Goal: Task Accomplishment & Management: Complete application form

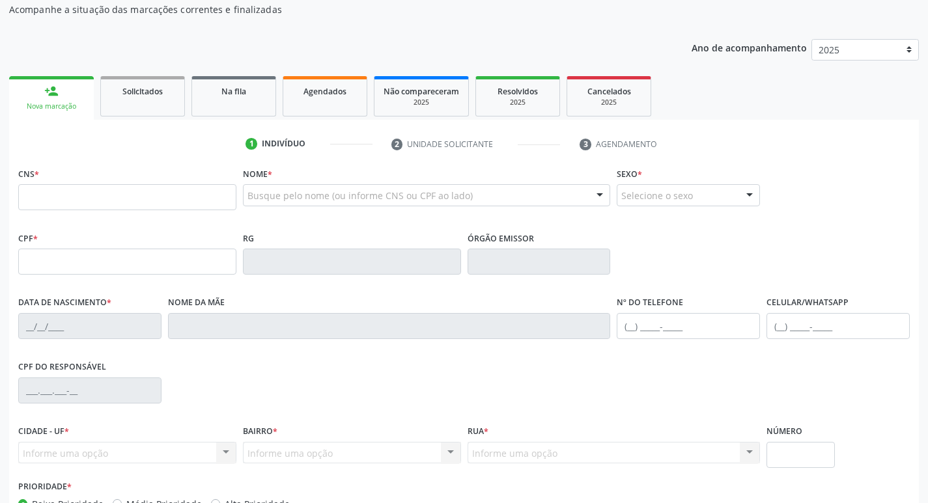
scroll to position [130, 0]
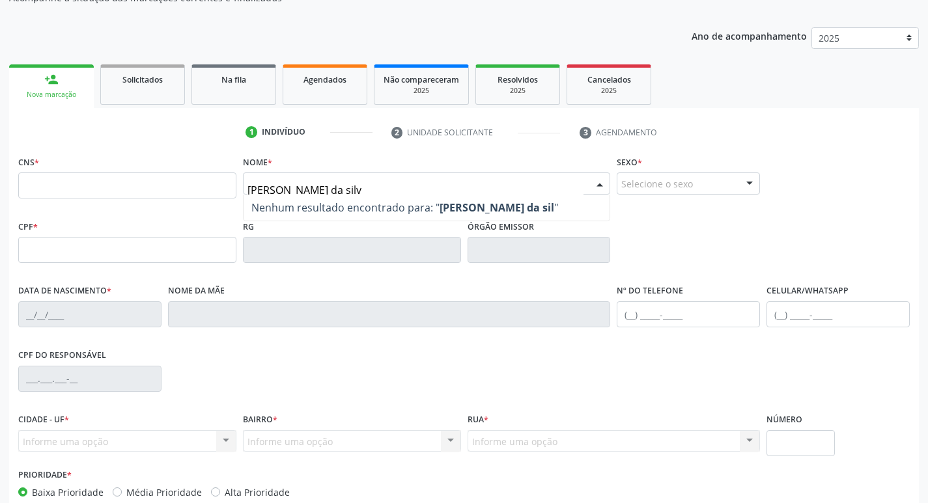
type input "[PERSON_NAME]"
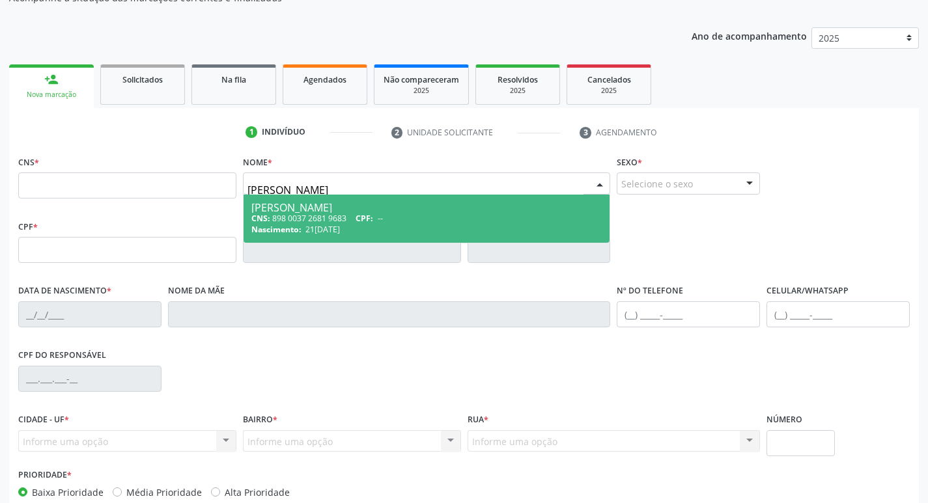
click at [286, 219] on div "CNS: 898 0037 2681 9683 CPF: --" at bounding box center [426, 218] width 351 height 11
type input "898 0037 2681 9683"
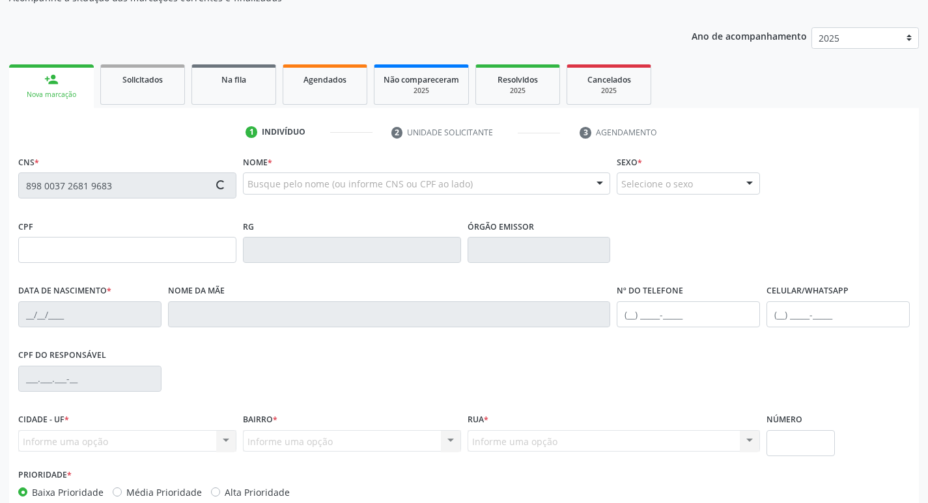
type input "21[DATE]"
type input "[PERSON_NAME]"
type input "[PHONE_NUMBER]"
type input "882.637.624-72"
type input "689"
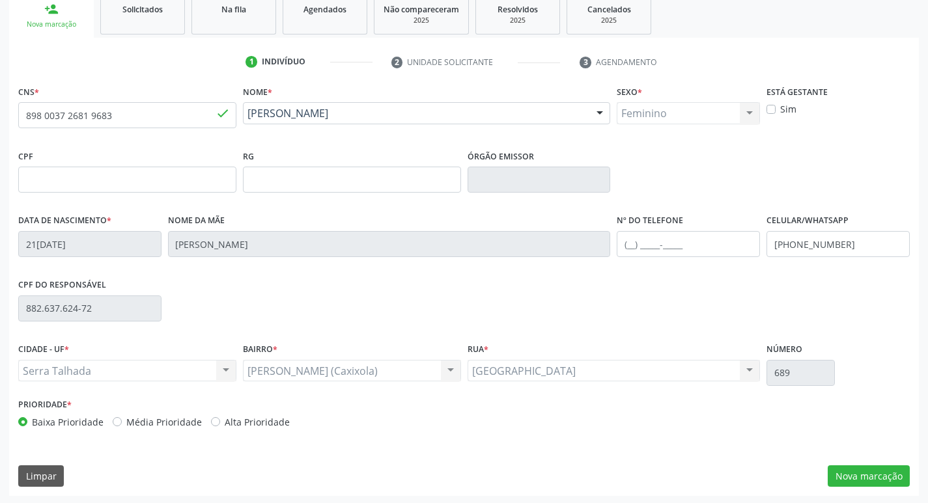
scroll to position [202, 0]
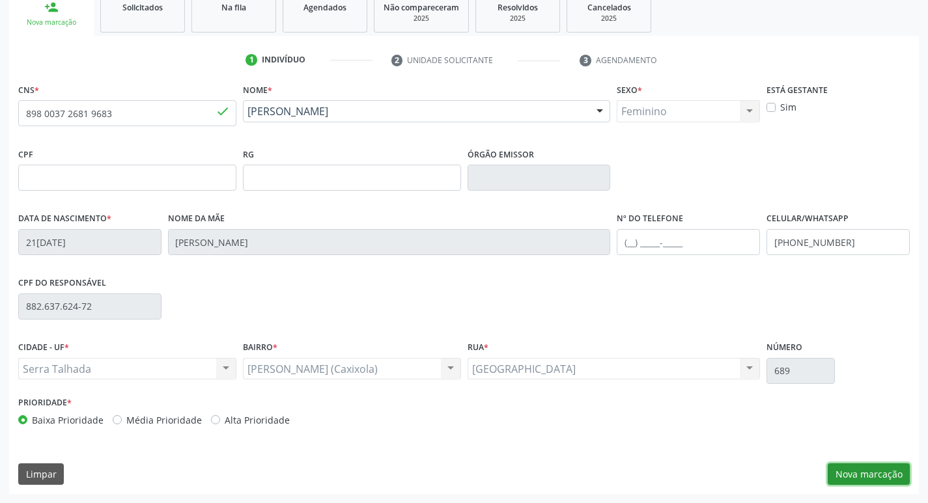
click at [885, 473] on button "Nova marcação" at bounding box center [868, 475] width 82 height 22
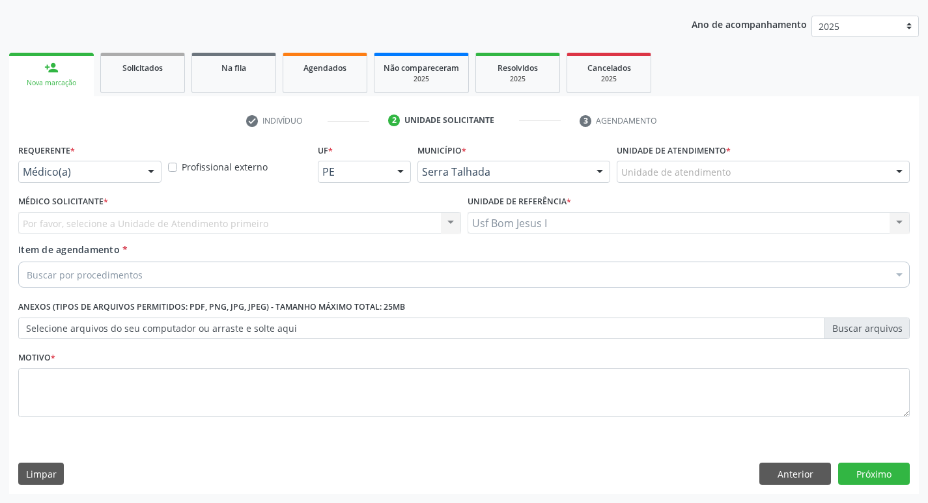
scroll to position [142, 0]
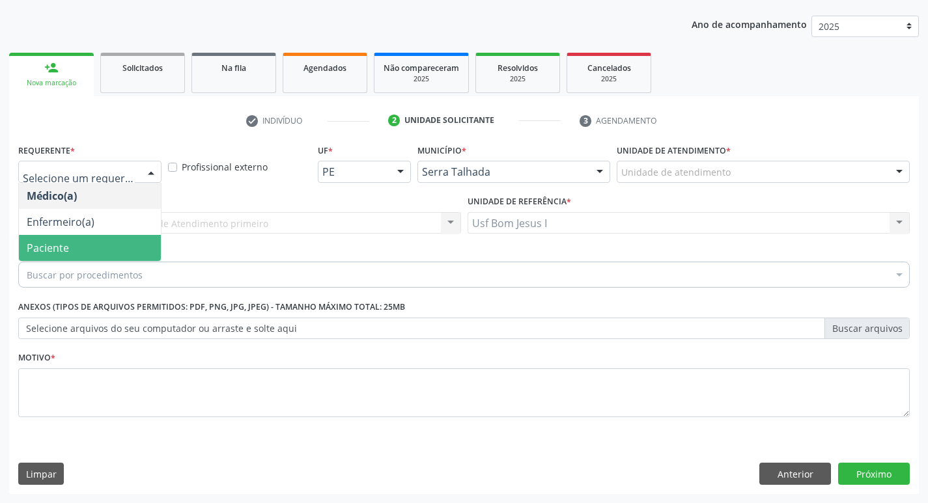
click at [77, 242] on span "Paciente" at bounding box center [90, 248] width 142 height 26
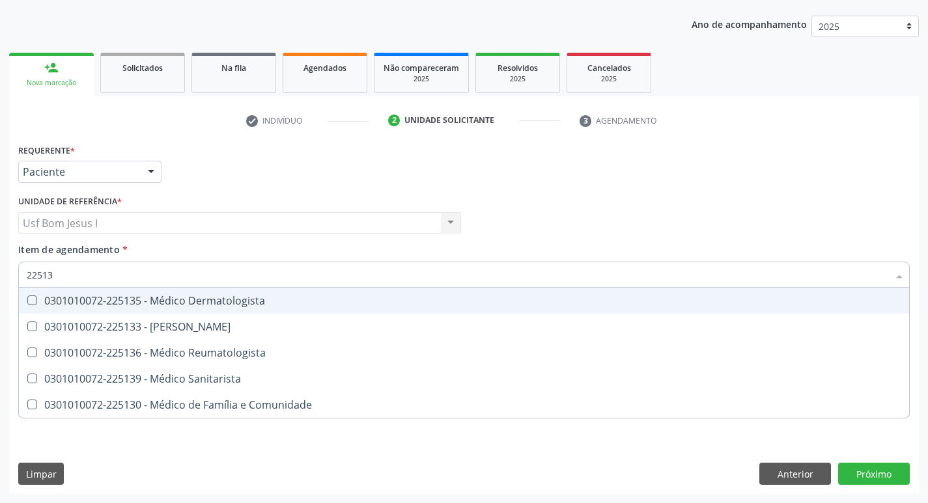
type input "225135"
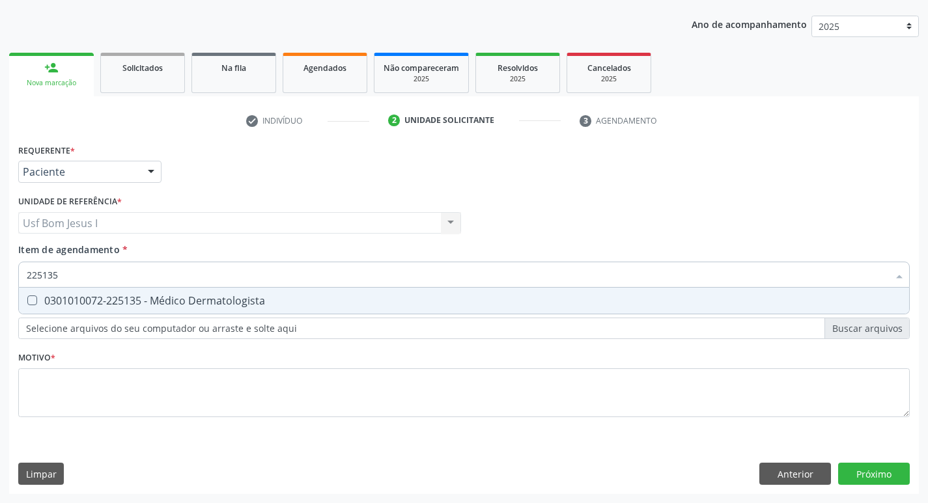
click at [130, 296] on div "0301010072-225135 - Médico Dermatologista" at bounding box center [464, 301] width 874 height 10
checkbox Dermatologista "true"
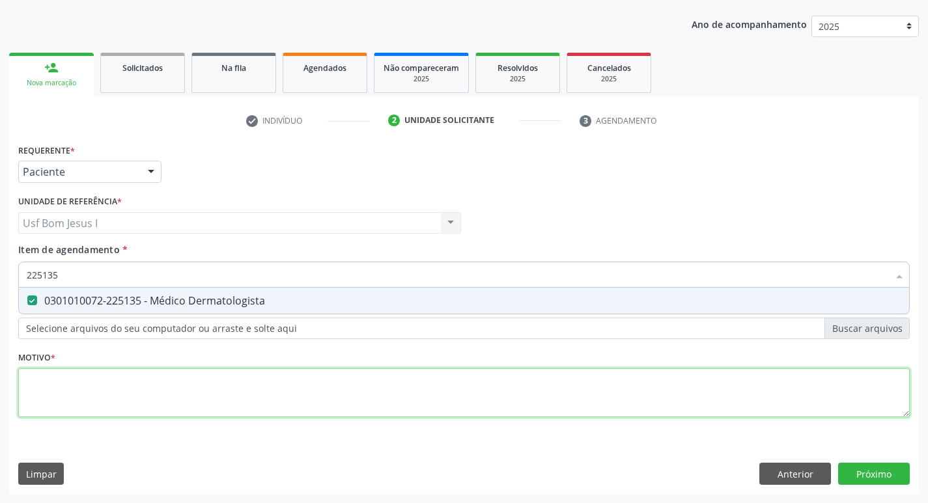
click at [150, 403] on div "Requerente * Paciente Médico(a) Enfermeiro(a) Paciente Nenhum resultado encontr…" at bounding box center [463, 288] width 891 height 295
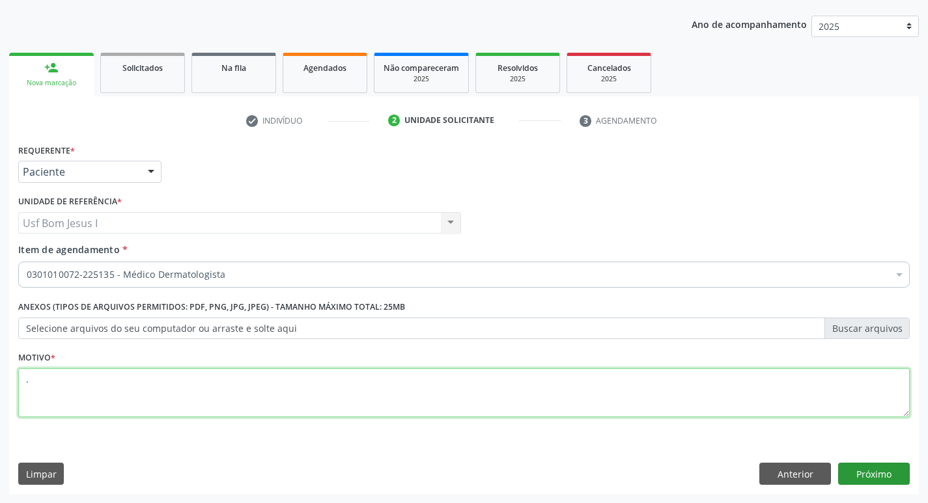
type textarea "."
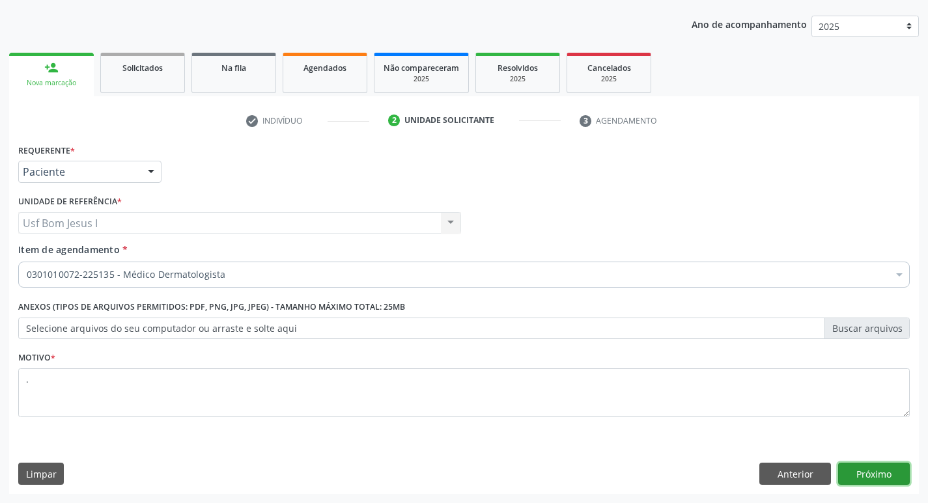
click at [882, 480] on button "Próximo" at bounding box center [874, 474] width 72 height 22
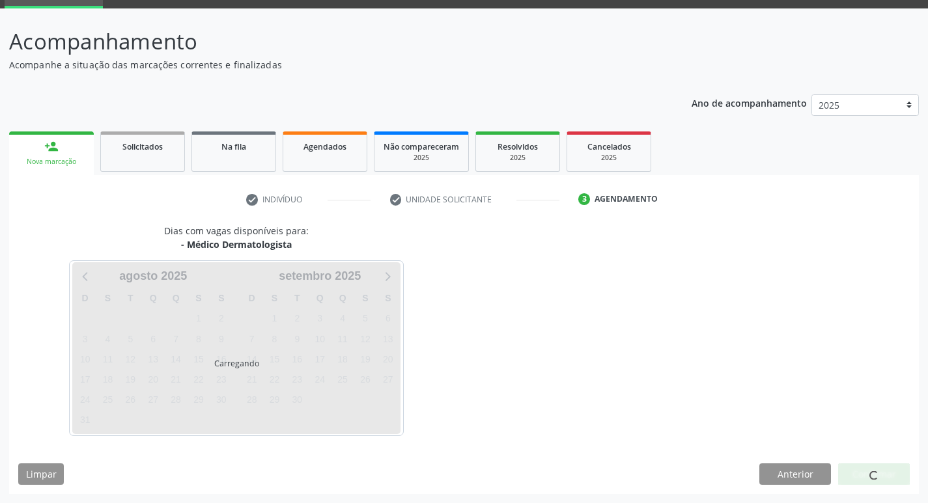
scroll to position [63, 0]
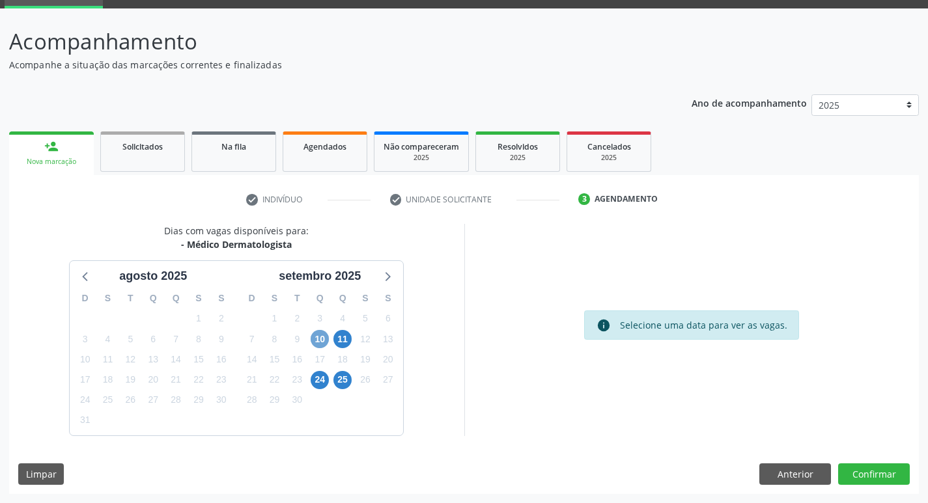
click at [322, 342] on span "10" at bounding box center [320, 339] width 18 height 18
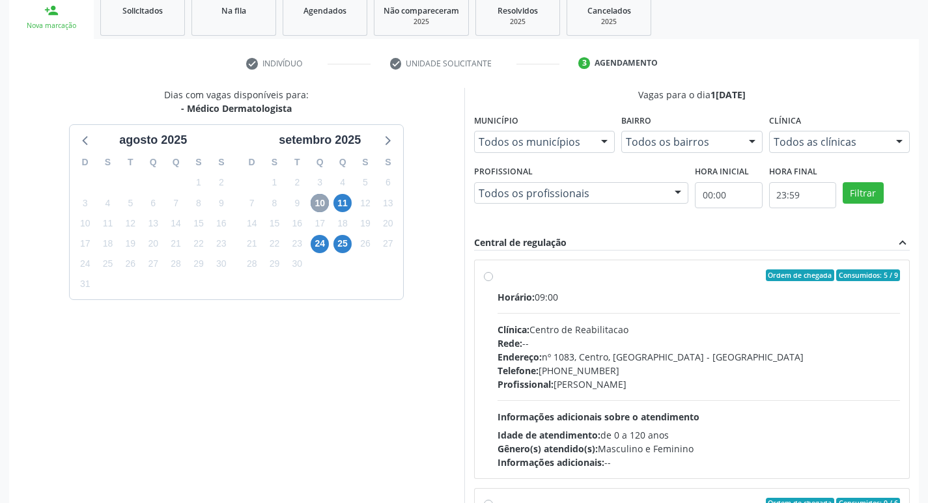
scroll to position [237, 0]
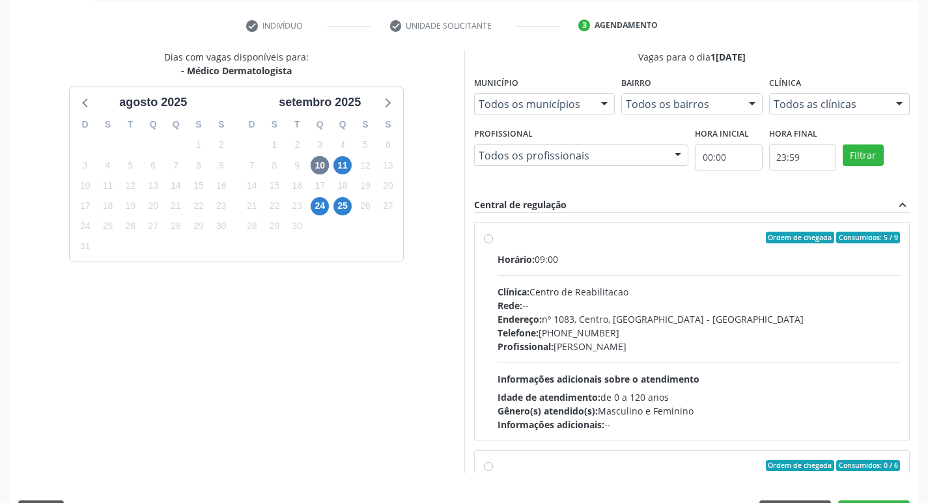
click at [690, 313] on div "Endereço: [STREET_ADDRESS]" at bounding box center [698, 320] width 403 height 14
click at [493, 243] on input "Ordem de chegada Consumidos: 5 / 9 Horário: 09:00 Clínica: Centro de Reabilitac…" at bounding box center [488, 238] width 9 height 12
radio input "true"
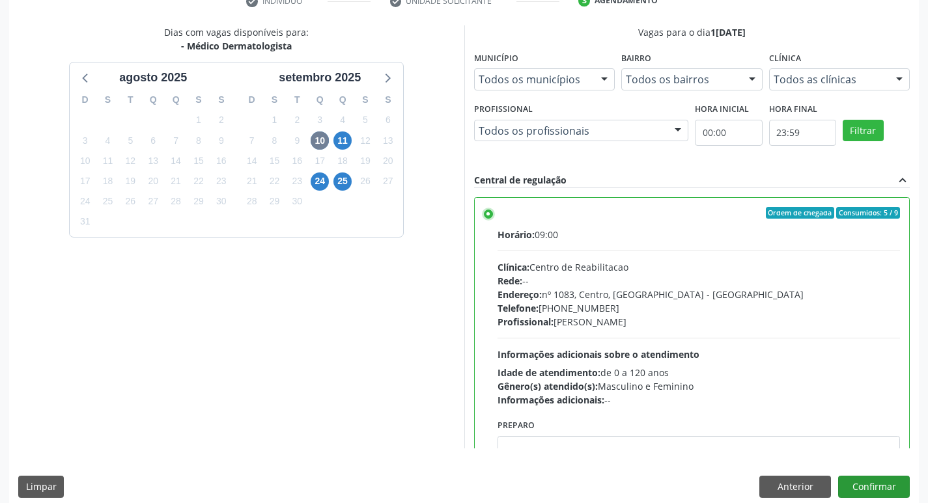
scroll to position [275, 0]
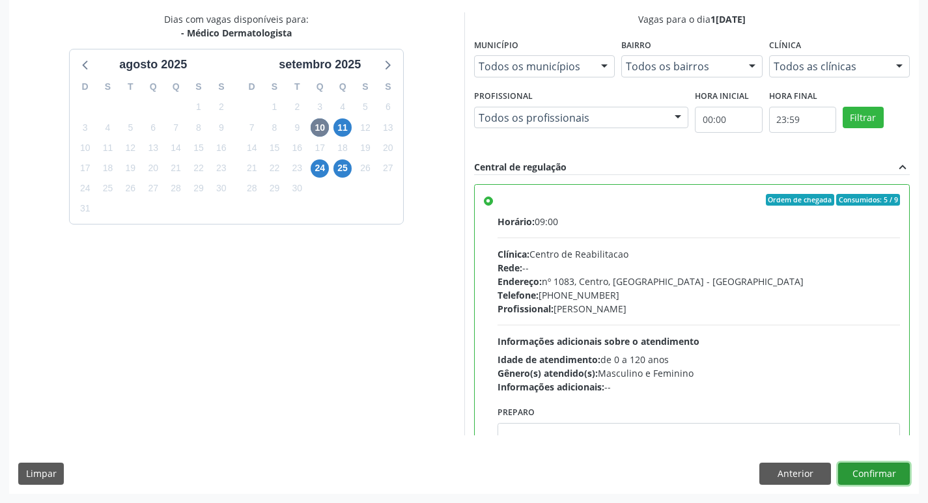
click at [865, 467] on button "Confirmar" at bounding box center [874, 474] width 72 height 22
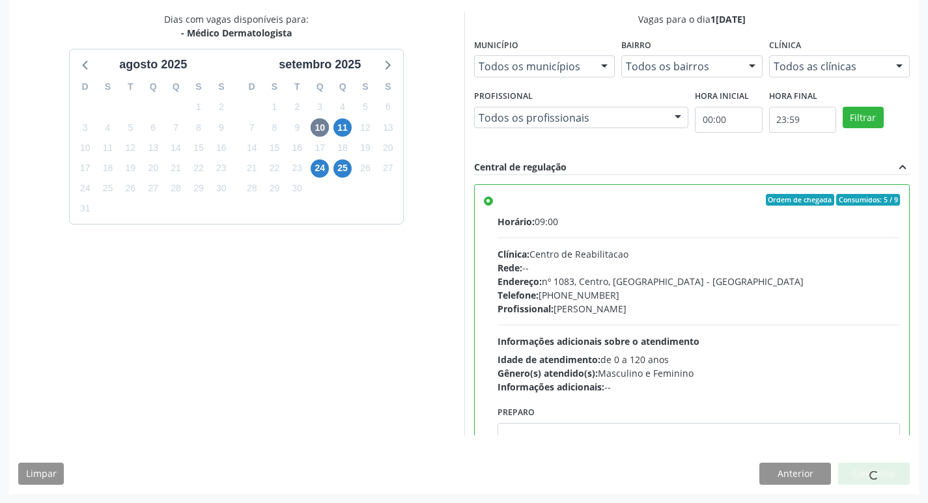
scroll to position [0, 0]
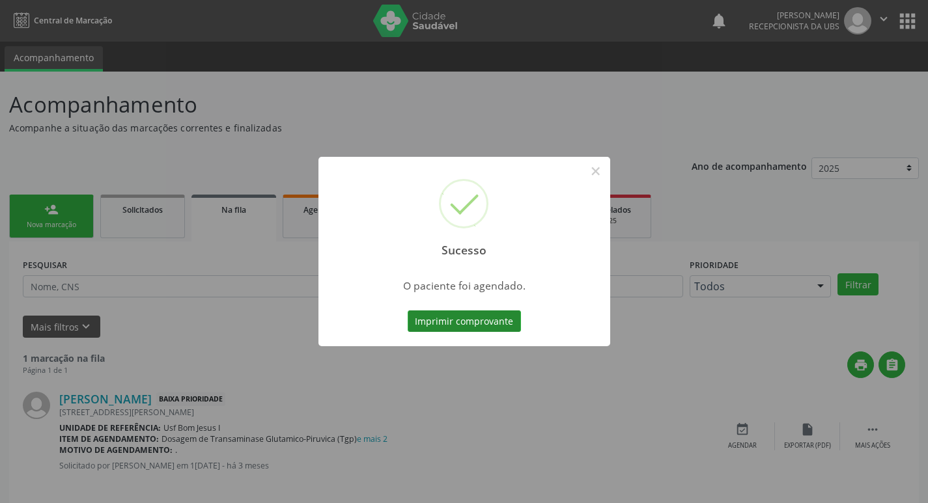
click at [477, 328] on button "Imprimir comprovante" at bounding box center [464, 322] width 113 height 22
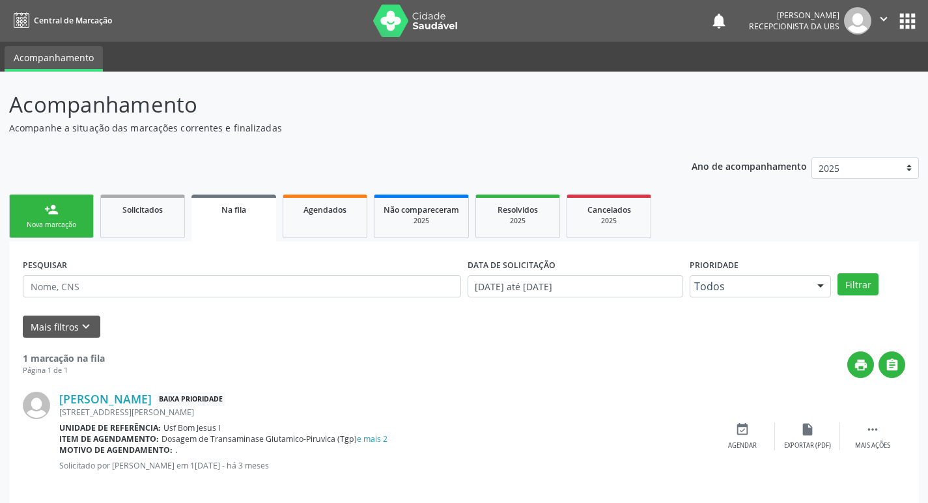
click at [60, 209] on link "person_add Nova marcação" at bounding box center [51, 217] width 85 height 44
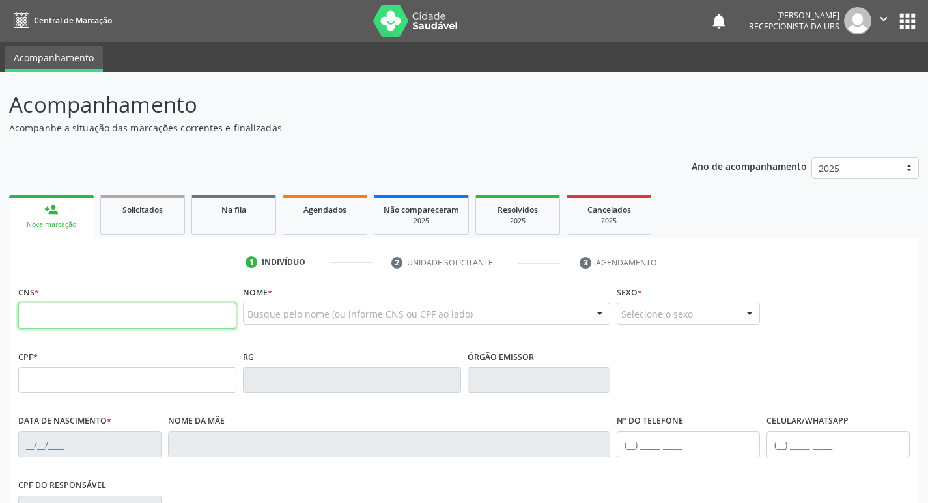
click at [122, 318] on input "text" at bounding box center [127, 316] width 218 height 26
click at [139, 315] on input "text" at bounding box center [127, 316] width 218 height 26
click at [137, 311] on input "text" at bounding box center [127, 316] width 218 height 26
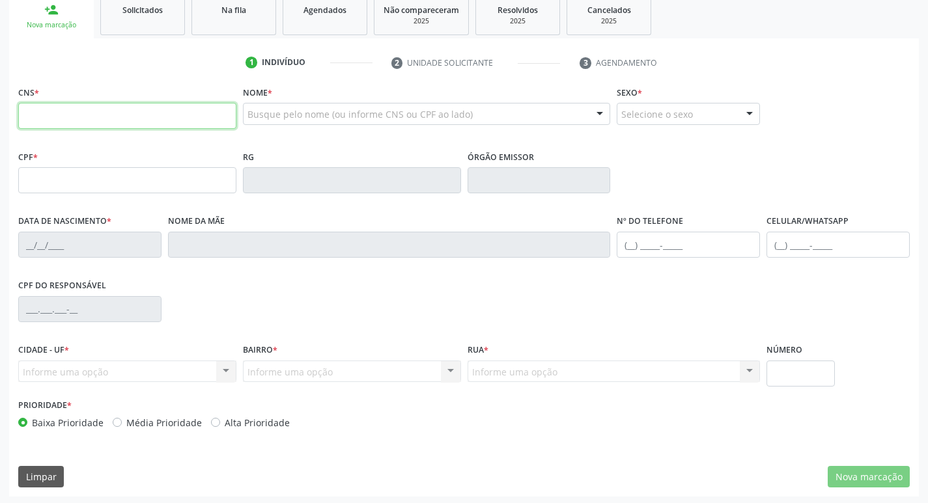
scroll to position [202, 0]
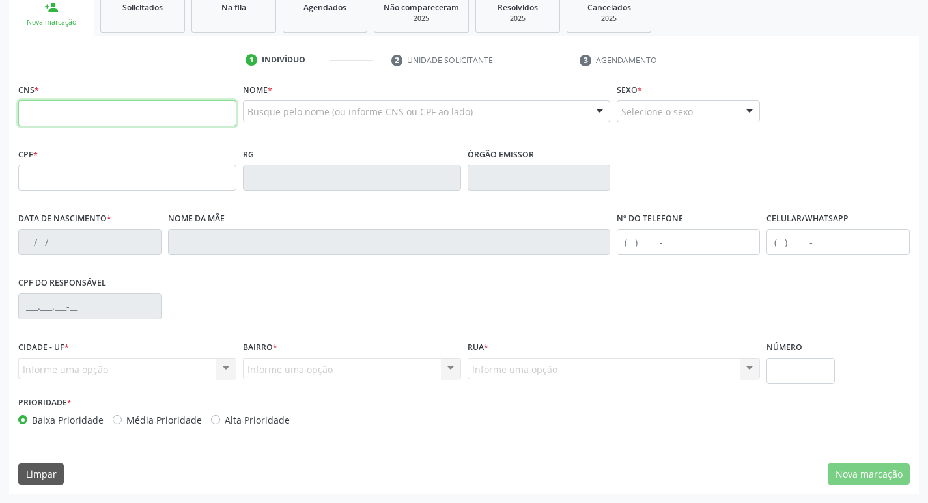
click at [202, 119] on input "text" at bounding box center [127, 113] width 218 height 26
click at [159, 122] on input "text" at bounding box center [127, 113] width 218 height 26
type input "704 0028 5128 3763"
type input "065.116.754-08"
type input "0[DATE]"
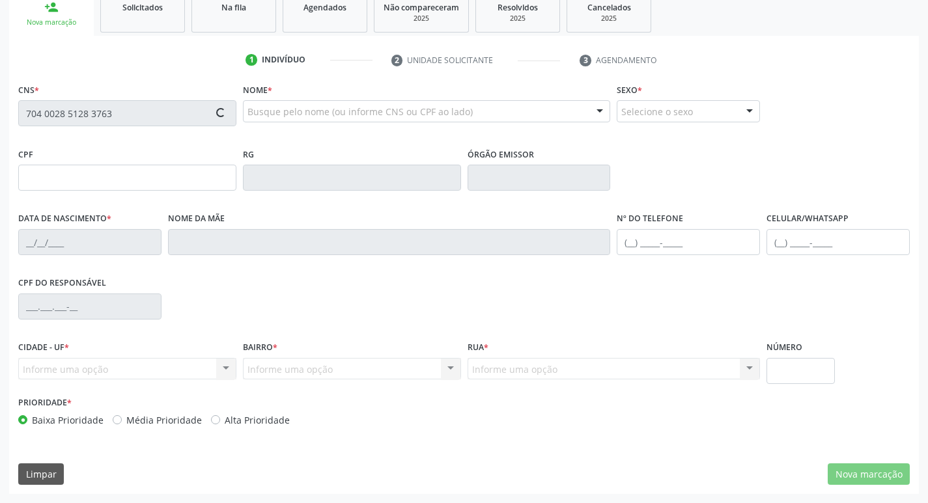
type input "[PERSON_NAME]"
type input "[PHONE_NUMBER]"
type input "1018"
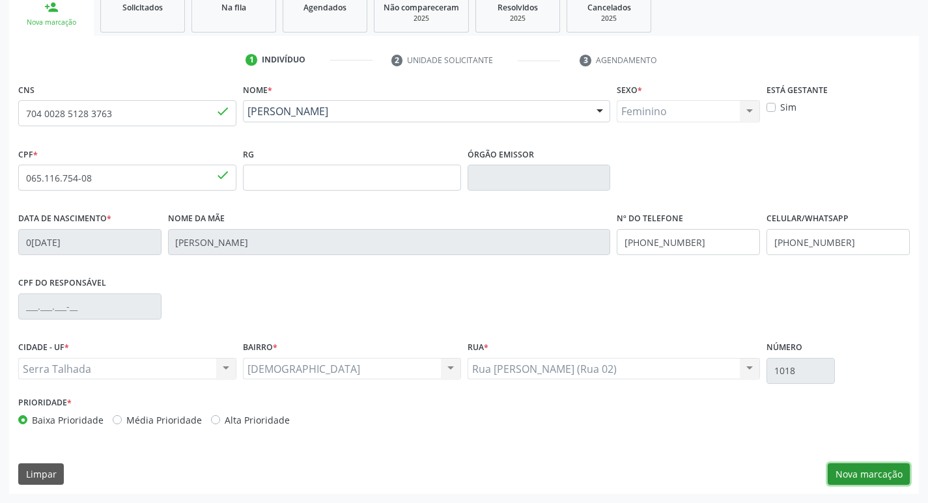
click at [846, 472] on button "Nova marcação" at bounding box center [868, 475] width 82 height 22
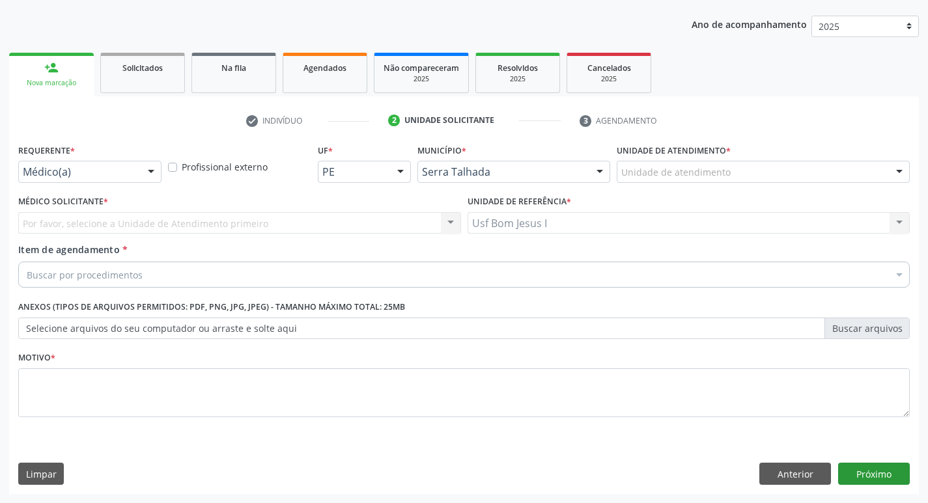
scroll to position [142, 0]
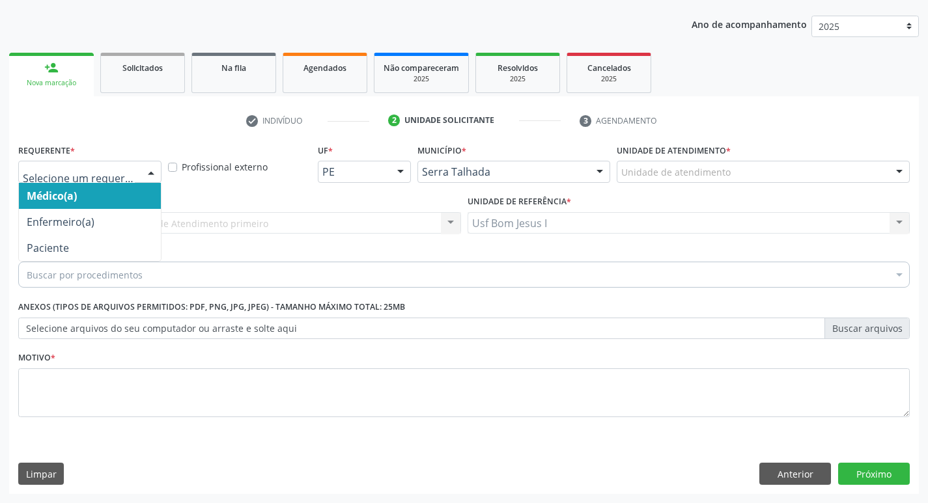
click at [109, 165] on div at bounding box center [89, 172] width 143 height 22
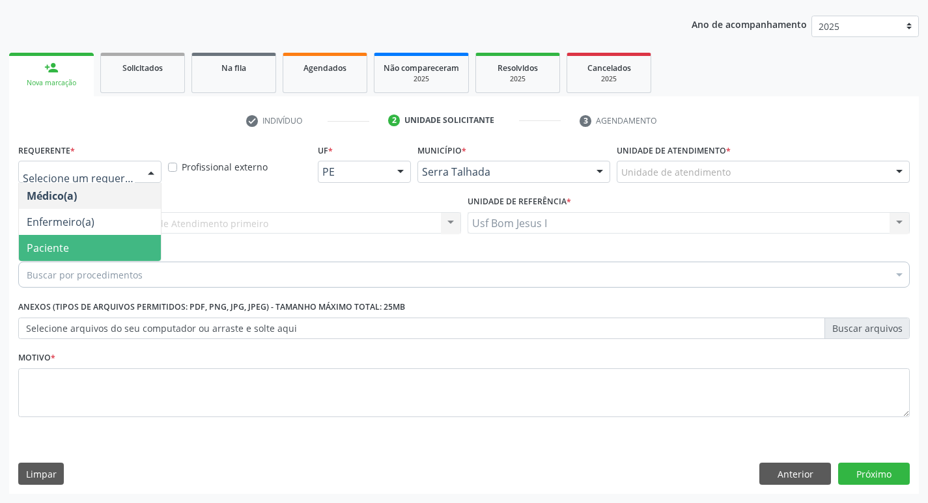
click at [83, 257] on span "Paciente" at bounding box center [90, 248] width 142 height 26
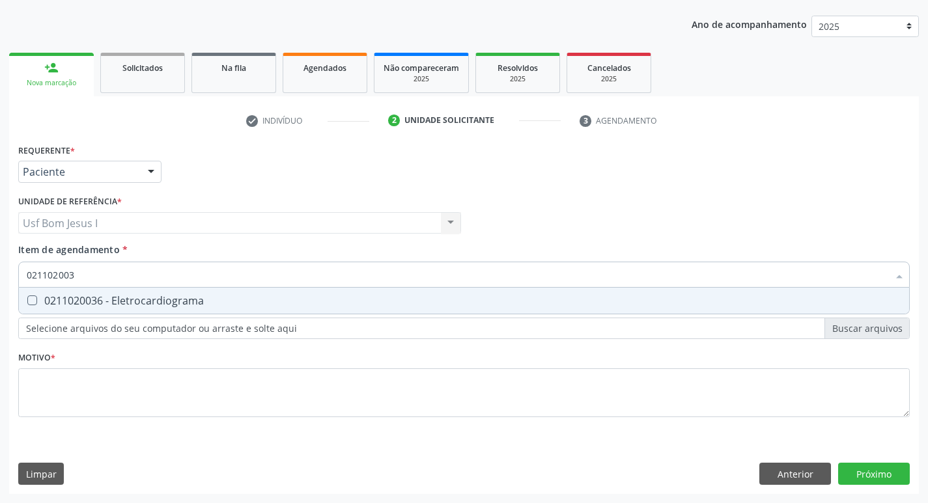
type input "0211020036"
click at [96, 306] on div "0211020036 - Eletrocardiograma" at bounding box center [464, 301] width 874 height 10
checkbox Eletrocardiograma "true"
drag, startPoint x: 81, startPoint y: 276, endPoint x: 16, endPoint y: 283, distance: 65.5
click at [16, 283] on div "Item de agendamento * 0211020036 Desfazer seleção 0211020036 - Eletrocardiogram…" at bounding box center [464, 268] width 898 height 50
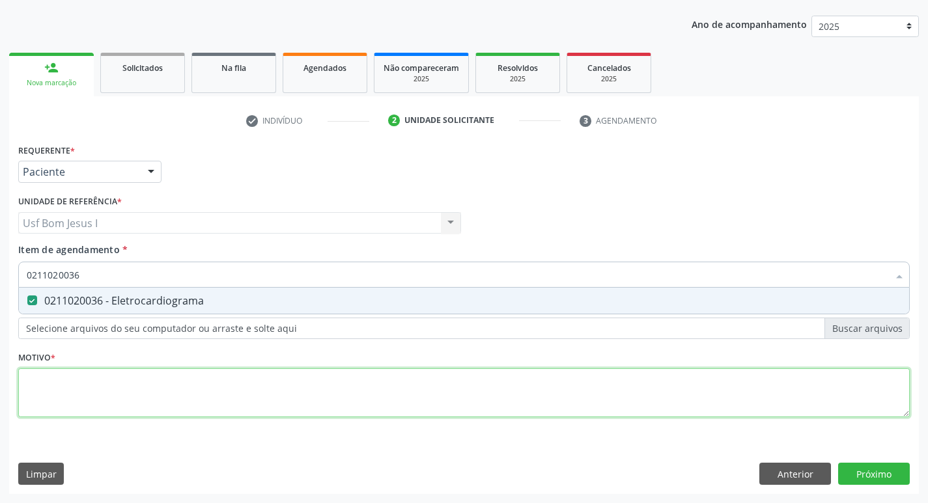
click at [294, 395] on div "Requerente * Paciente Médico(a) Enfermeiro(a) Paciente Nenhum resultado encontr…" at bounding box center [463, 288] width 891 height 295
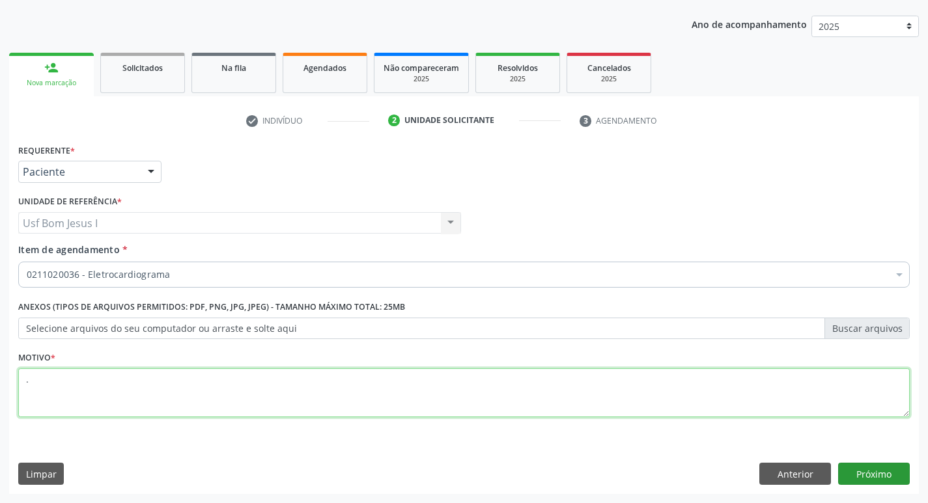
type textarea "."
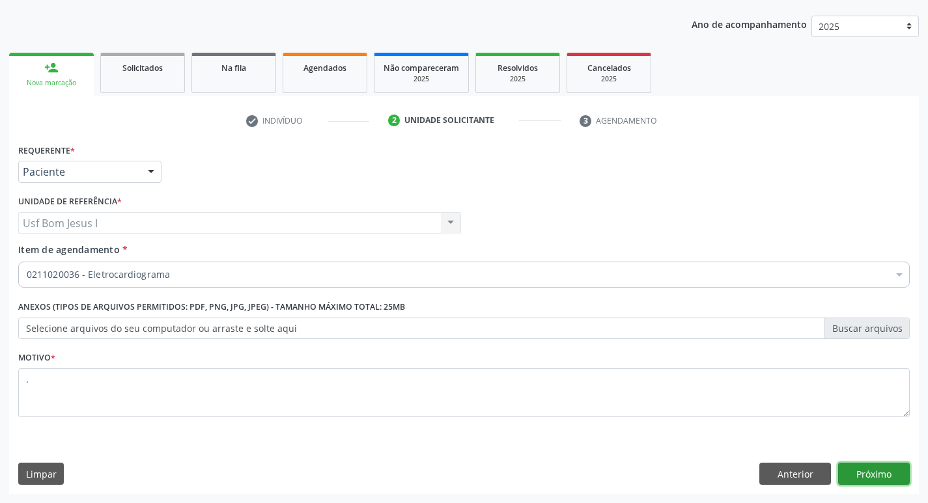
click at [877, 479] on button "Próximo" at bounding box center [874, 474] width 72 height 22
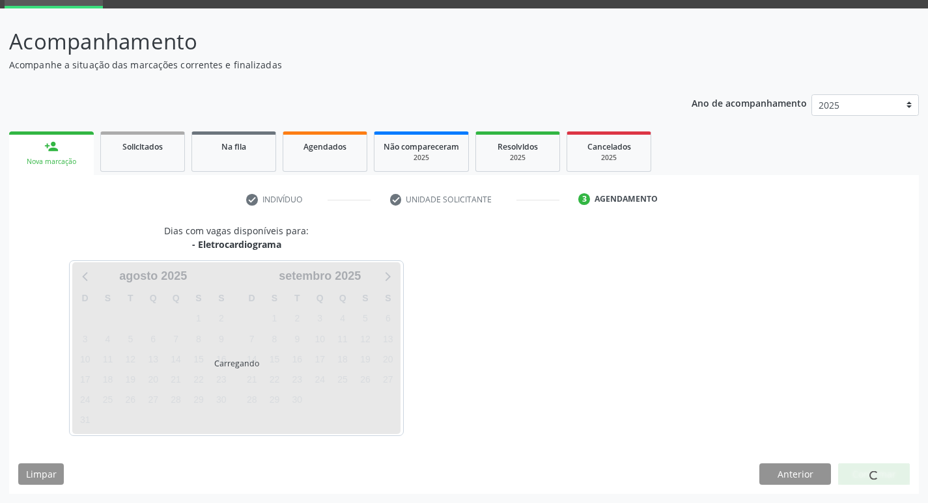
scroll to position [63, 0]
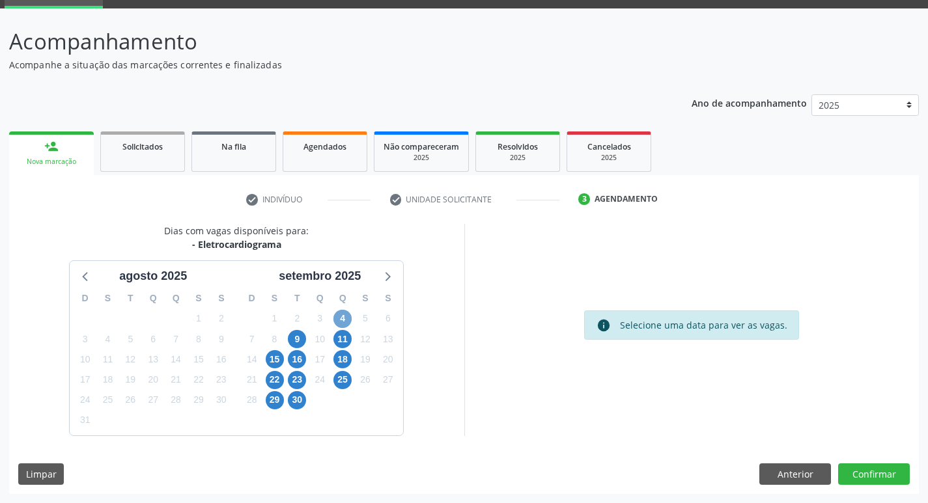
click at [349, 318] on span "4" at bounding box center [342, 319] width 18 height 18
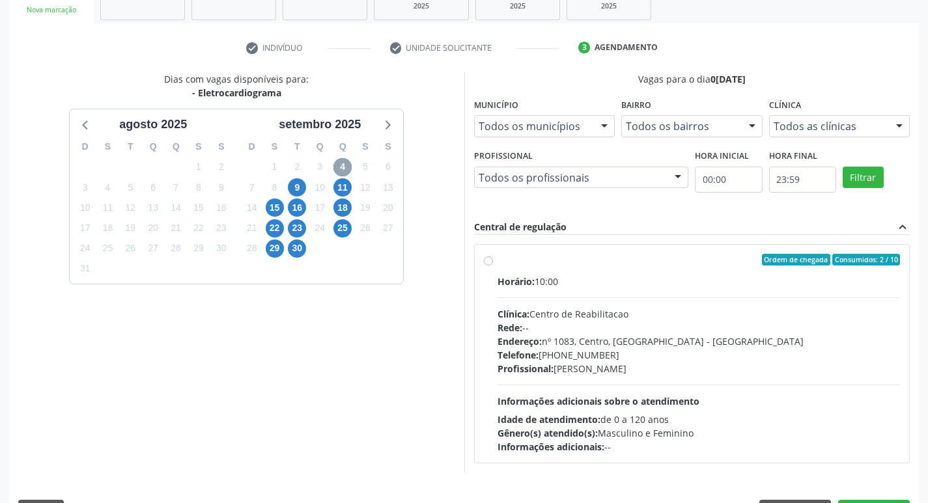
scroll to position [237, 0]
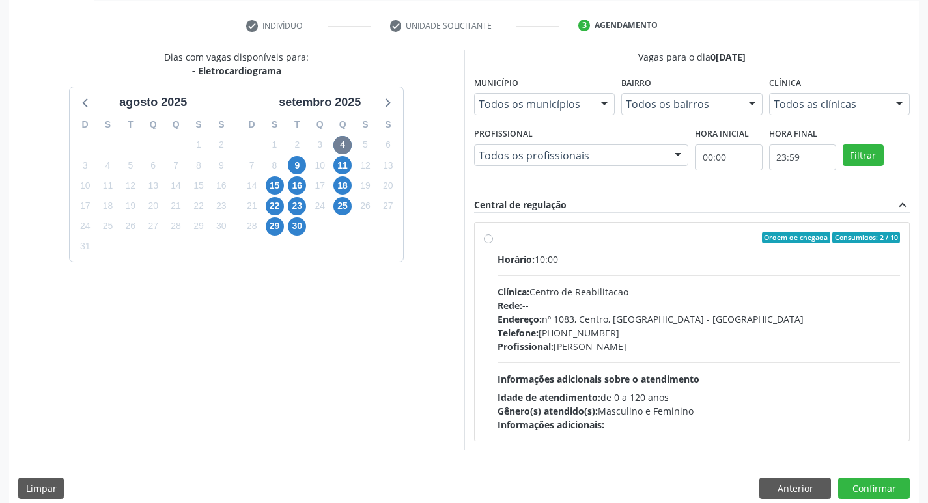
click at [756, 361] on div "Horário: 10:00 Clínica: Centro de Reabilitacao Rede: -- Endereço: [STREET_ADDRE…" at bounding box center [698, 342] width 403 height 179
click at [493, 243] on input "Ordem de chegada Consumidos: 2 / 10 Horário: 10:00 Clínica: Centro de Reabilita…" at bounding box center [488, 238] width 9 height 12
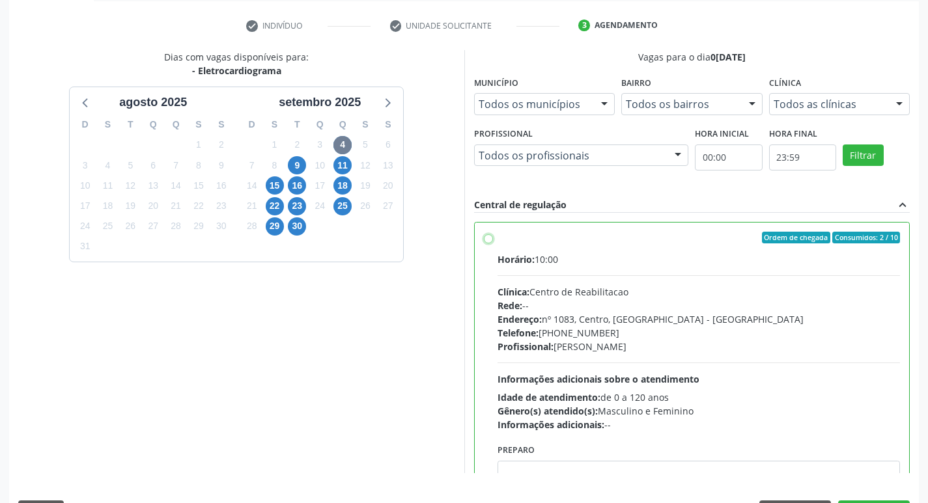
radio input "true"
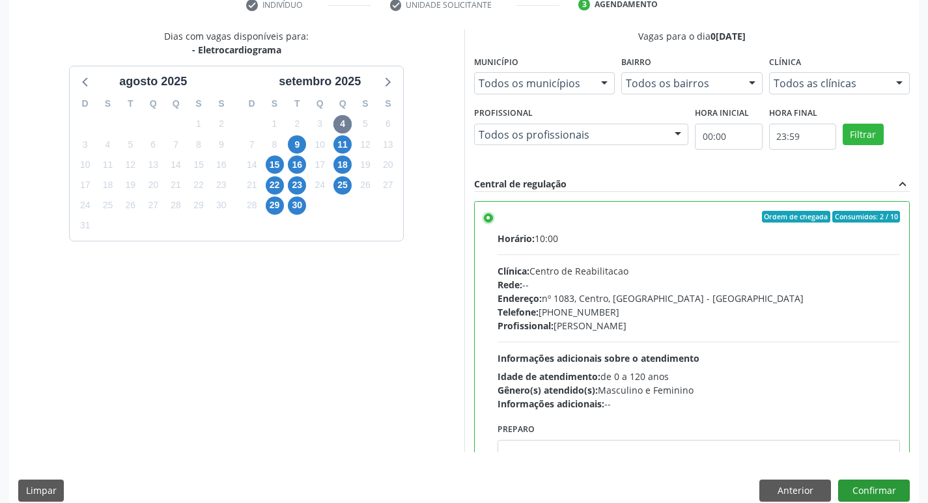
scroll to position [275, 0]
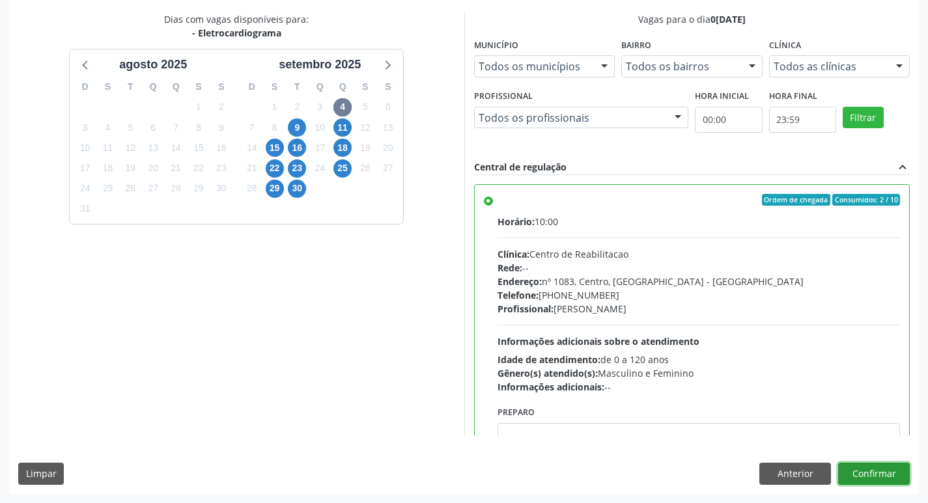
click at [883, 473] on button "Confirmar" at bounding box center [874, 474] width 72 height 22
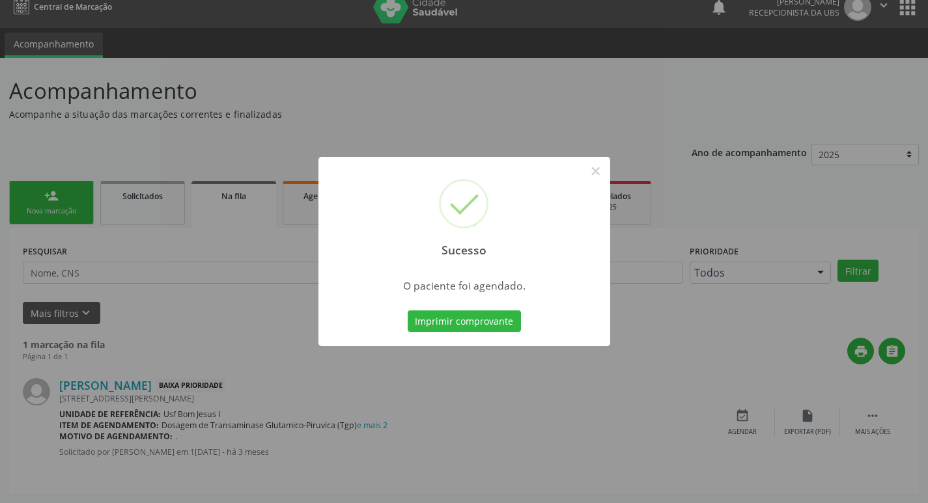
scroll to position [0, 0]
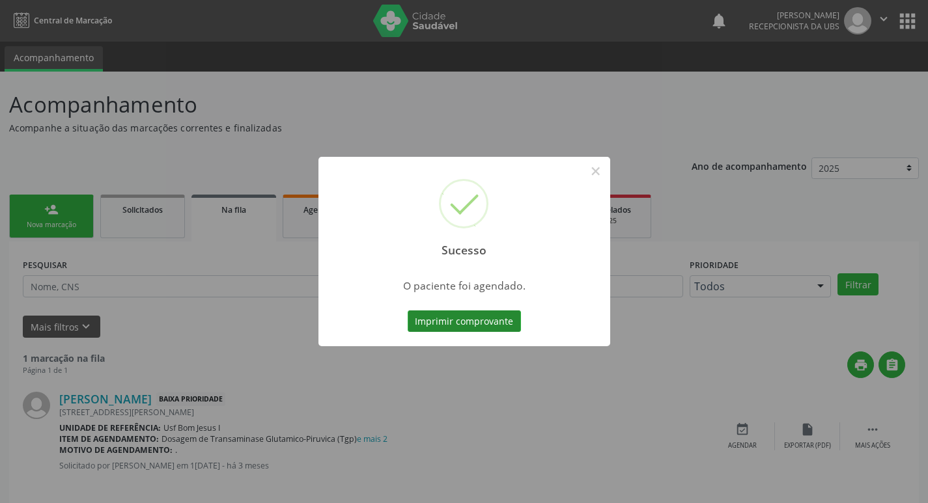
click at [451, 326] on button "Imprimir comprovante" at bounding box center [464, 322] width 113 height 22
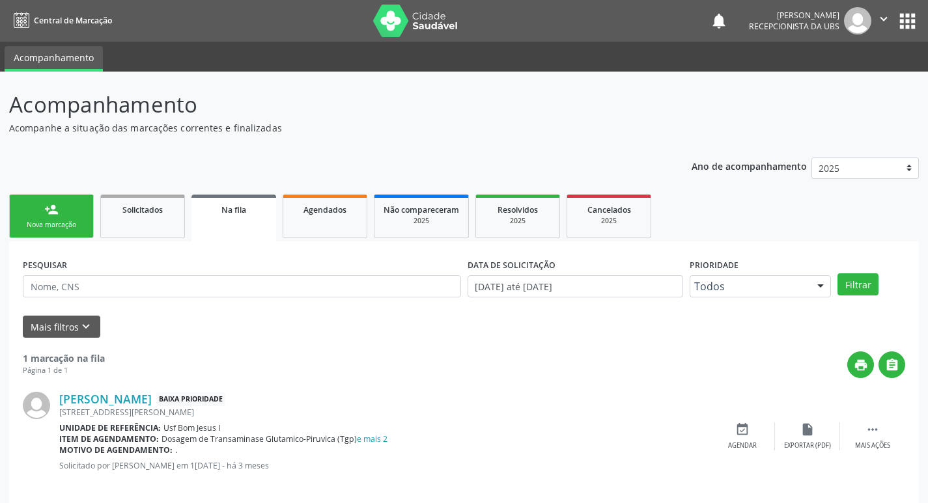
click at [57, 217] on link "person_add Nova marcação" at bounding box center [51, 217] width 85 height 44
click at [56, 227] on div "Nova marcação" at bounding box center [51, 225] width 65 height 10
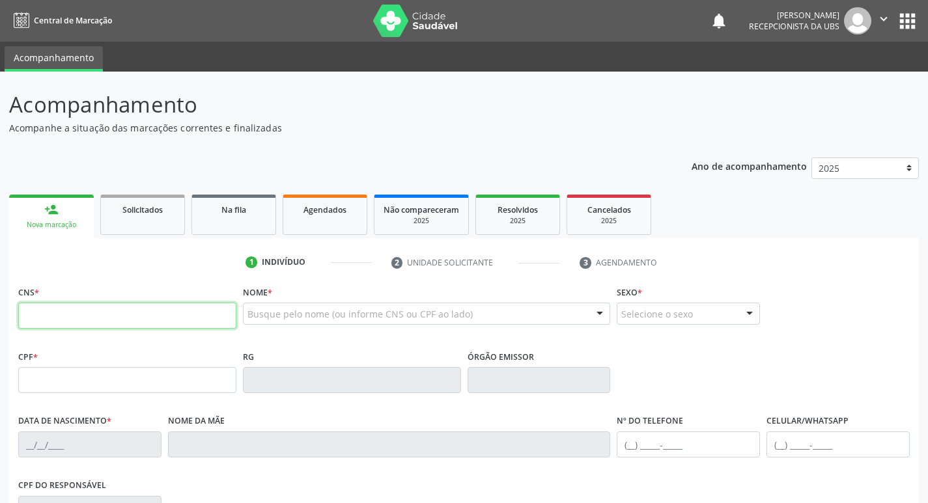
click at [87, 322] on input "text" at bounding box center [127, 316] width 218 height 26
type input "704 0008 1080 4163"
type input "901.515.264-00"
type input "2[DATE]"
type input "[PERSON_NAME] das Mercês [PERSON_NAME]"
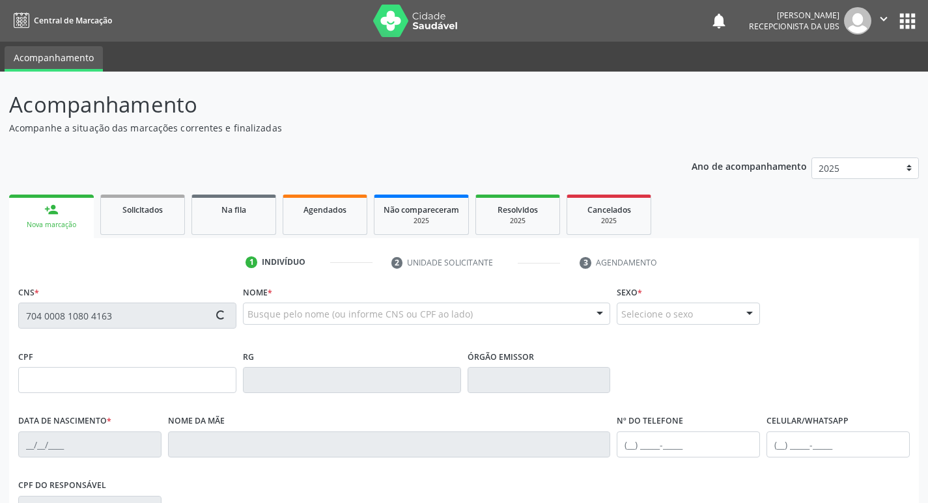
type input "[PHONE_NUMBER]"
type input "1347"
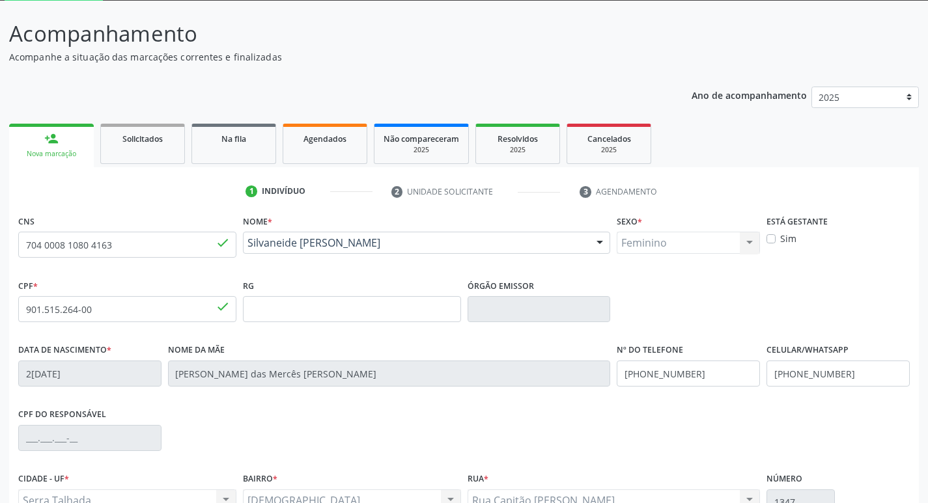
scroll to position [202, 0]
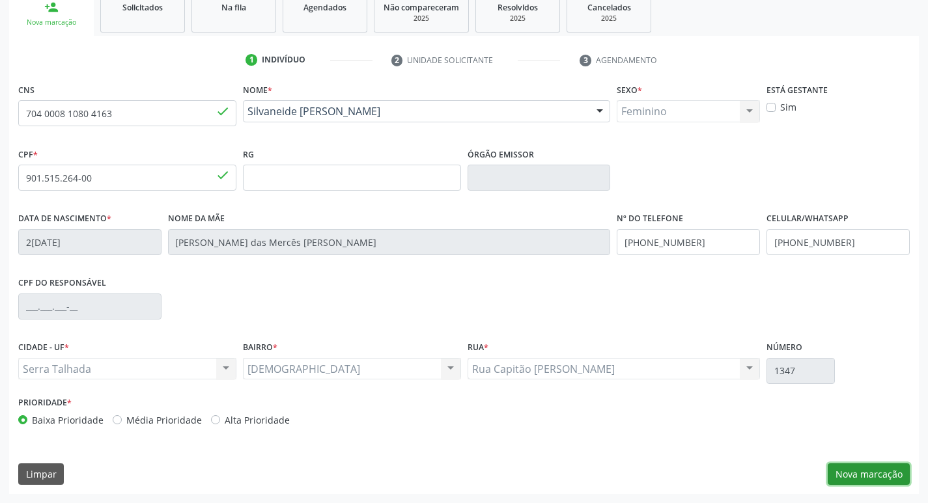
click at [865, 479] on button "Nova marcação" at bounding box center [868, 475] width 82 height 22
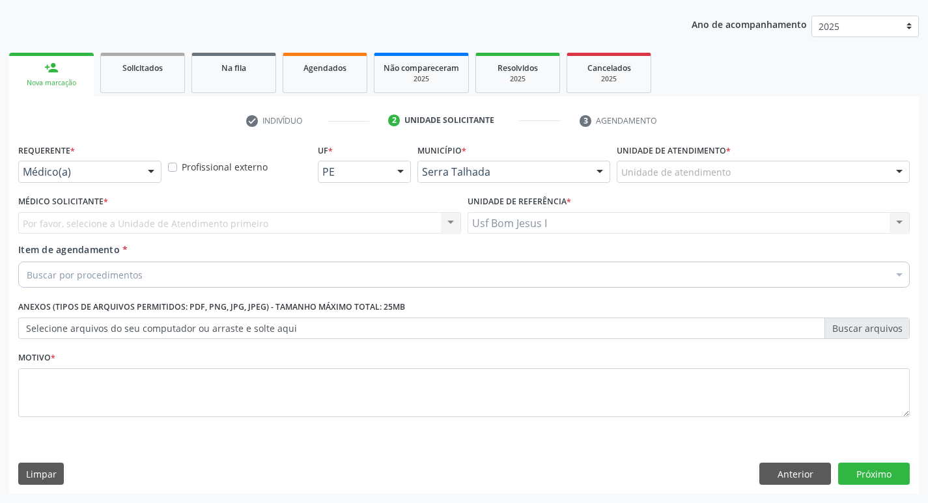
scroll to position [142, 0]
click at [104, 183] on div "Requerente * Médico(a) Médico(a) Enfermeiro(a) Paciente Nenhum resultado encont…" at bounding box center [90, 166] width 150 height 51
click at [104, 181] on div "Médico(a)" at bounding box center [89, 172] width 143 height 22
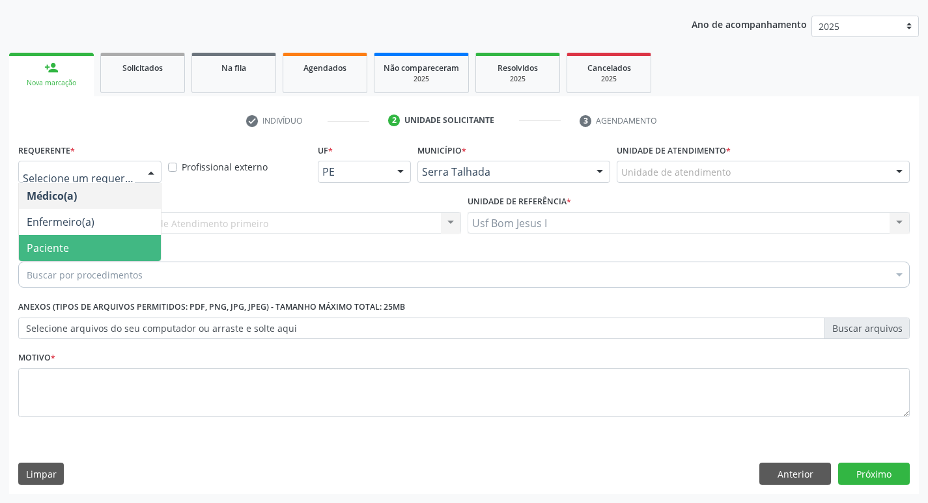
click at [89, 244] on span "Paciente" at bounding box center [90, 248] width 142 height 26
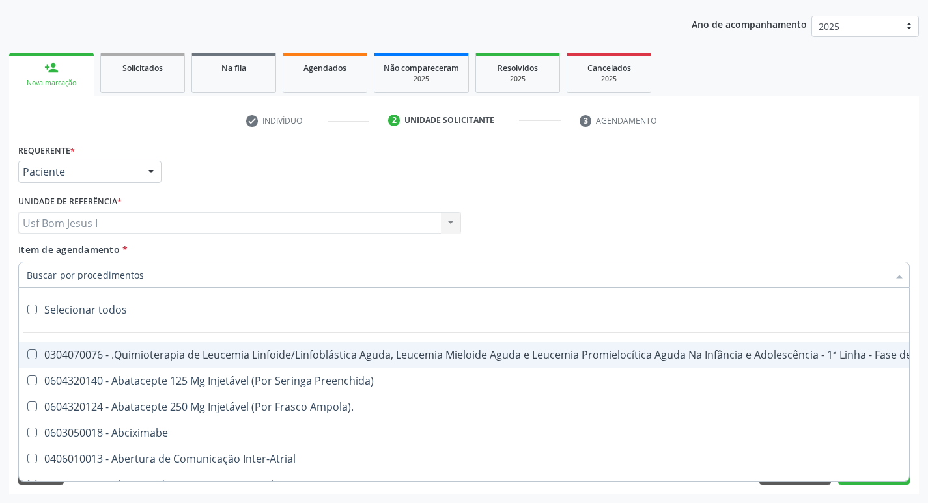
paste input "0211020036"
type input "0211020036"
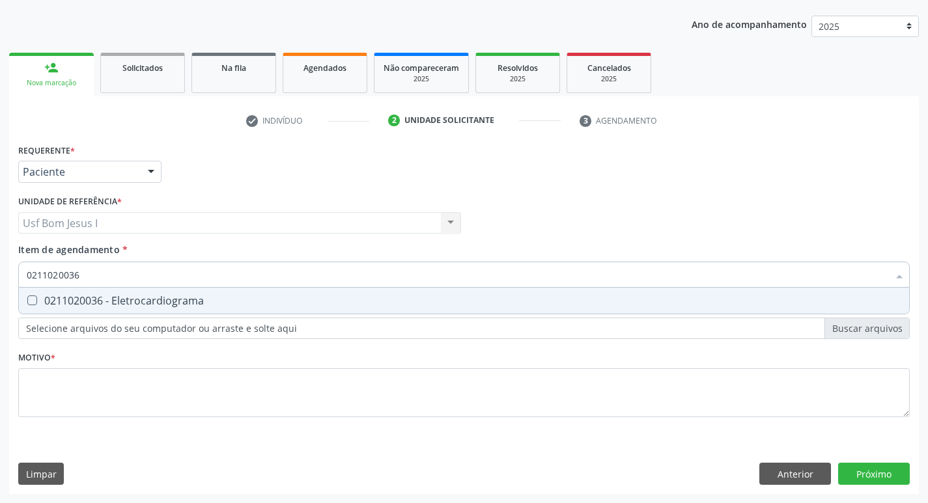
click at [144, 297] on div "0211020036 - Eletrocardiograma" at bounding box center [464, 301] width 874 height 10
checkbox Eletrocardiograma "true"
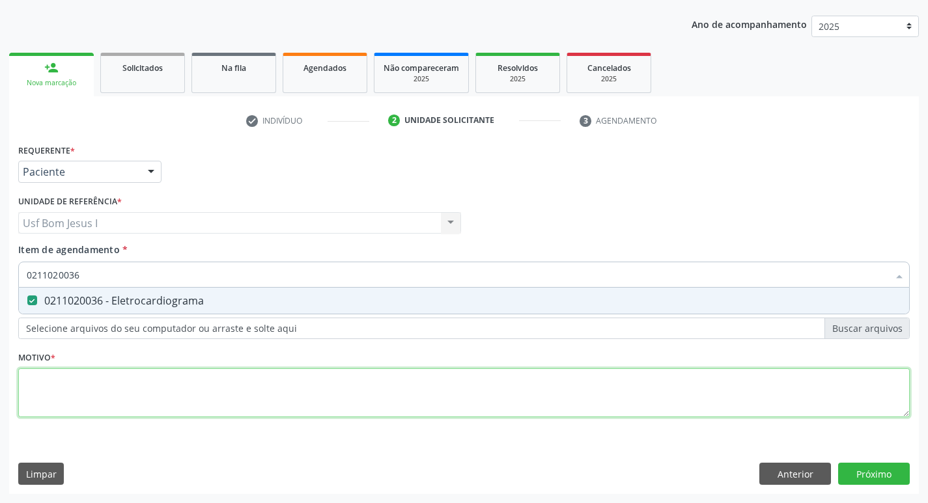
click at [199, 403] on div "Requerente * Paciente Médico(a) Enfermeiro(a) Paciente Nenhum resultado encontr…" at bounding box center [463, 288] width 891 height 295
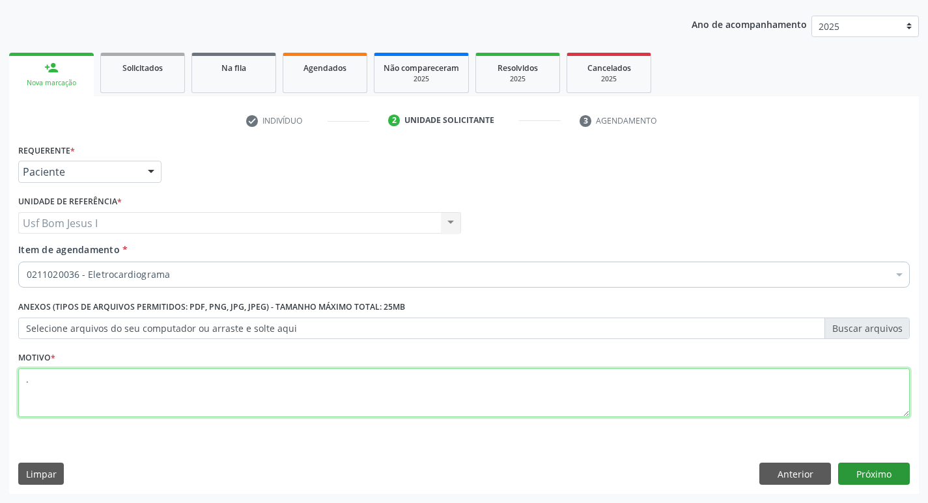
type textarea "."
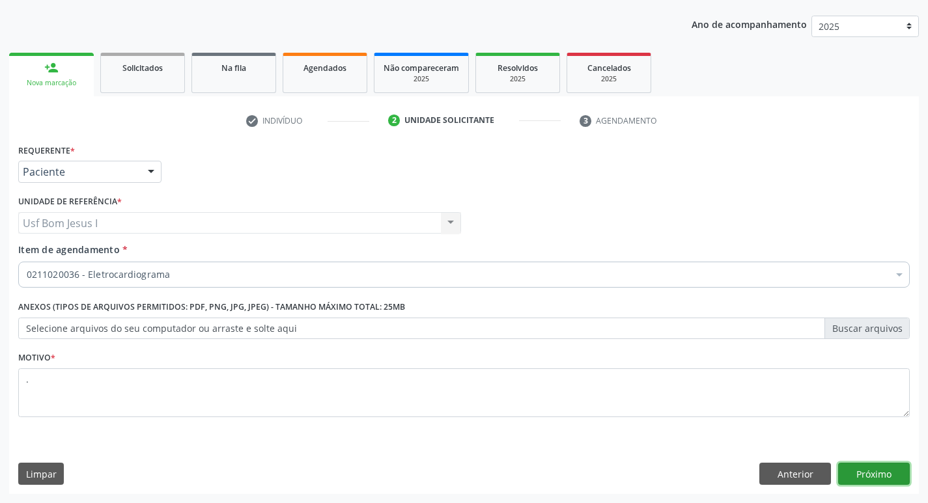
click at [899, 470] on button "Próximo" at bounding box center [874, 474] width 72 height 22
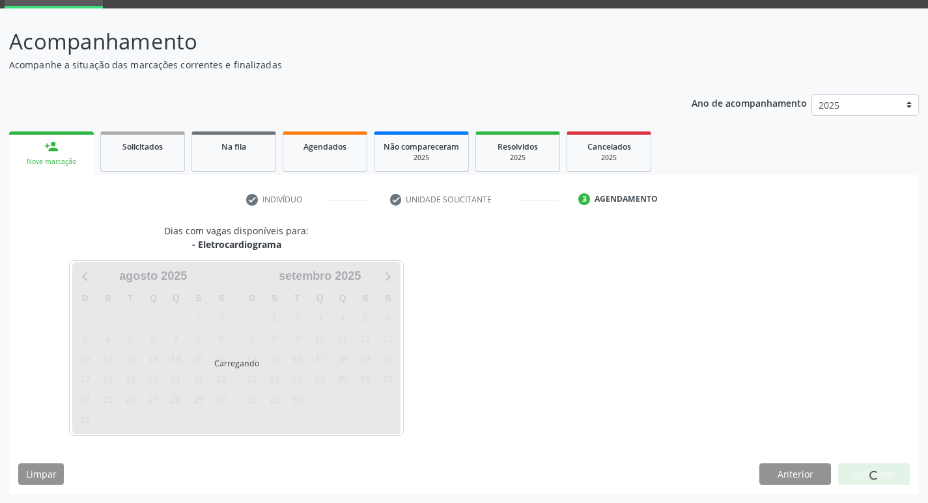
scroll to position [63, 0]
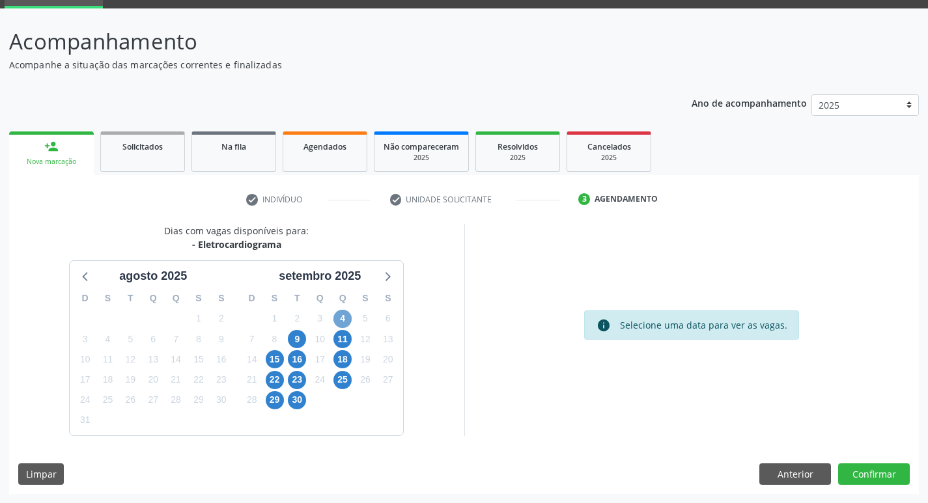
click at [343, 320] on span "4" at bounding box center [342, 319] width 18 height 18
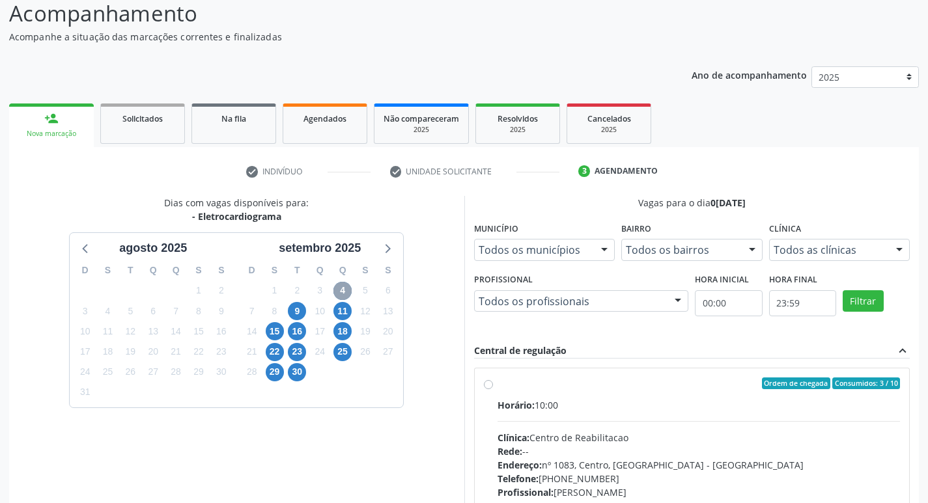
scroll to position [107, 0]
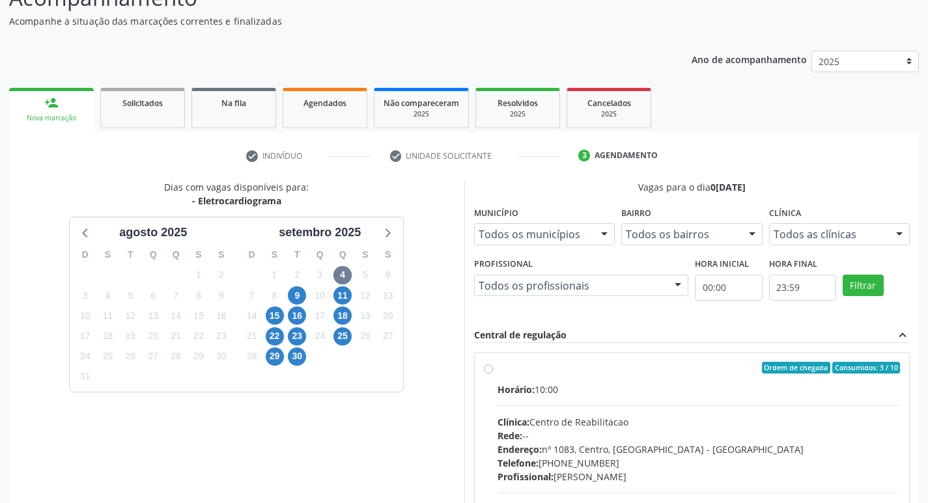
click at [646, 421] on div "Clínica: Centro de Reabilitacao" at bounding box center [698, 422] width 403 height 14
click at [493, 374] on input "Ordem de chegada Consumidos: 3 / 10 Horário: 10:00 Clínica: Centro de Reabilita…" at bounding box center [488, 368] width 9 height 12
radio input "true"
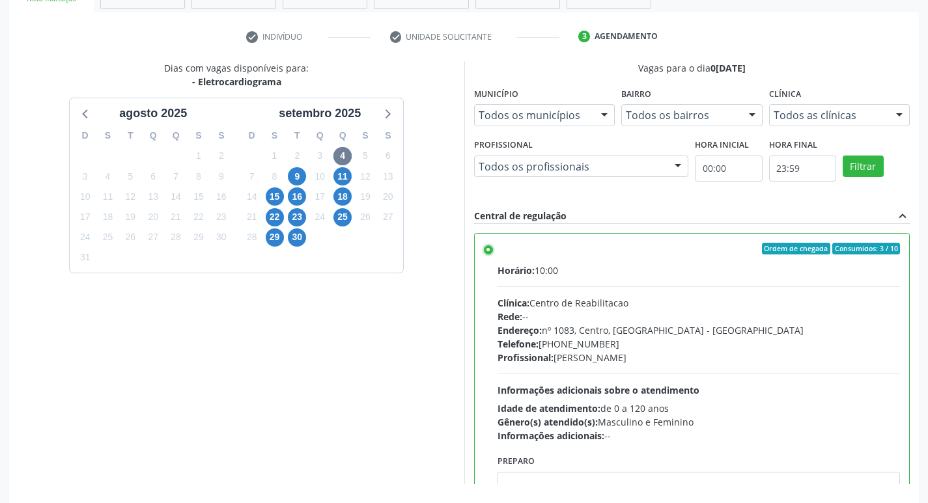
scroll to position [275, 0]
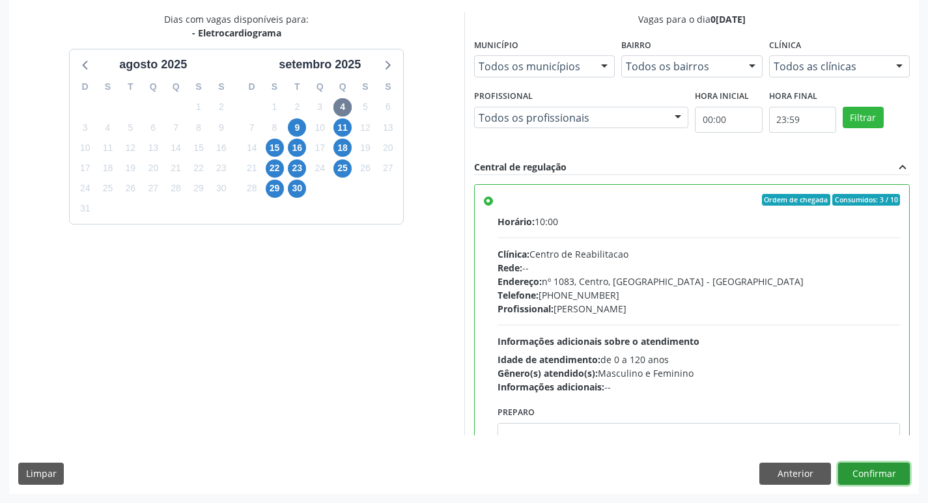
click at [895, 477] on button "Confirmar" at bounding box center [874, 474] width 72 height 22
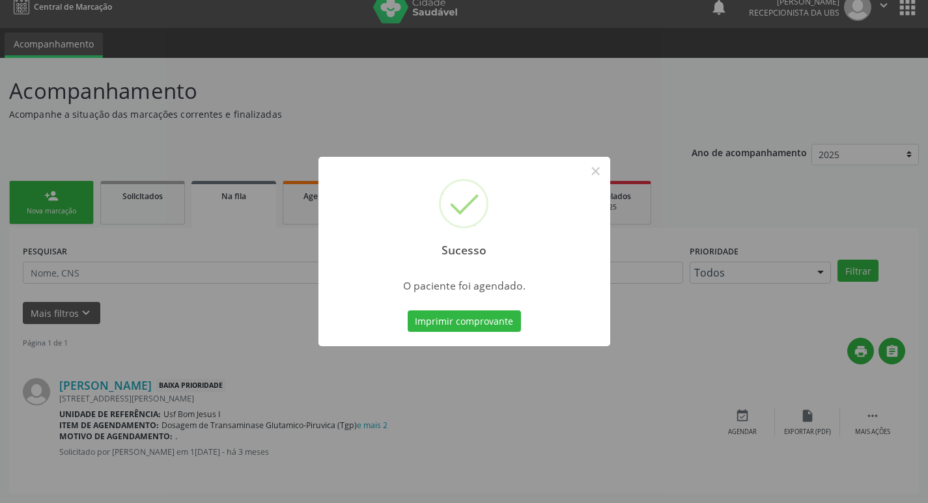
scroll to position [0, 0]
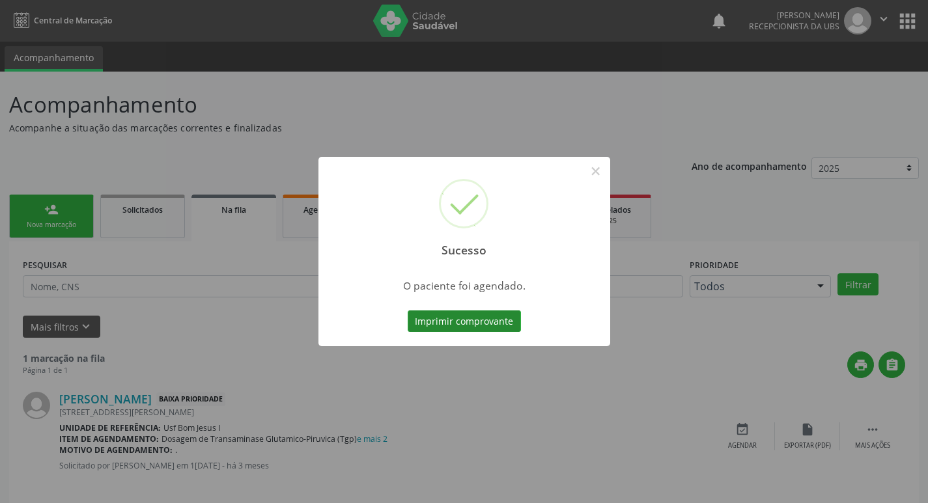
click at [431, 319] on button "Imprimir comprovante" at bounding box center [464, 322] width 113 height 22
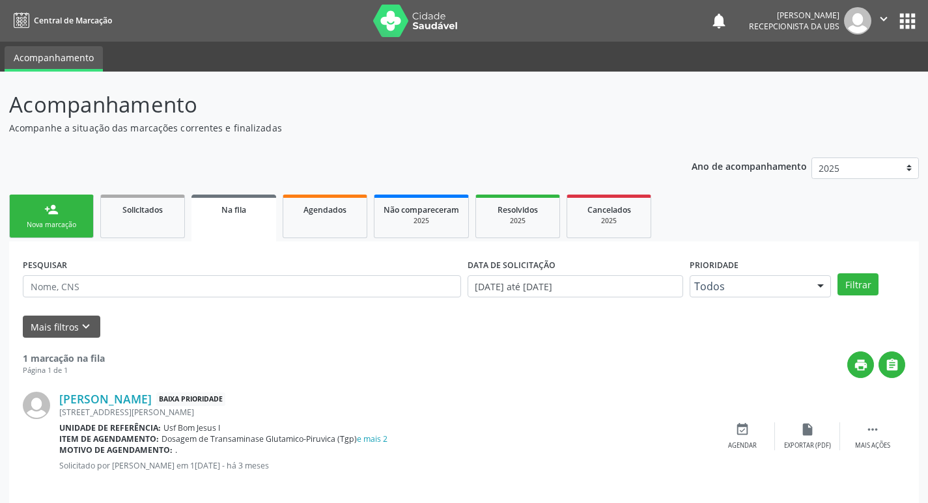
click at [40, 219] on link "person_add Nova marcação" at bounding box center [51, 217] width 85 height 44
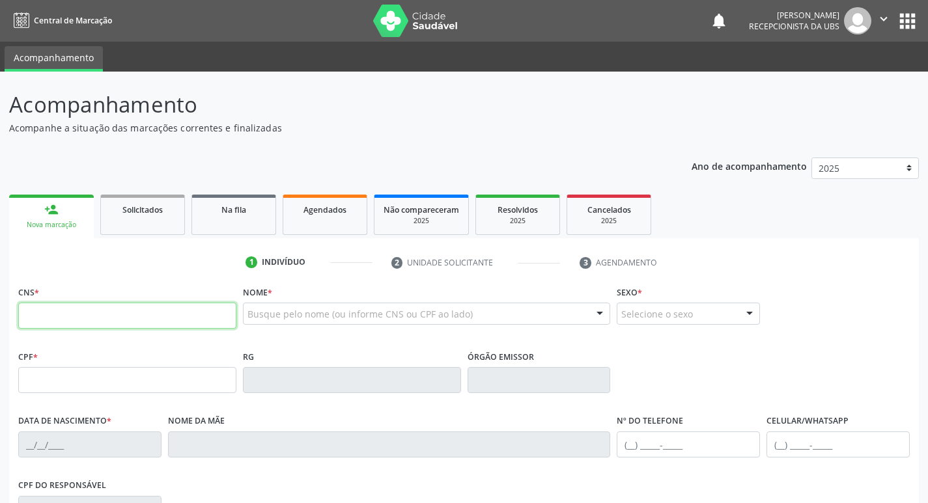
click at [87, 314] on input "text" at bounding box center [127, 316] width 218 height 26
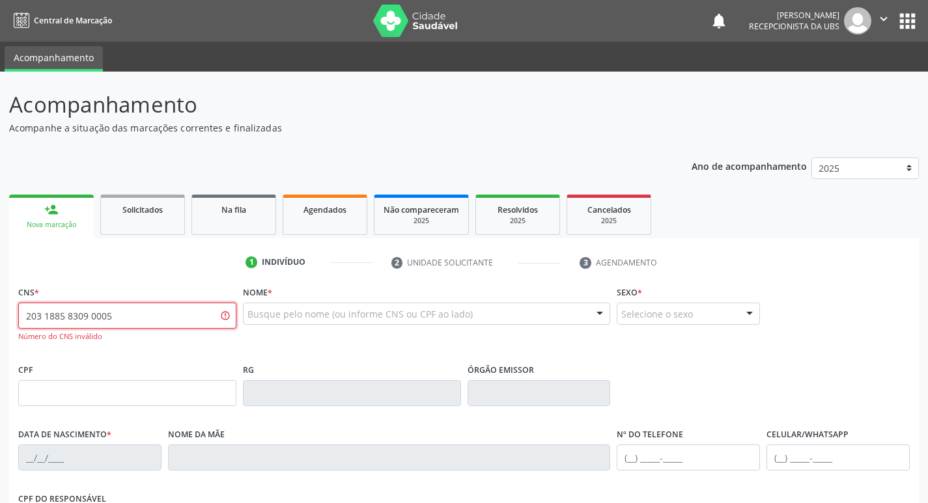
type input "203 1885 8309 0005"
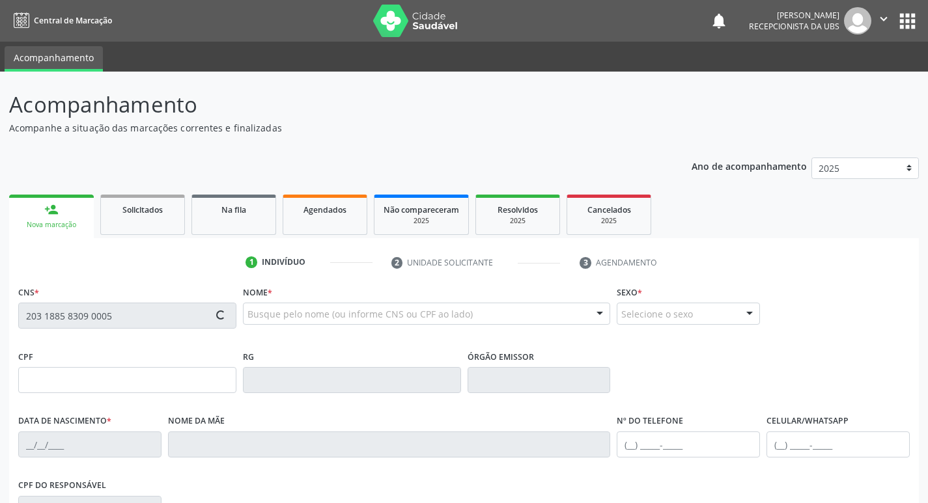
type input "0[DATE]"
type input "[PERSON_NAME]"
type input "[PHONE_NUMBER]"
type input "54"
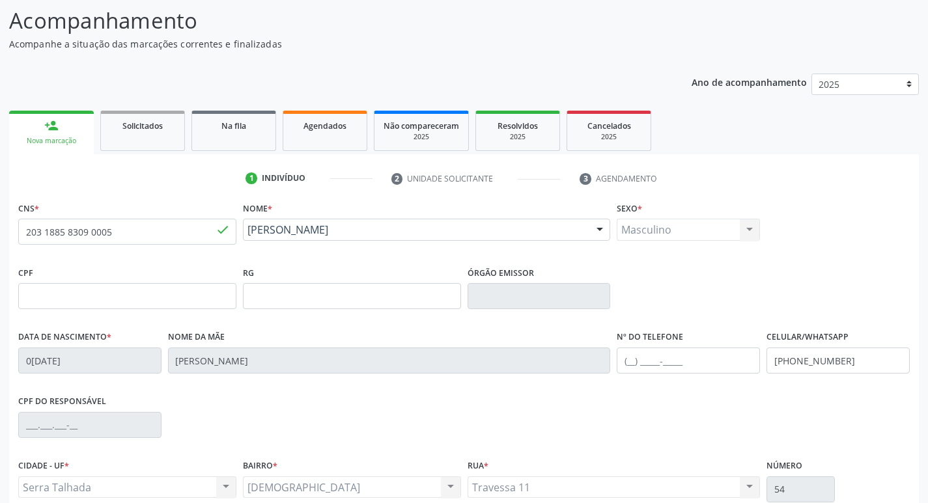
scroll to position [202, 0]
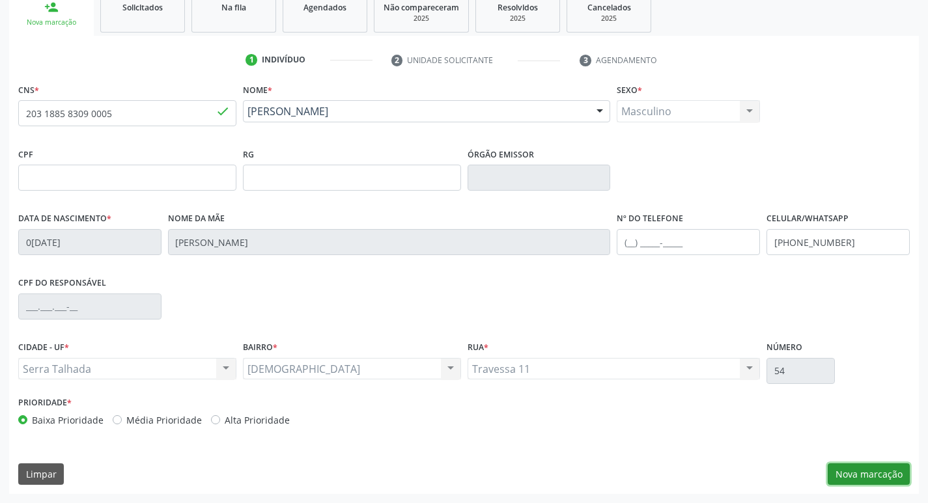
click at [881, 468] on button "Nova marcação" at bounding box center [868, 475] width 82 height 22
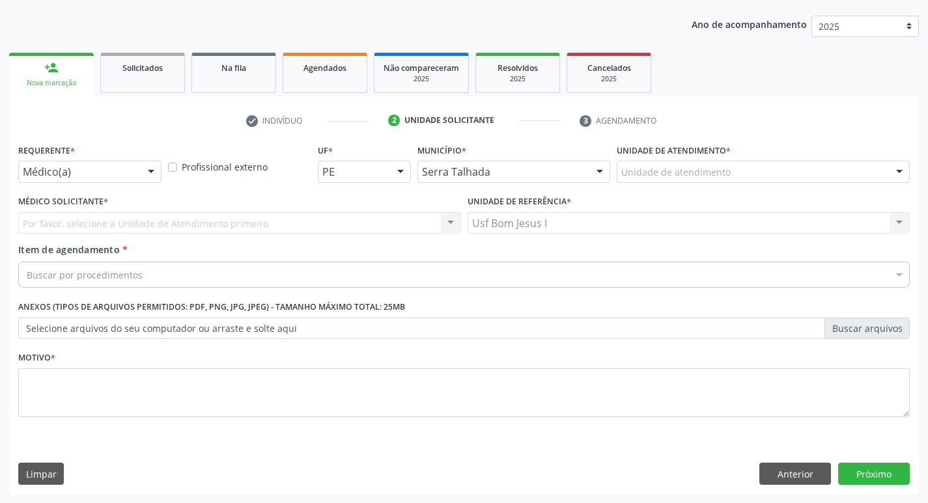
scroll to position [142, 0]
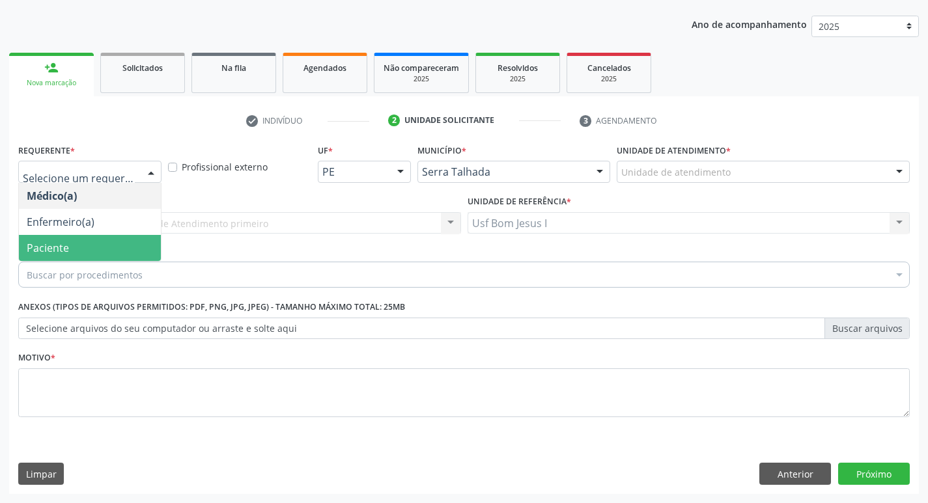
click at [74, 242] on span "Paciente" at bounding box center [90, 248] width 142 height 26
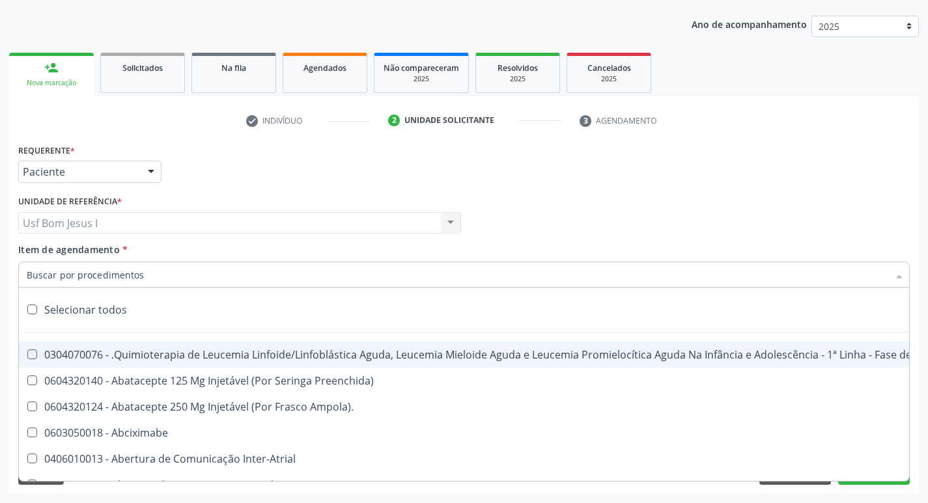
paste input "0211020036"
type input "0211020036"
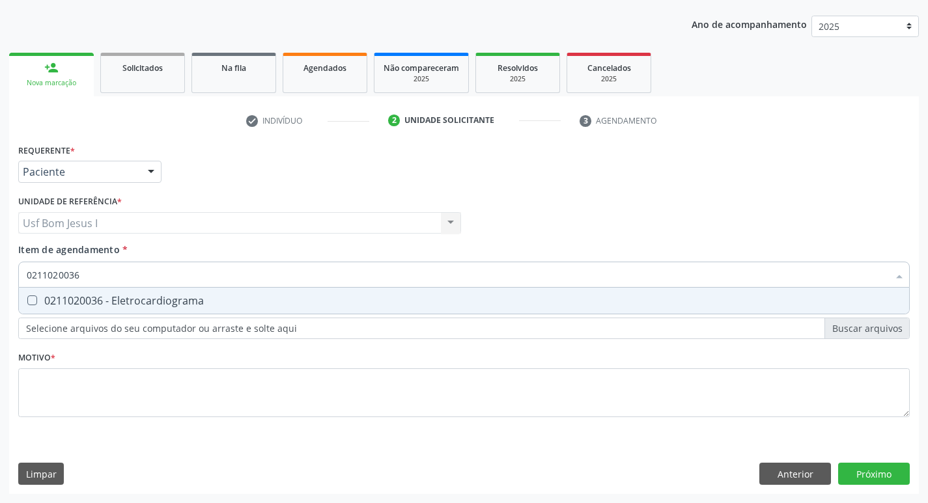
drag, startPoint x: 163, startPoint y: 292, endPoint x: 163, endPoint y: 301, distance: 9.1
click at [164, 292] on span "0211020036 - Eletrocardiograma" at bounding box center [464, 301] width 890 height 26
checkbox Eletrocardiograma "true"
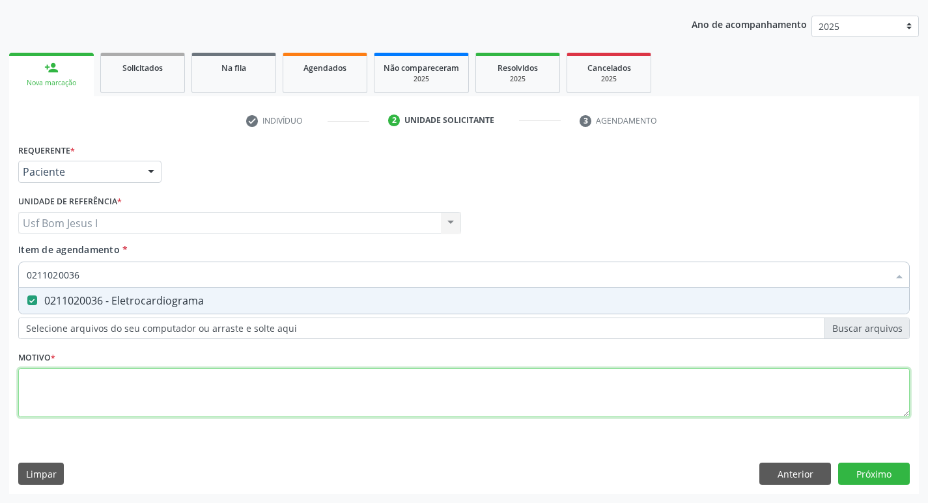
click at [183, 385] on div "Requerente * Paciente Médico(a) Enfermeiro(a) Paciente Nenhum resultado encontr…" at bounding box center [463, 288] width 891 height 295
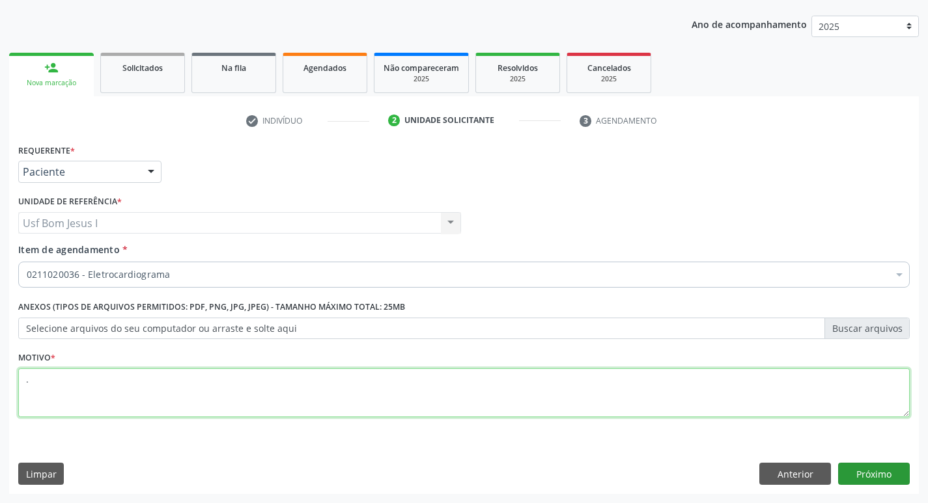
type textarea "."
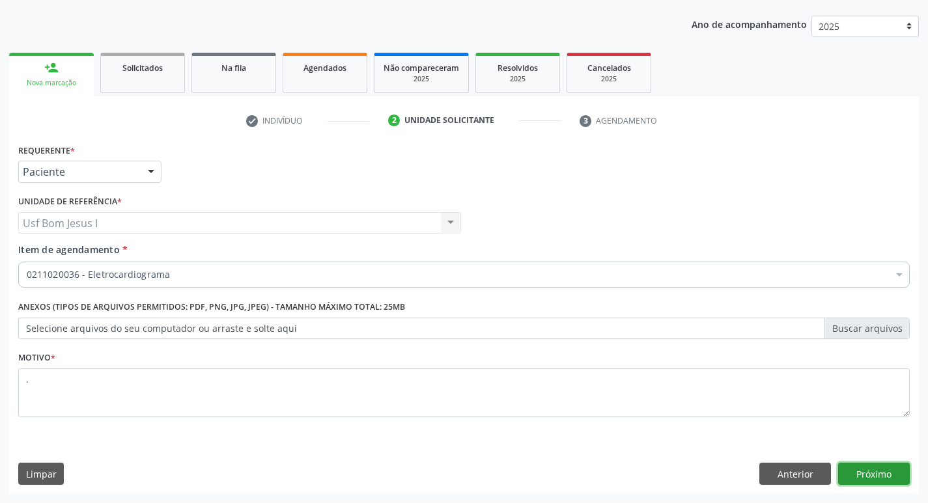
click at [895, 474] on button "Próximo" at bounding box center [874, 474] width 72 height 22
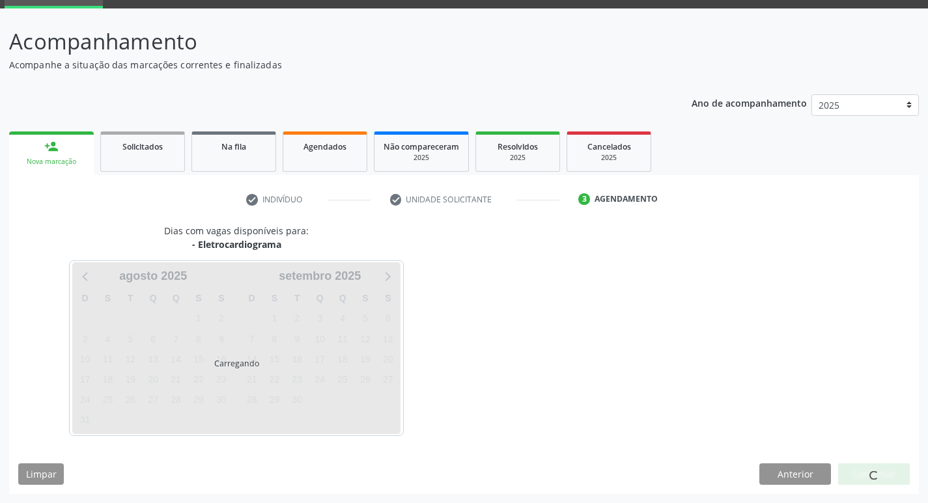
scroll to position [63, 0]
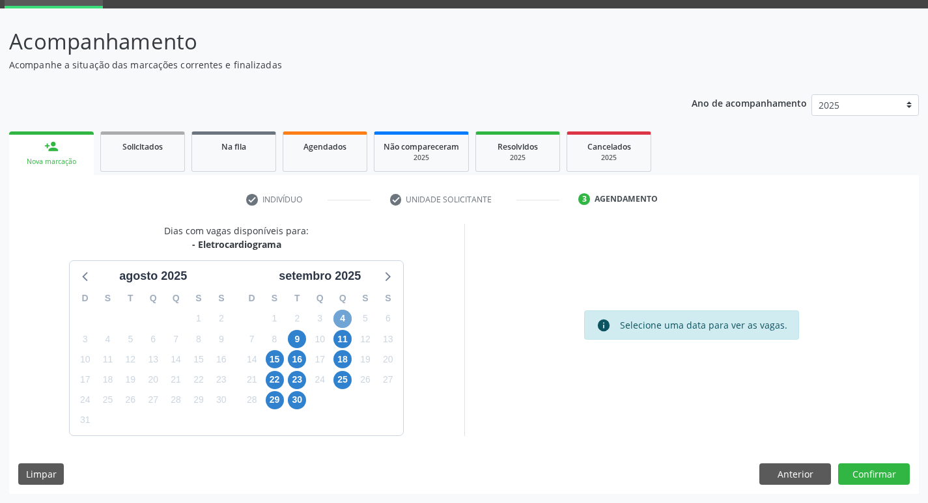
click at [342, 318] on span "4" at bounding box center [342, 319] width 18 height 18
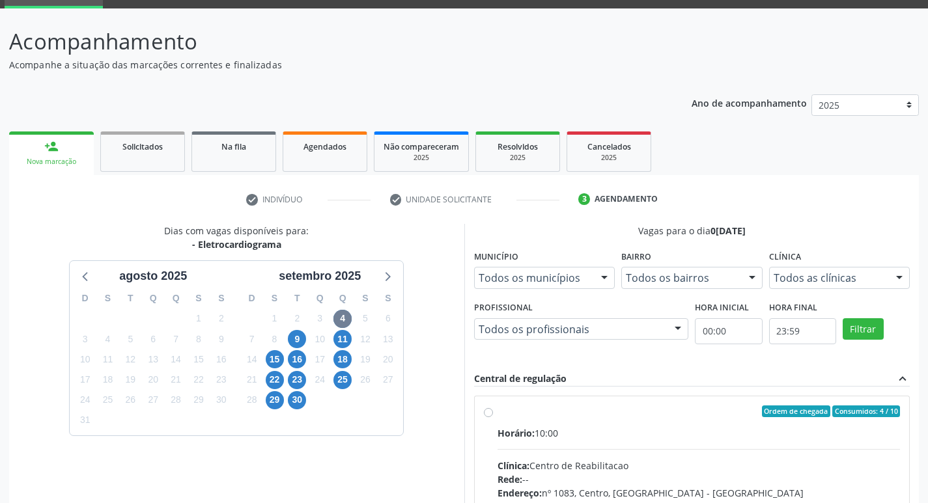
click at [702, 433] on div "Horário: 10:00" at bounding box center [698, 433] width 403 height 14
click at [493, 417] on input "Ordem de chegada Consumidos: 4 / 10 Horário: 10:00 Clínica: Centro de Reabilita…" at bounding box center [488, 412] width 9 height 12
radio input "true"
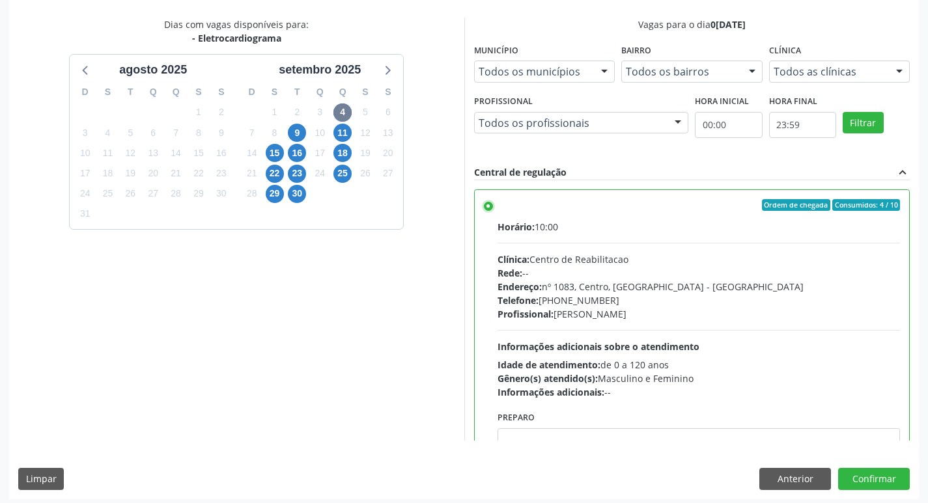
scroll to position [275, 0]
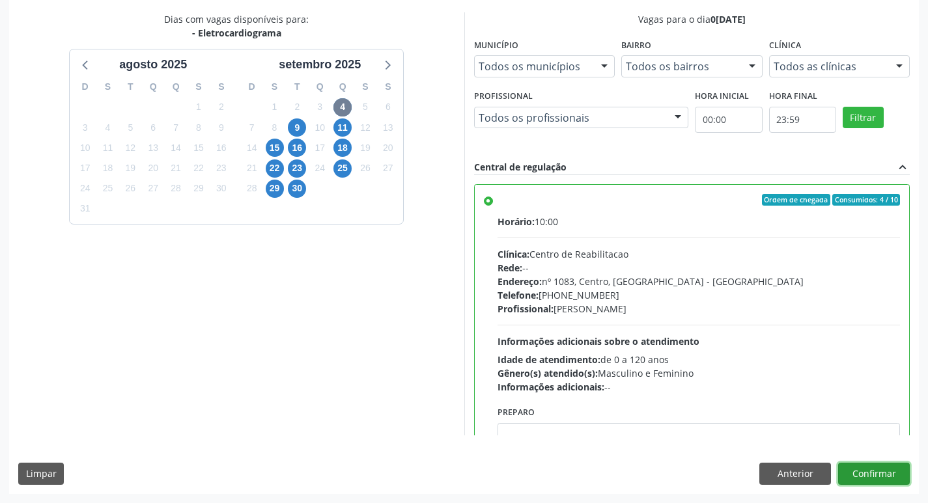
click at [876, 475] on button "Confirmar" at bounding box center [874, 474] width 72 height 22
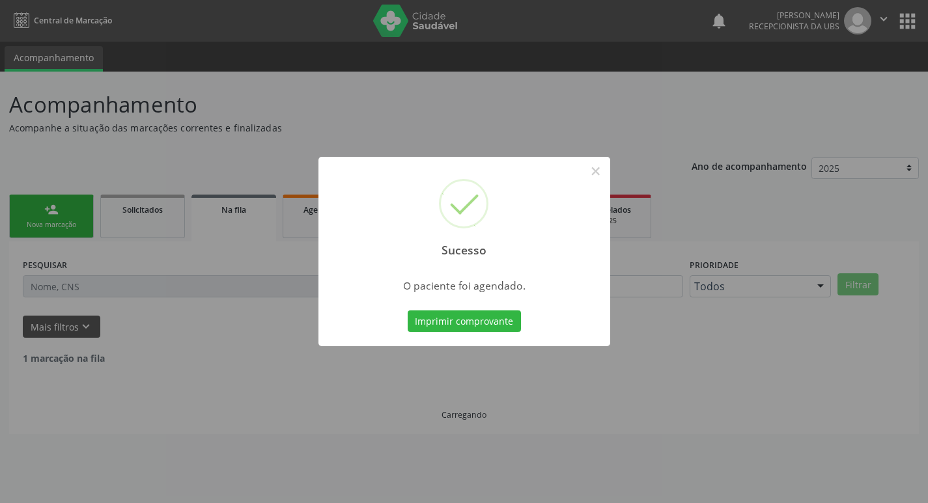
scroll to position [0, 0]
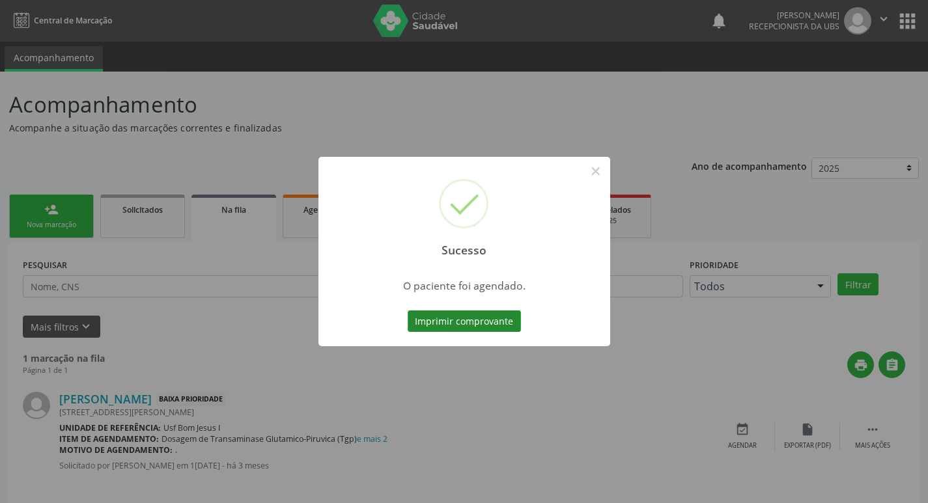
click at [462, 322] on button "Imprimir comprovante" at bounding box center [464, 322] width 113 height 22
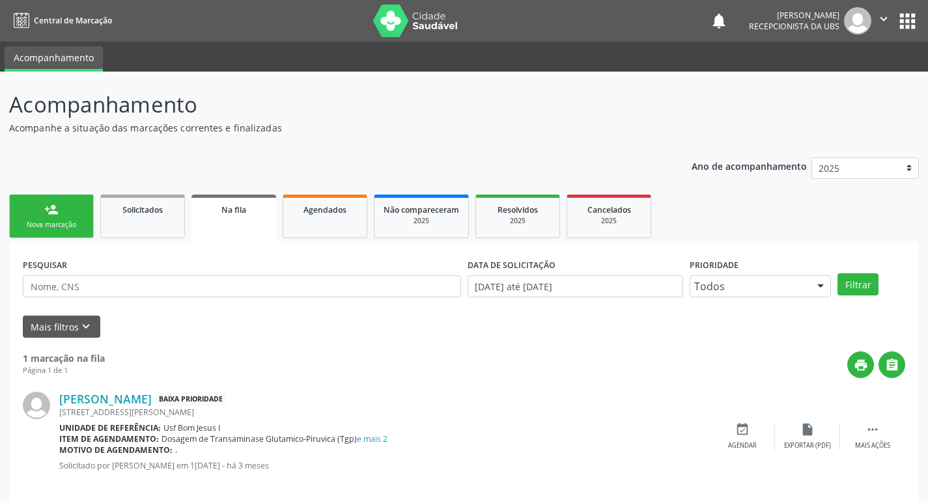
click at [65, 218] on link "person_add Nova marcação" at bounding box center [51, 217] width 85 height 44
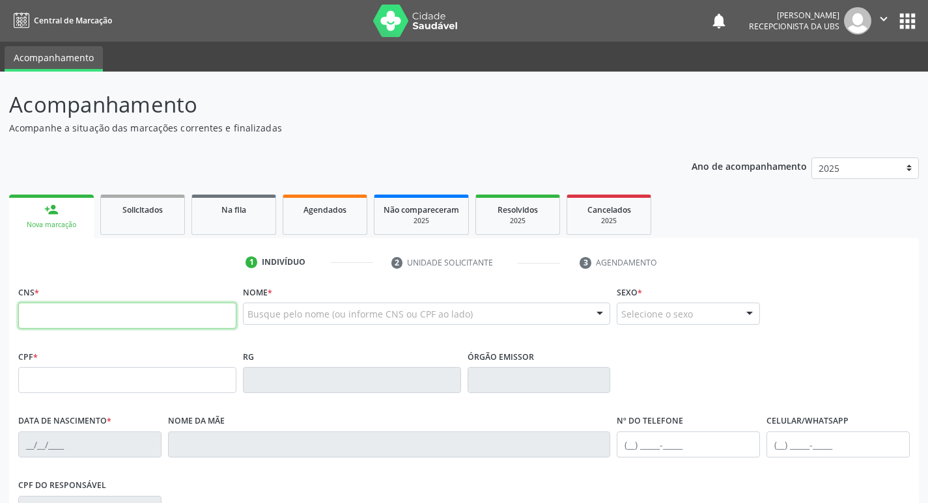
click at [123, 315] on input "text" at bounding box center [127, 316] width 218 height 26
type input "705 6054 1151 4517"
type input "844.041.244-49"
type input "3[DATE]"
type input "[PERSON_NAME]"
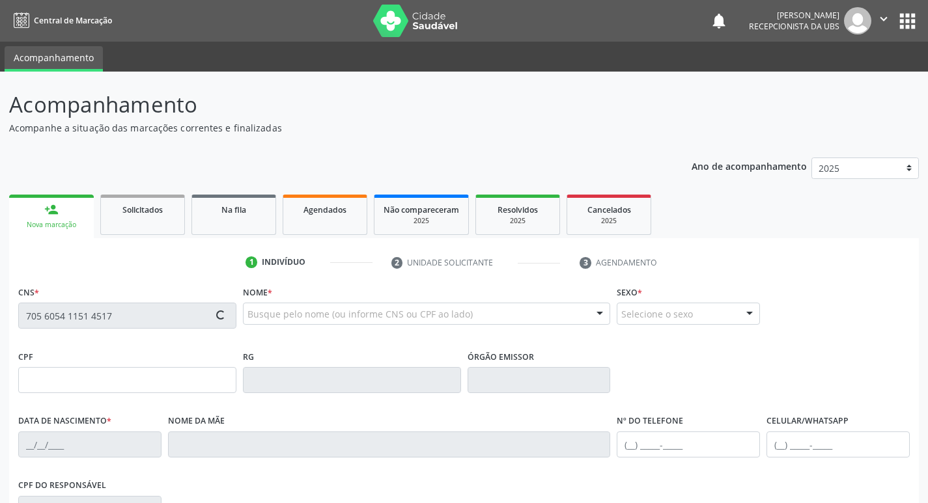
type input "[PHONE_NUMBER]"
type input "048.499.434-46"
type input "982"
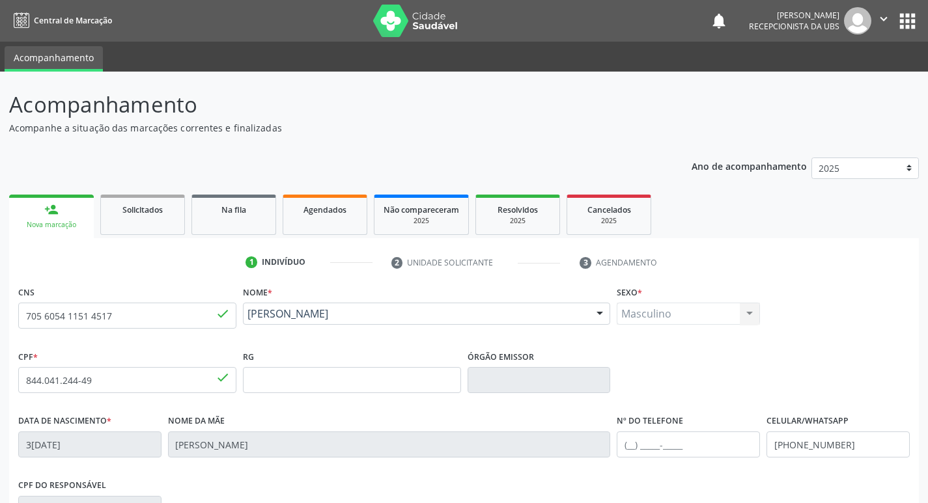
scroll to position [202, 0]
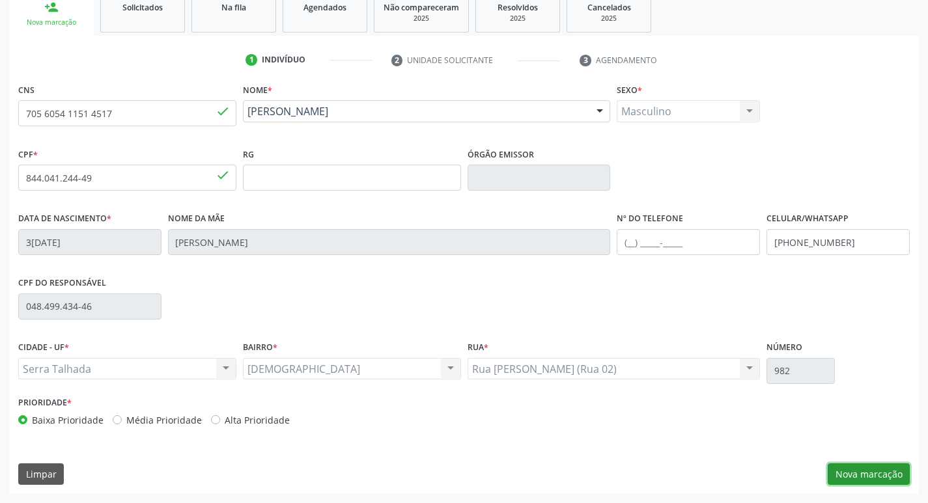
click at [902, 475] on button "Nova marcação" at bounding box center [868, 475] width 82 height 22
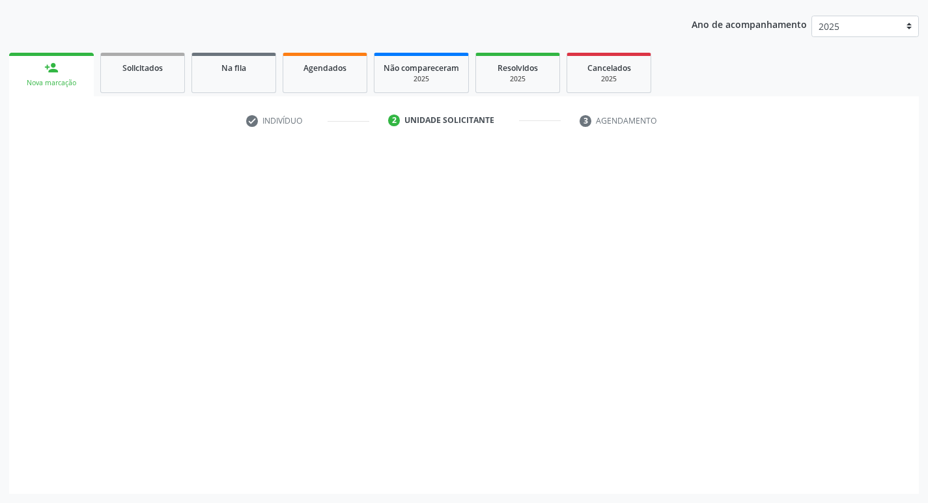
scroll to position [142, 0]
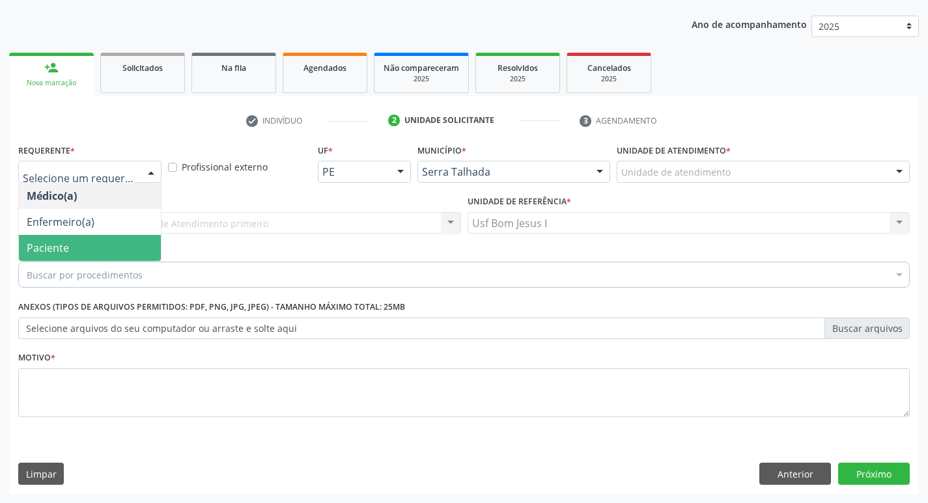
click at [55, 244] on span "Paciente" at bounding box center [48, 248] width 42 height 14
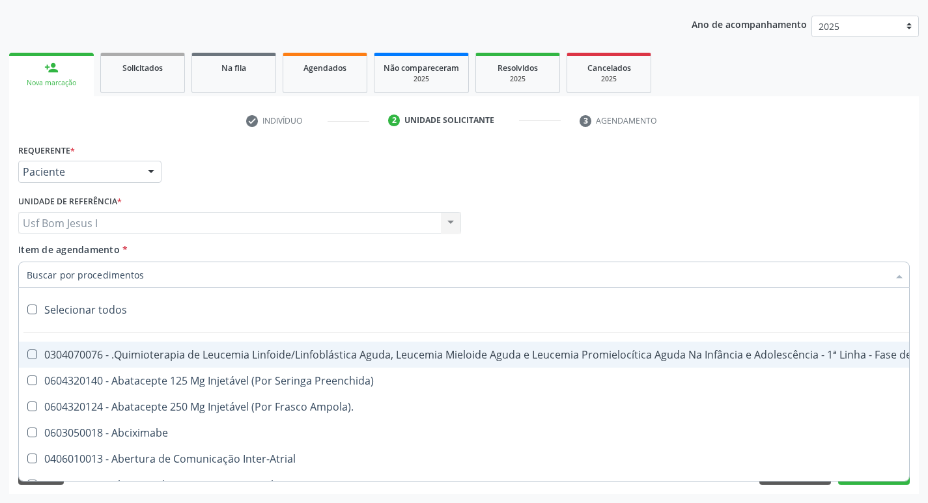
paste input "0211020036"
type input "0211020036"
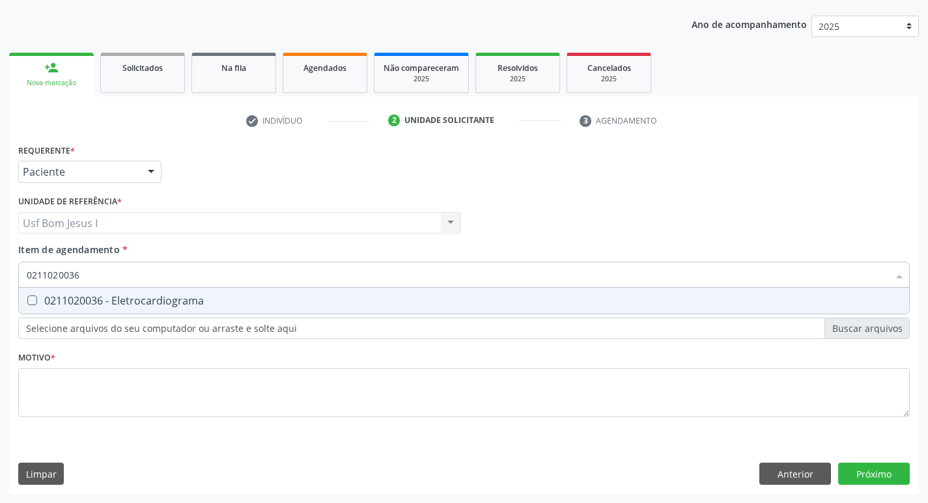
click at [109, 298] on div "0211020036 - Eletrocardiograma" at bounding box center [464, 301] width 874 height 10
checkbox Eletrocardiograma "true"
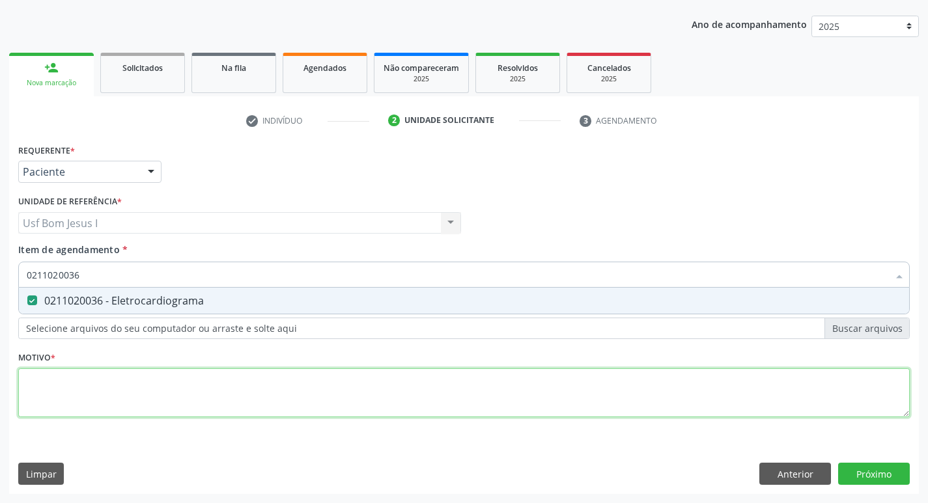
click at [154, 370] on div "Requerente * Paciente Médico(a) Enfermeiro(a) Paciente Nenhum resultado encontr…" at bounding box center [463, 288] width 891 height 295
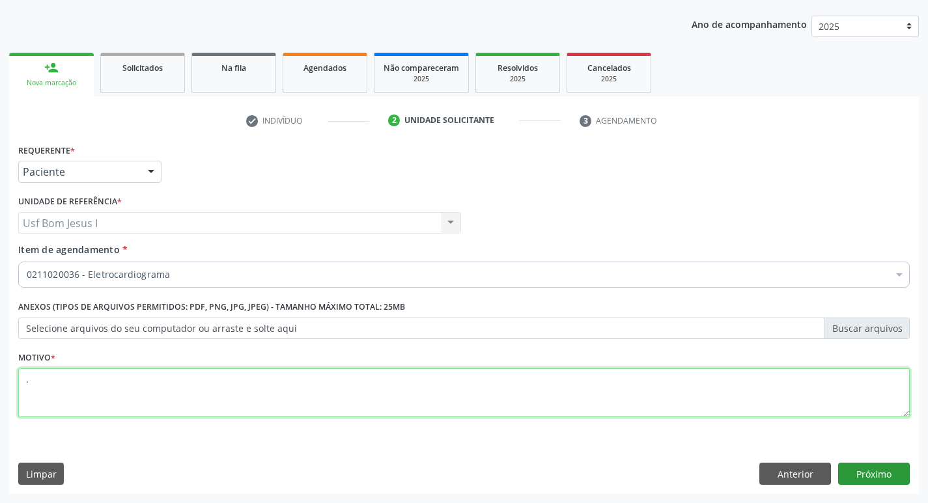
type textarea "."
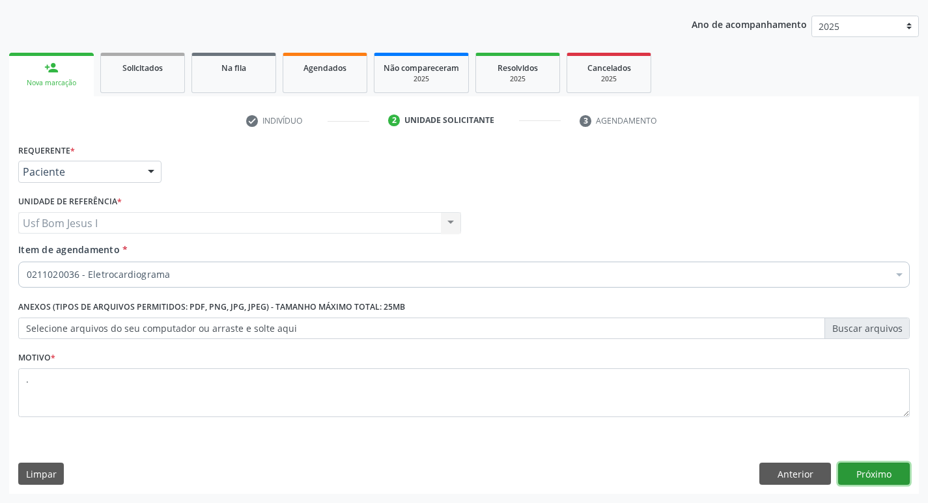
click at [865, 467] on button "Próximo" at bounding box center [874, 474] width 72 height 22
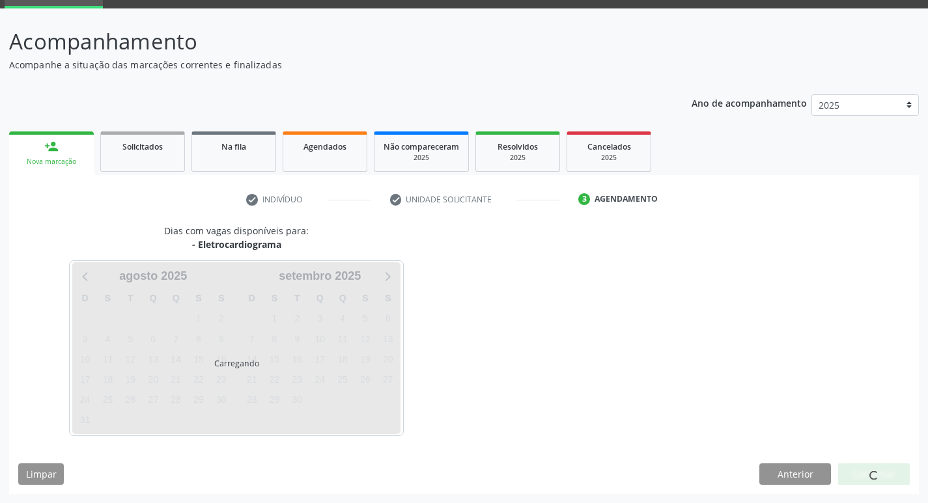
scroll to position [63, 0]
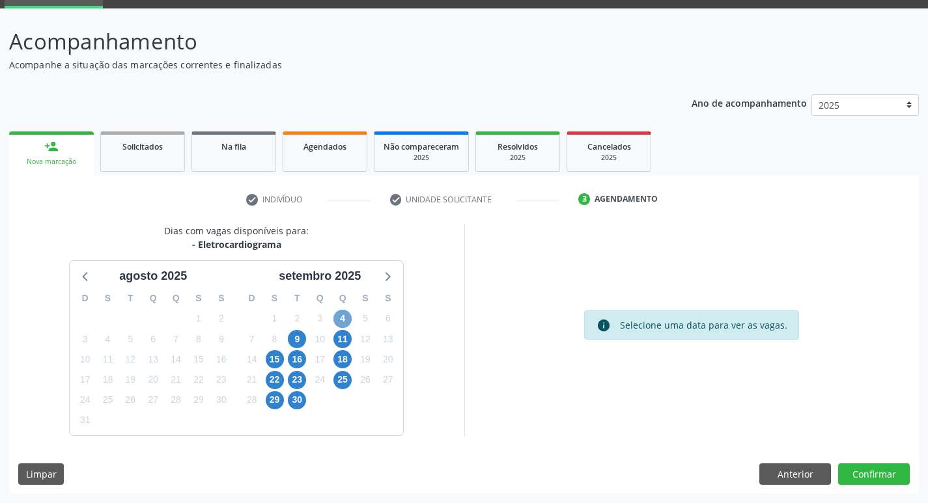
click at [335, 320] on span "4" at bounding box center [342, 319] width 18 height 18
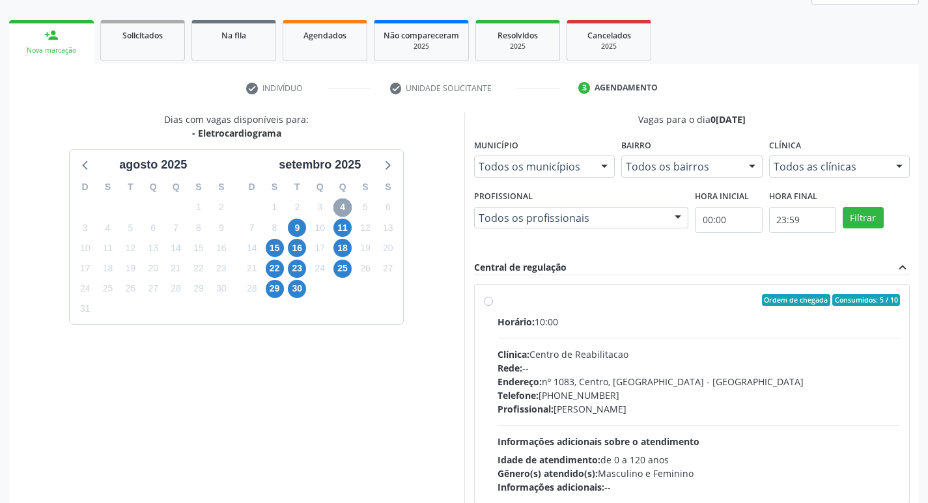
scroll to position [193, 0]
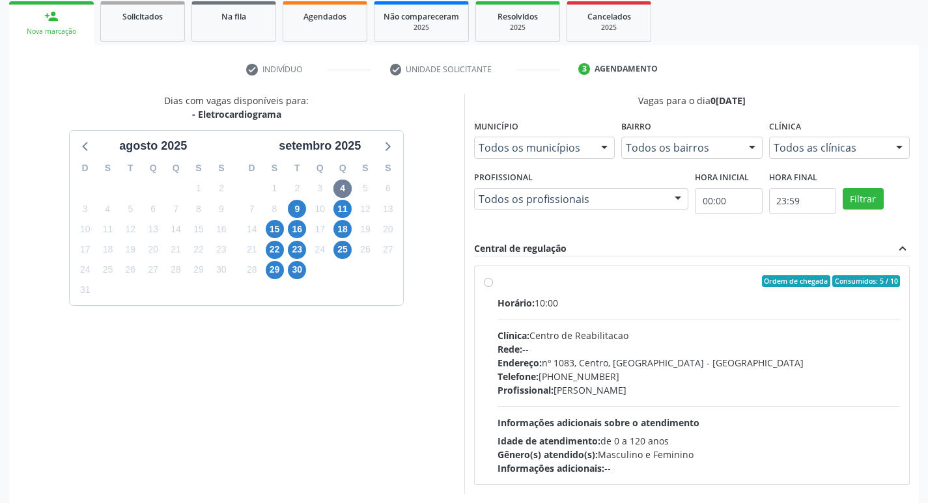
click at [698, 361] on div "Endereço: [STREET_ADDRESS]" at bounding box center [698, 363] width 403 height 14
click at [493, 287] on input "Ordem de chegada Consumidos: 5 / 10 Horário: 10:00 Clínica: Centro de Reabilita…" at bounding box center [488, 281] width 9 height 12
radio input "true"
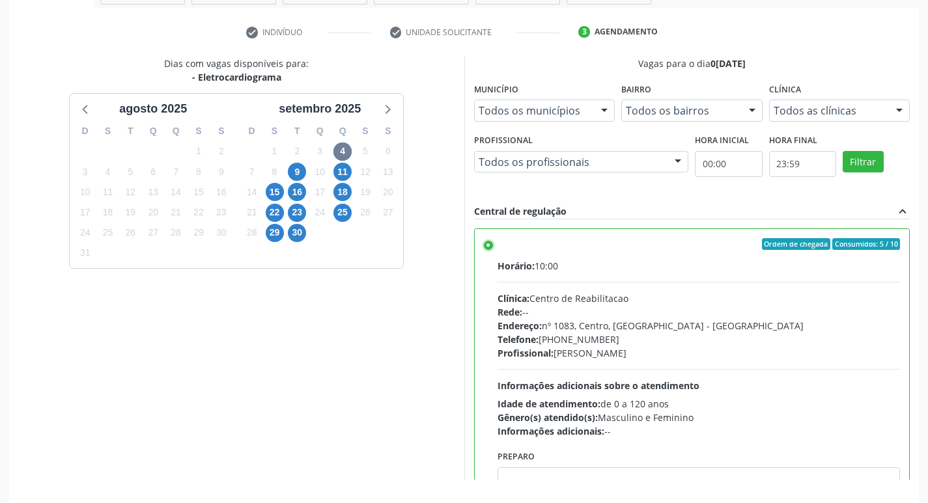
scroll to position [275, 0]
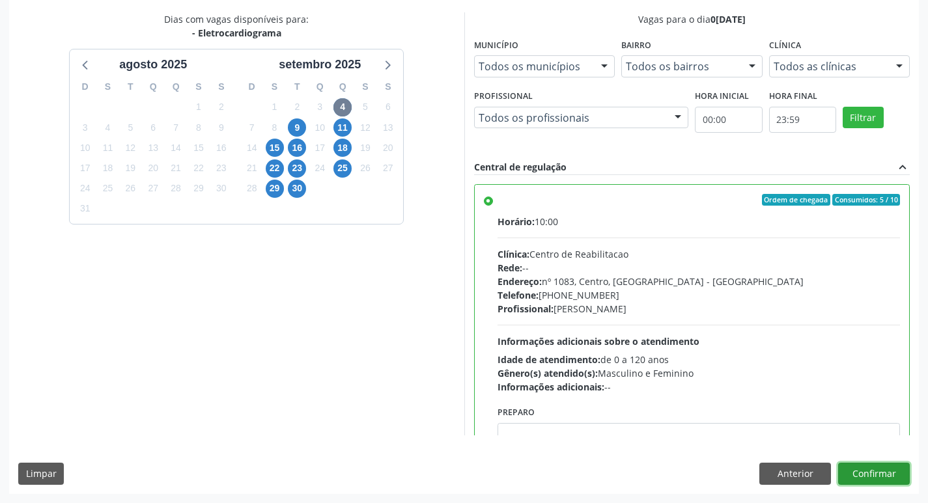
click at [898, 469] on button "Confirmar" at bounding box center [874, 474] width 72 height 22
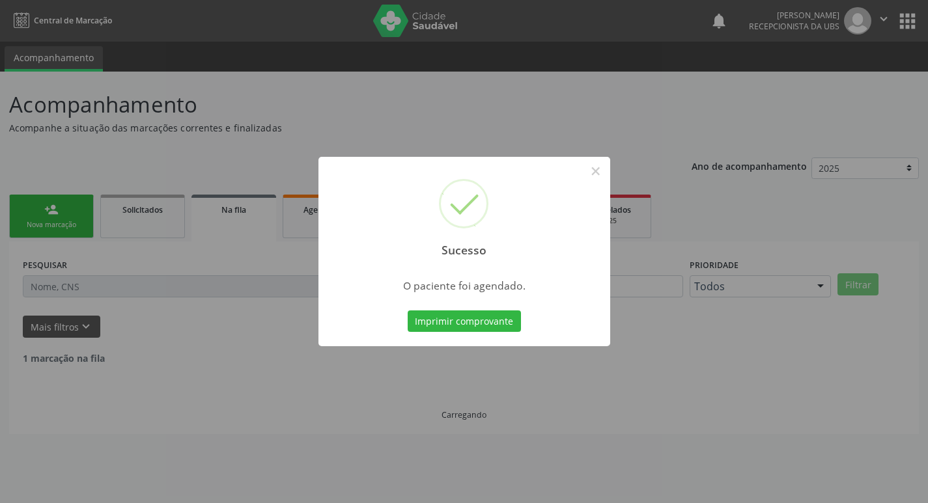
scroll to position [0, 0]
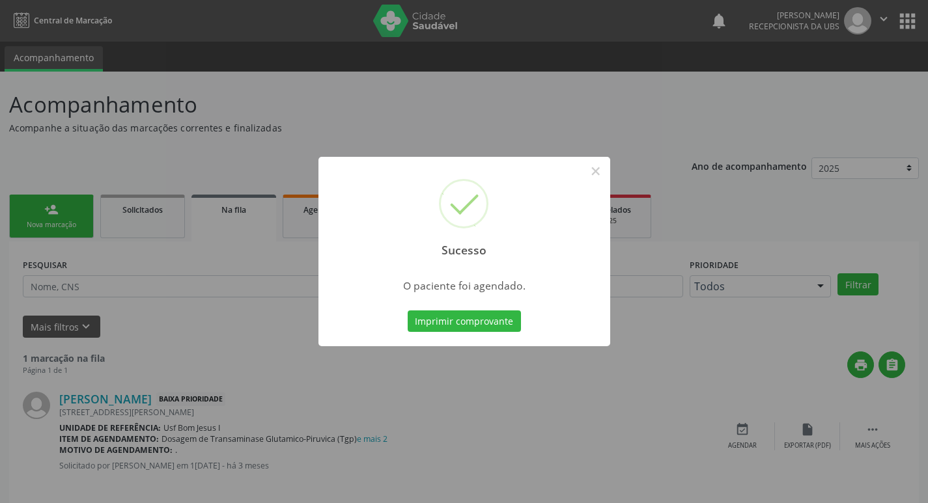
click at [408, 311] on button "Imprimir comprovante" at bounding box center [464, 322] width 113 height 22
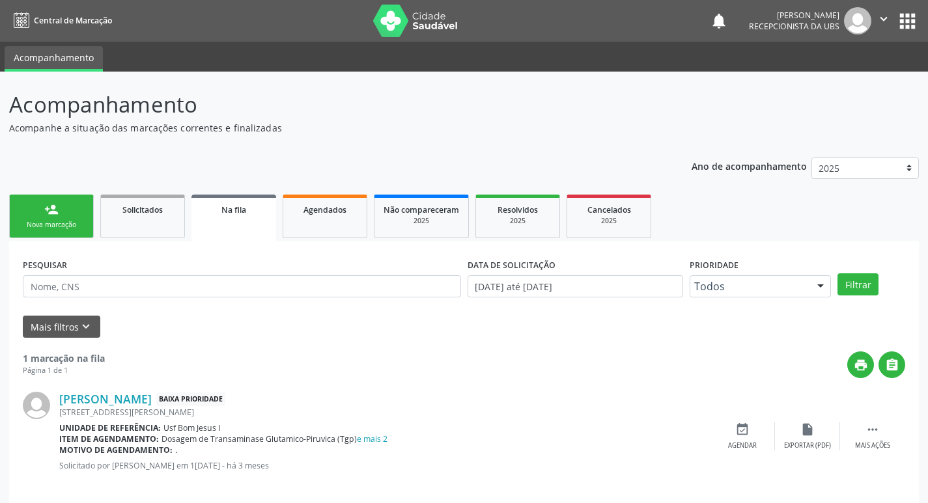
click at [57, 219] on link "person_add Nova marcação" at bounding box center [51, 217] width 85 height 44
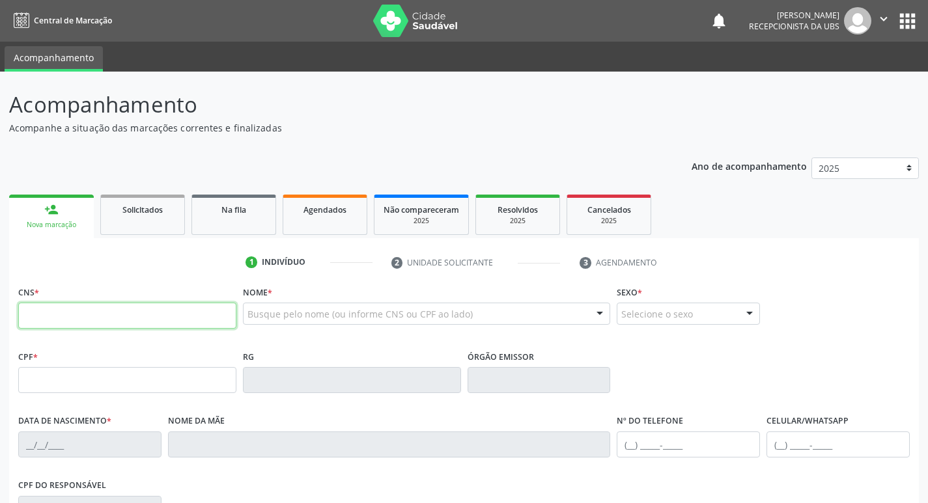
click at [110, 321] on input "text" at bounding box center [127, 316] width 218 height 26
type input "201 0693 8155 0000"
type input "104.599.024-82"
type input "[DATE]"
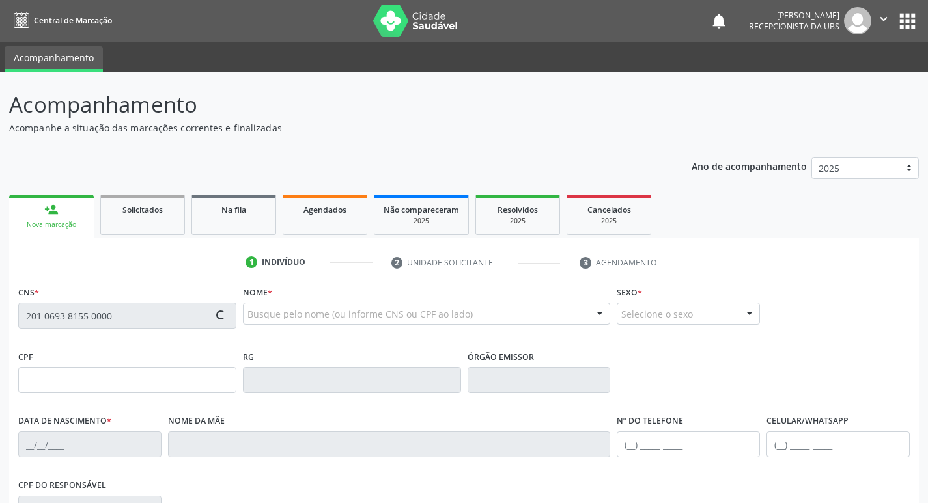
type input "[PERSON_NAME]"
type input "[PHONE_NUMBER]"
type input "561.264.504-00"
type input "1194"
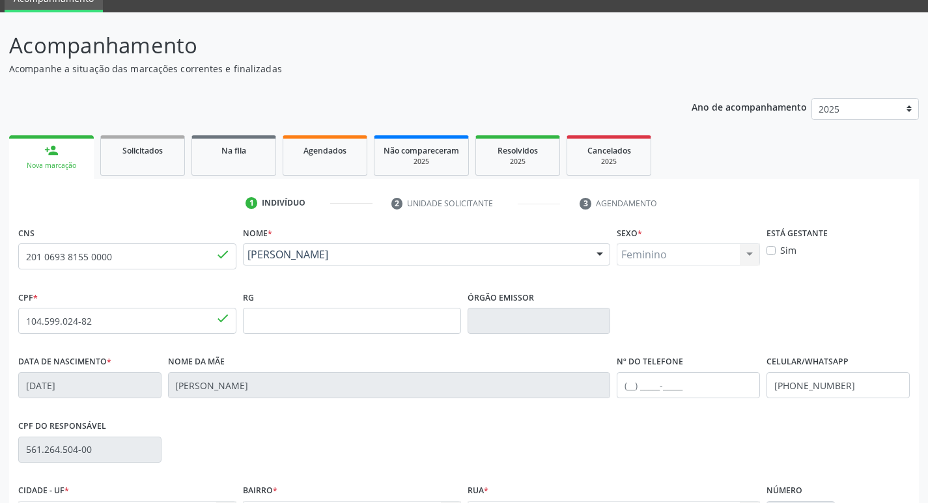
scroll to position [202, 0]
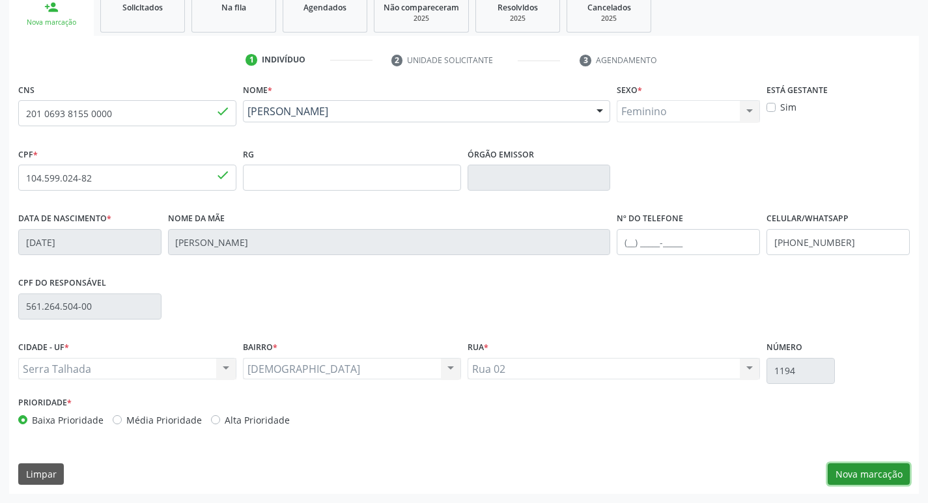
click at [869, 475] on button "Nova marcação" at bounding box center [868, 475] width 82 height 22
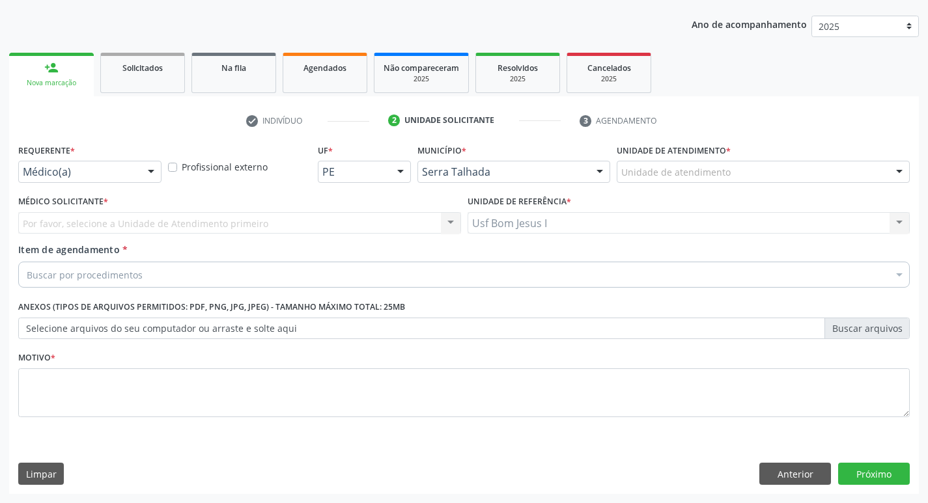
scroll to position [142, 0]
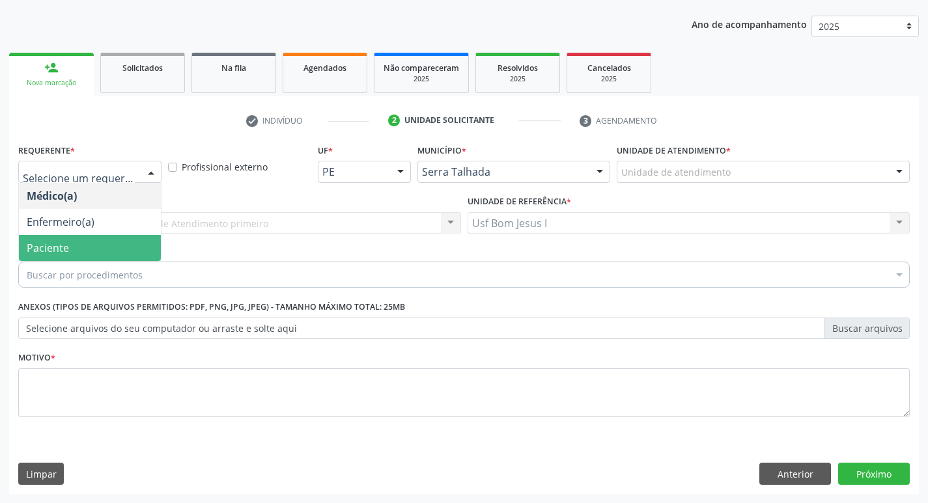
click at [104, 238] on span "Paciente" at bounding box center [90, 248] width 142 height 26
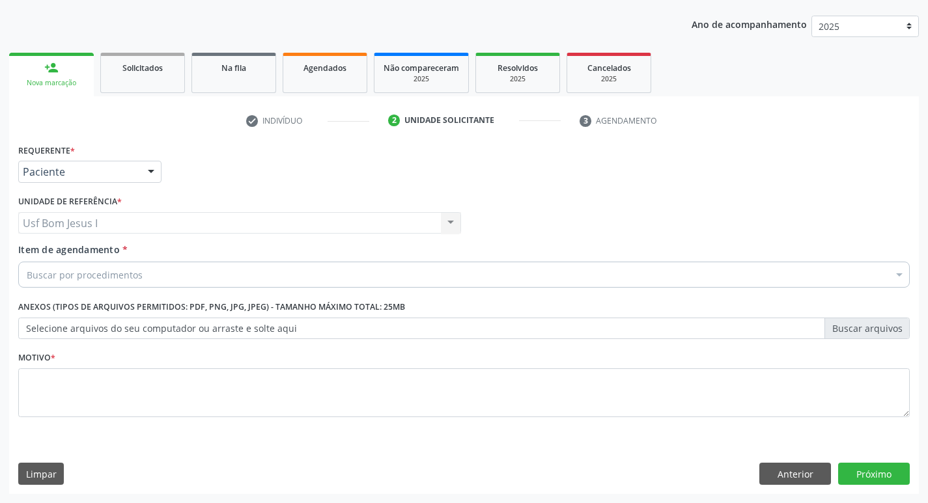
click at [184, 276] on div "Buscar por procedimentos" at bounding box center [463, 275] width 891 height 26
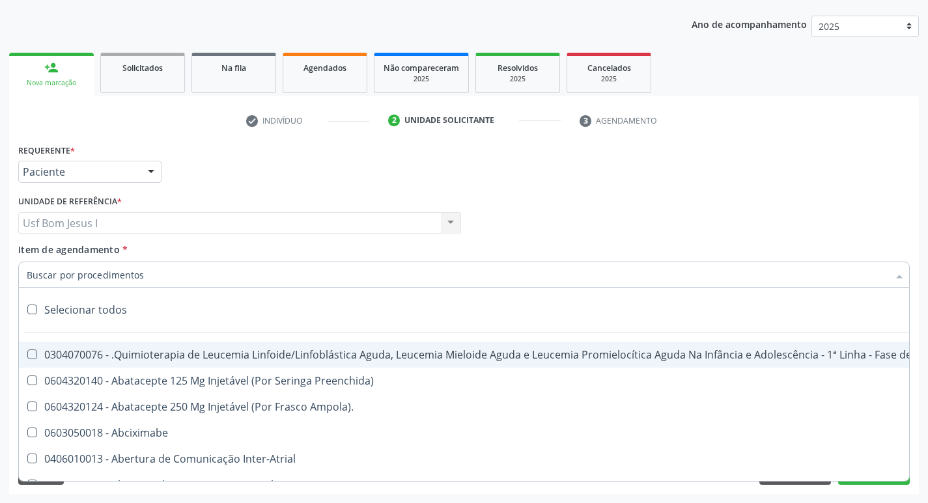
paste input "0211020036"
type input "0211020036"
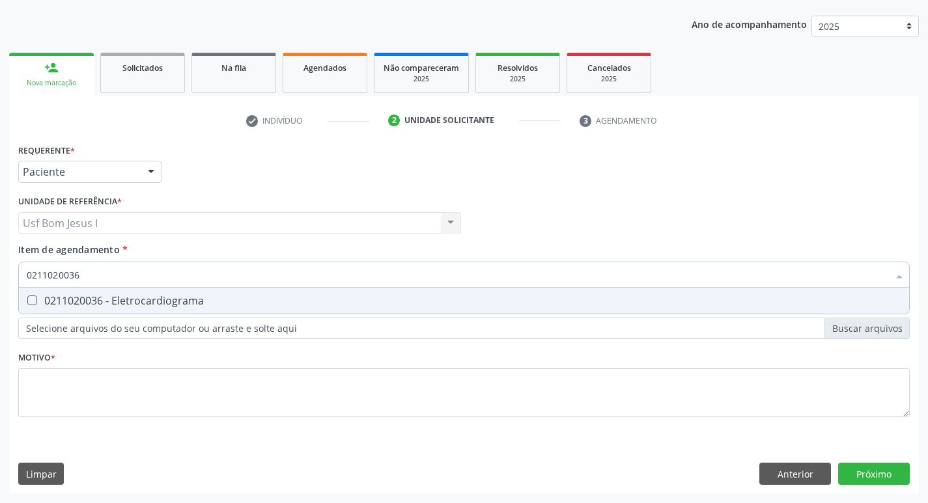
click at [180, 296] on div "0211020036 - Eletrocardiograma" at bounding box center [464, 301] width 874 height 10
checkbox Eletrocardiograma "true"
click at [889, 465] on div "Requerente * Paciente Médico(a) Enfermeiro(a) Paciente Nenhum resultado encontr…" at bounding box center [464, 318] width 910 height 354
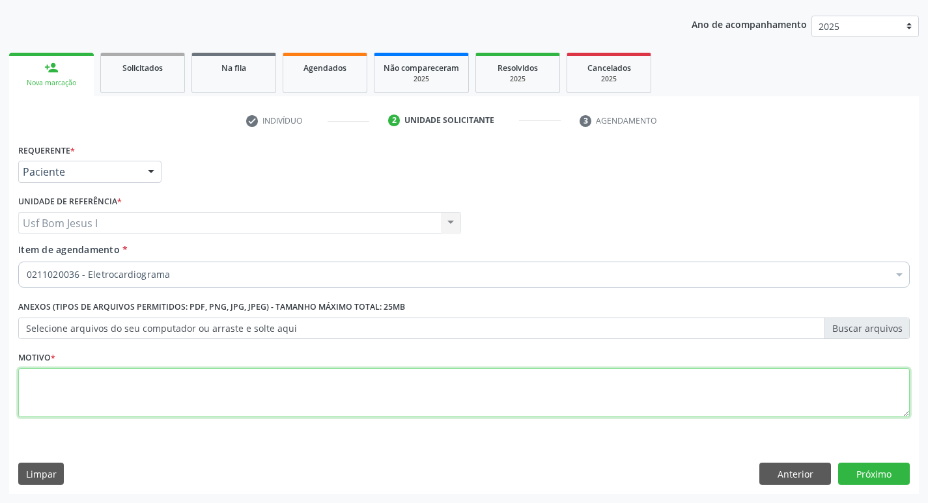
click at [312, 376] on textarea at bounding box center [463, 392] width 891 height 49
type textarea "."
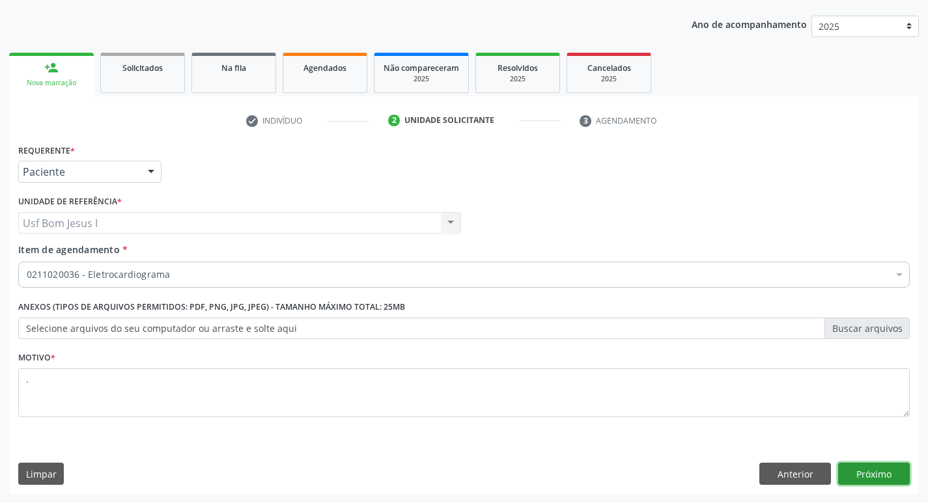
click at [892, 477] on button "Próximo" at bounding box center [874, 474] width 72 height 22
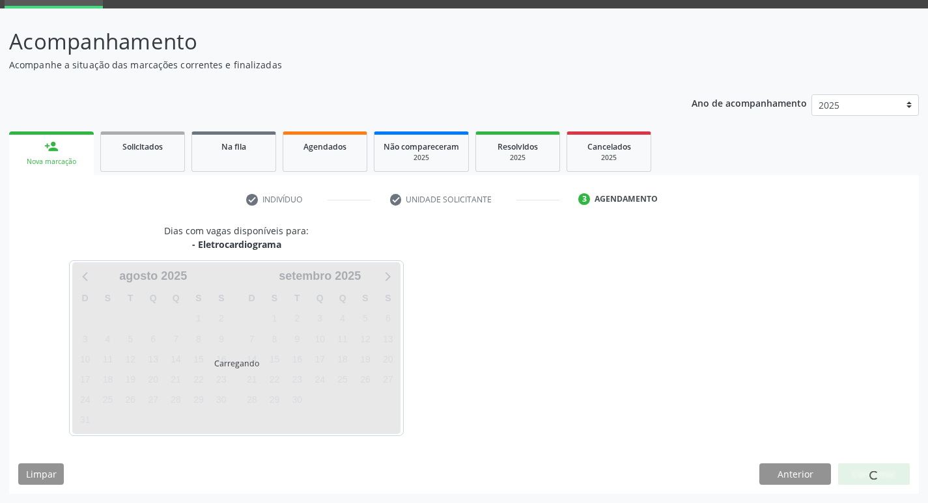
scroll to position [63, 0]
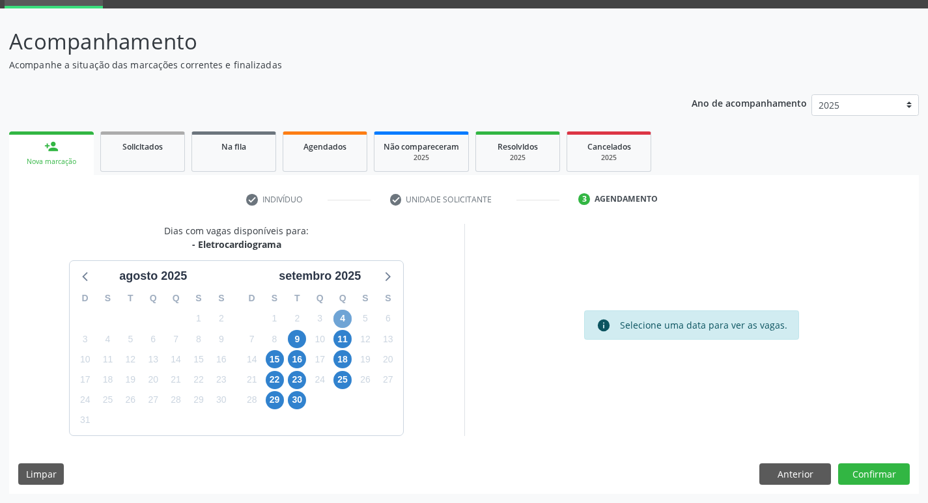
click at [344, 321] on span "4" at bounding box center [342, 319] width 18 height 18
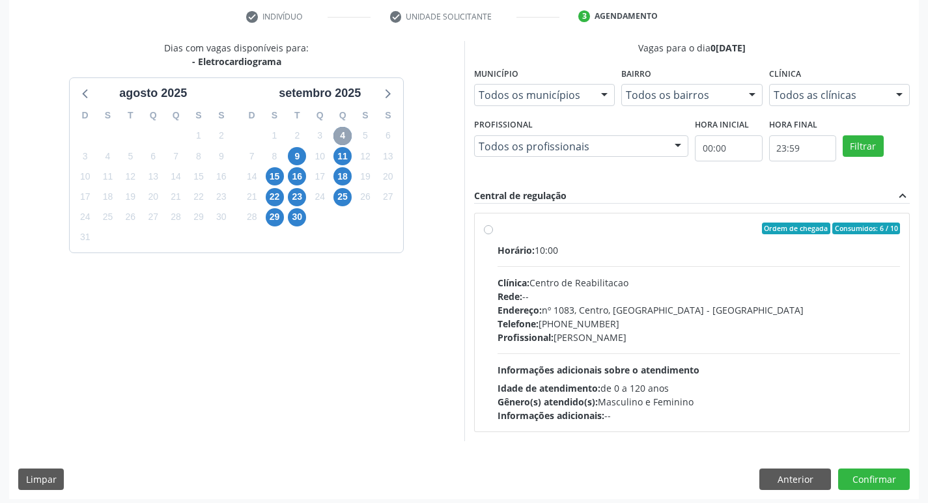
scroll to position [251, 0]
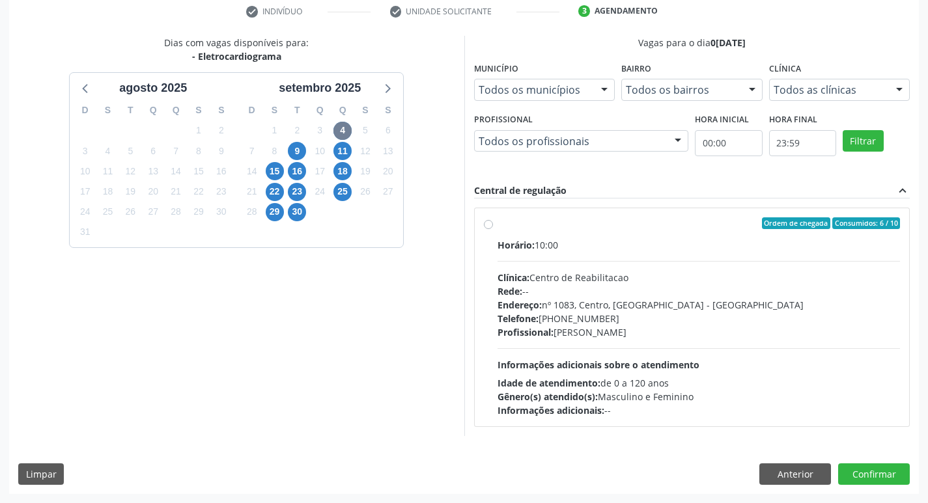
click at [594, 311] on div "Endereço: [STREET_ADDRESS]" at bounding box center [698, 305] width 403 height 14
click at [493, 229] on input "Ordem de chegada Consumidos: 6 / 10 Horário: 10:00 Clínica: Centro de Reabilita…" at bounding box center [488, 223] width 9 height 12
radio input "true"
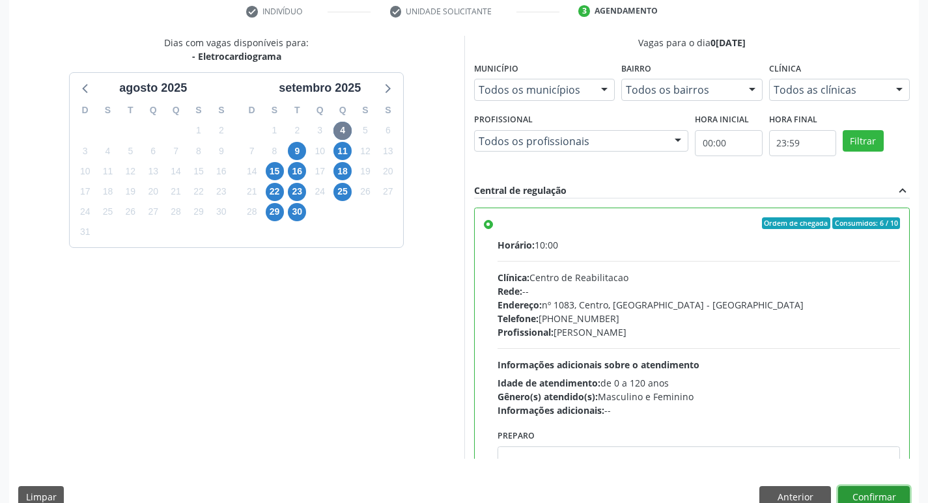
click at [899, 490] on button "Confirmar" at bounding box center [874, 497] width 72 height 22
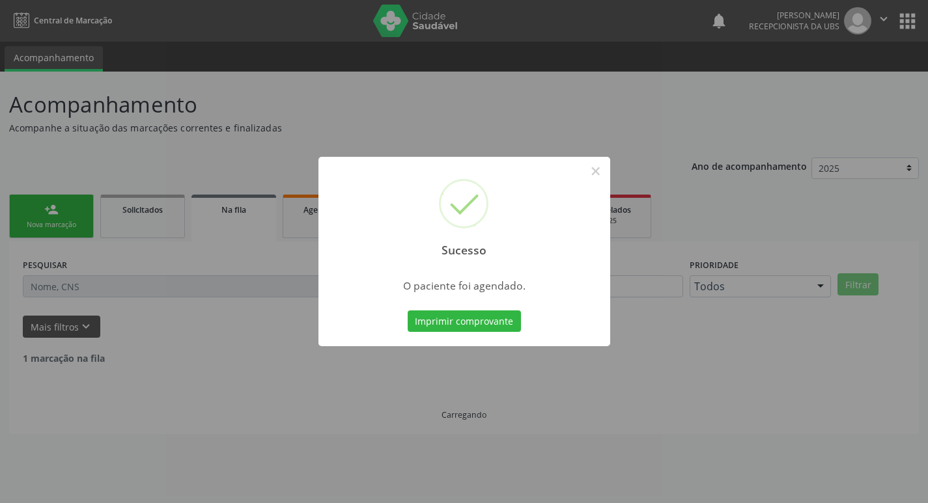
scroll to position [0, 0]
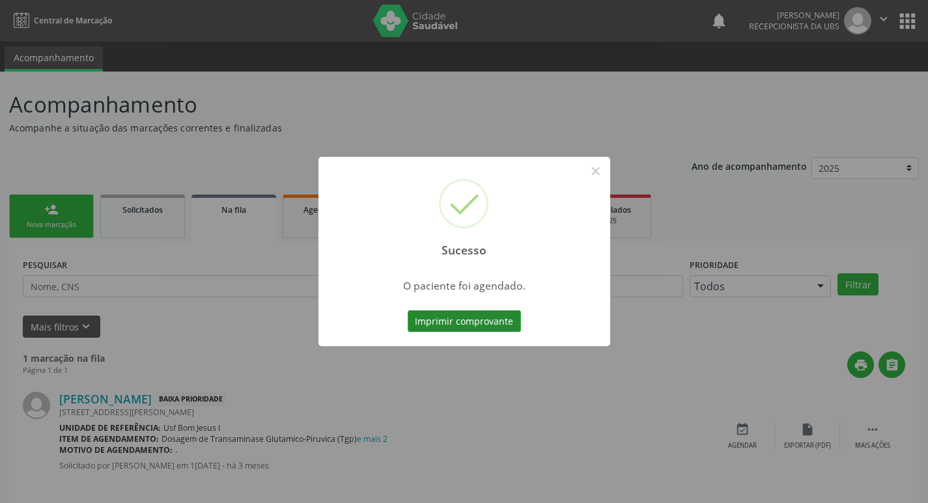
click at [430, 324] on button "Imprimir comprovante" at bounding box center [464, 322] width 113 height 22
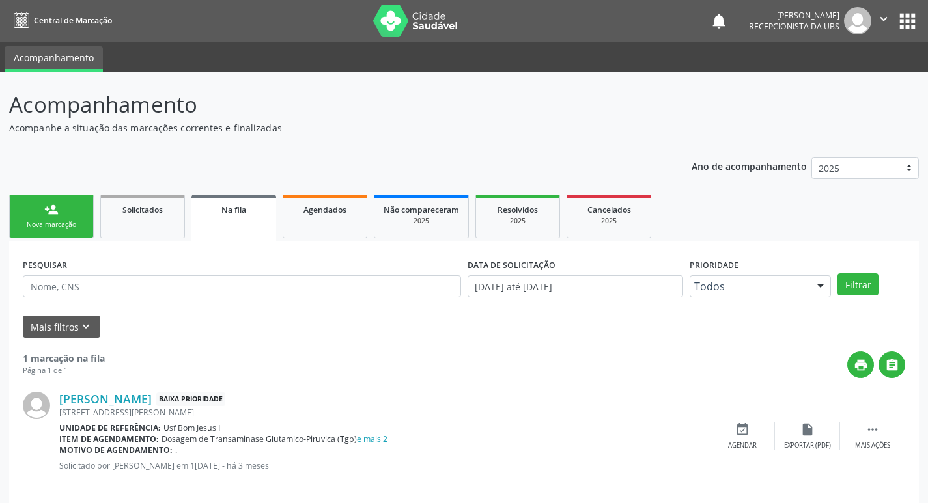
click at [69, 232] on link "person_add Nova marcação" at bounding box center [51, 217] width 85 height 44
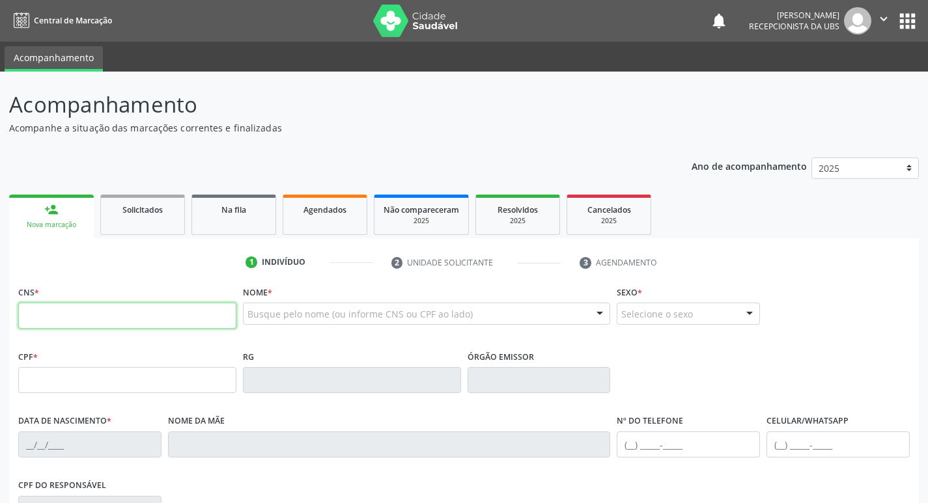
click at [115, 320] on input "text" at bounding box center [127, 316] width 218 height 26
type input "898 0034 4418 0197"
type input "000.278.784-90"
type input "[DATE]"
type input "[PERSON_NAME]"
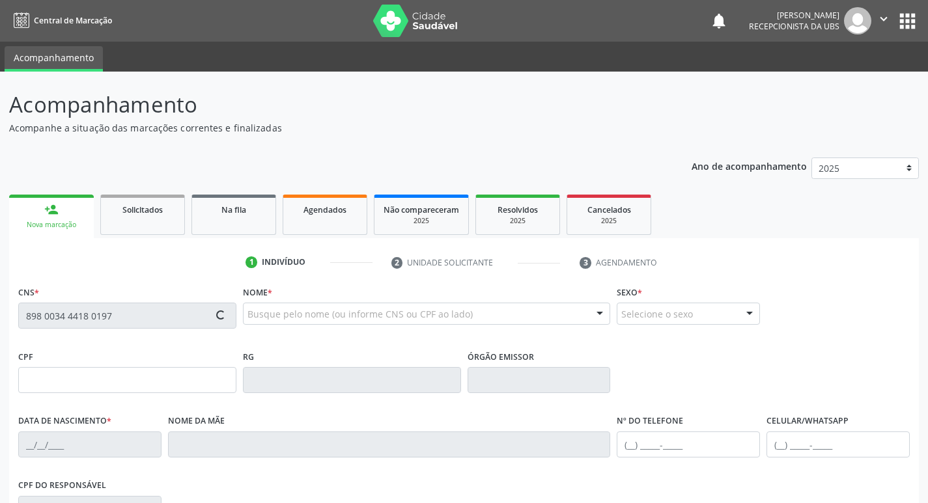
type input "[PHONE_NUMBER]"
type input "576"
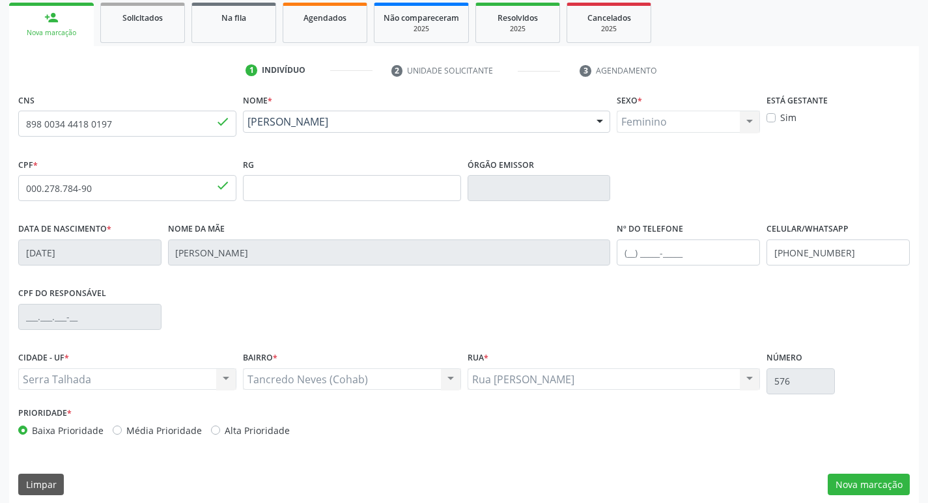
scroll to position [202, 0]
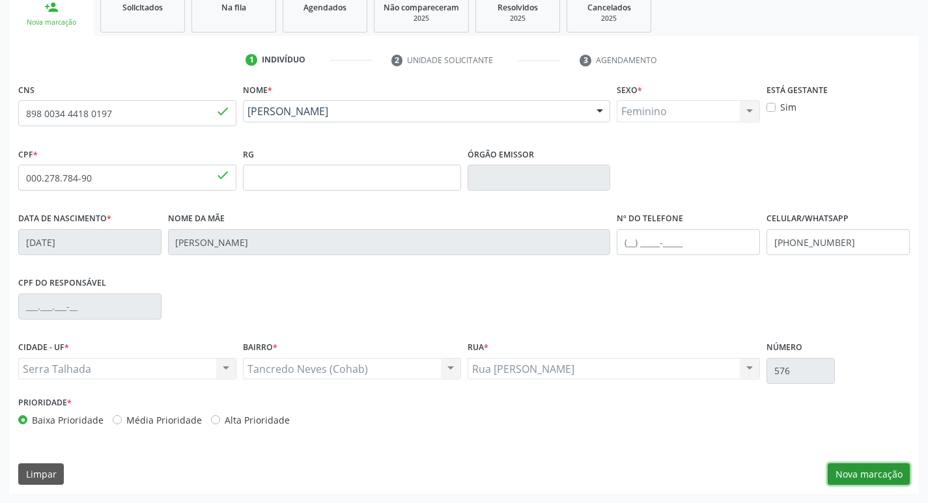
click at [868, 473] on button "Nova marcação" at bounding box center [868, 475] width 82 height 22
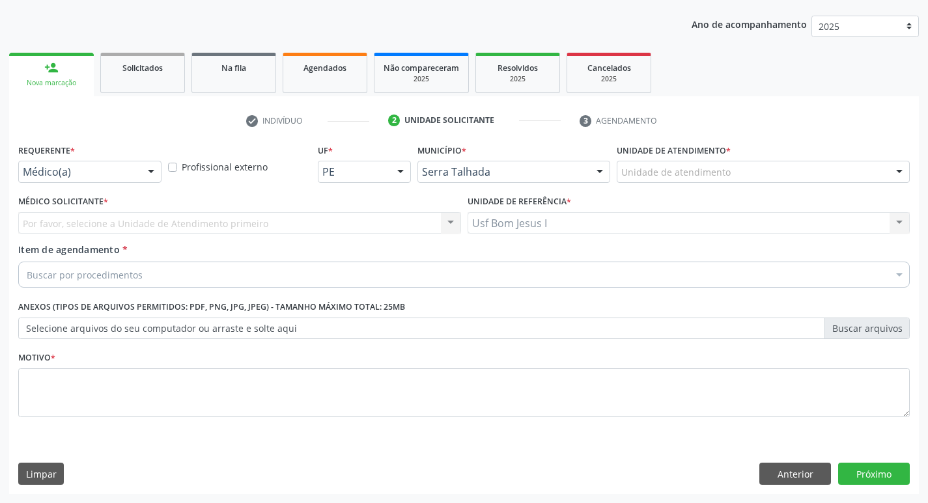
scroll to position [142, 0]
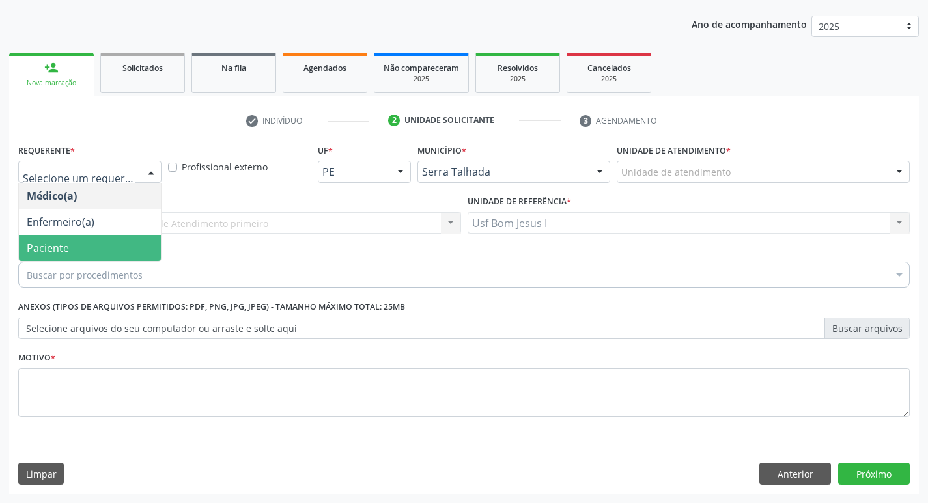
click at [83, 239] on span "Paciente" at bounding box center [90, 248] width 142 height 26
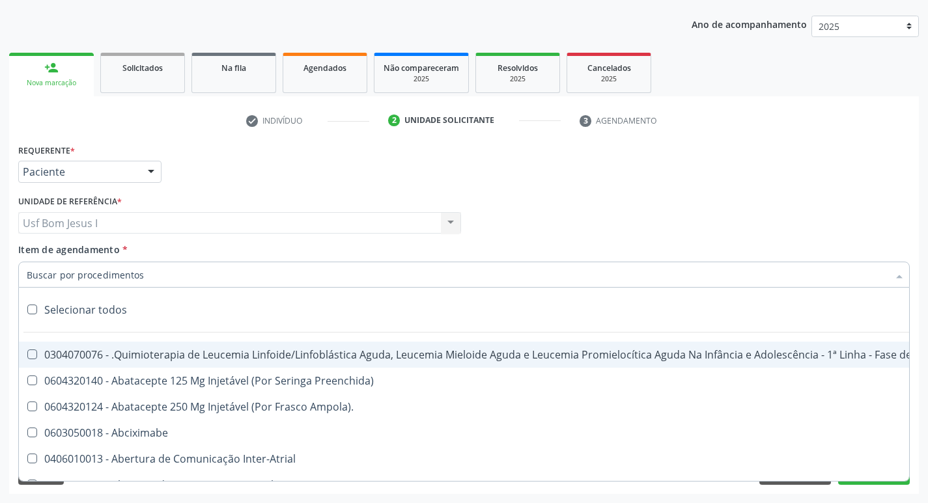
paste input "0211020036"
type input "0211020036"
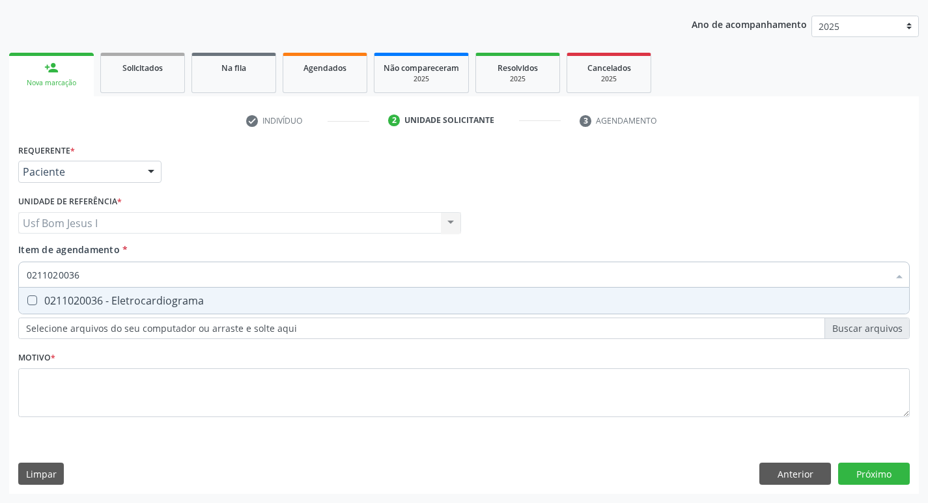
click at [121, 291] on span "0211020036 - Eletrocardiograma" at bounding box center [464, 301] width 890 height 26
checkbox Eletrocardiograma "true"
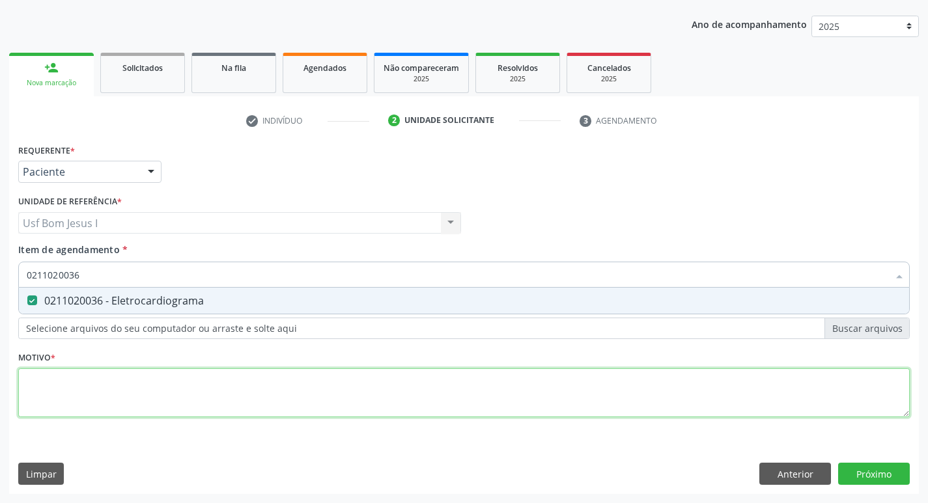
click at [139, 387] on div "Requerente * Paciente Médico(a) Enfermeiro(a) Paciente Nenhum resultado encontr…" at bounding box center [463, 288] width 891 height 295
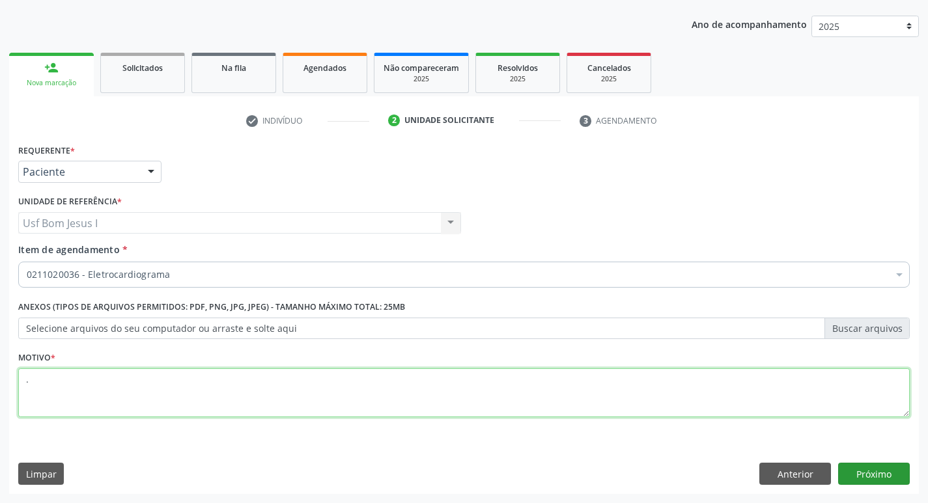
type textarea "."
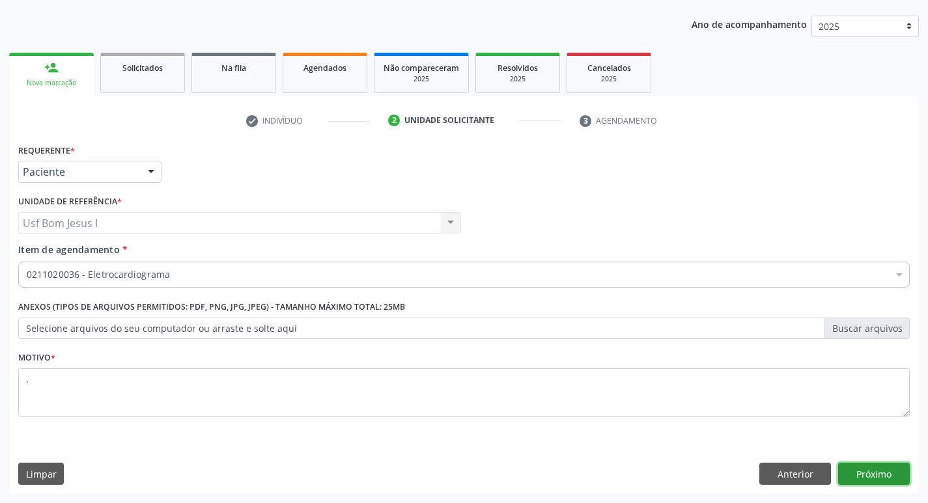
click at [867, 479] on button "Próximo" at bounding box center [874, 474] width 72 height 22
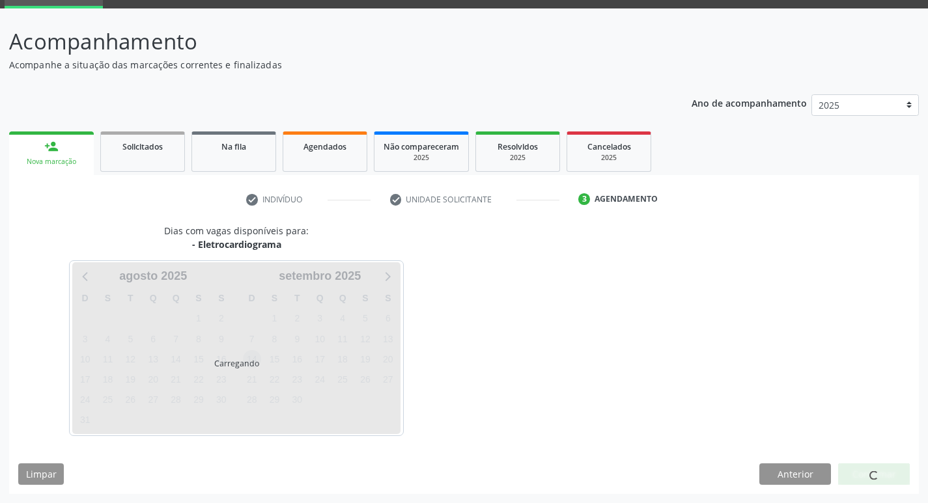
scroll to position [63, 0]
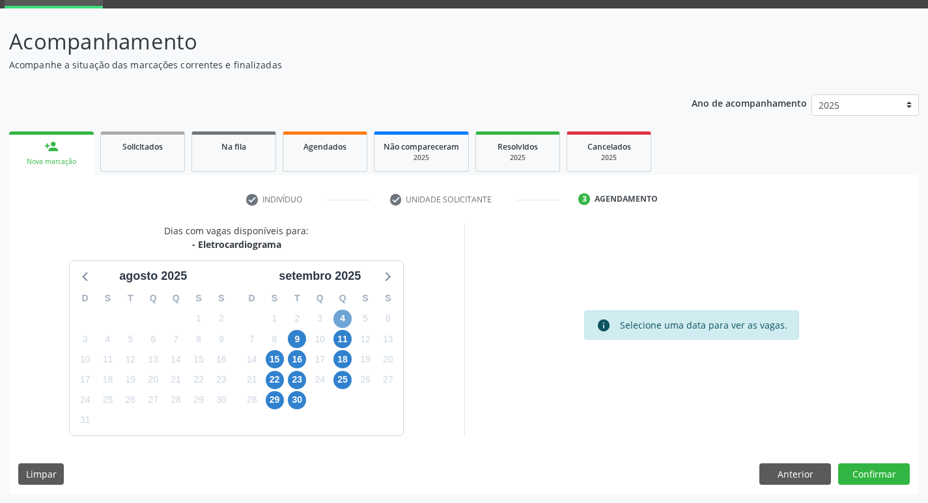
click at [340, 321] on span "4" at bounding box center [342, 319] width 18 height 18
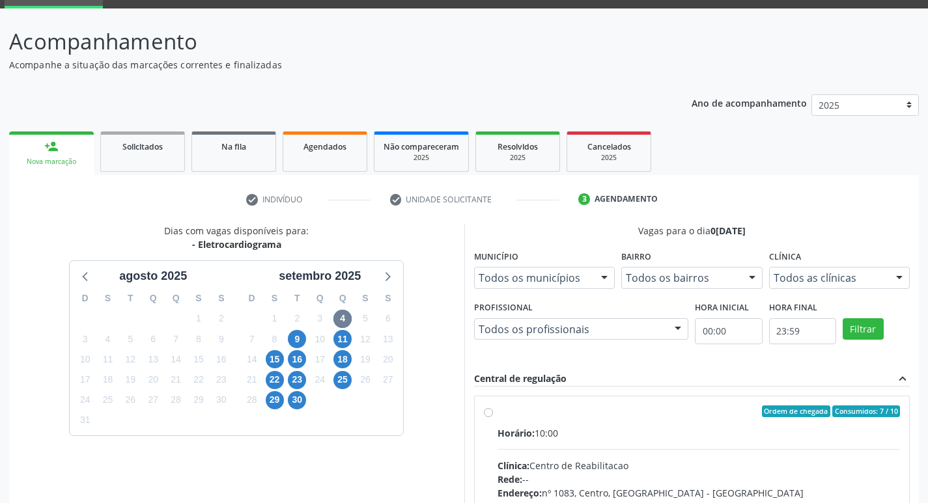
click at [683, 428] on div "Horário: 10:00" at bounding box center [698, 433] width 403 height 14
click at [493, 417] on input "Ordem de chegada Consumidos: 7 / 10 Horário: 10:00 Clínica: Centro de Reabilita…" at bounding box center [488, 412] width 9 height 12
radio input "true"
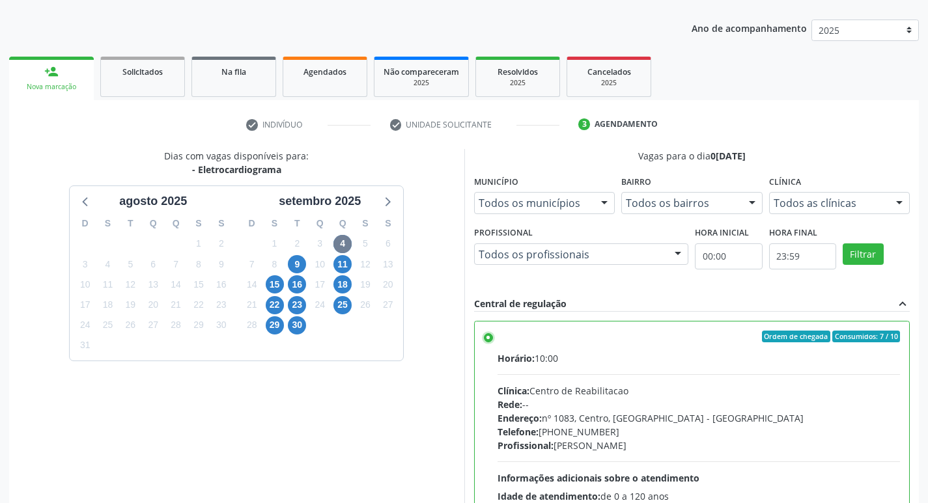
scroll to position [275, 0]
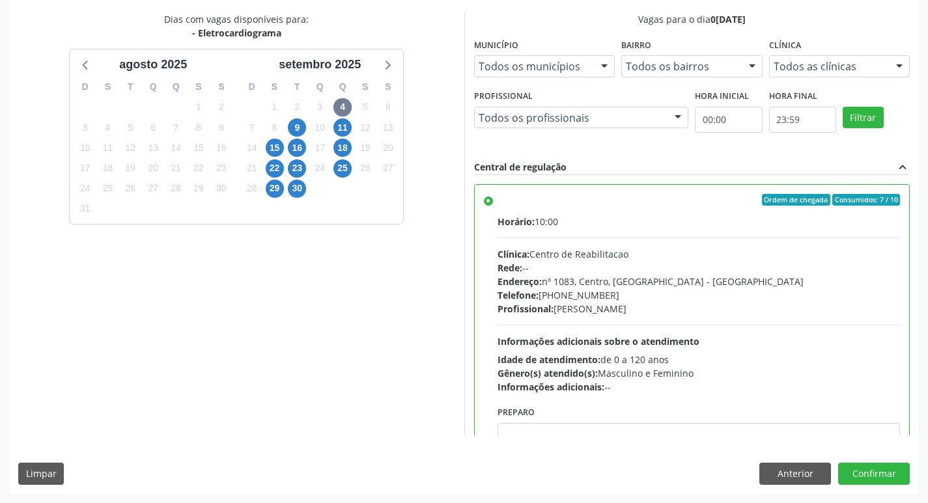
click at [911, 467] on div "Dias com vagas disponíveis para: - Eletrocardiograma a[DATE] D S T Q Q S S 27 2…" at bounding box center [464, 252] width 910 height 481
click at [902, 470] on button "Confirmar" at bounding box center [874, 474] width 72 height 22
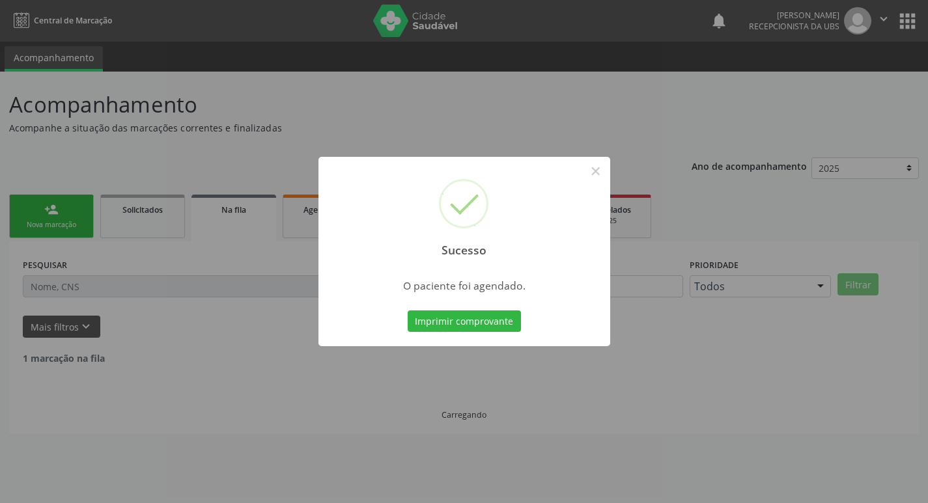
scroll to position [0, 0]
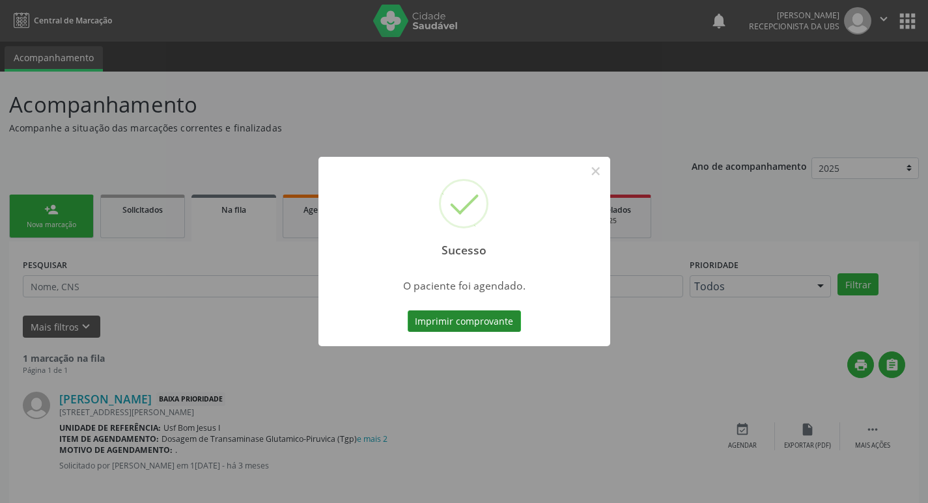
click at [467, 329] on button "Imprimir comprovante" at bounding box center [464, 322] width 113 height 22
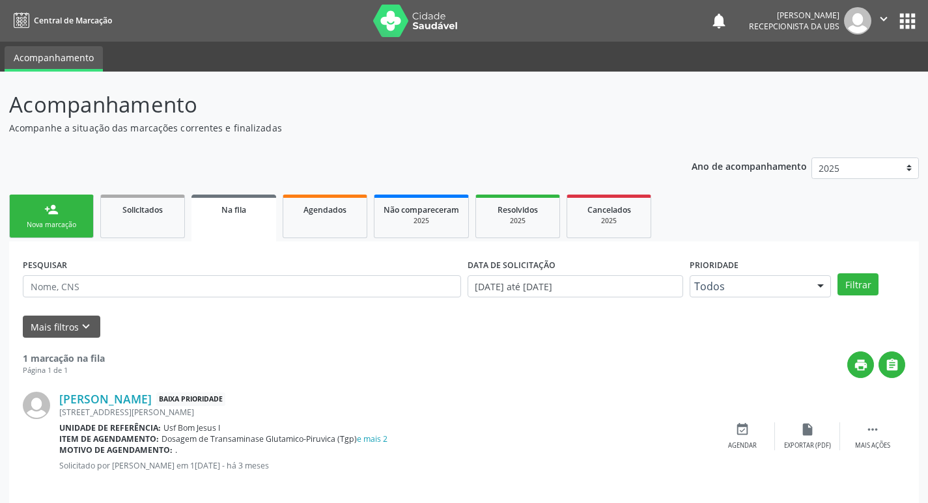
click at [53, 217] on link "person_add Nova marcação" at bounding box center [51, 217] width 85 height 44
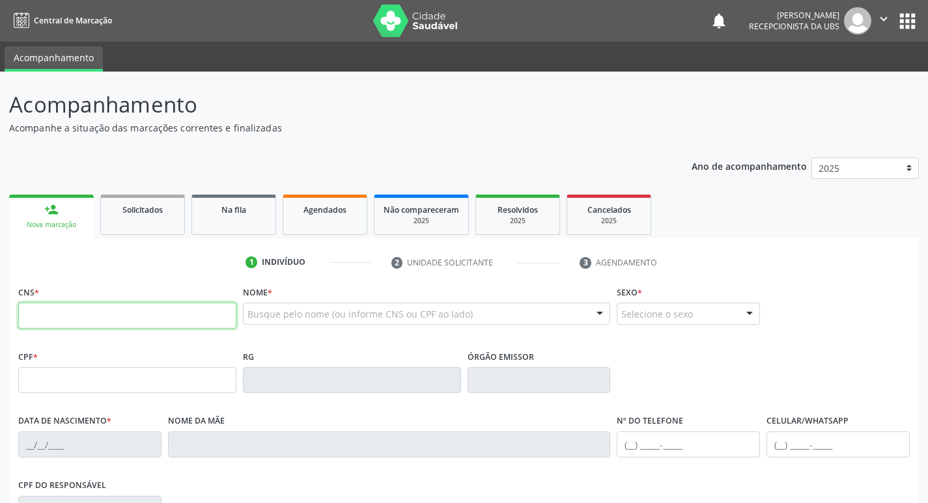
click at [109, 319] on input "text" at bounding box center [127, 316] width 218 height 26
type input "703 4052 7001 6716"
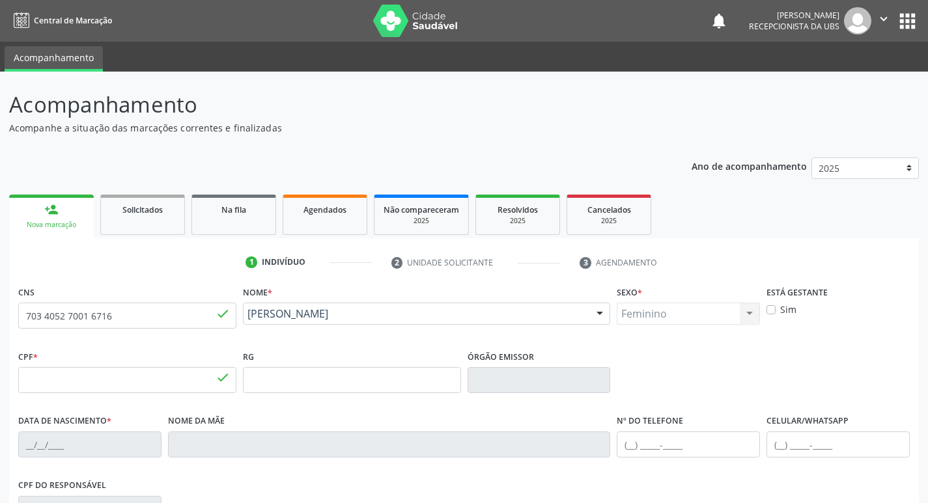
type input "728.923.314-04"
type input "1[DATE]"
type input "Felismina Leite de Menezes"
type input "[PHONE_NUMBER]"
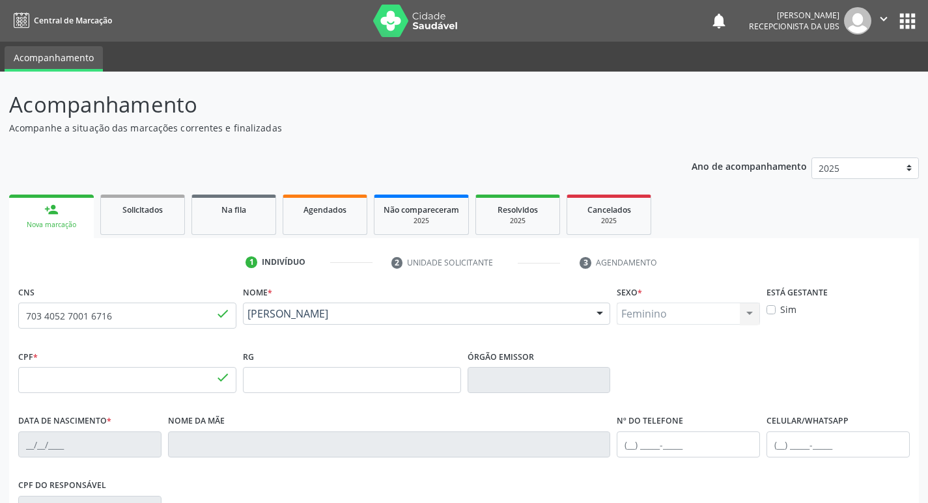
type input "1317"
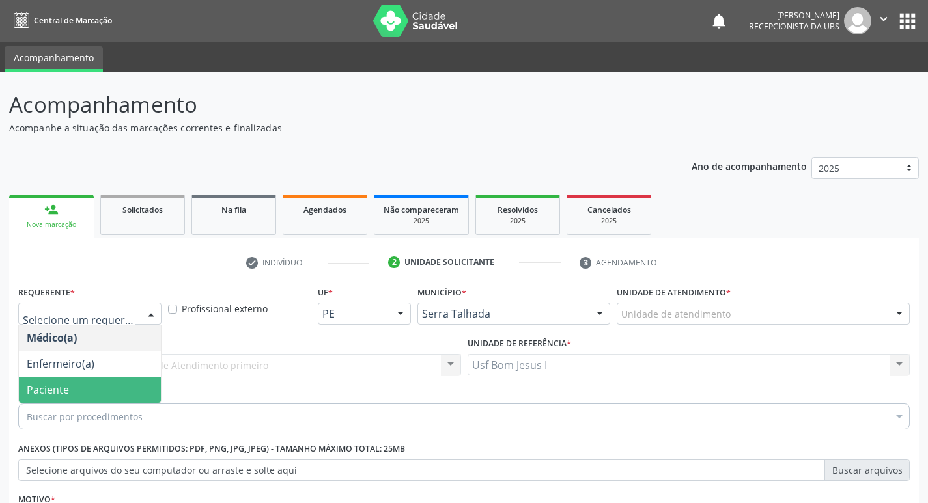
click at [79, 377] on span "Paciente" at bounding box center [90, 390] width 142 height 26
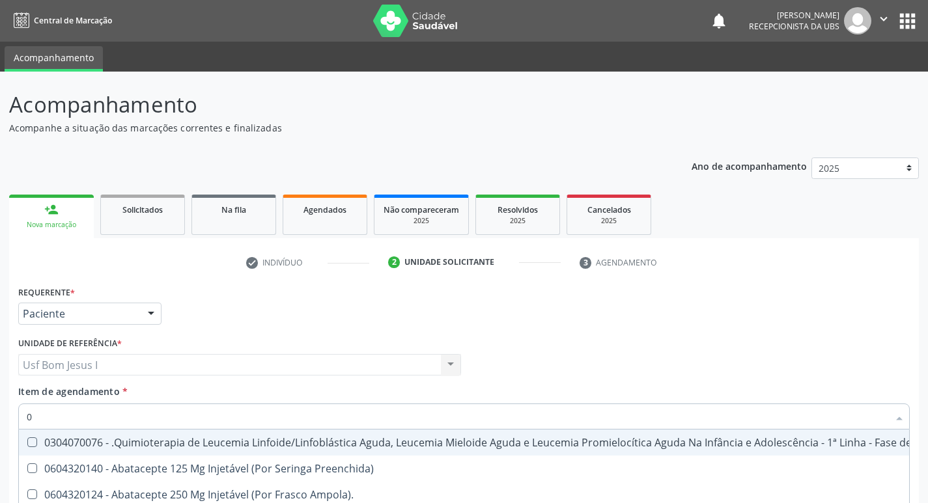
type input "03"
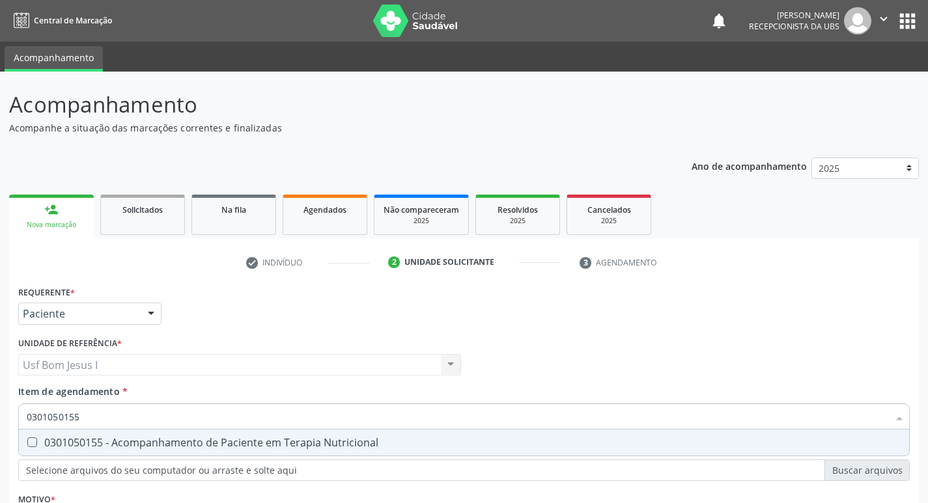
drag, startPoint x: 121, startPoint y: 280, endPoint x: 14, endPoint y: 276, distance: 106.8
click at [14, 283] on div "Requerente * Paciente Médico(a) Enfermeiro(a) Paciente Nenhum resultado encontr…" at bounding box center [464, 460] width 910 height 354
click at [48, 438] on div "0301050155 - Acompanhamento de Paciente em Terapia Nutricional" at bounding box center [464, 443] width 874 height 10
click at [161, 400] on div "Requerente * Paciente Médico(a) Enfermeiro(a) Paciente Nenhum resultado encontr…" at bounding box center [463, 430] width 891 height 295
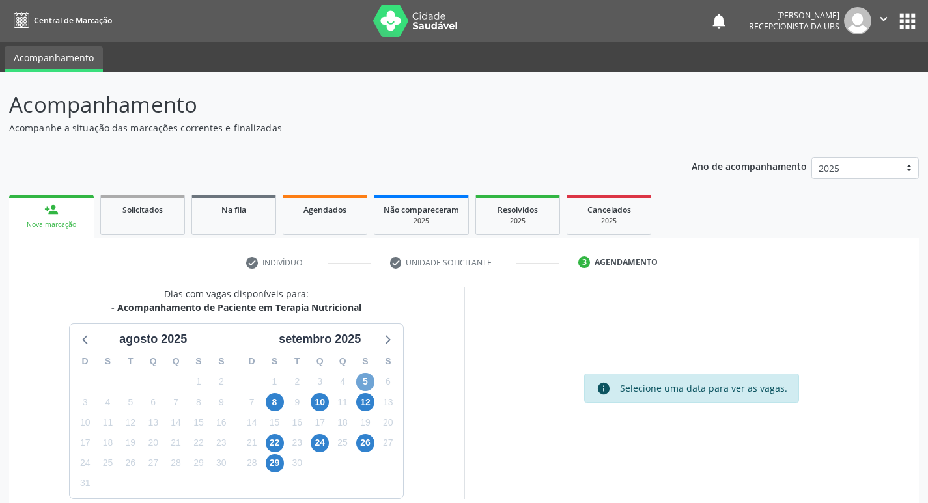
click at [361, 373] on span "5" at bounding box center [365, 382] width 18 height 18
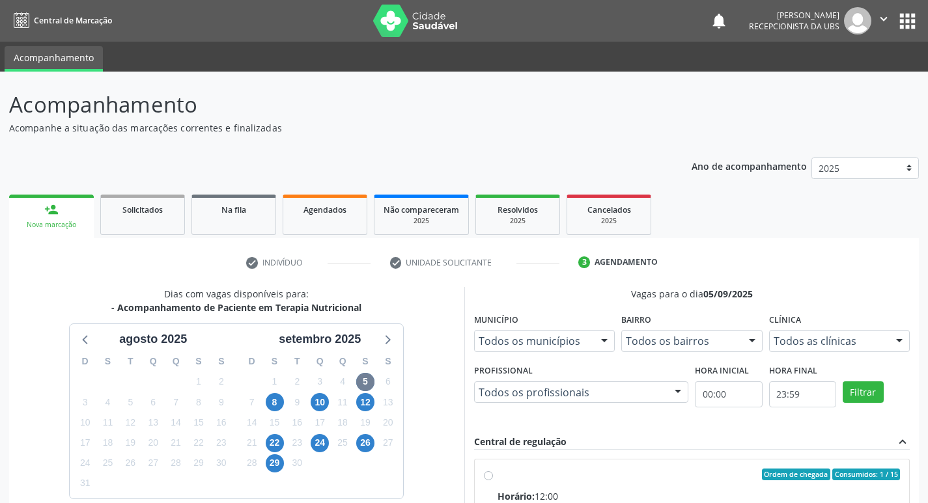
click at [493, 469] on input "Ordem de chegada Consumidos: 1 / 15 Horário: 12:00 Clínica: Policlinica Municip…" at bounding box center [488, 475] width 9 height 12
radio input "true"
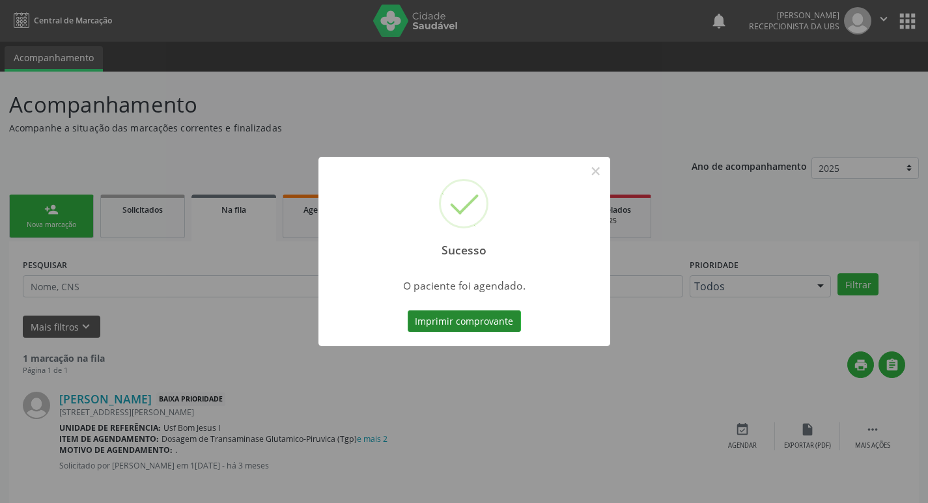
click at [456, 327] on button "Imprimir comprovante" at bounding box center [464, 322] width 113 height 22
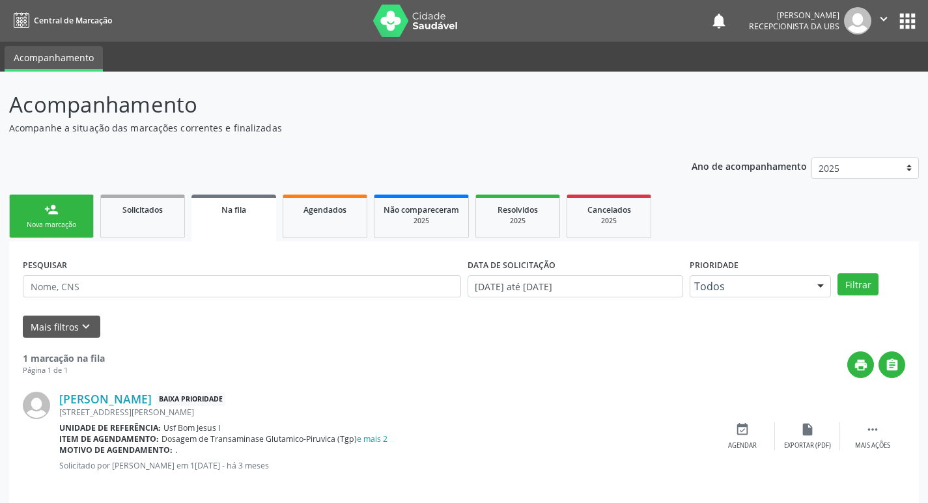
click at [65, 220] on div "Nova marcação" at bounding box center [51, 225] width 65 height 10
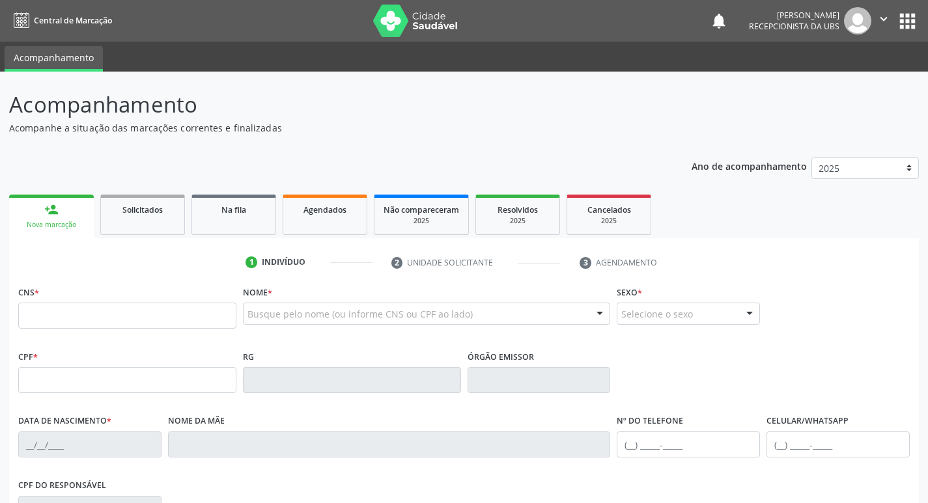
click at [63, 223] on div "Nova marcação" at bounding box center [51, 225] width 66 height 10
click at [94, 319] on input "text" at bounding box center [127, 316] width 218 height 26
type input "704 6071 9575 9026"
type input "656.614.514-15"
type input "2[DATE]"
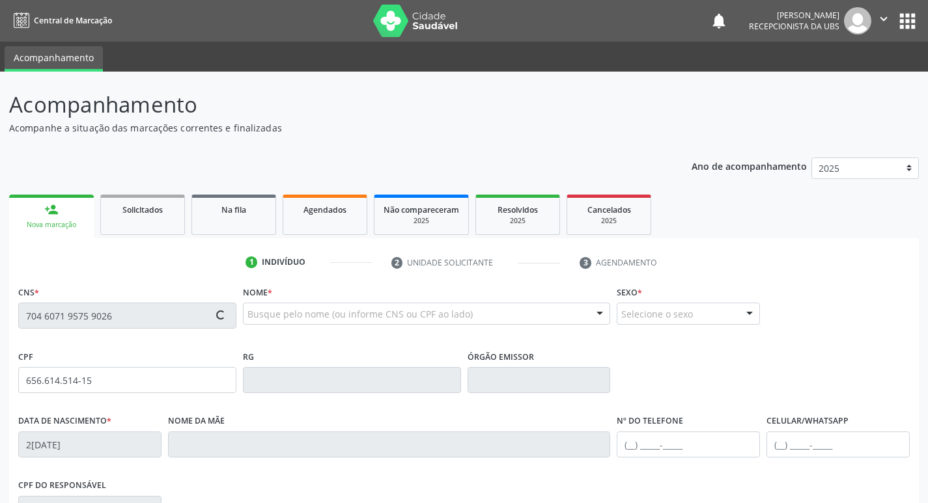
type input "[PERSON_NAME]"
type input "[PHONE_NUMBER]"
type input "1196"
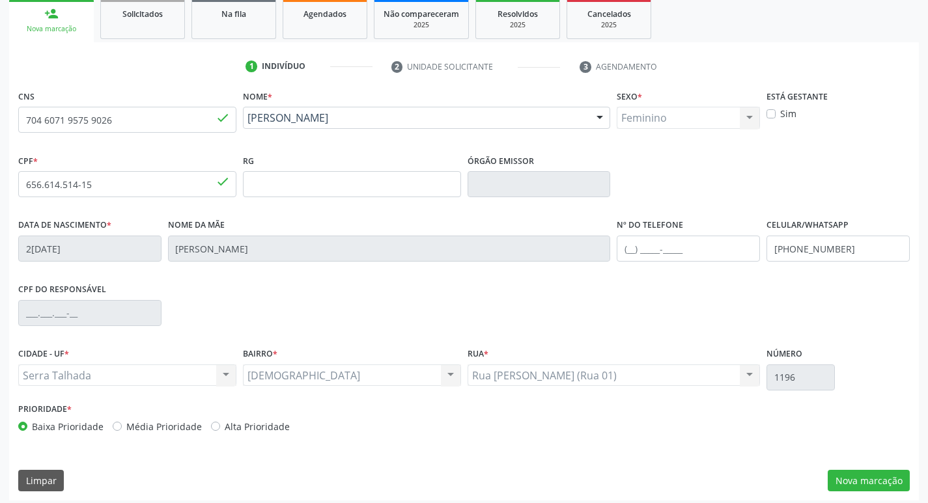
scroll to position [202, 0]
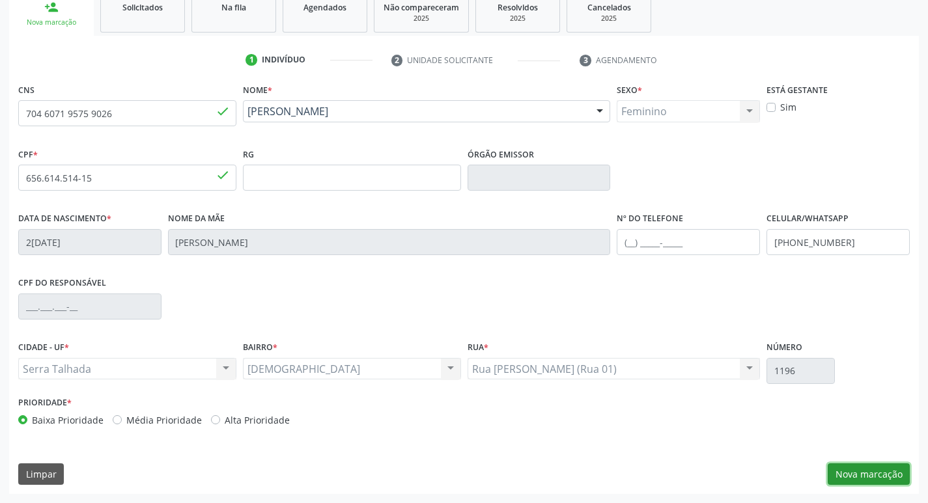
click at [874, 473] on button "Nova marcação" at bounding box center [868, 475] width 82 height 22
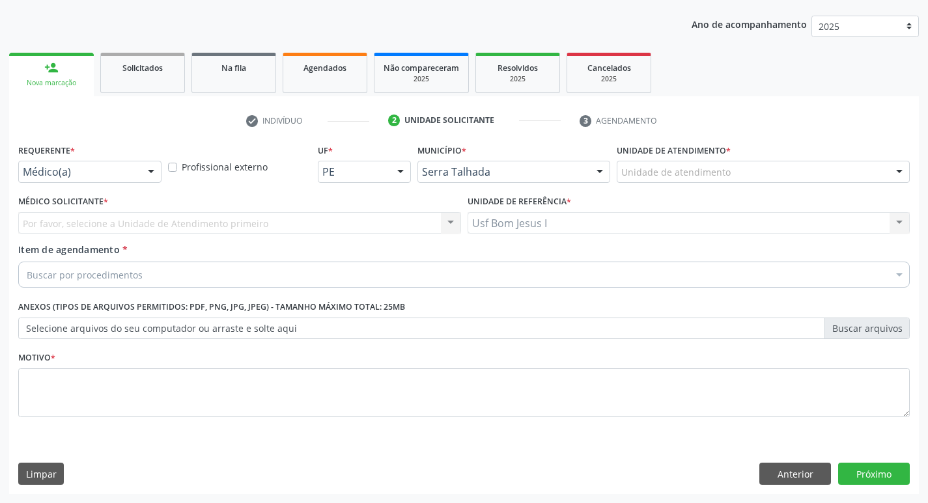
click at [150, 172] on div at bounding box center [151, 172] width 20 height 22
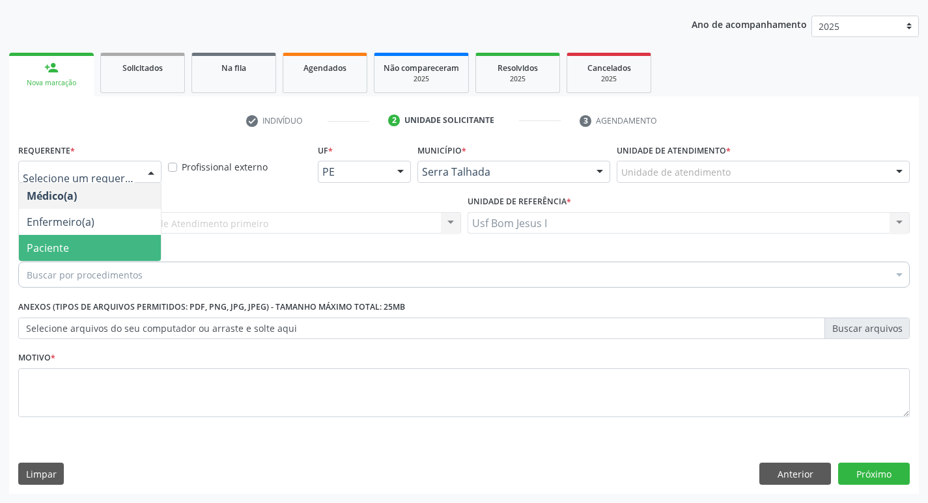
click at [93, 248] on span "Paciente" at bounding box center [90, 248] width 142 height 26
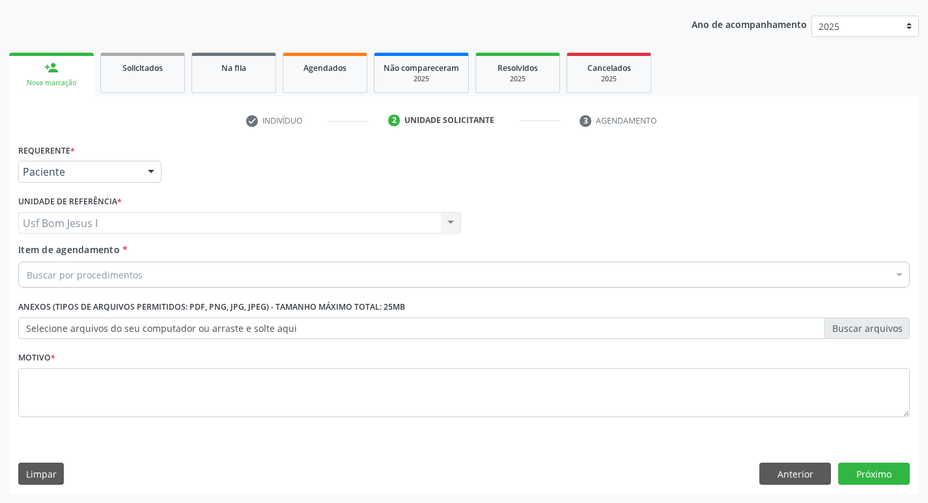
click at [165, 273] on div "Buscar por procedimentos" at bounding box center [463, 275] width 891 height 26
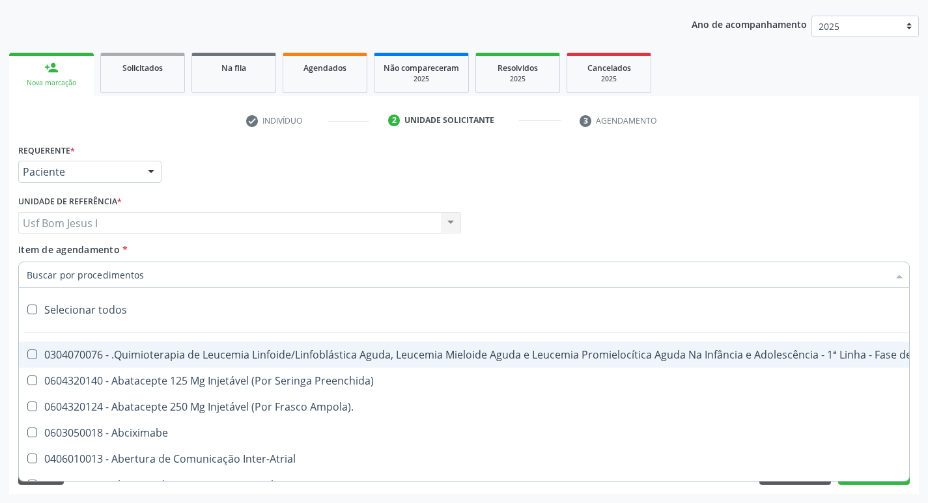
paste input "0301050155"
type input "0301050155"
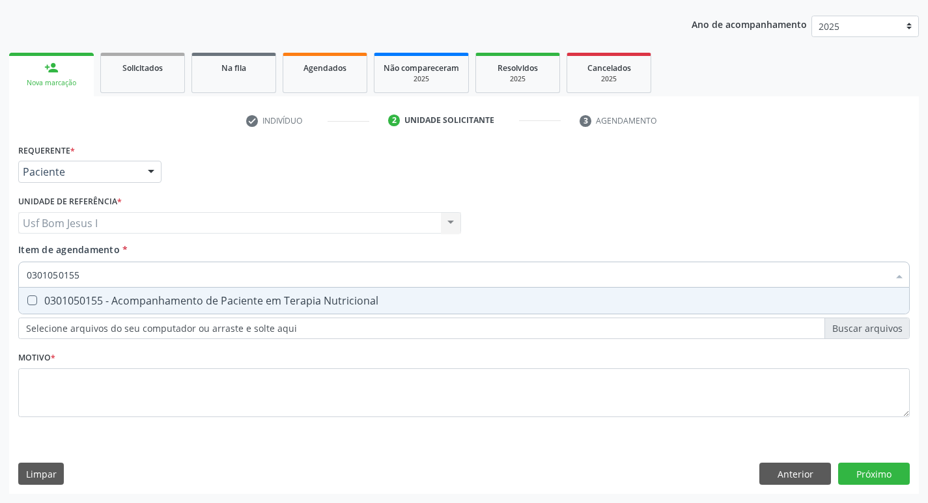
click at [155, 299] on div "0301050155 - Acompanhamento de Paciente em Terapia Nutricional" at bounding box center [464, 301] width 874 height 10
checkbox Nutricional "true"
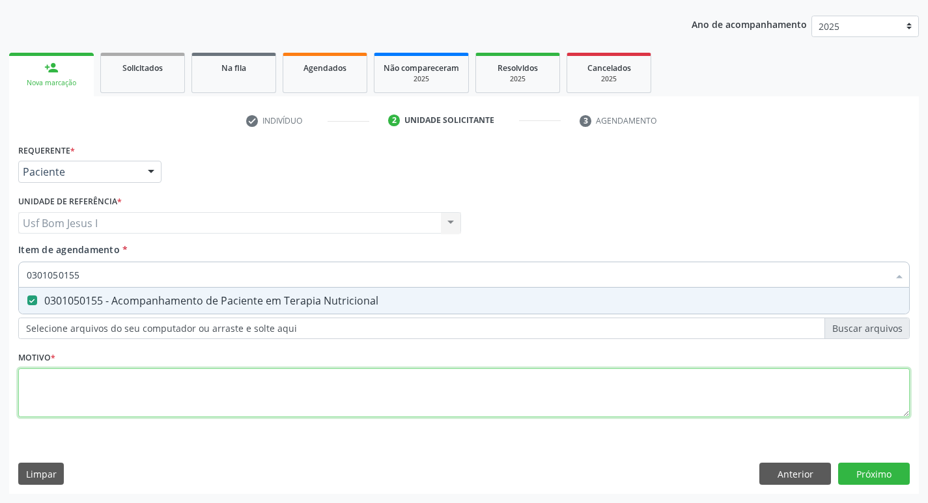
click at [149, 401] on div "Requerente * Paciente Médico(a) Enfermeiro(a) Paciente Nenhum resultado encontr…" at bounding box center [463, 288] width 891 height 295
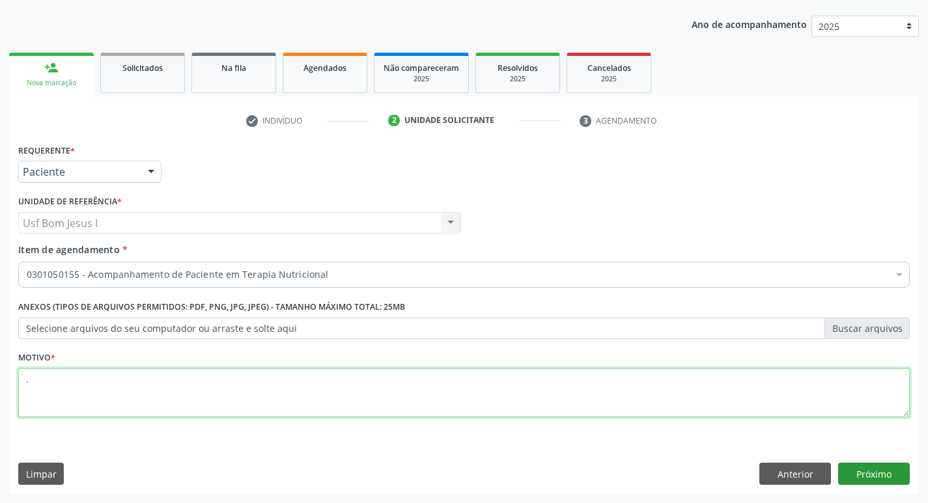
type textarea "."
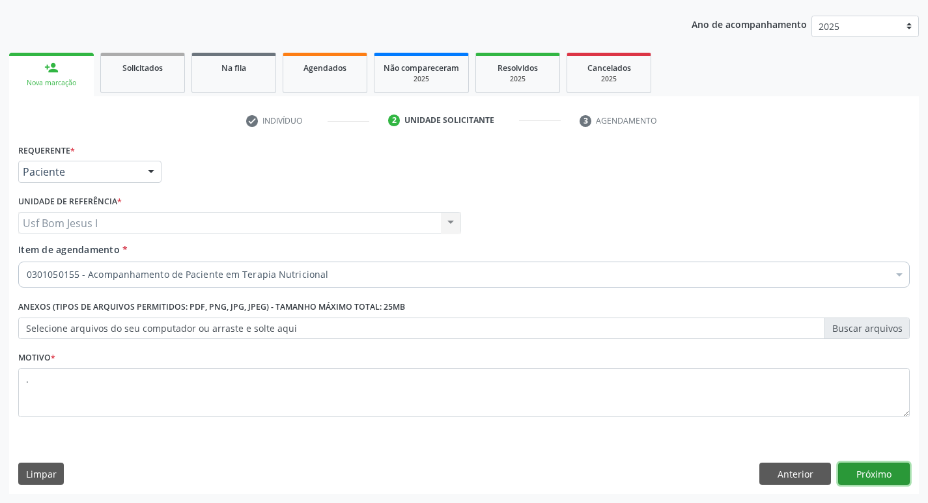
click at [885, 467] on button "Próximo" at bounding box center [874, 474] width 72 height 22
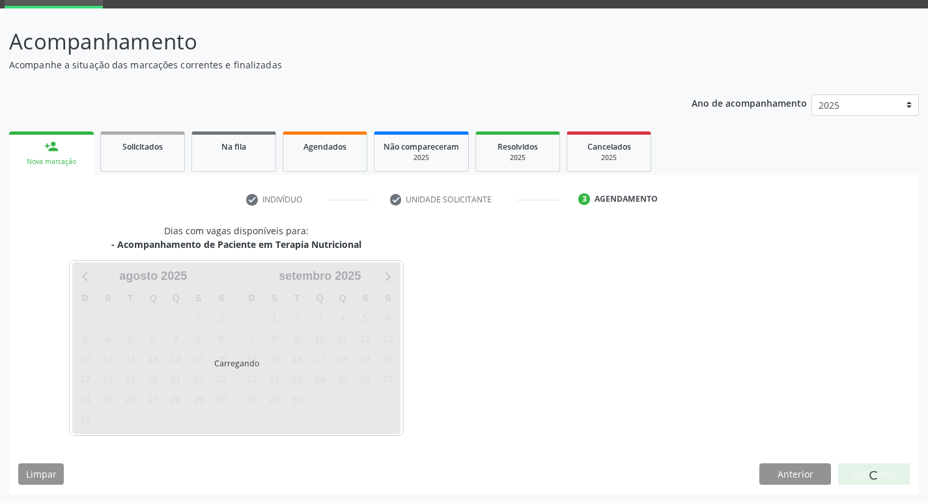
scroll to position [63, 0]
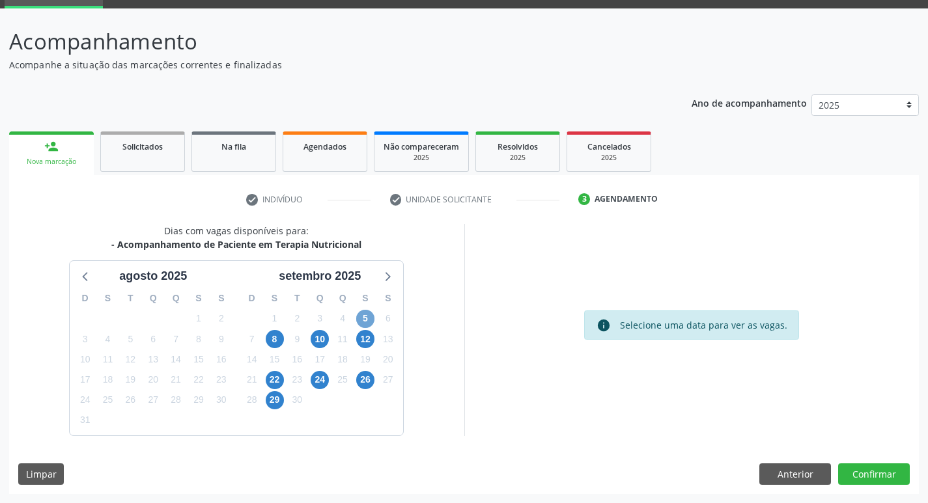
click at [366, 321] on span "5" at bounding box center [365, 319] width 18 height 18
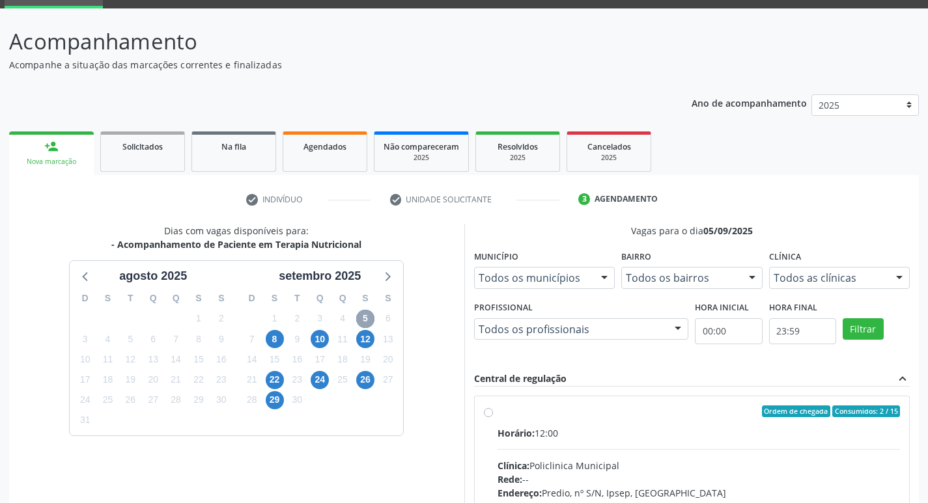
scroll to position [251, 0]
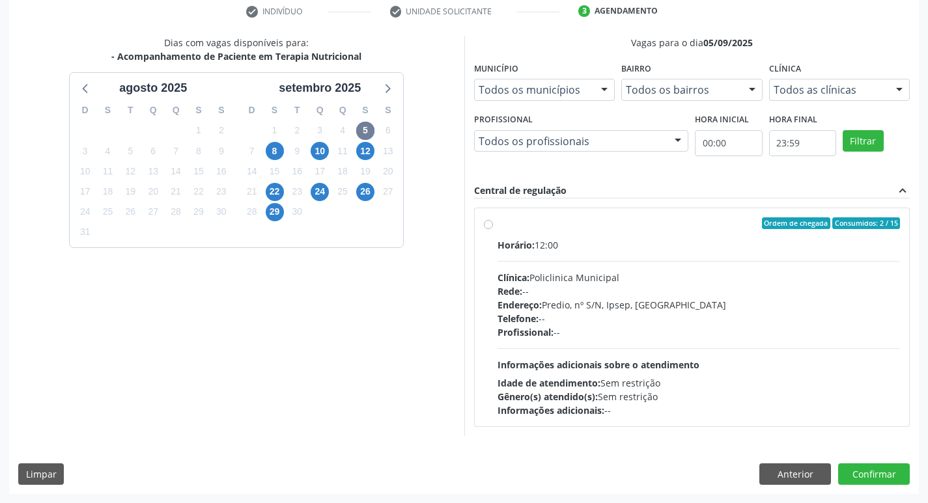
click at [723, 328] on div "Profissional: --" at bounding box center [698, 333] width 403 height 14
click at [493, 229] on input "Ordem de chegada Consumidos: 2 / 15 Horário: 12:00 Clínica: Policlinica Municip…" at bounding box center [488, 223] width 9 height 12
radio input "true"
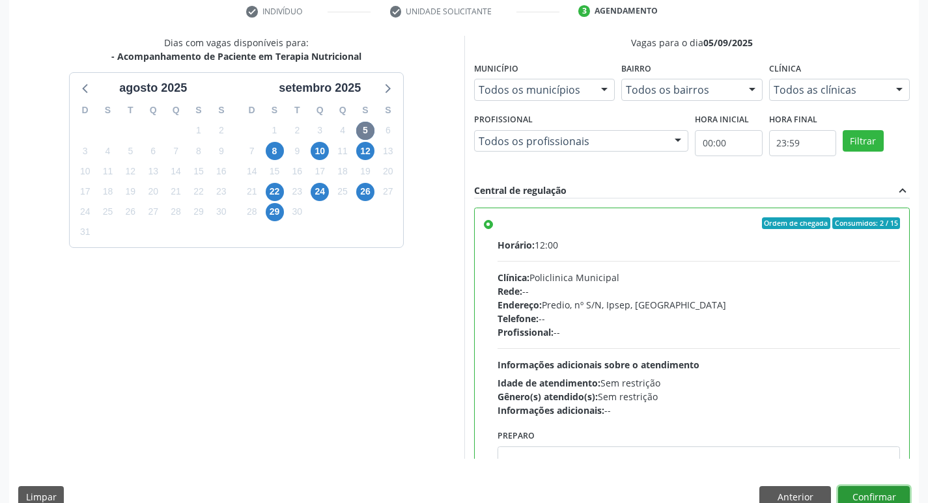
click at [870, 492] on button "Confirmar" at bounding box center [874, 497] width 72 height 22
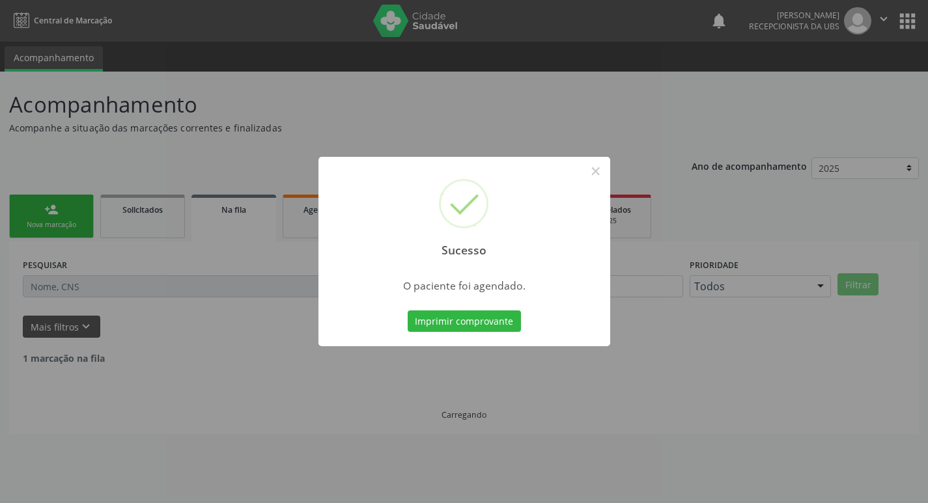
scroll to position [0, 0]
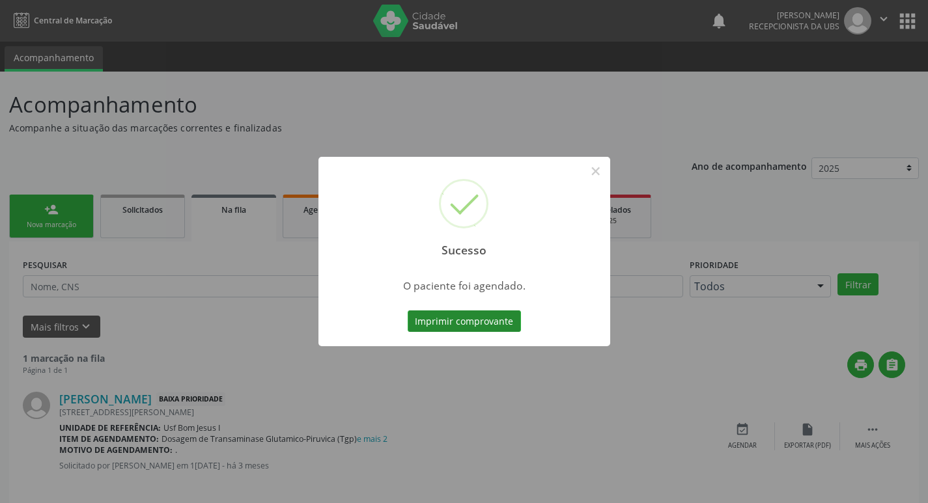
click at [501, 329] on button "Imprimir comprovante" at bounding box center [464, 322] width 113 height 22
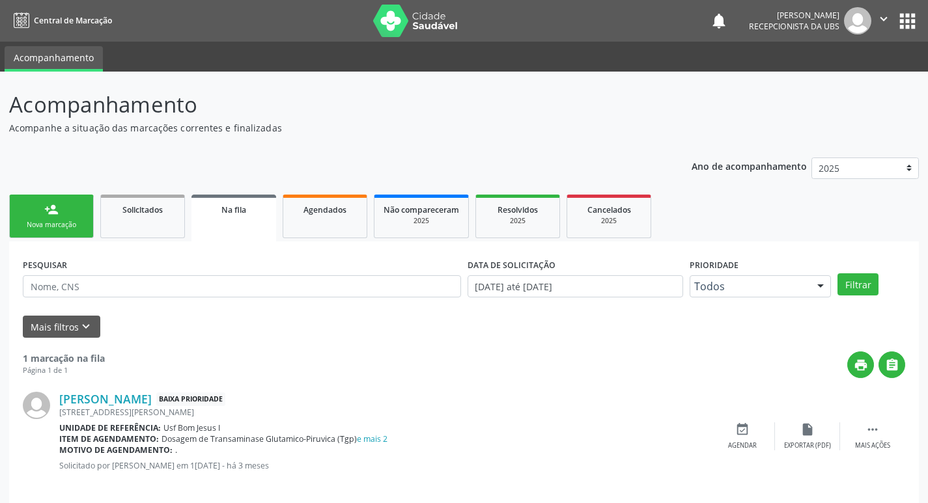
click at [56, 219] on link "person_add Nova marcação" at bounding box center [51, 217] width 85 height 44
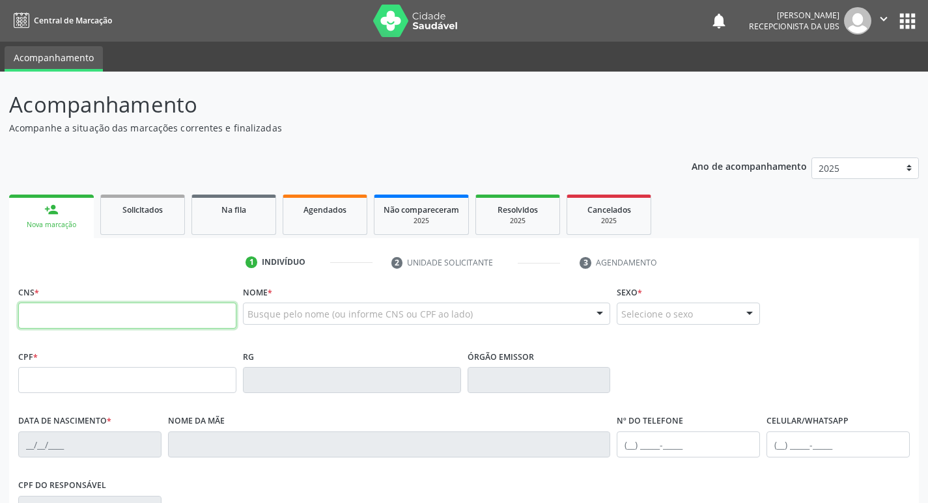
click at [108, 314] on input "text" at bounding box center [127, 316] width 218 height 26
type input "706 0033 6979 7147"
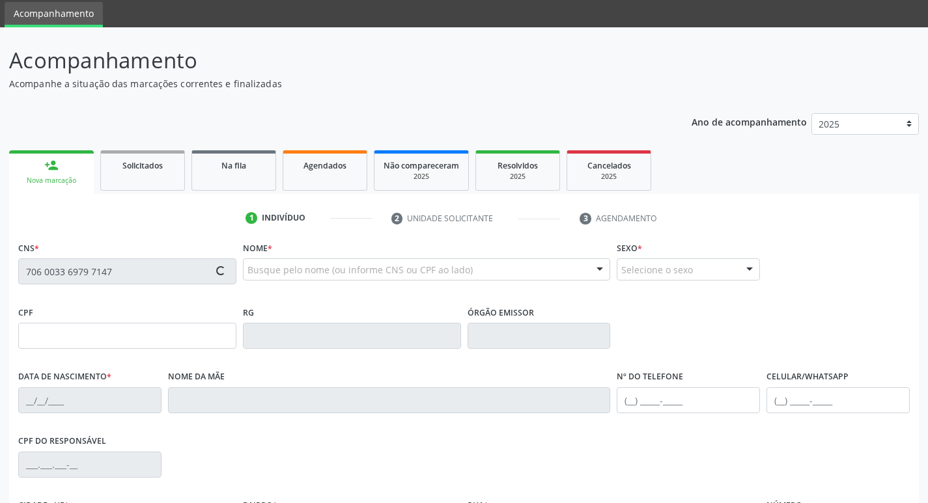
type input "008.484.524-45"
type input "27/01/1965"
type input "Iraci Alves Nogueira"
type input "(87) 99664-1395"
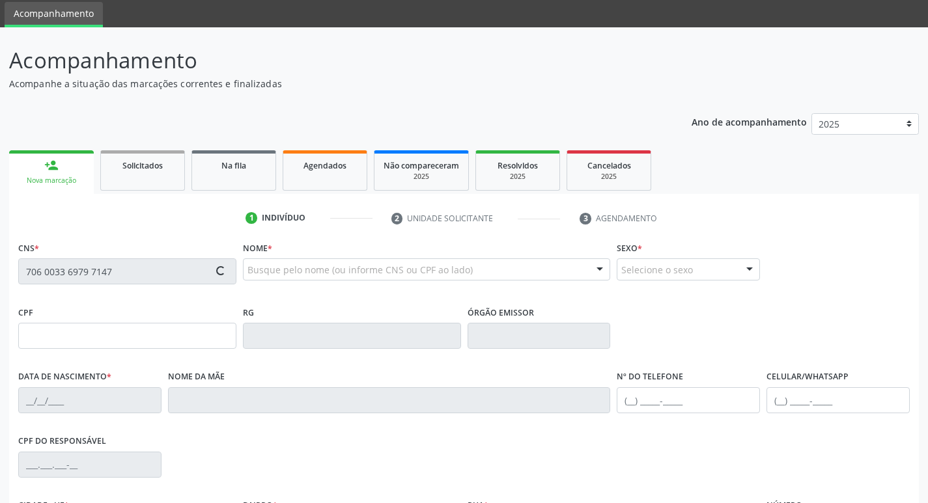
type input "1221"
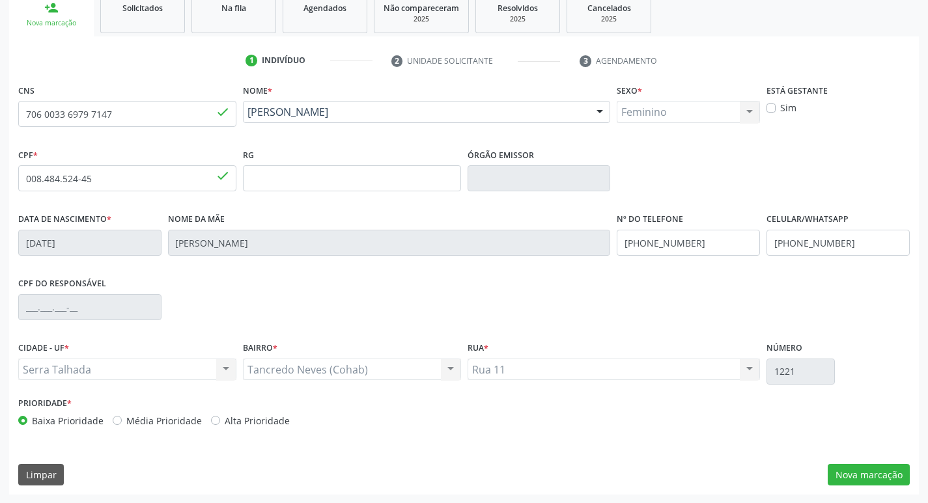
scroll to position [202, 0]
click at [867, 481] on button "Nova marcação" at bounding box center [868, 475] width 82 height 22
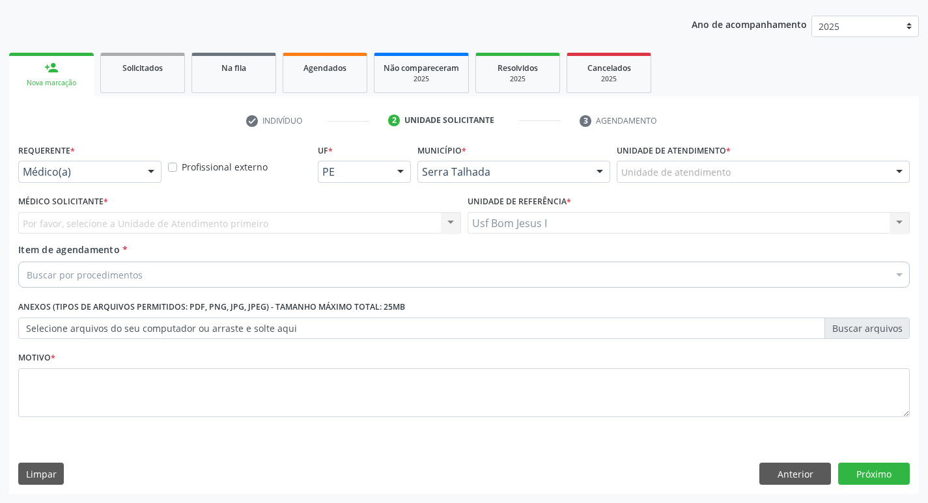
scroll to position [142, 0]
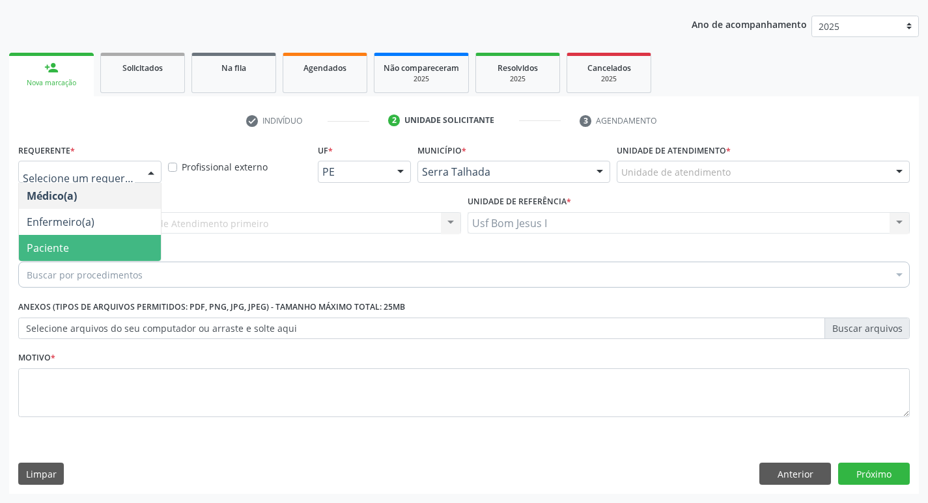
click at [70, 246] on span "Paciente" at bounding box center [90, 248] width 142 height 26
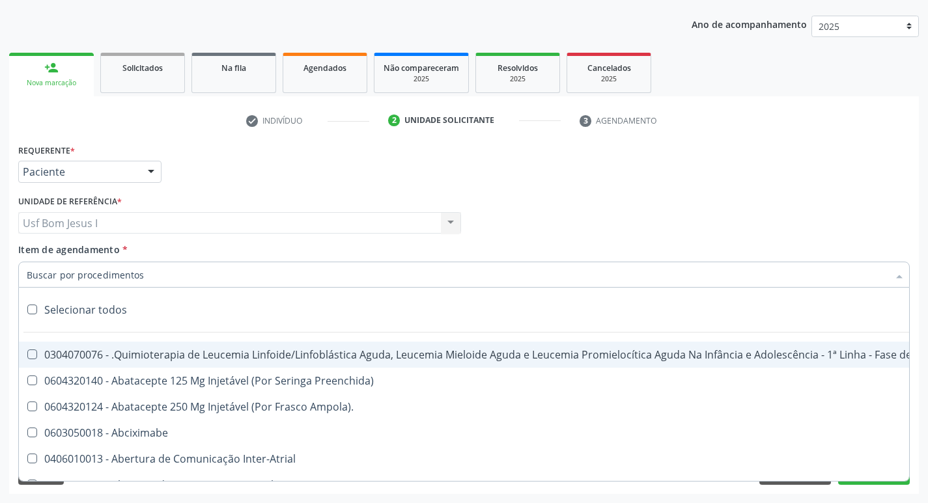
paste input "0301050155"
type input "0301050155"
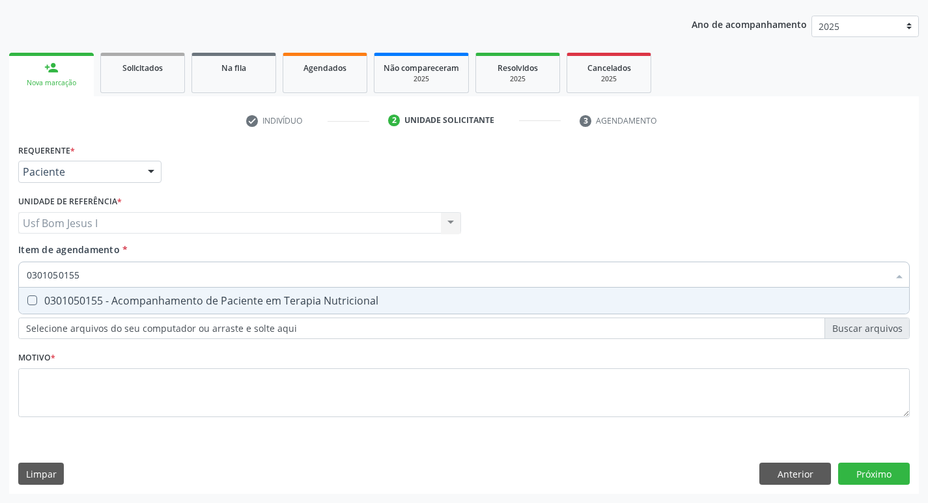
click at [120, 305] on div "0301050155 - Acompanhamento de Paciente em Terapia Nutricional" at bounding box center [464, 301] width 874 height 10
checkbox Nutricional "true"
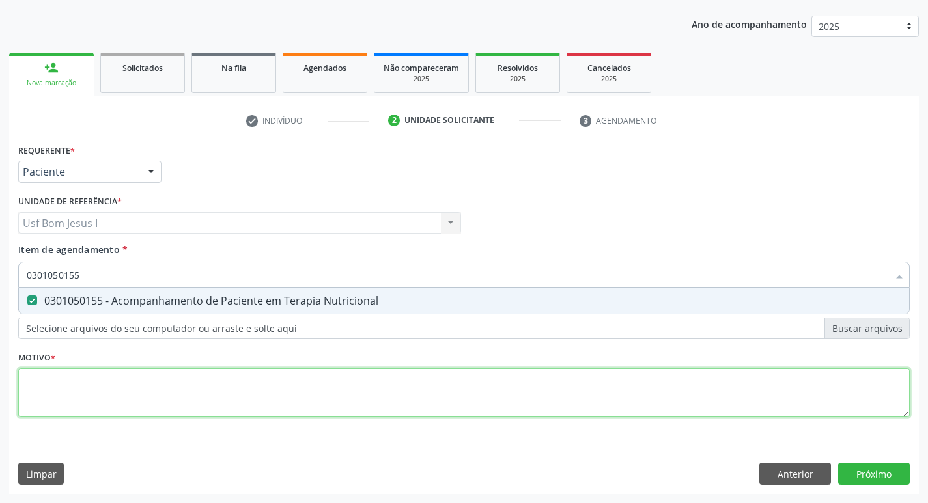
click at [139, 387] on div "Requerente * Paciente Médico(a) Enfermeiro(a) Paciente Nenhum resultado encontr…" at bounding box center [463, 288] width 891 height 295
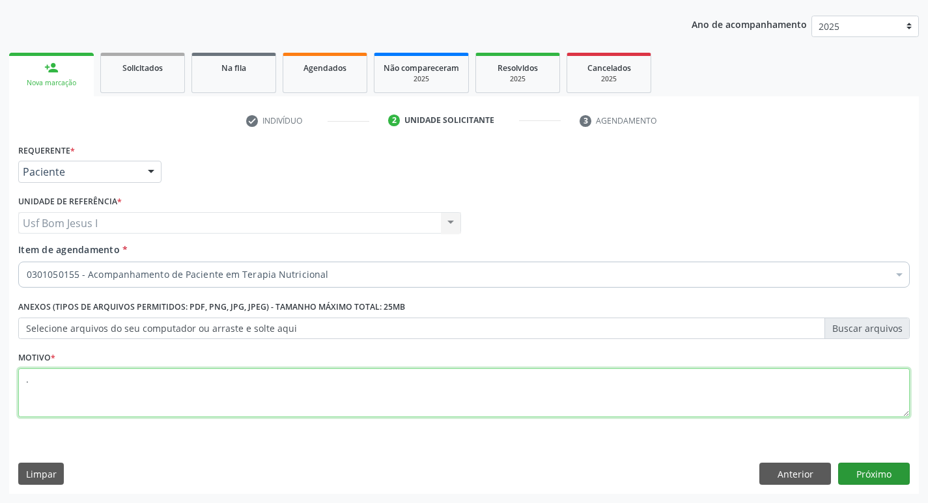
type textarea "."
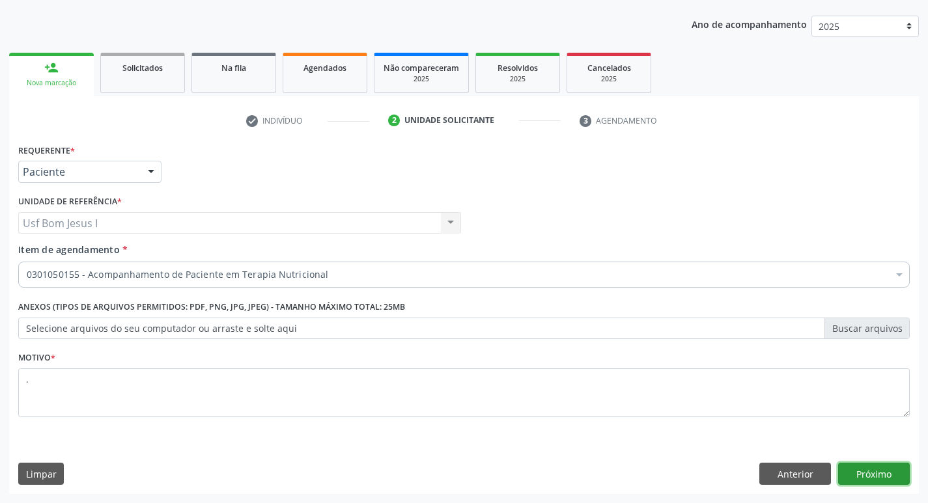
click at [863, 477] on button "Próximo" at bounding box center [874, 474] width 72 height 22
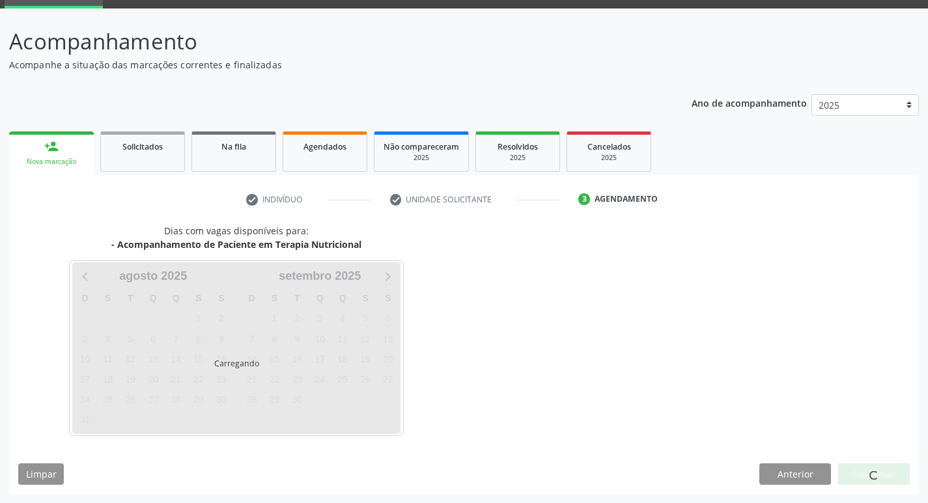
scroll to position [63, 0]
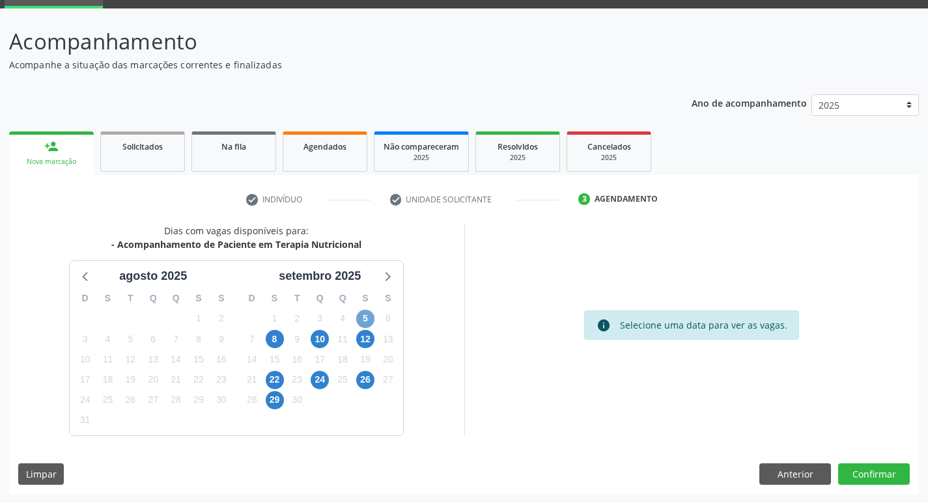
click at [362, 318] on span "5" at bounding box center [365, 319] width 18 height 18
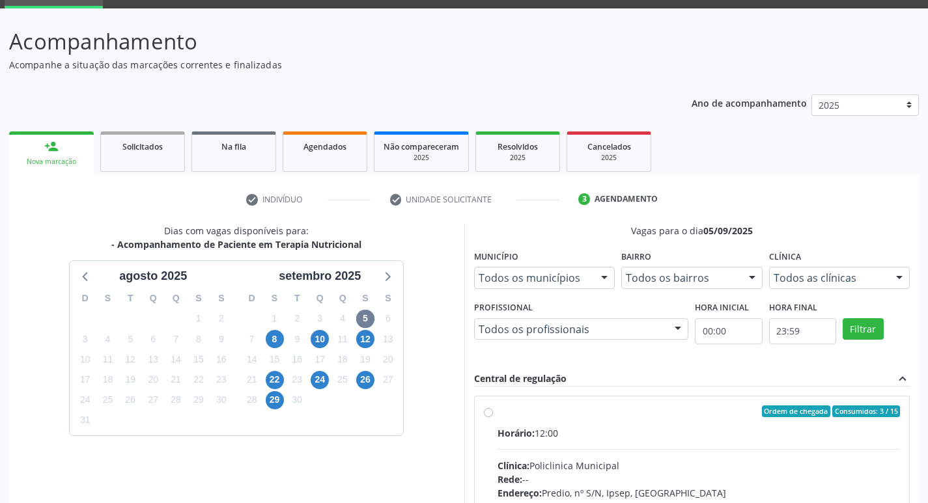
click at [493, 417] on input "Ordem de chegada Consumidos: 3 / 15 Horário: 12:00 Clínica: Policlinica Municip…" at bounding box center [488, 412] width 9 height 12
radio input "true"
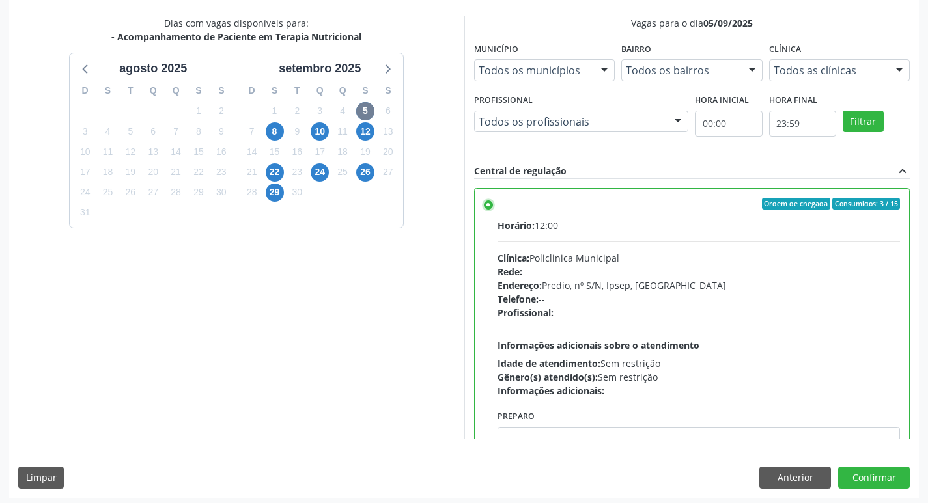
scroll to position [275, 0]
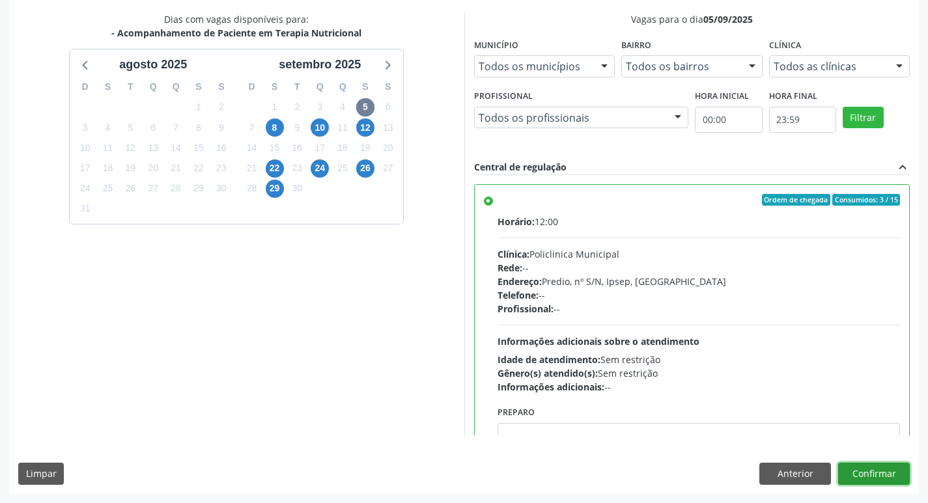
click at [883, 476] on button "Confirmar" at bounding box center [874, 474] width 72 height 22
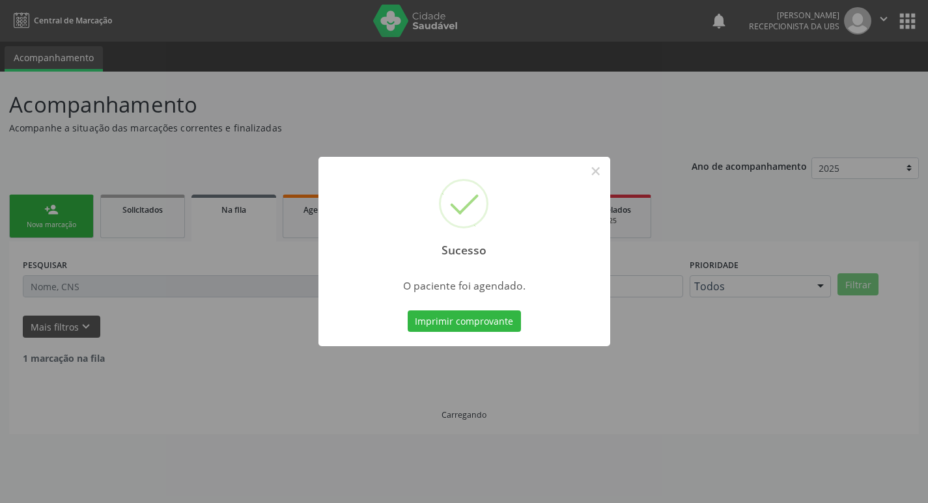
scroll to position [0, 0]
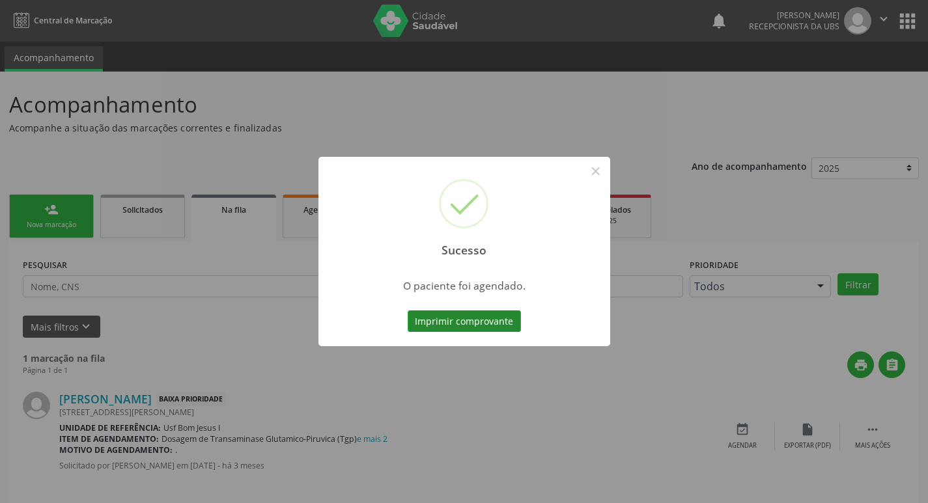
click at [454, 325] on button "Imprimir comprovante" at bounding box center [464, 322] width 113 height 22
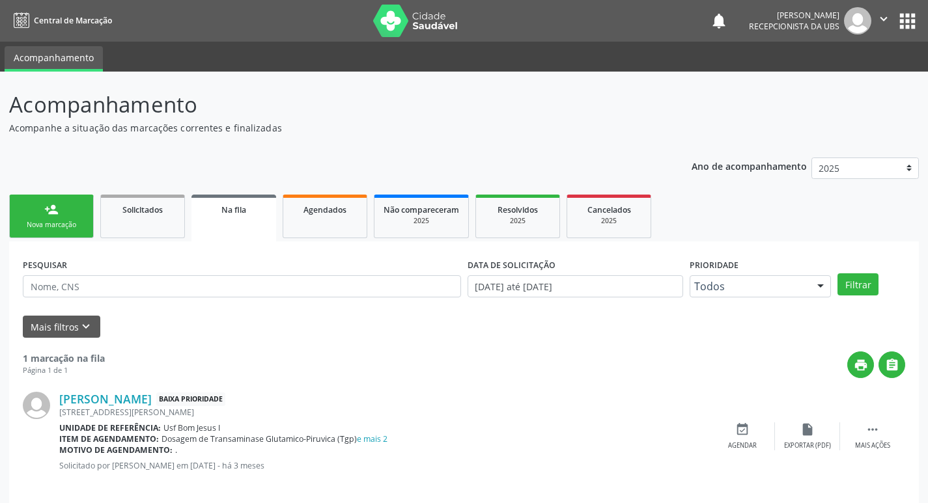
click at [55, 206] on div "person_add" at bounding box center [51, 209] width 14 height 14
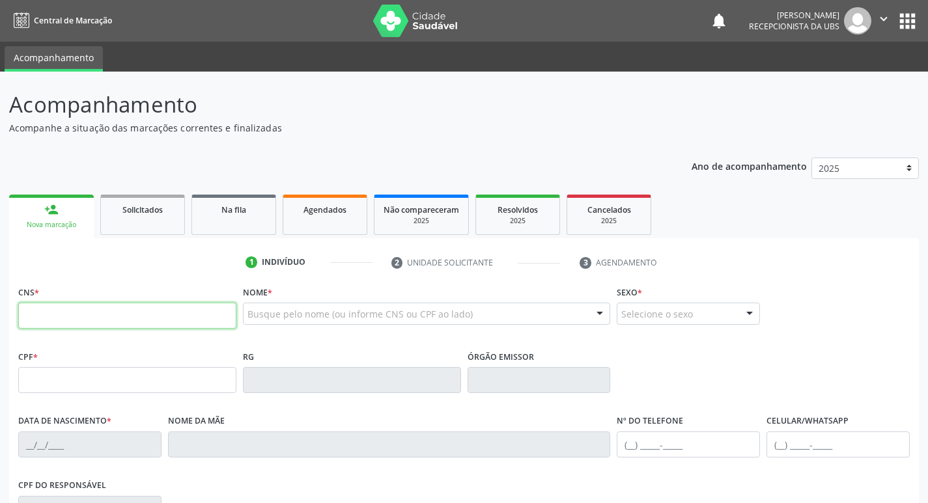
click at [133, 318] on input "text" at bounding box center [127, 316] width 218 height 26
type input "700 6084 7512 0465"
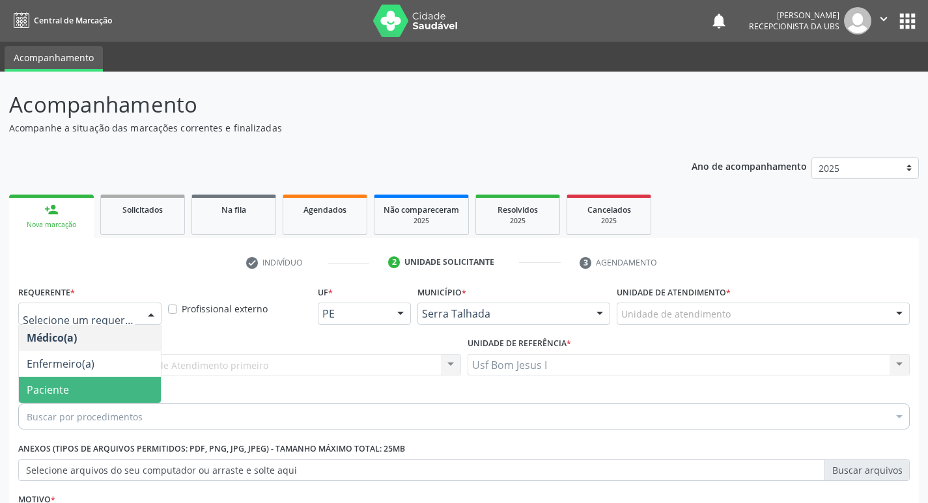
click at [86, 377] on span "Paciente" at bounding box center [90, 390] width 142 height 26
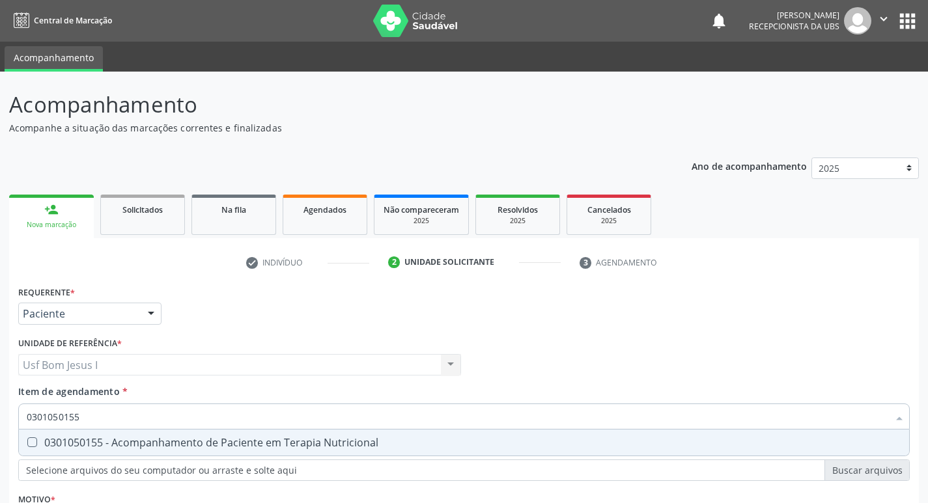
click at [108, 438] on div "0301050155 - Acompanhamento de Paciente em Terapia Nutricional" at bounding box center [464, 443] width 874 height 10
click at [120, 394] on div "Requerente * Paciente Médico(a) Enfermeiro(a) Paciente Nenhum resultado encontr…" at bounding box center [463, 430] width 891 height 295
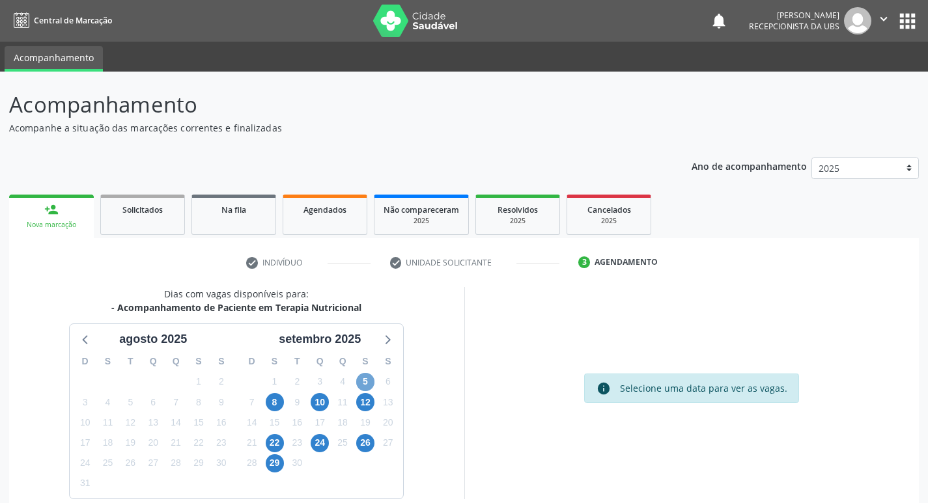
click at [365, 373] on span "5" at bounding box center [365, 382] width 18 height 18
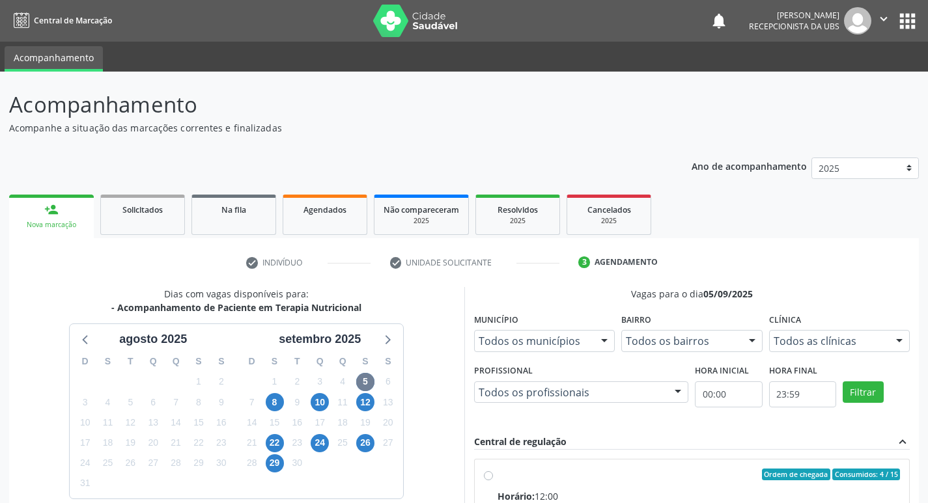
click at [493, 469] on input "Ordem de chegada Consumidos: 4 / 15 Horário: 12:00 Clínica: Policlinica Municip…" at bounding box center [488, 475] width 9 height 12
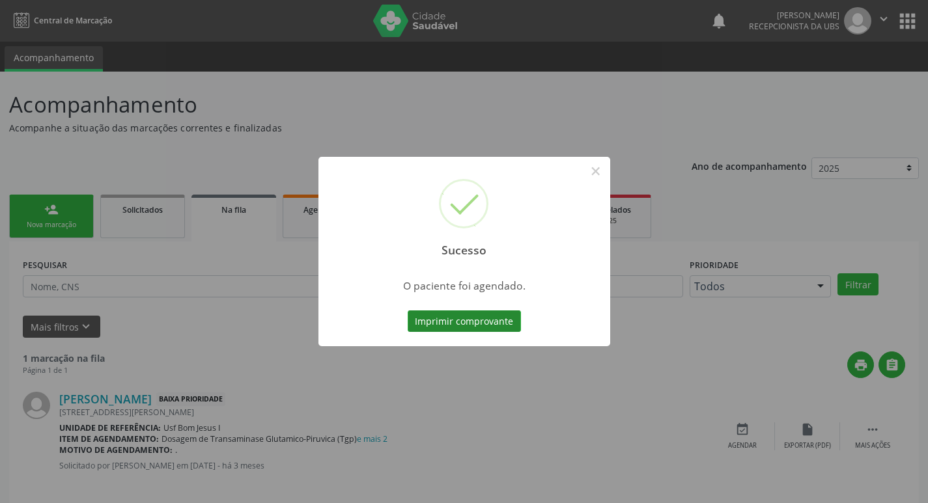
click at [470, 324] on button "Imprimir comprovante" at bounding box center [464, 322] width 113 height 22
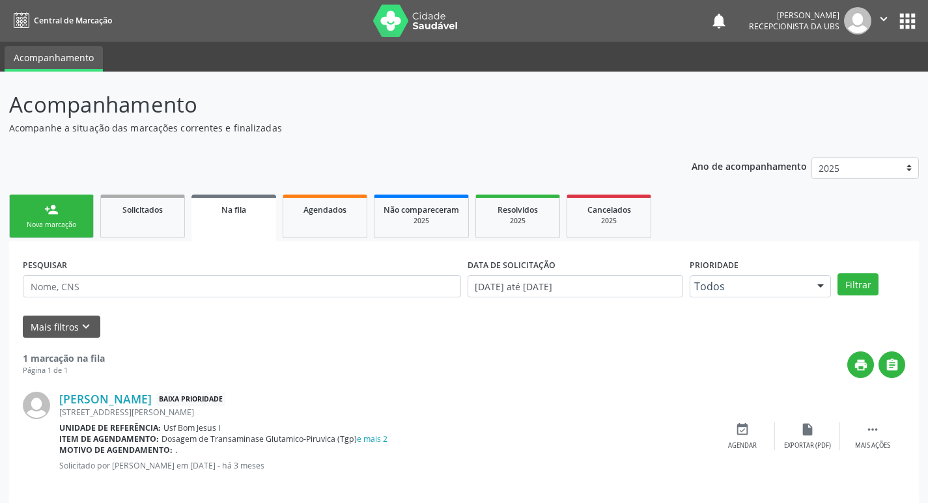
click at [66, 225] on div "Nova marcação" at bounding box center [51, 225] width 65 height 10
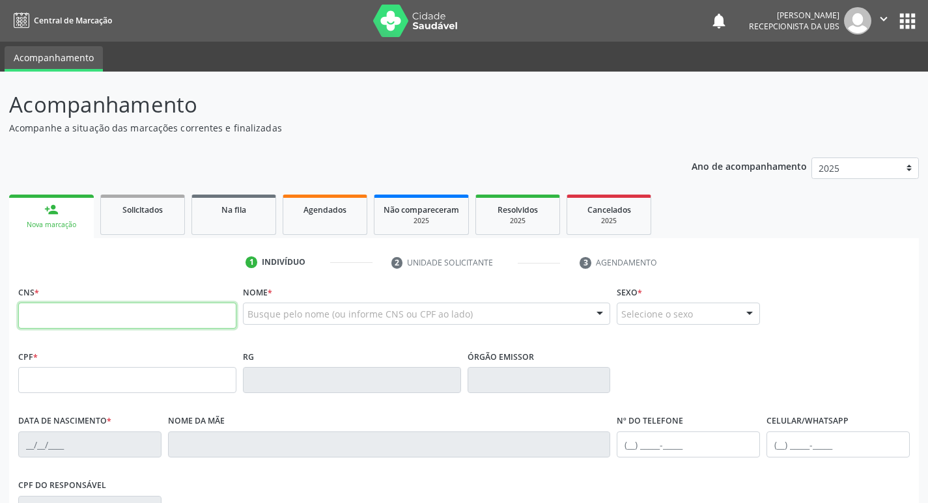
click at [148, 318] on input "text" at bounding box center [127, 316] width 218 height 26
type input "705 1084 6810 3270"
type input "561.263.444-72"
type input "06/07/1966"
type input "Joaquina Maria da Silva Nascimento"
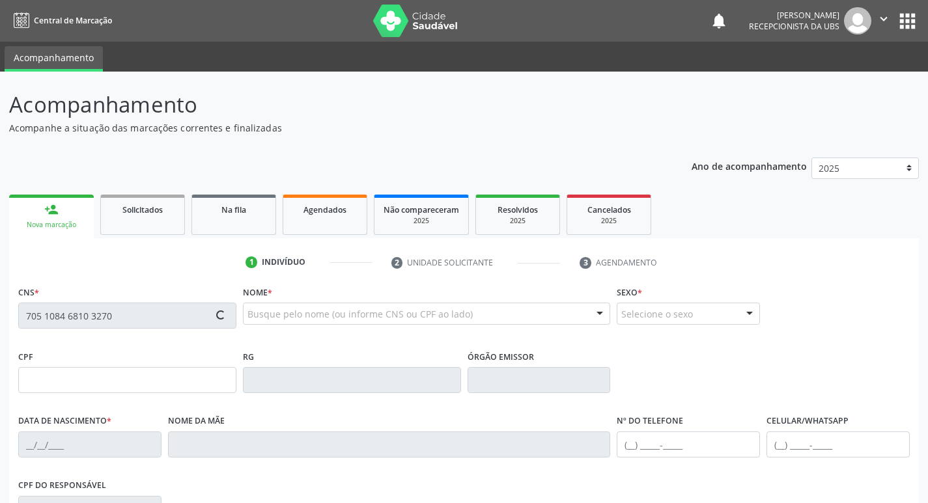
type input "(87) 99962-4164"
type input "1030"
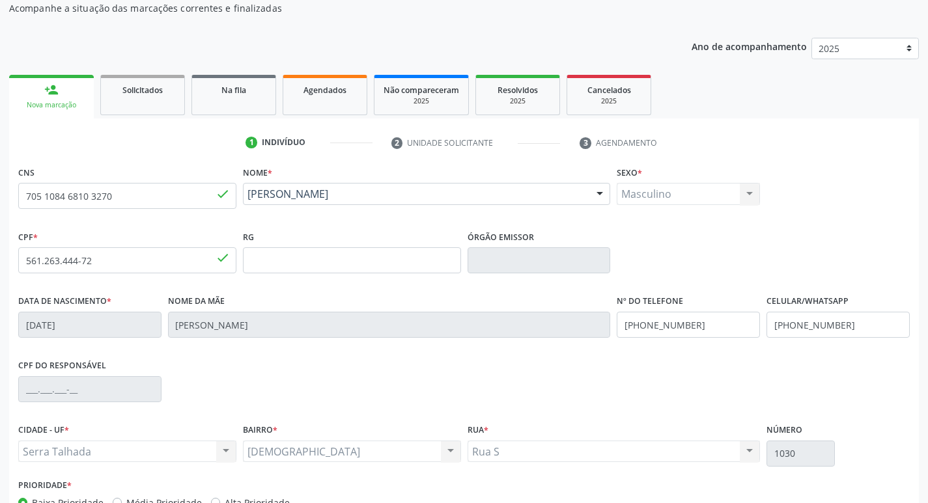
scroll to position [202, 0]
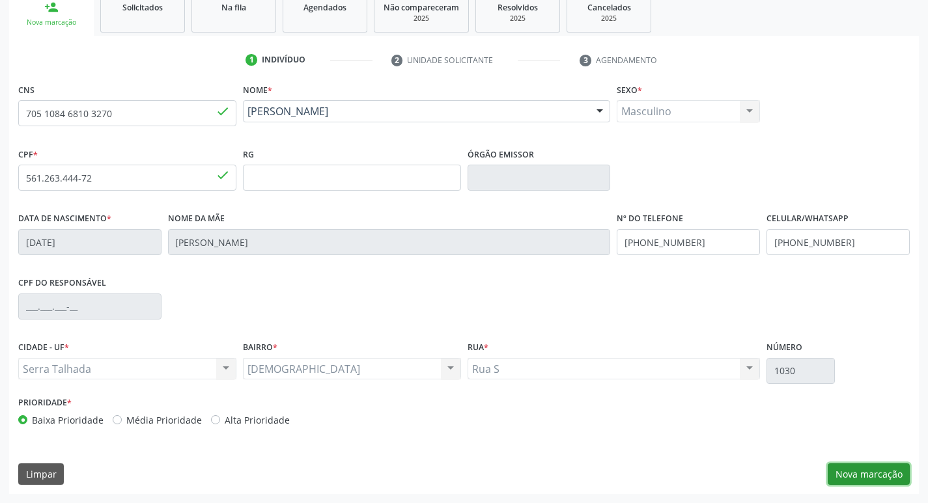
click at [856, 464] on button "Nova marcação" at bounding box center [868, 475] width 82 height 22
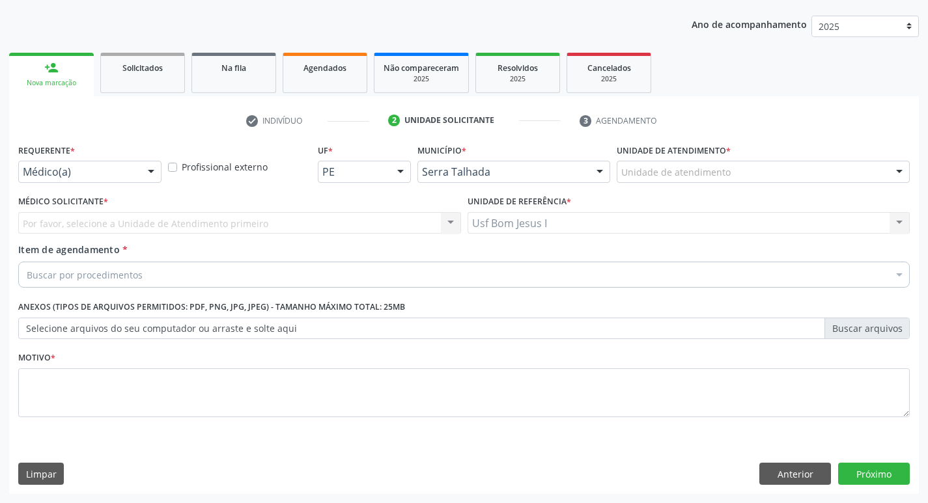
scroll to position [142, 0]
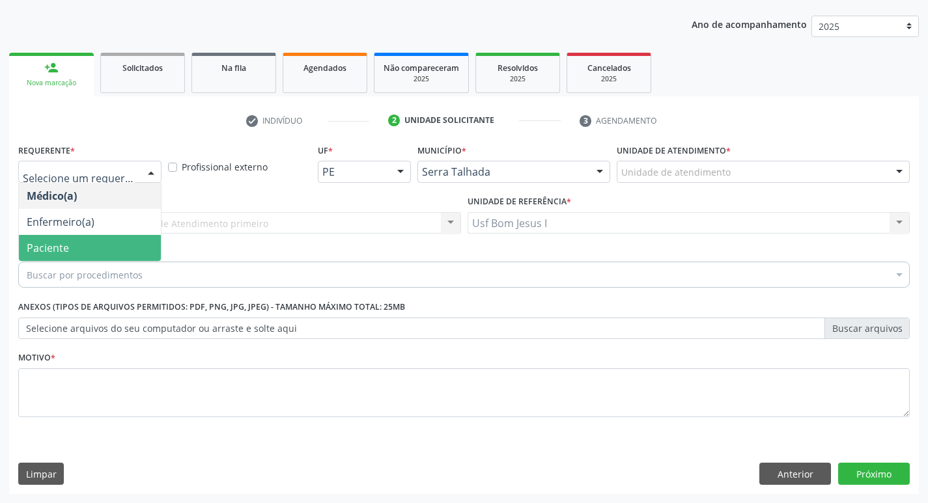
click at [65, 246] on span "Paciente" at bounding box center [48, 248] width 42 height 14
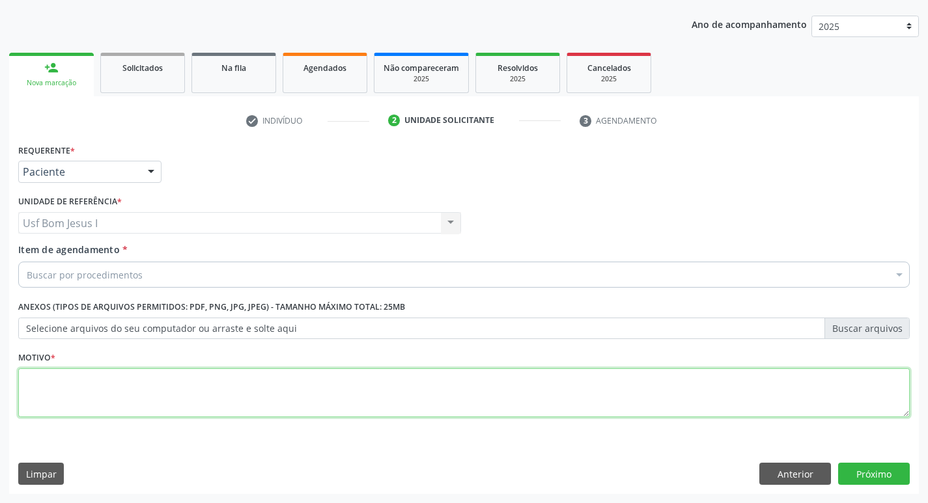
click at [77, 384] on textarea at bounding box center [463, 392] width 891 height 49
type textarea "."
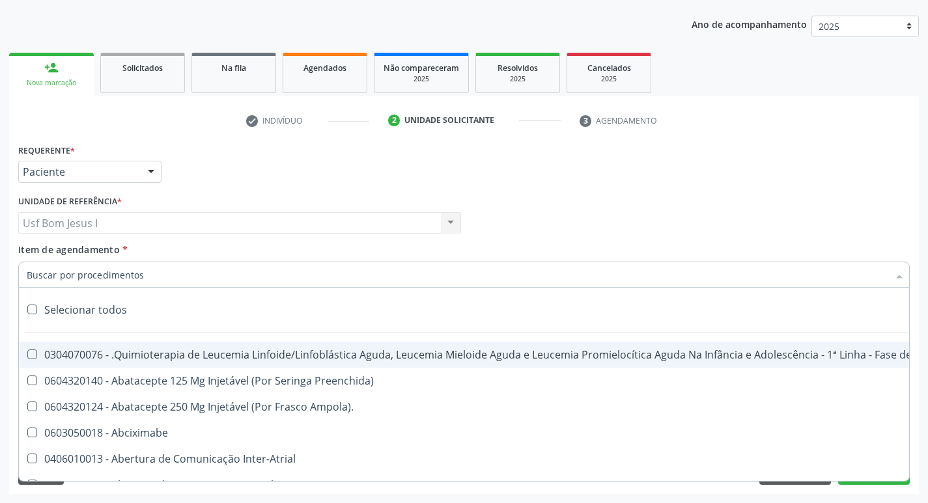
click at [122, 275] on input "Item de agendamento *" at bounding box center [457, 275] width 861 height 26
paste input "0301050155"
type input "0301050155"
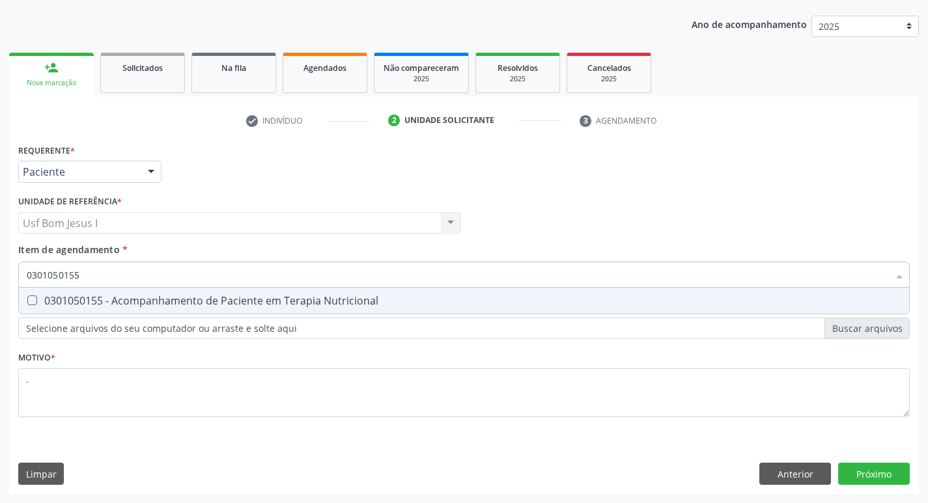
click at [120, 301] on div "0301050155 - Acompanhamento de Paciente em Terapia Nutricional" at bounding box center [464, 301] width 874 height 10
checkbox Nutricional "true"
click at [869, 474] on div "Requerente * Paciente Médico(a) Enfermeiro(a) Paciente Nenhum resultado encontr…" at bounding box center [464, 318] width 910 height 354
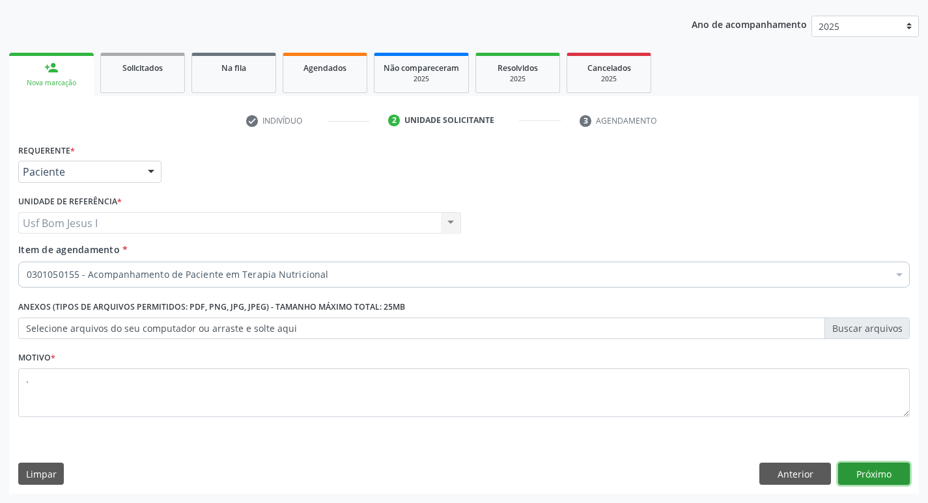
click at [871, 475] on button "Próximo" at bounding box center [874, 474] width 72 height 22
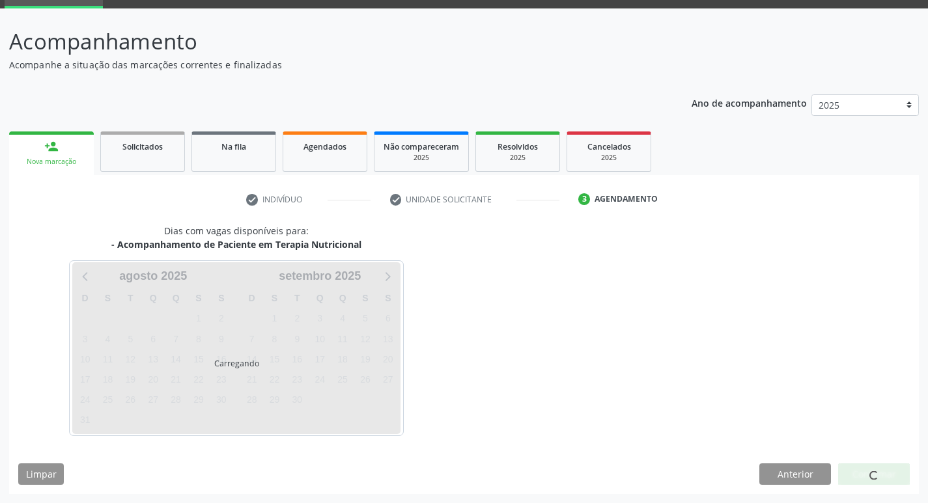
scroll to position [63, 0]
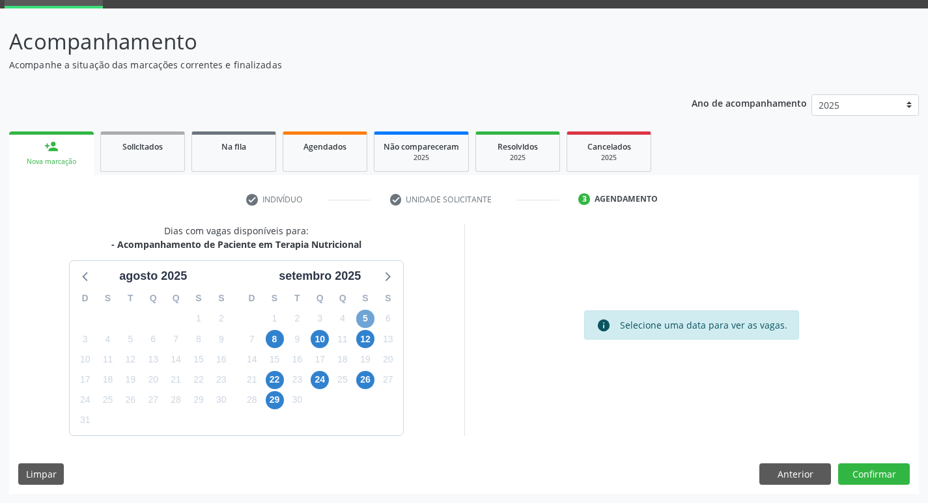
click at [365, 320] on span "5" at bounding box center [365, 319] width 18 height 18
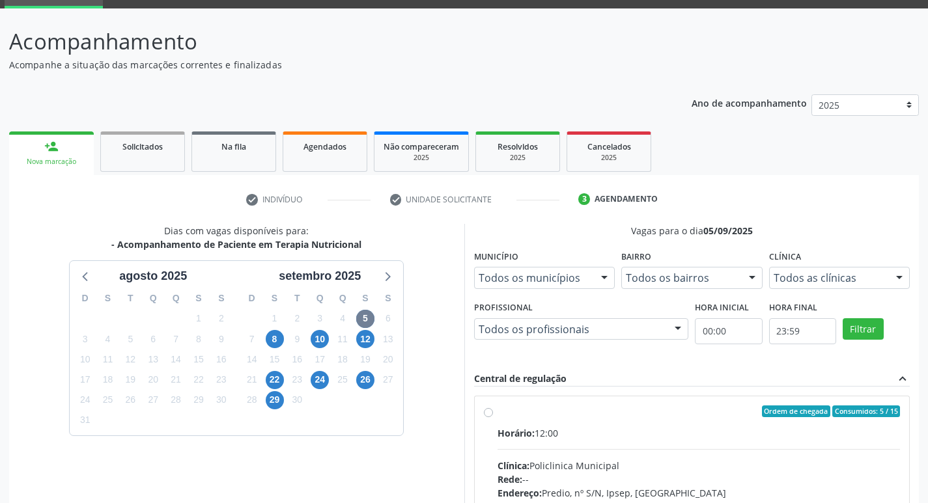
click at [493, 417] on input "Ordem de chegada Consumidos: 5 / 15 Horário: 12:00 Clínica: Policlinica Municip…" at bounding box center [488, 412] width 9 height 12
radio input "true"
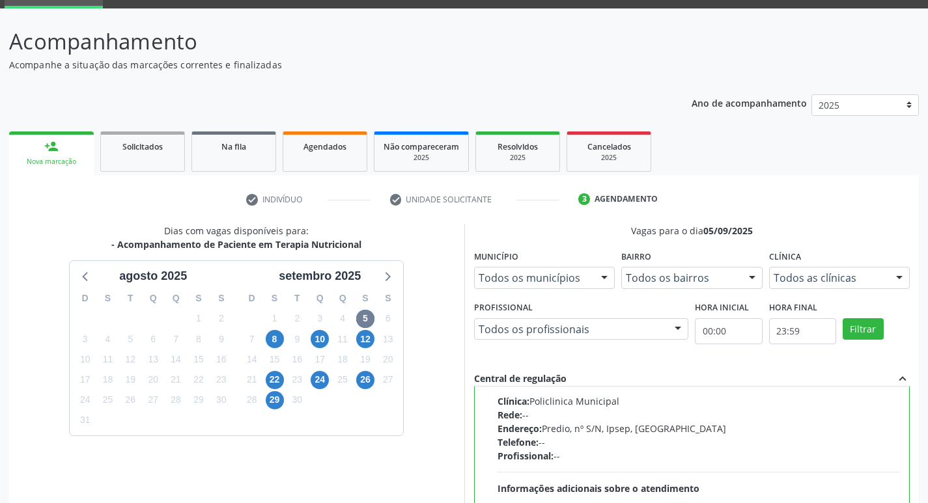
scroll to position [275, 0]
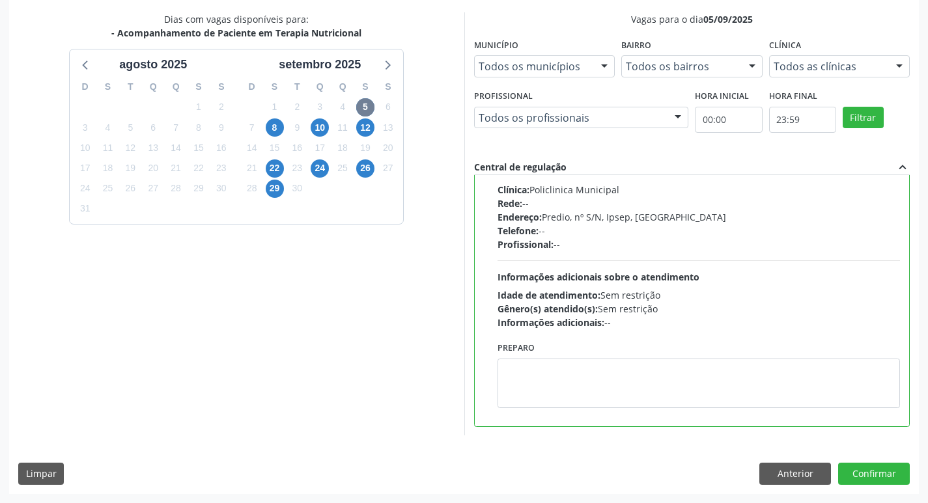
click at [891, 485] on div "Dias com vagas disponíveis para: - Acompanhamento de Paciente em Terapia Nutric…" at bounding box center [464, 252] width 910 height 481
click at [893, 480] on button "Confirmar" at bounding box center [874, 474] width 72 height 22
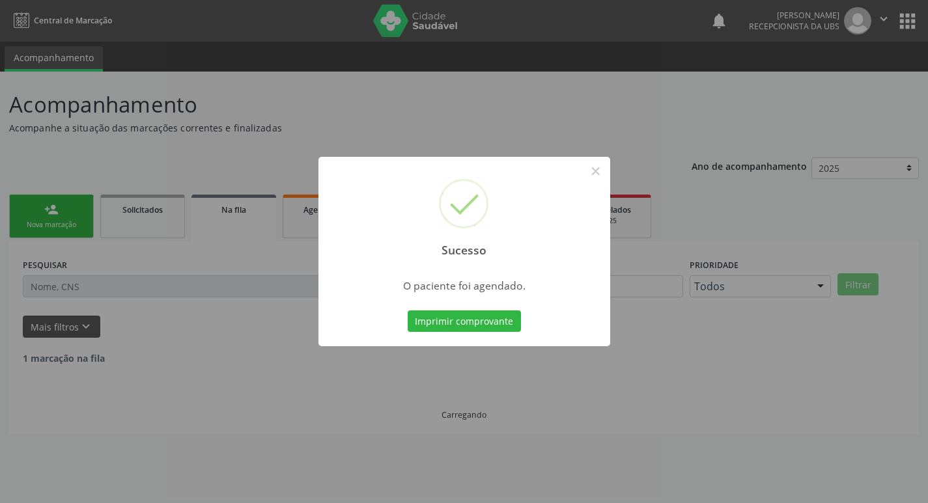
scroll to position [0, 0]
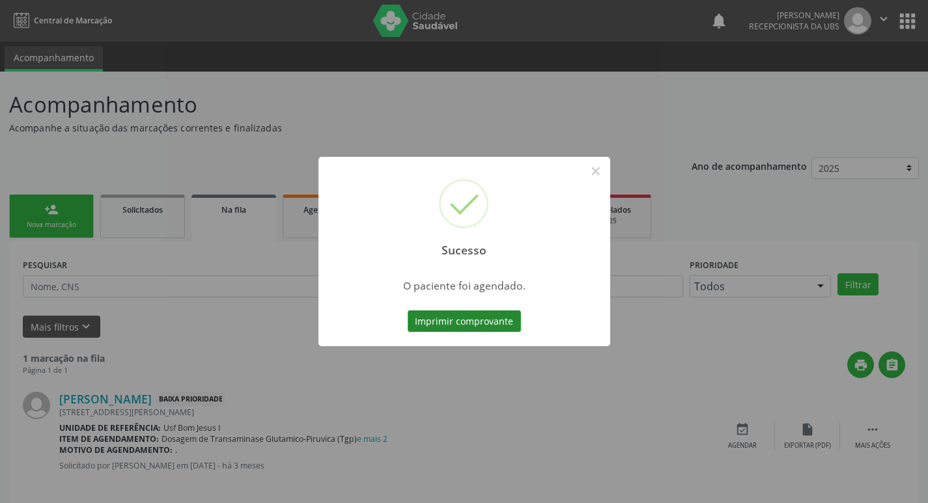
click at [490, 323] on button "Imprimir comprovante" at bounding box center [464, 322] width 113 height 22
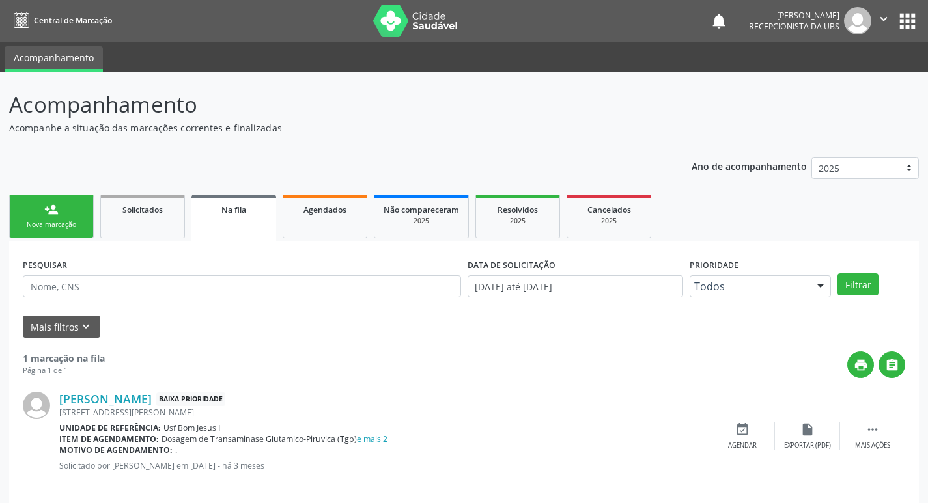
click at [45, 221] on div "Nova marcação" at bounding box center [51, 225] width 65 height 10
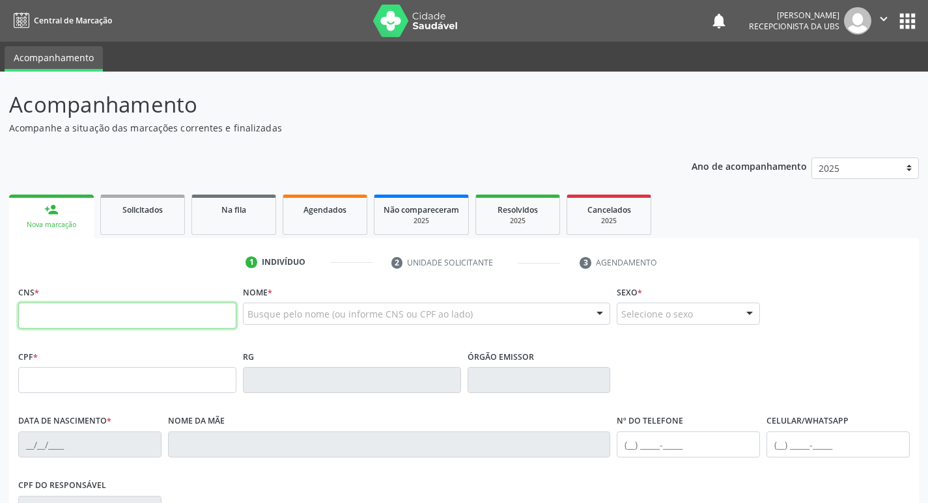
click at [197, 312] on input "text" at bounding box center [127, 316] width 218 height 26
type input "700 1044 7762 2620"
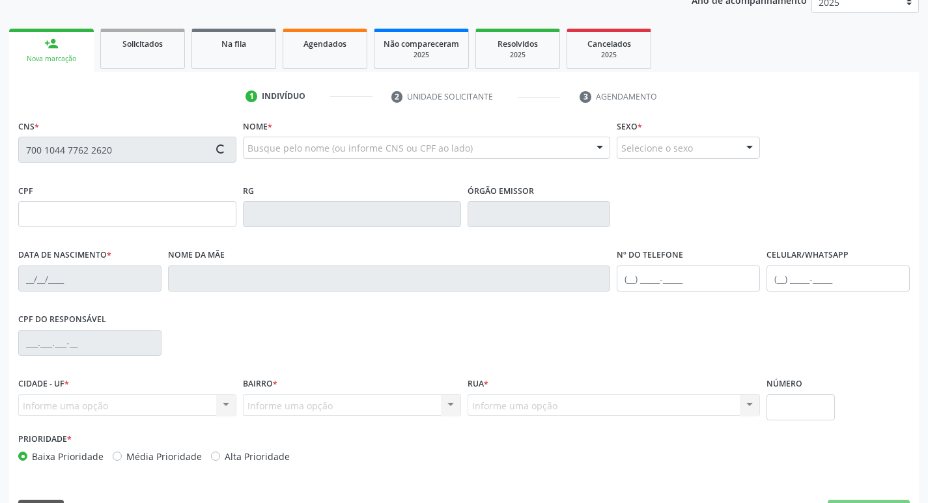
scroll to position [202, 0]
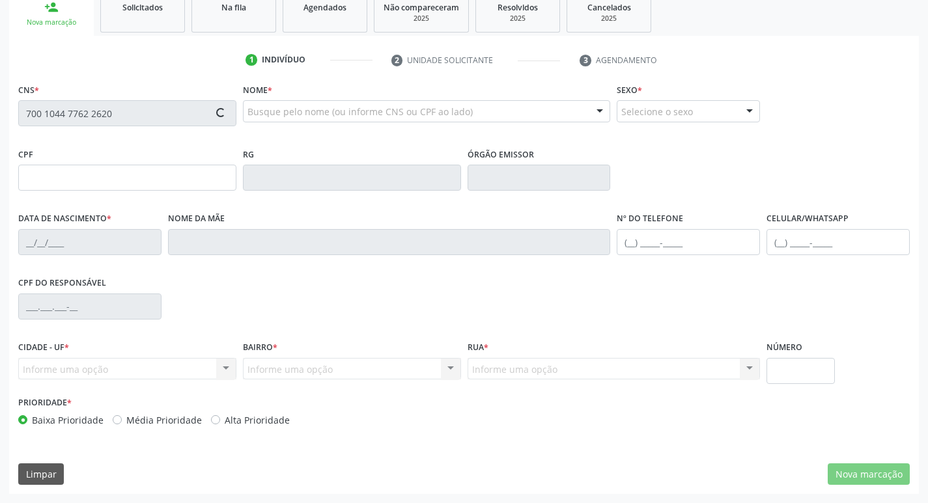
type input "657.169.574-04"
type input "29/11/1964"
type input "Margarida de Souza"
type input "[PHONE_NUMBER]"
type input "628.101.114-72"
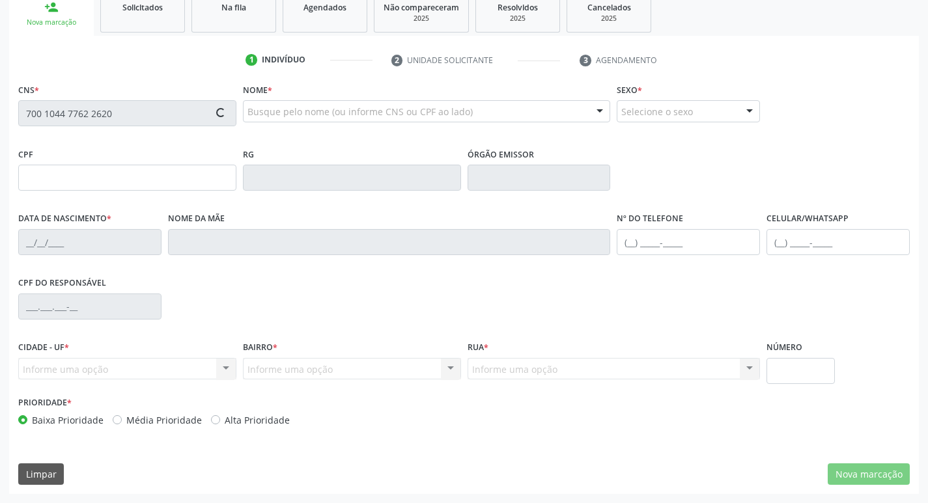
type input "985"
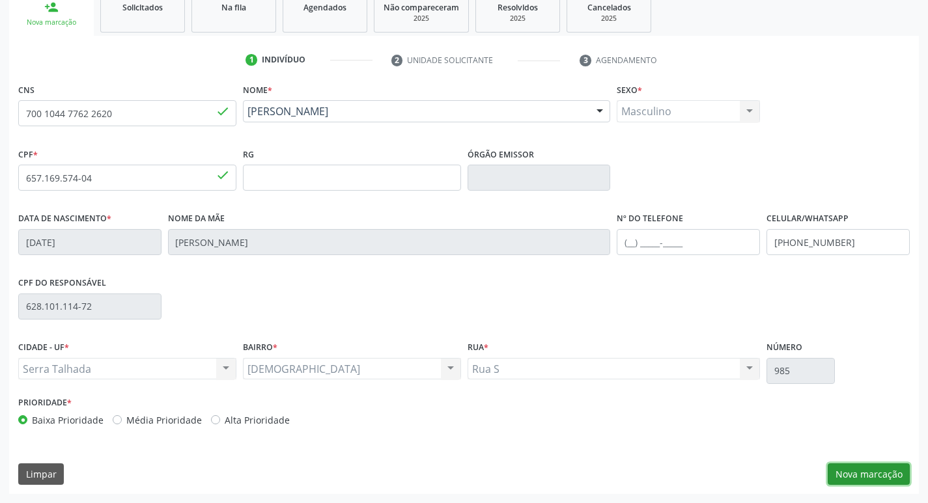
click at [855, 473] on button "Nova marcação" at bounding box center [868, 475] width 82 height 22
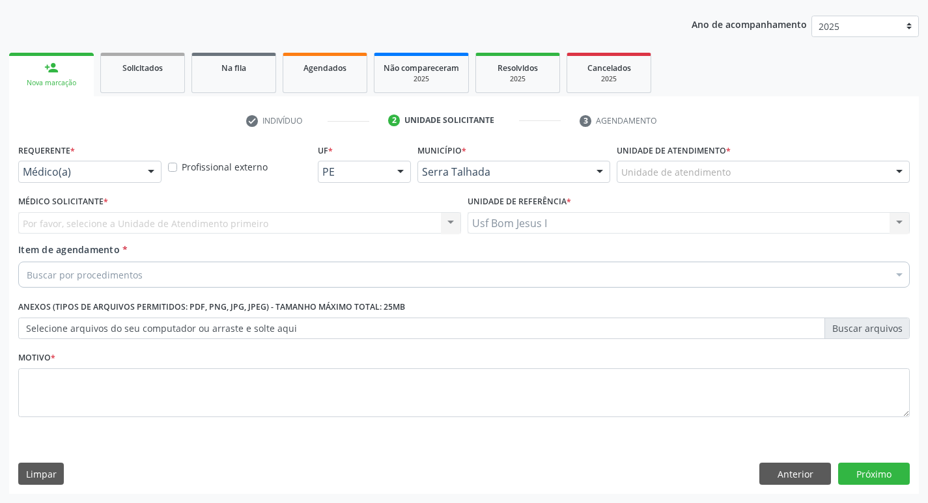
scroll to position [142, 0]
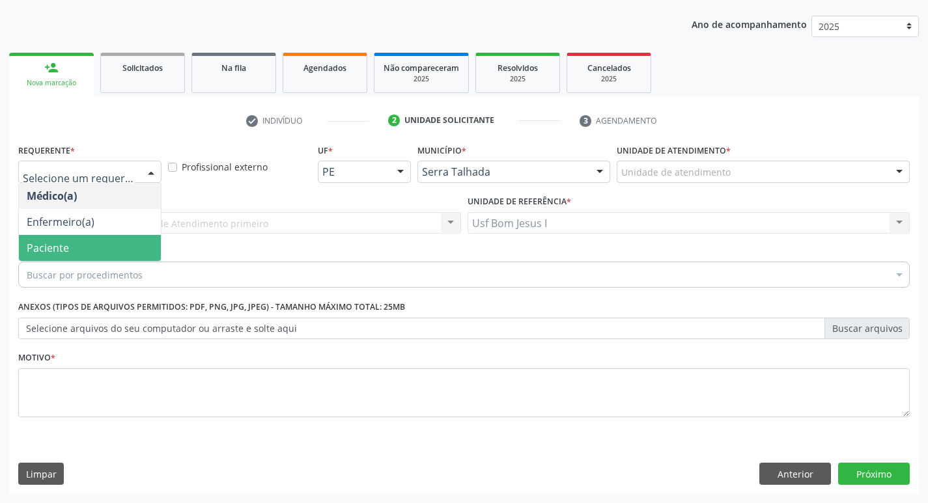
click at [98, 242] on span "Paciente" at bounding box center [90, 248] width 142 height 26
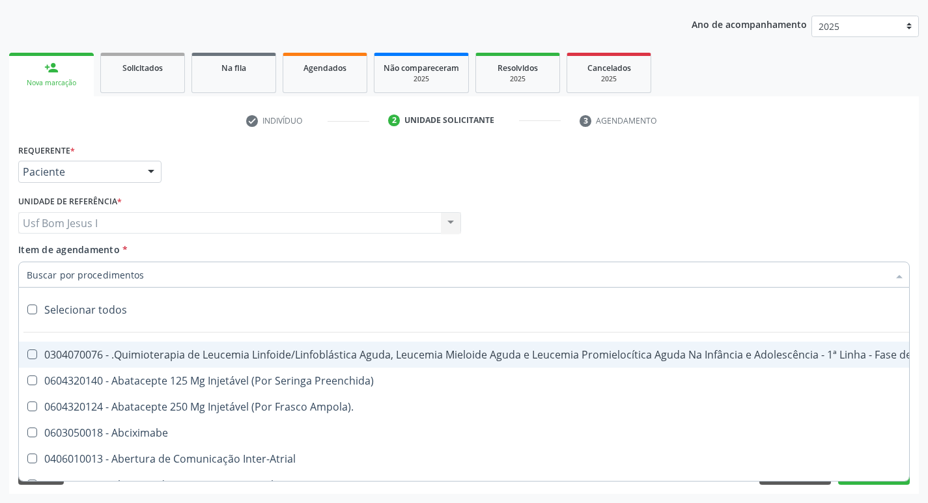
paste input "0301050155"
type input "0301050155"
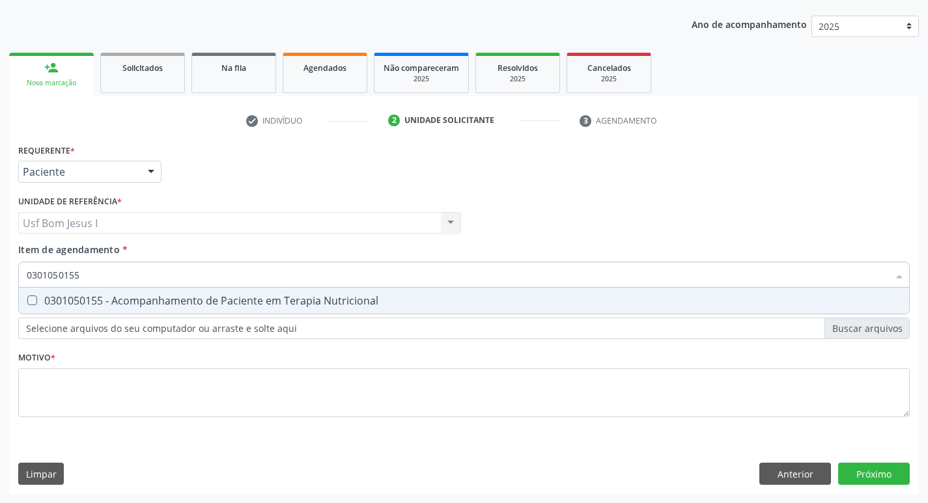
click at [133, 292] on span "0301050155 - Acompanhamento de Paciente em Terapia Nutricional" at bounding box center [464, 301] width 890 height 26
checkbox Nutricional "true"
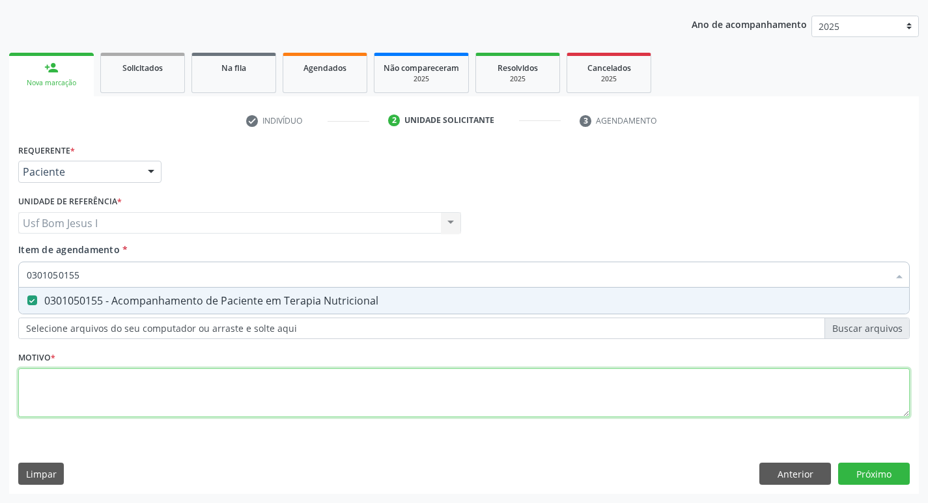
click at [141, 400] on div "Requerente * Paciente Médico(a) Enfermeiro(a) Paciente Nenhum resultado encontr…" at bounding box center [463, 288] width 891 height 295
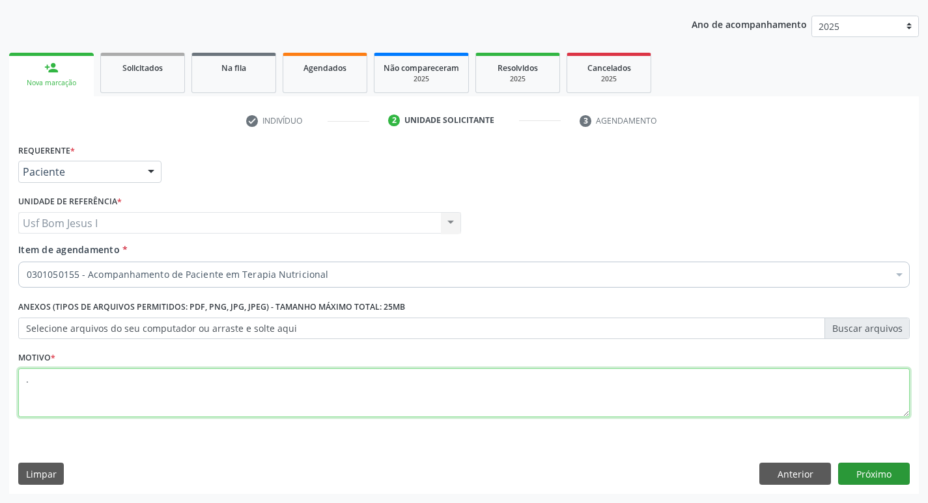
type textarea "."
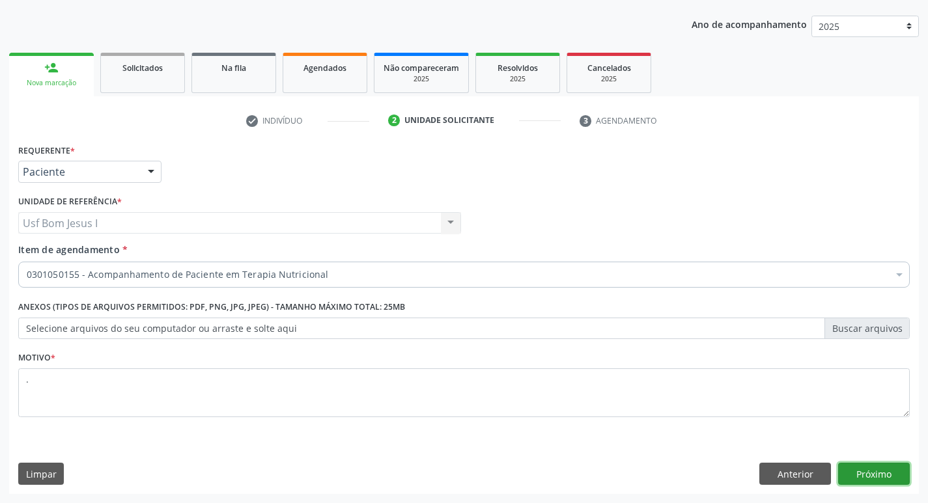
click at [878, 475] on button "Próximo" at bounding box center [874, 474] width 72 height 22
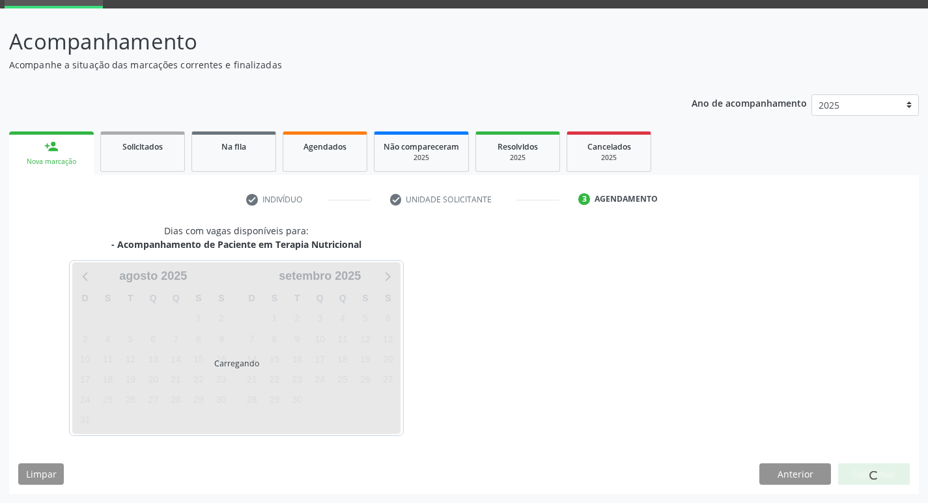
scroll to position [63, 0]
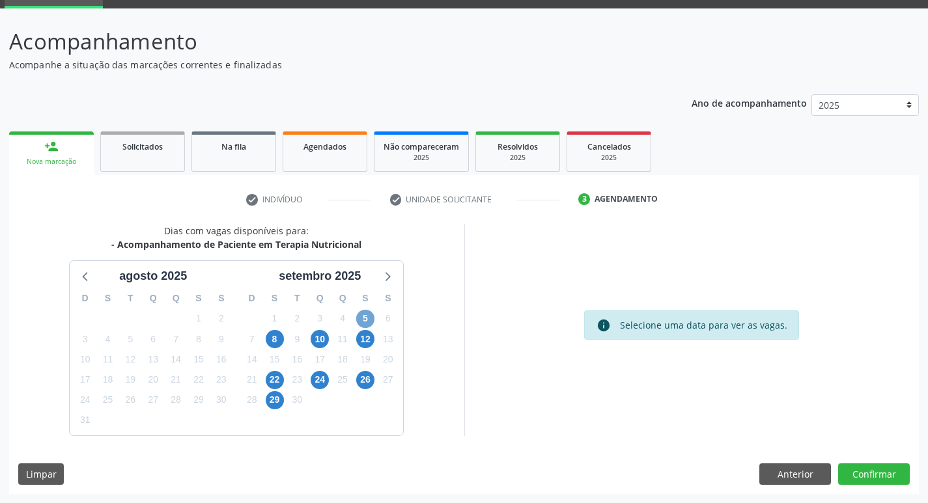
click at [364, 320] on span "5" at bounding box center [365, 319] width 18 height 18
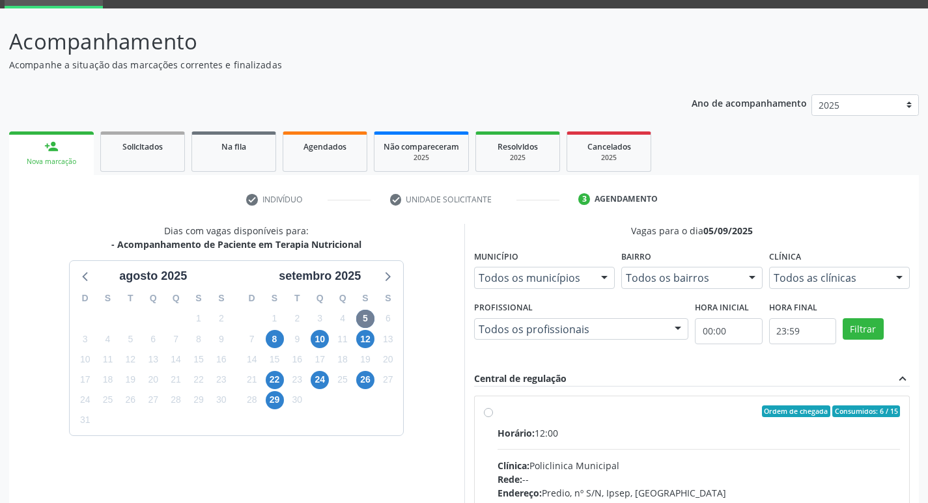
click at [869, 471] on div "Clínica: Policlinica Municipal" at bounding box center [698, 466] width 403 height 14
click at [493, 417] on input "Ordem de chegada Consumidos: 6 / 15 Horário: 12:00 Clínica: Policlinica Municip…" at bounding box center [488, 412] width 9 height 12
radio input "true"
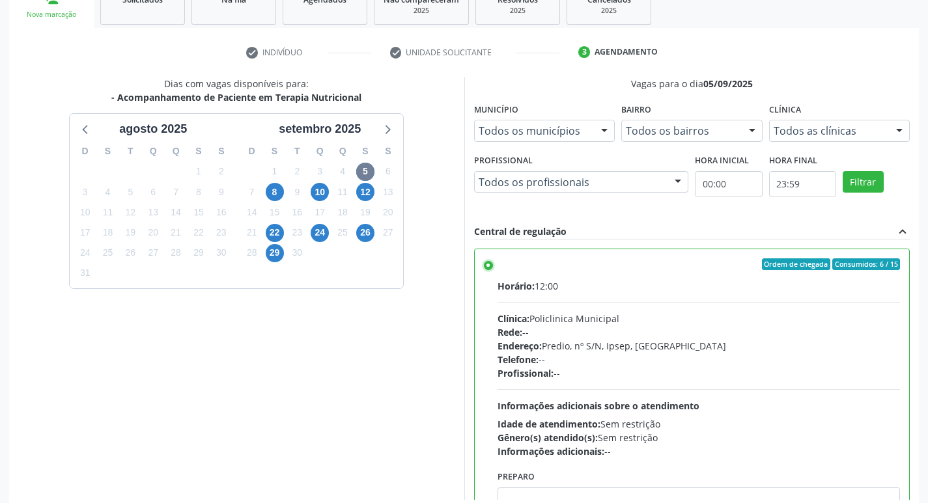
scroll to position [275, 0]
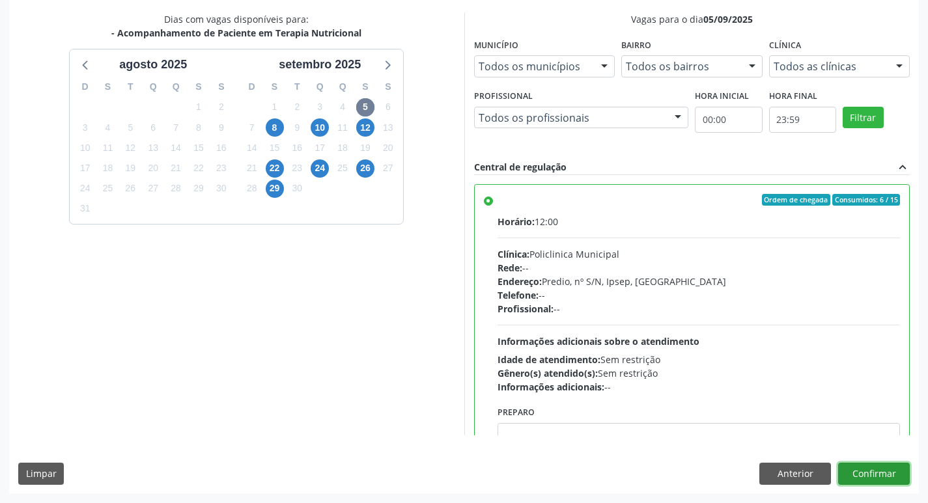
click at [904, 478] on button "Confirmar" at bounding box center [874, 474] width 72 height 22
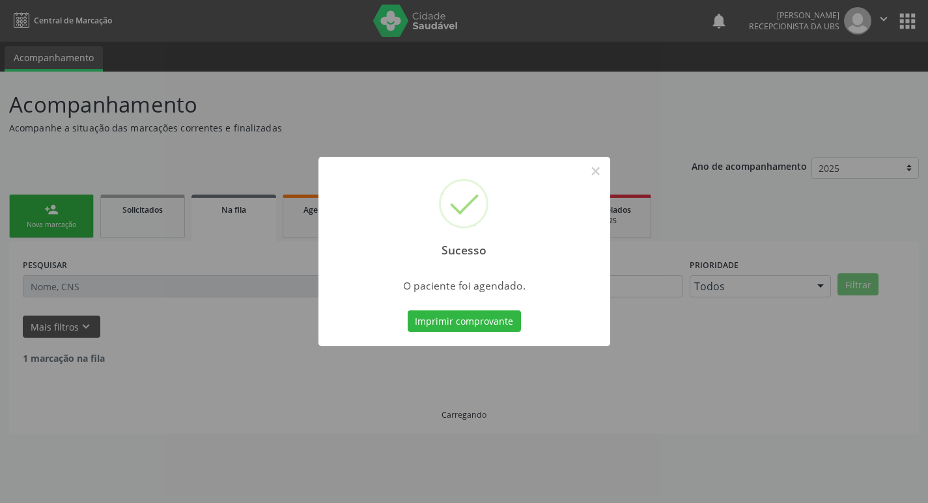
scroll to position [0, 0]
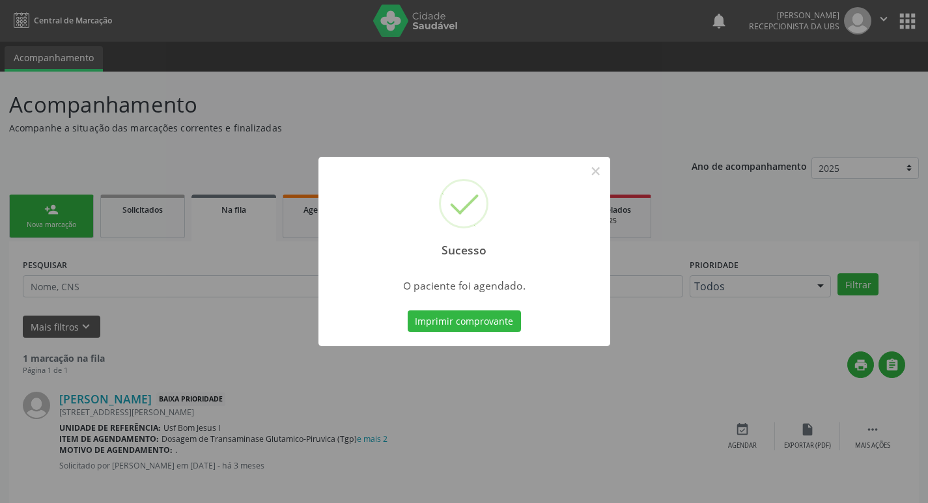
click at [408, 311] on button "Imprimir comprovante" at bounding box center [464, 322] width 113 height 22
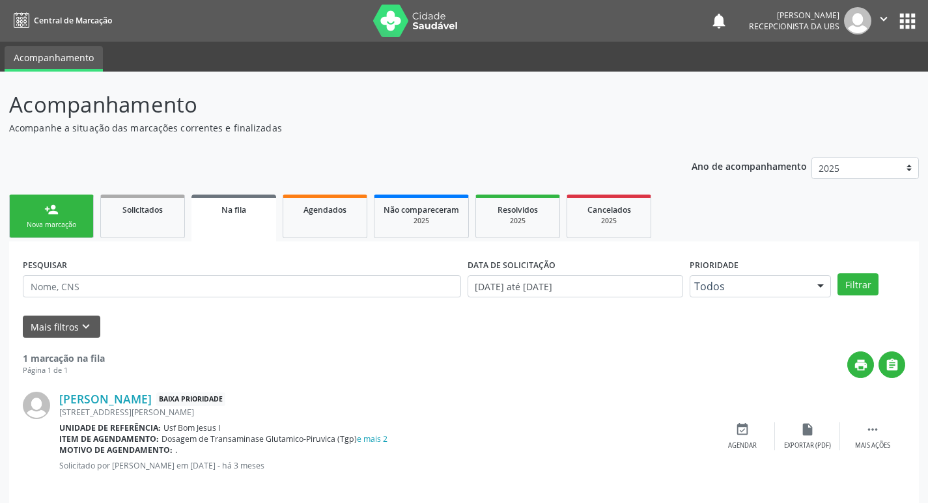
click at [44, 239] on div "Sucesso × O paciente foi agendado. Imprimir comprovante Cancel" at bounding box center [464, 251] width 928 height 503
click at [63, 226] on div "Nova marcação" at bounding box center [51, 225] width 65 height 10
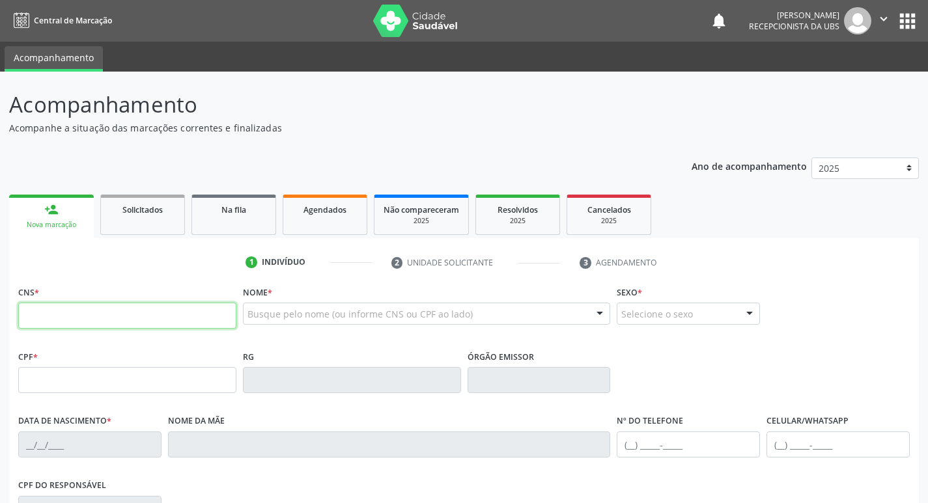
click at [152, 320] on input "text" at bounding box center [127, 316] width 218 height 26
type input "700 7099 5080 8977"
type input "311.349.698-56"
type input "13/06/1979"
type input "Terezinha Maria da Silva"
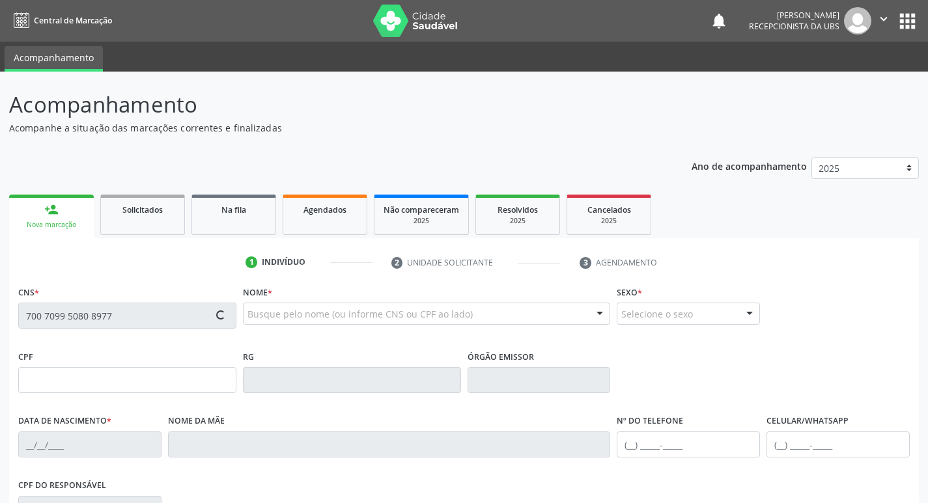
type input "(87) 99976-6290"
type input "583"
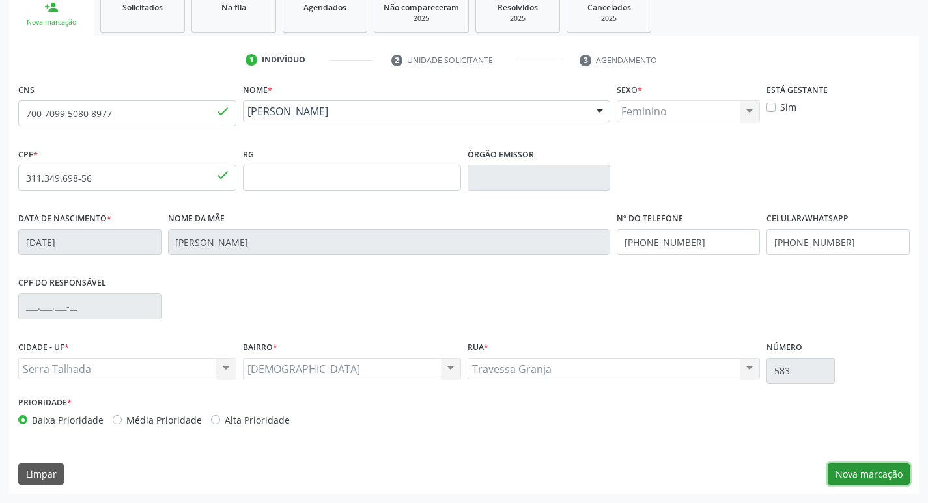
click at [850, 478] on button "Nova marcação" at bounding box center [868, 475] width 82 height 22
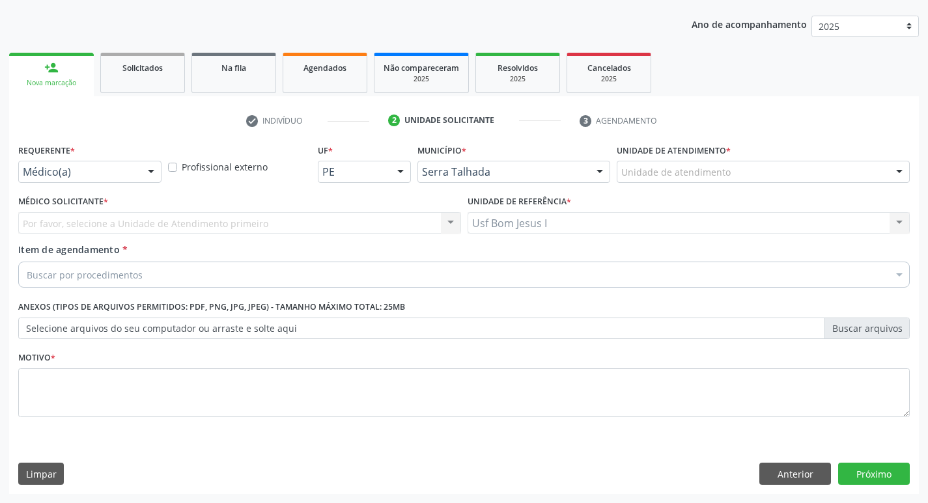
scroll to position [142, 0]
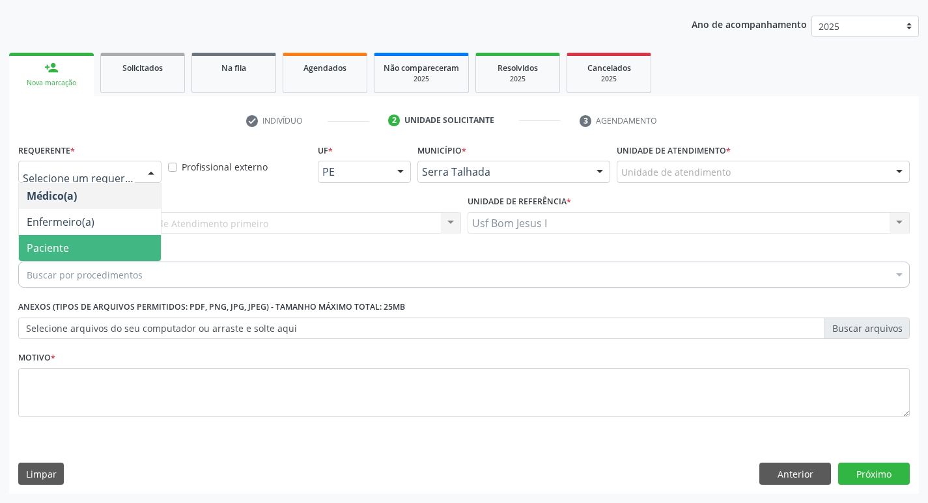
click at [89, 242] on span "Paciente" at bounding box center [90, 248] width 142 height 26
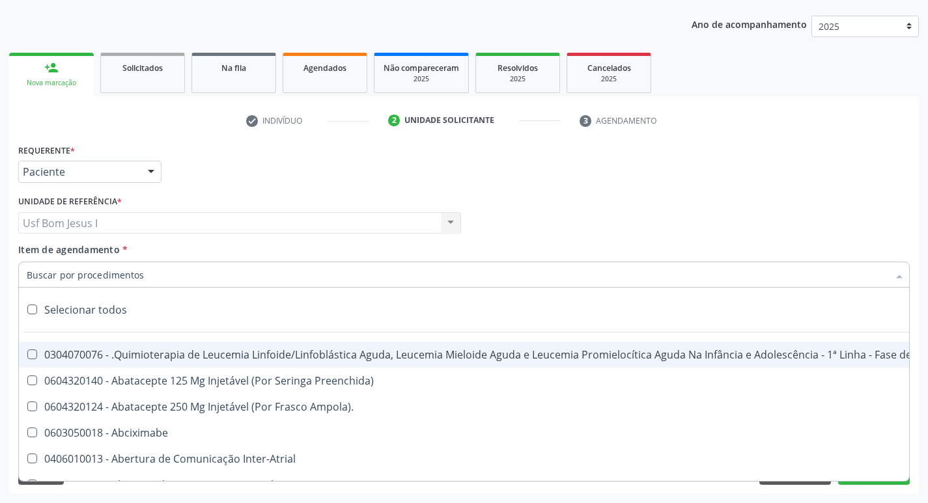
paste input "0301050155"
type input "0301050155"
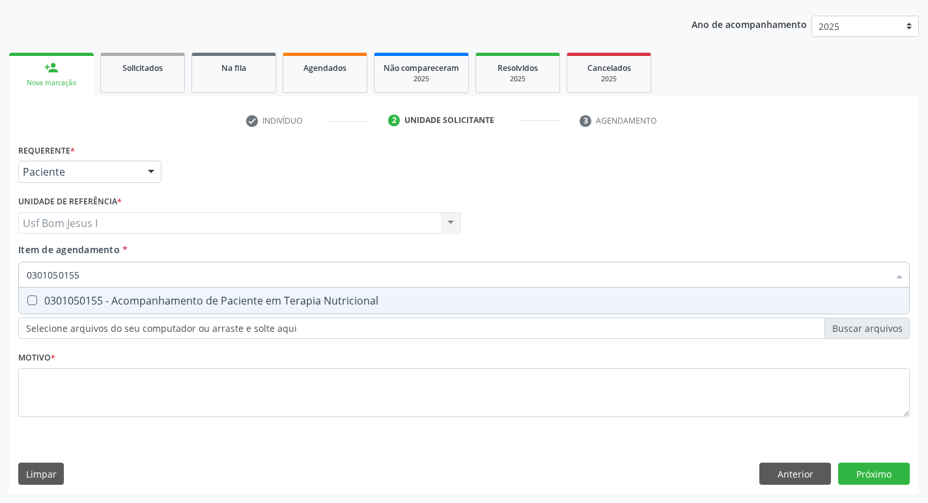
click at [89, 296] on div "0301050155 - Acompanhamento de Paciente em Terapia Nutricional" at bounding box center [464, 301] width 874 height 10
checkbox Nutricional "true"
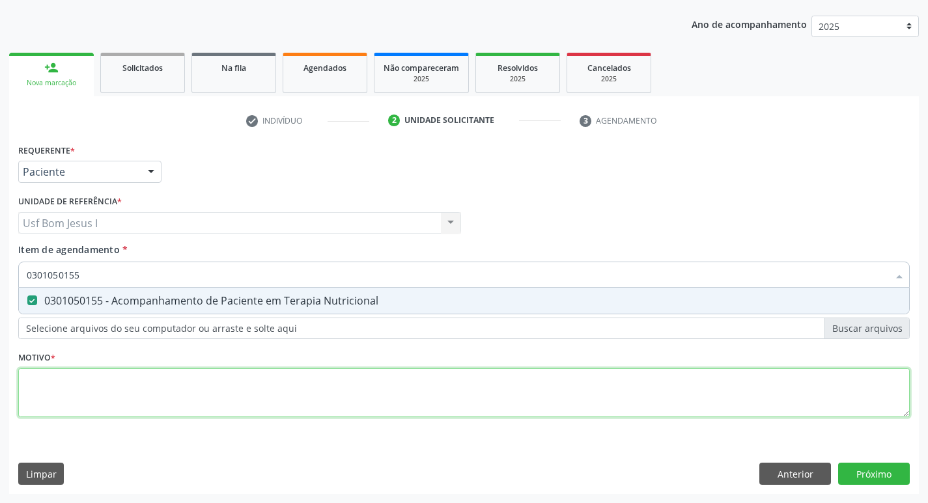
click at [100, 391] on div "Requerente * Paciente Médico(a) Enfermeiro(a) Paciente Nenhum resultado encontr…" at bounding box center [463, 288] width 891 height 295
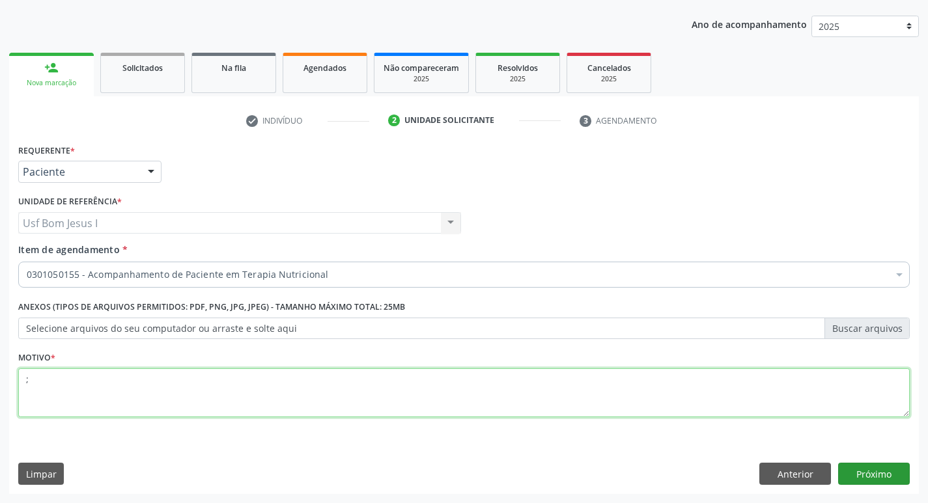
type textarea ";"
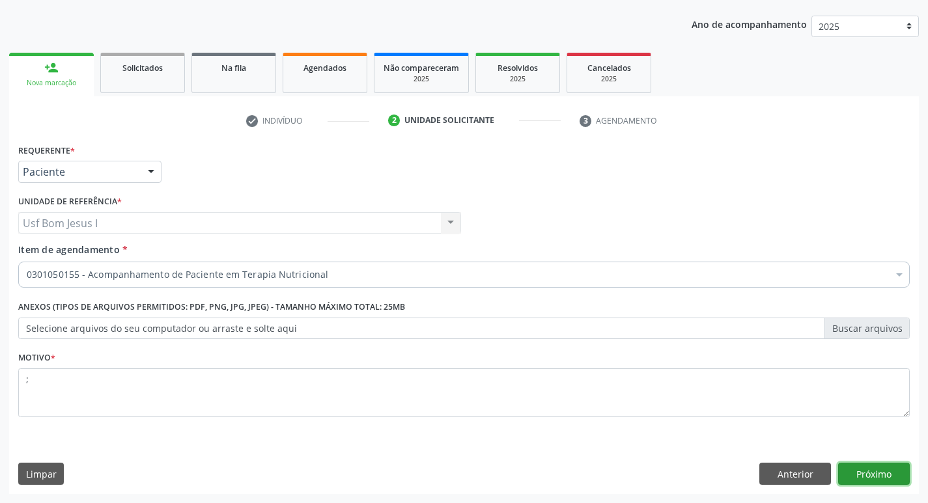
click at [859, 477] on button "Próximo" at bounding box center [874, 474] width 72 height 22
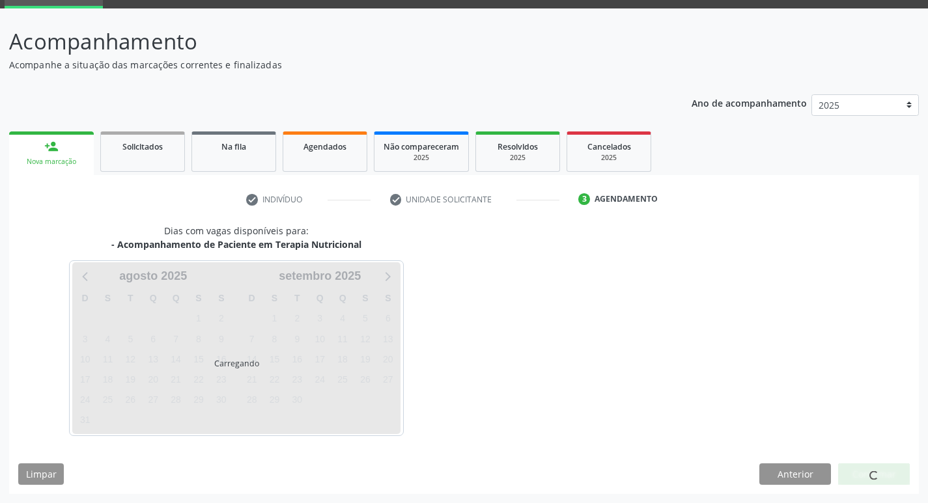
scroll to position [63, 0]
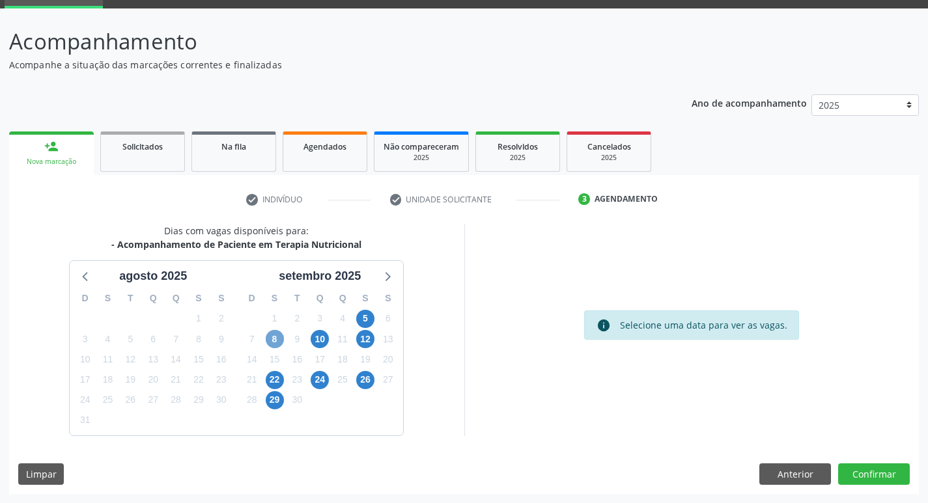
click at [278, 337] on span "8" at bounding box center [275, 339] width 18 height 18
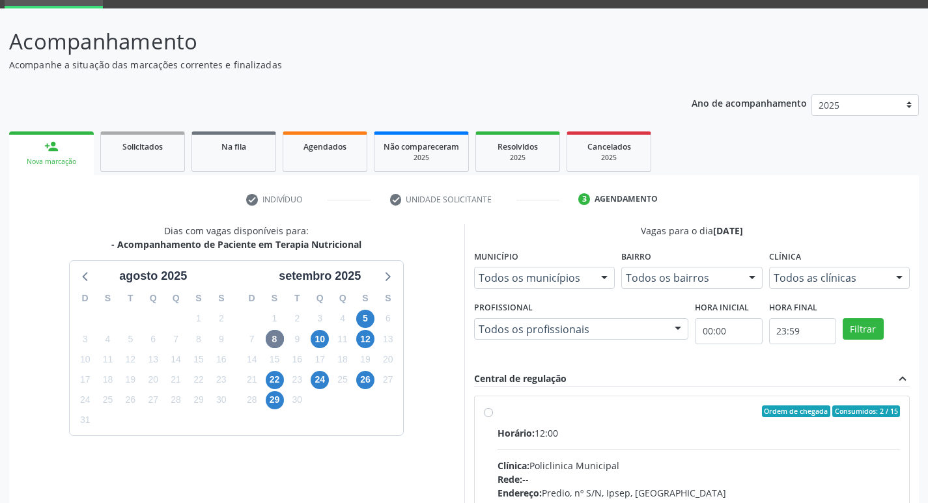
click at [493, 417] on input "Ordem de chegada Consumidos: 2 / 15 Horário: 12:00 Clínica: Policlinica Municip…" at bounding box center [488, 412] width 9 height 12
radio input "true"
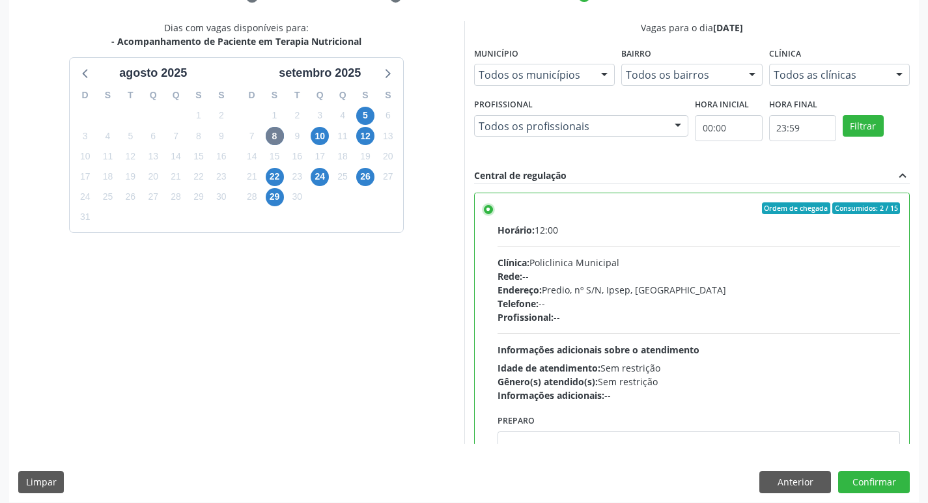
scroll to position [275, 0]
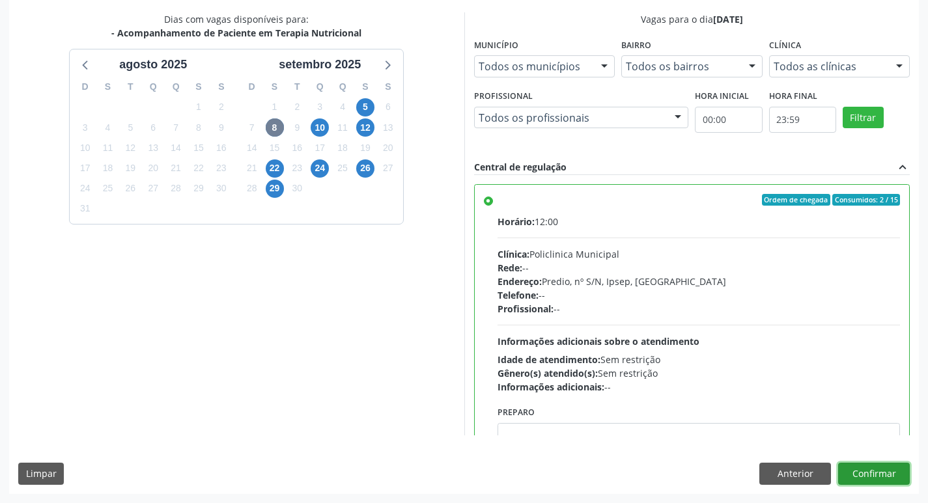
click at [895, 475] on button "Confirmar" at bounding box center [874, 474] width 72 height 22
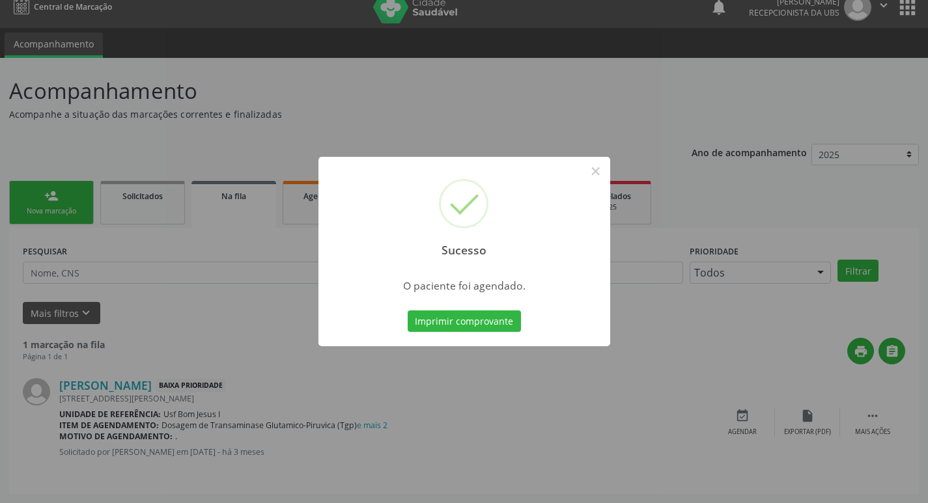
scroll to position [0, 0]
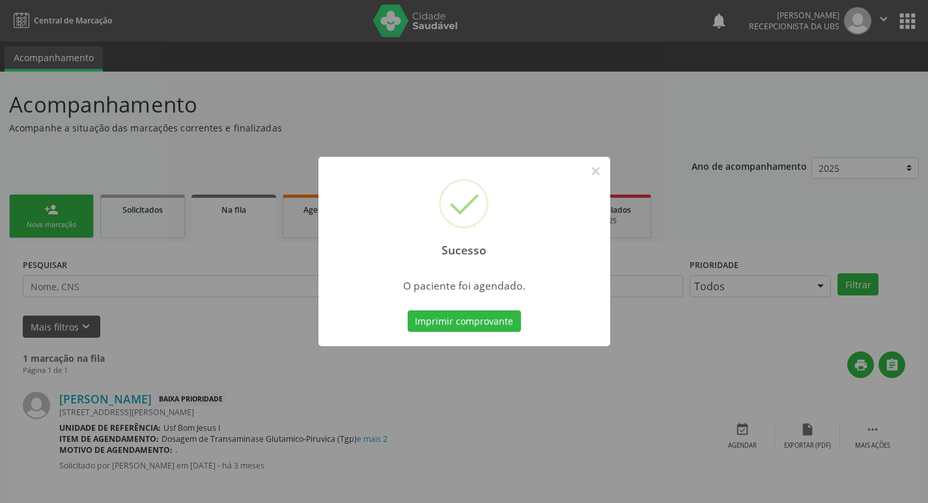
click at [408, 311] on button "Imprimir comprovante" at bounding box center [464, 322] width 113 height 22
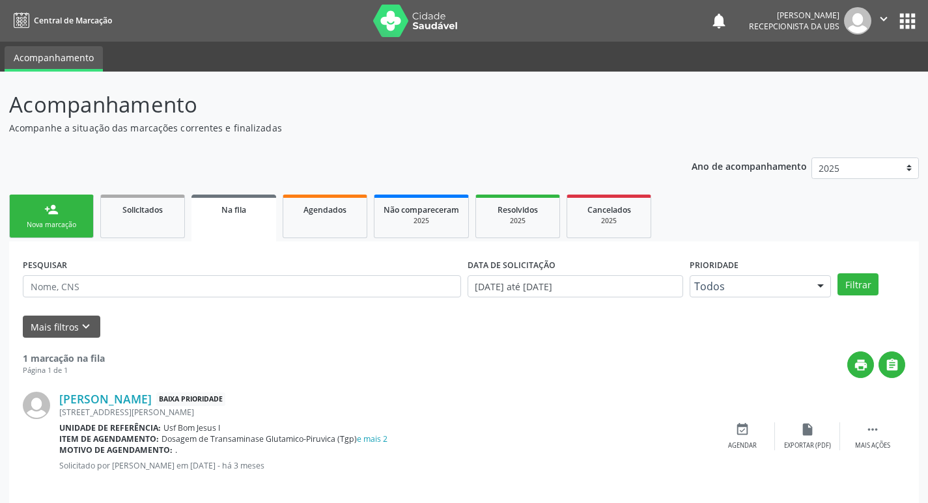
click at [66, 212] on link "person_add Nova marcação" at bounding box center [51, 217] width 85 height 44
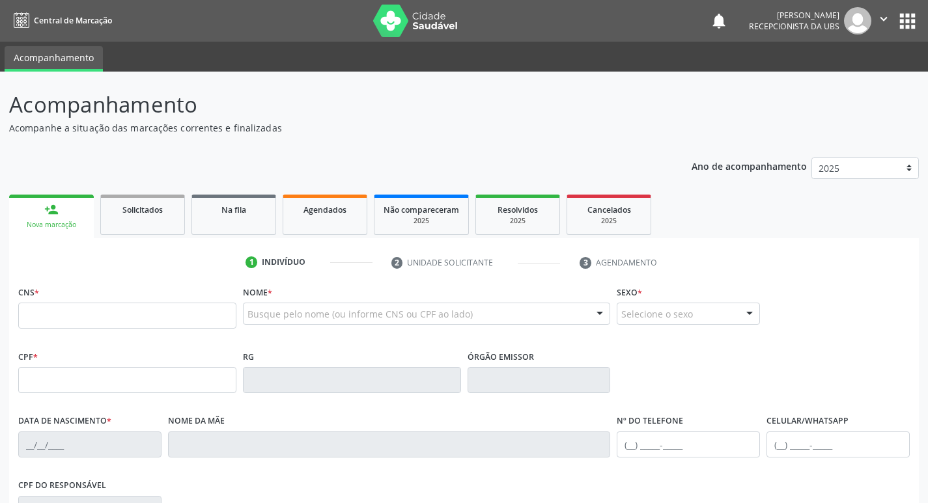
click at [66, 212] on link "person_add Nova marcação" at bounding box center [51, 217] width 85 height 44
click at [105, 325] on input "text" at bounding box center [127, 316] width 218 height 26
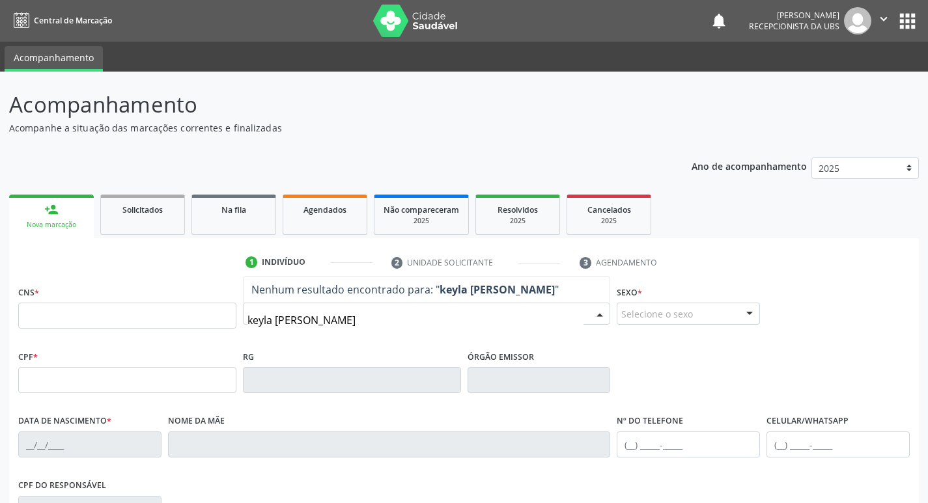
type input "keyla rafaela monteiro pereira"
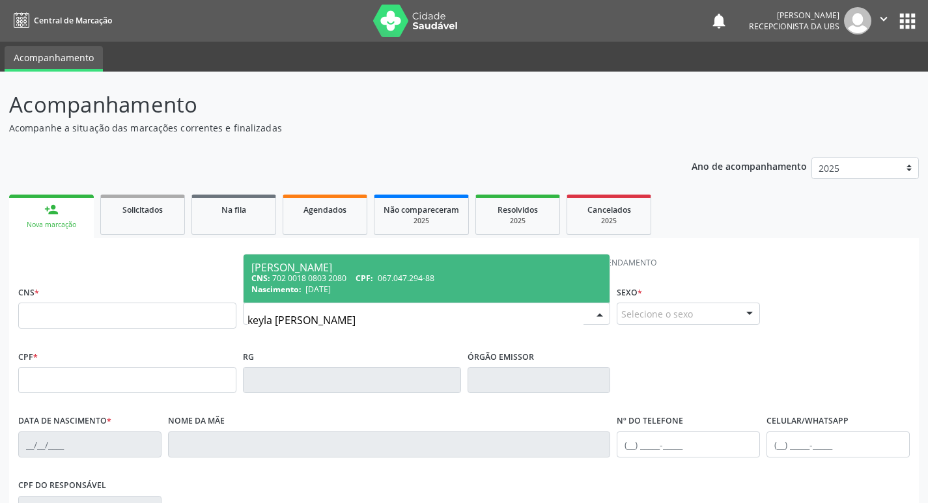
click at [432, 277] on span "067.047.294-88" at bounding box center [406, 278] width 57 height 11
type input "702 0018 0803 2080"
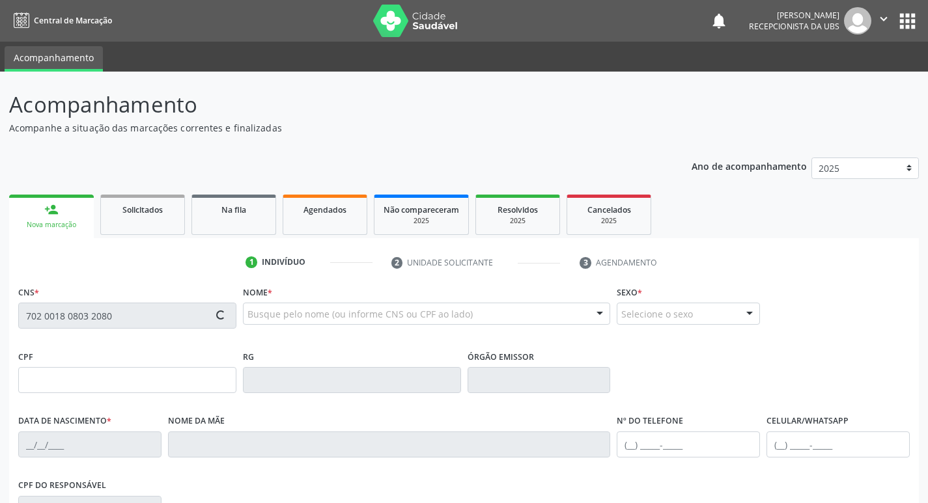
scroll to position [90, 0]
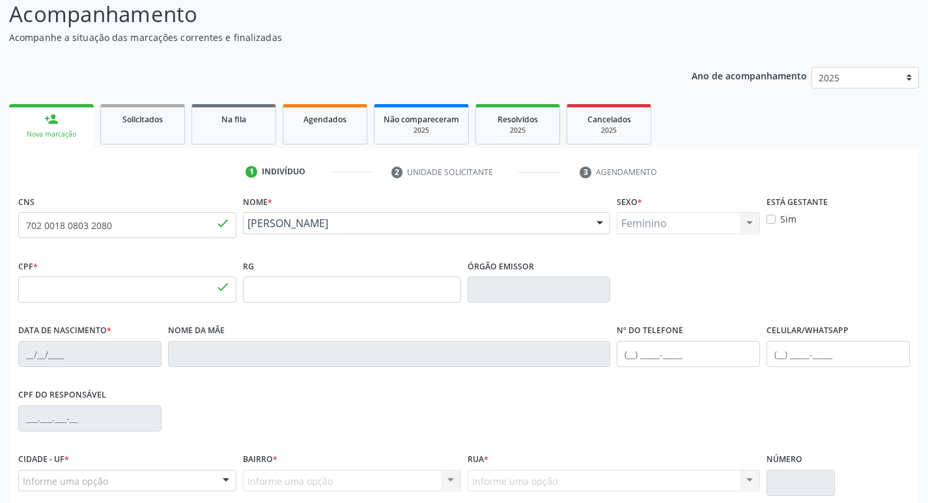
type input "067.047.294-88"
type input "24/02/1987"
type input "Celia Pereira Silva"
type input "[PHONE_NUMBER]"
type input "1116"
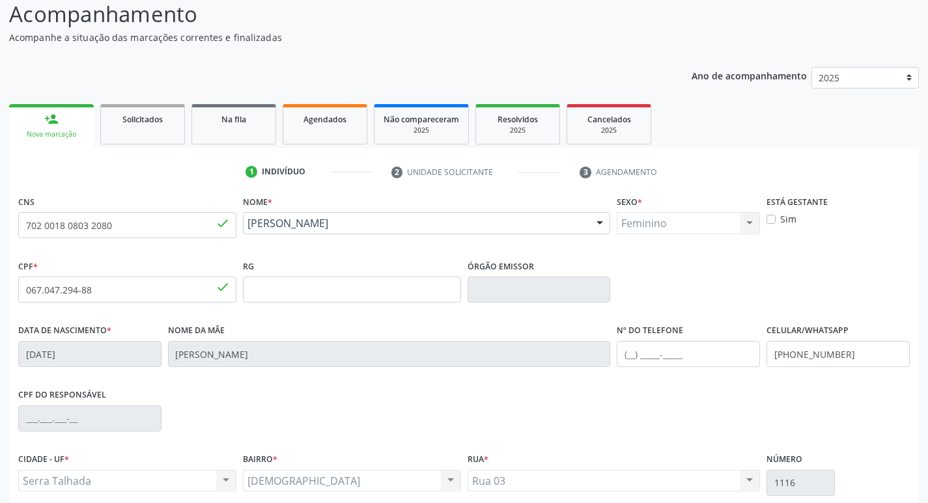
scroll to position [202, 0]
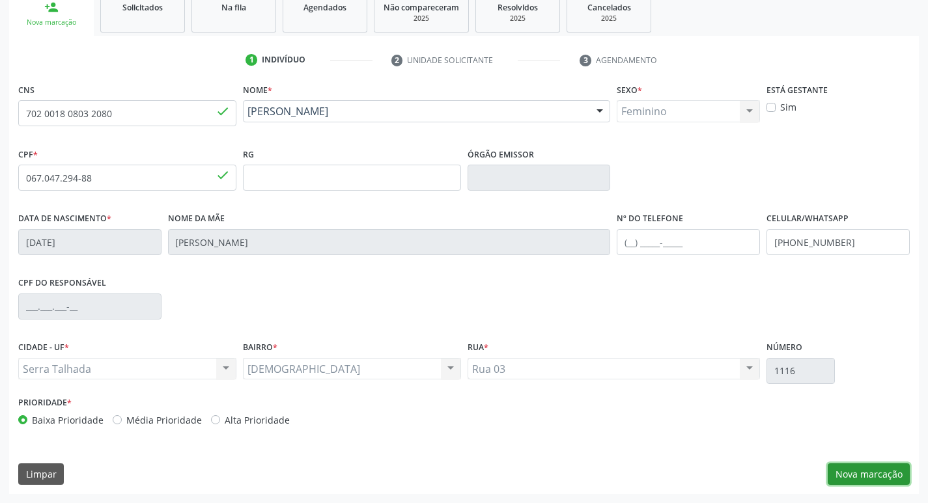
click at [885, 472] on button "Nova marcação" at bounding box center [868, 475] width 82 height 22
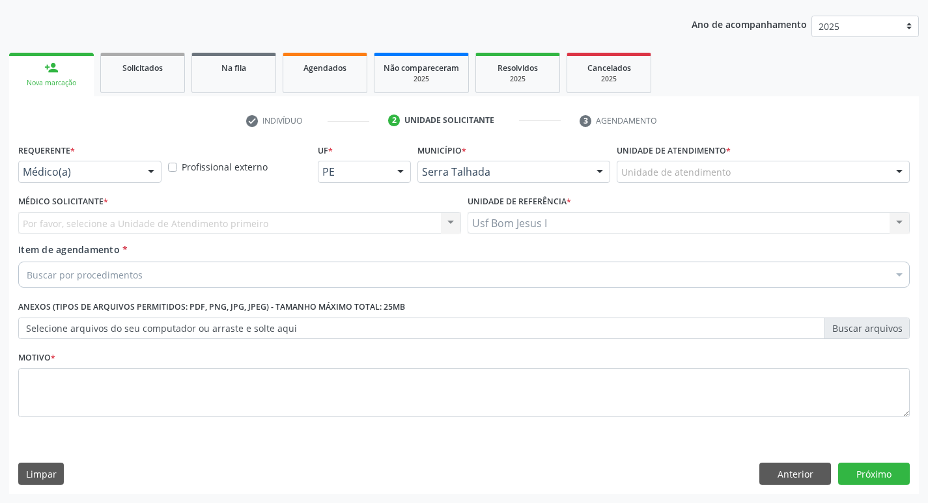
scroll to position [142, 0]
click at [46, 182] on div at bounding box center [89, 172] width 143 height 22
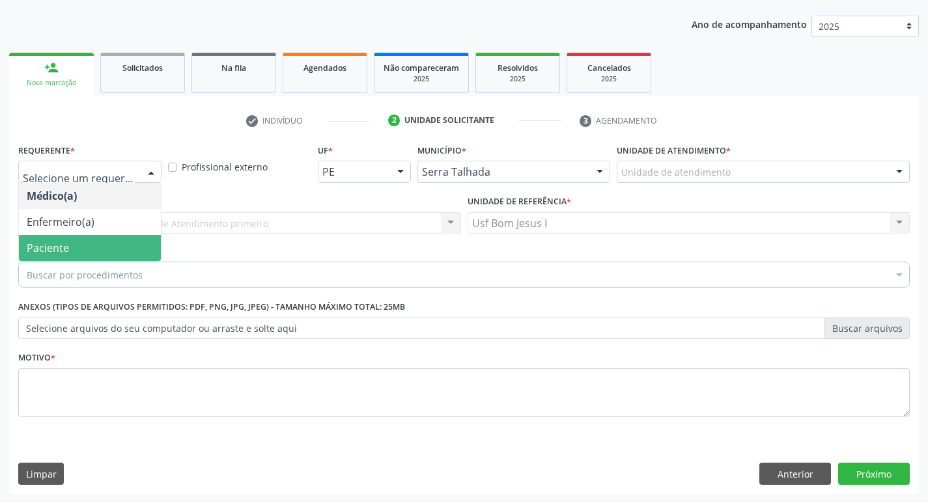
click at [63, 250] on span "Paciente" at bounding box center [48, 248] width 42 height 14
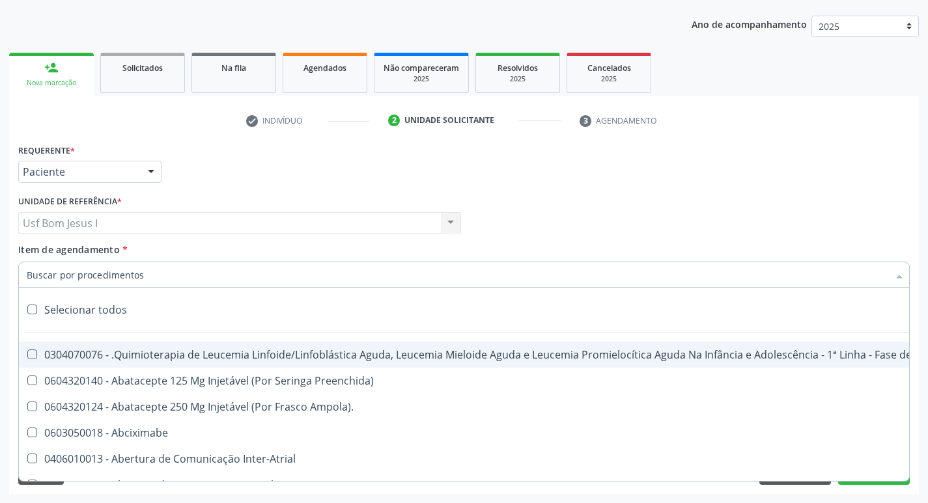
paste input "0301050155"
type input "0301050155"
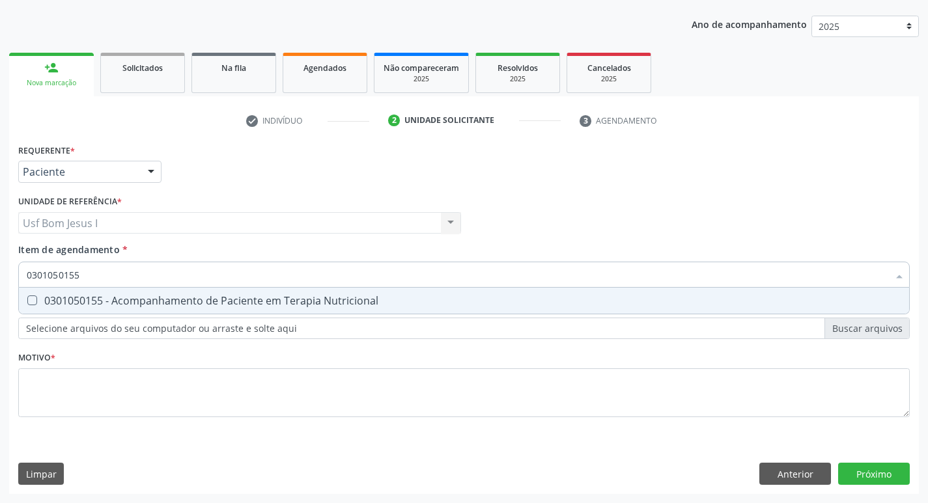
click at [112, 296] on div "0301050155 - Acompanhamento de Paciente em Terapia Nutricional" at bounding box center [464, 301] width 874 height 10
checkbox Nutricional "true"
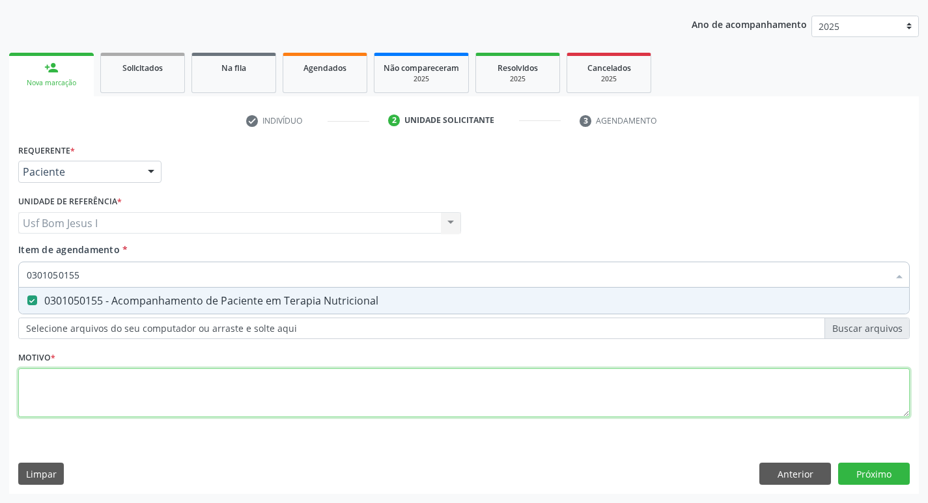
click at [139, 390] on div "Requerente * Paciente Médico(a) Enfermeiro(a) Paciente Nenhum resultado encontr…" at bounding box center [463, 288] width 891 height 295
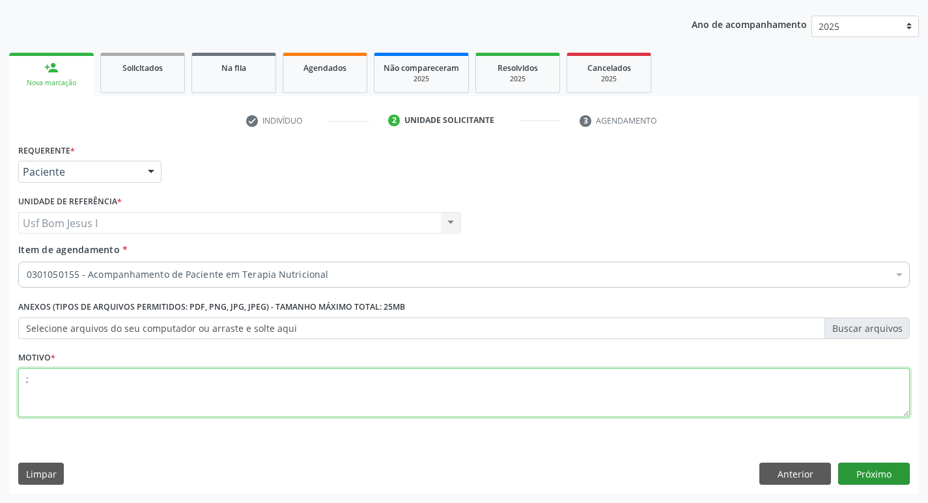
type textarea ";"
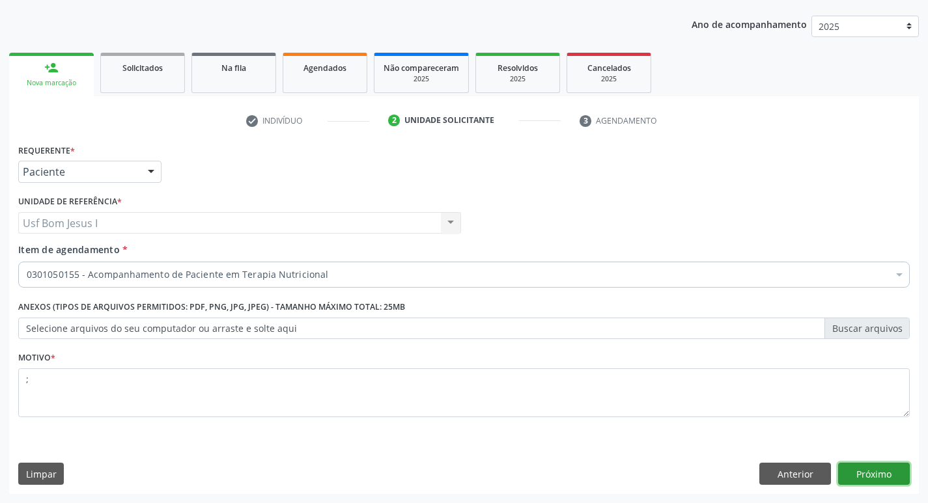
click at [884, 476] on button "Próximo" at bounding box center [874, 474] width 72 height 22
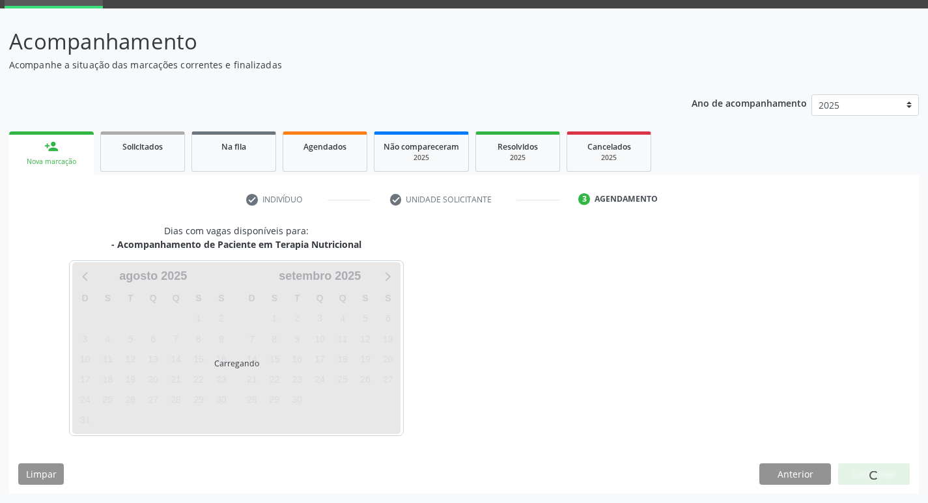
scroll to position [63, 0]
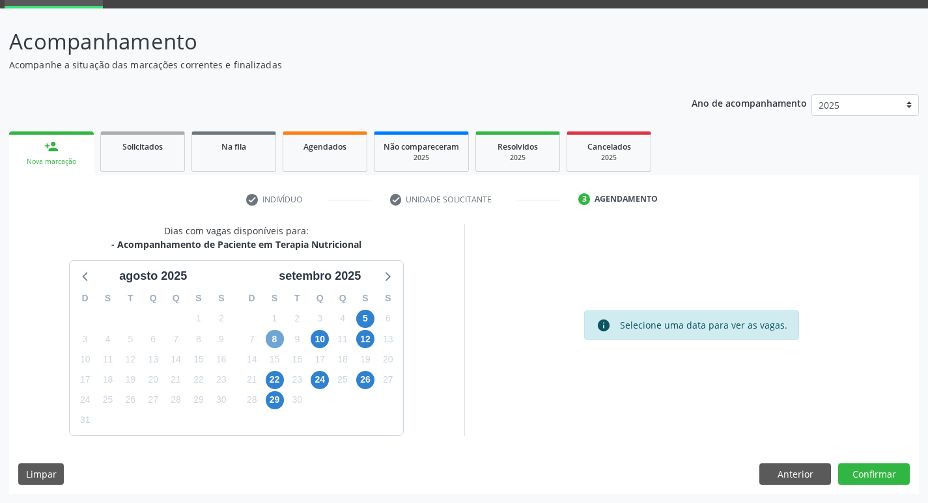
click at [276, 341] on span "8" at bounding box center [275, 339] width 18 height 18
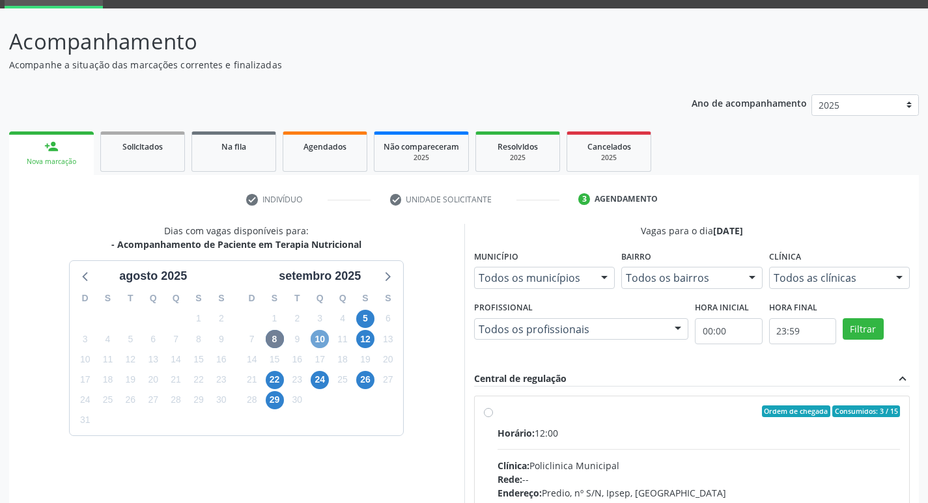
click at [322, 340] on span "10" at bounding box center [320, 339] width 18 height 18
click at [698, 436] on div "Horário: 12:00" at bounding box center [698, 433] width 403 height 14
click at [493, 417] on input "Ordem de chegada Consumidos: 6 / 15 Horário: 12:00 Clínica: Policlinica Municip…" at bounding box center [488, 412] width 9 height 12
radio input "true"
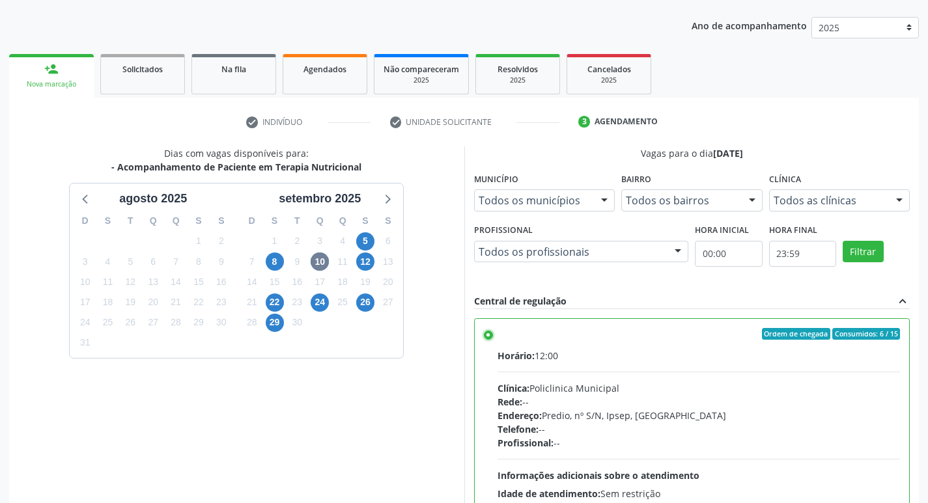
scroll to position [275, 0]
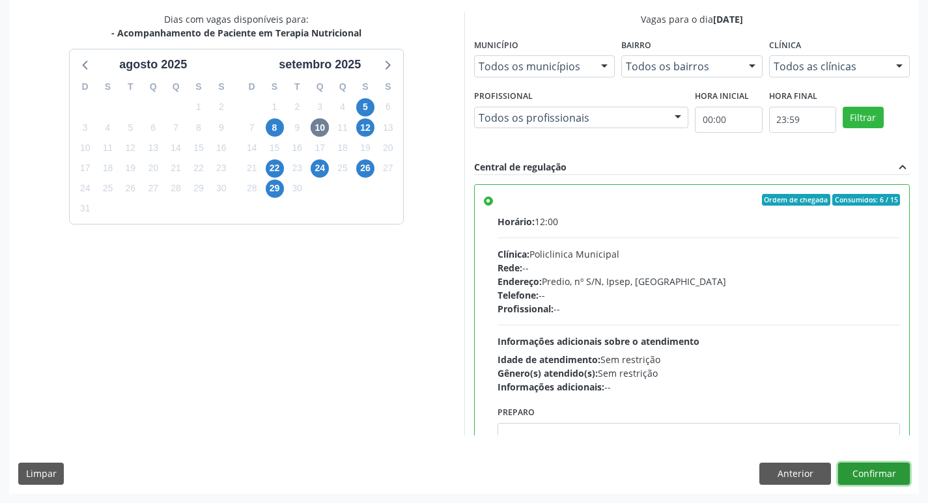
click at [873, 479] on button "Confirmar" at bounding box center [874, 474] width 72 height 22
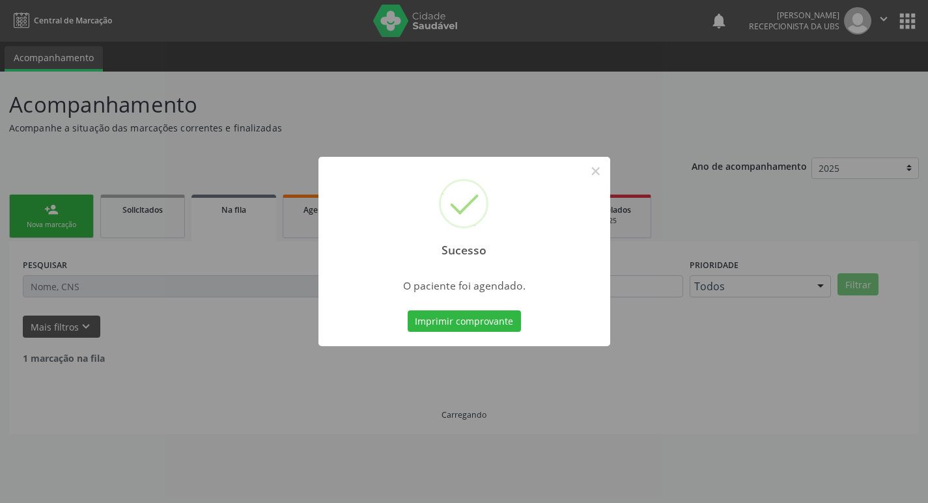
scroll to position [0, 0]
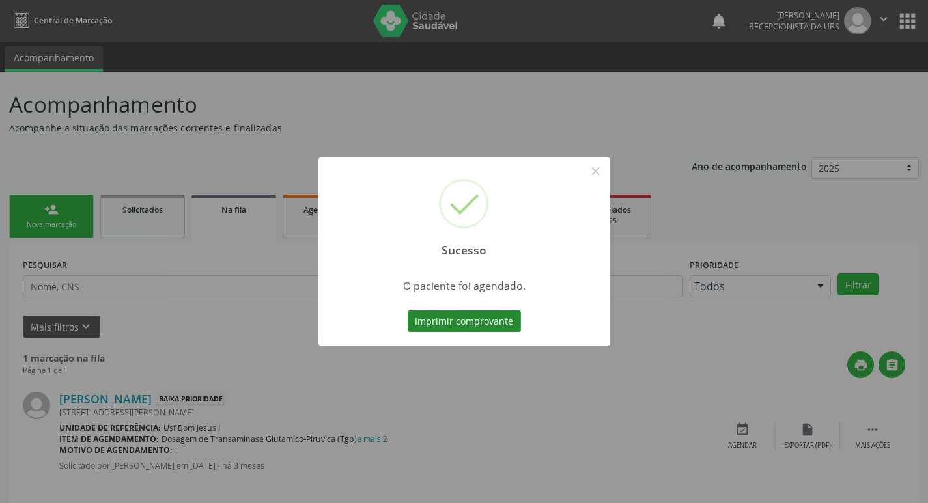
click at [477, 318] on button "Imprimir comprovante" at bounding box center [464, 322] width 113 height 22
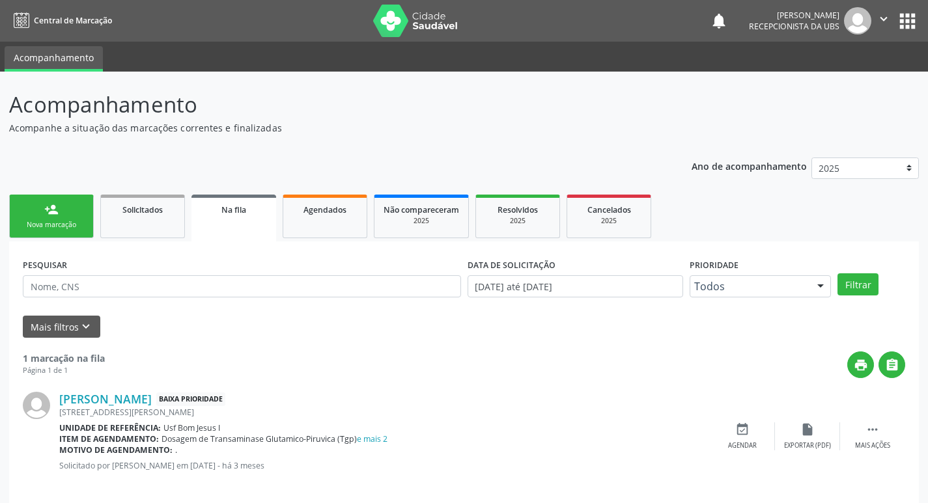
click at [63, 230] on link "person_add Nova marcação" at bounding box center [51, 217] width 85 height 44
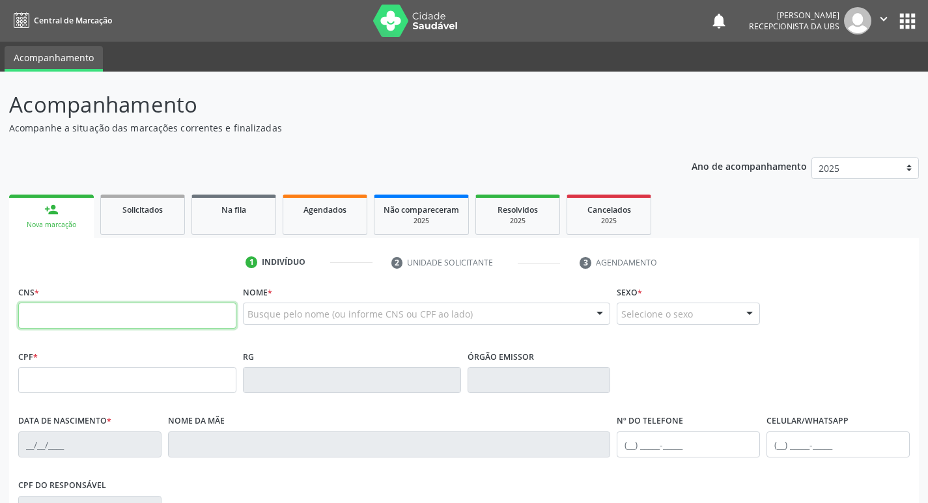
click at [124, 315] on input "text" at bounding box center [127, 316] width 218 height 26
type input "702 4010 4974 1428"
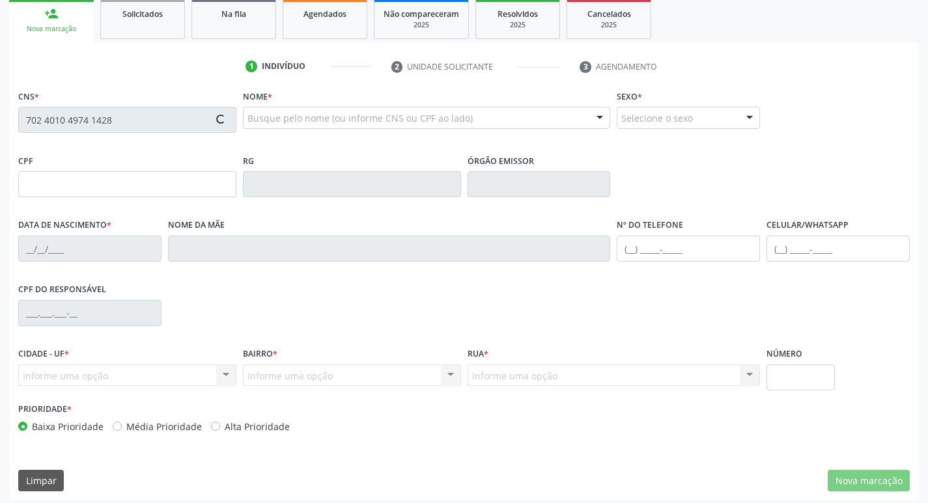
scroll to position [202, 0]
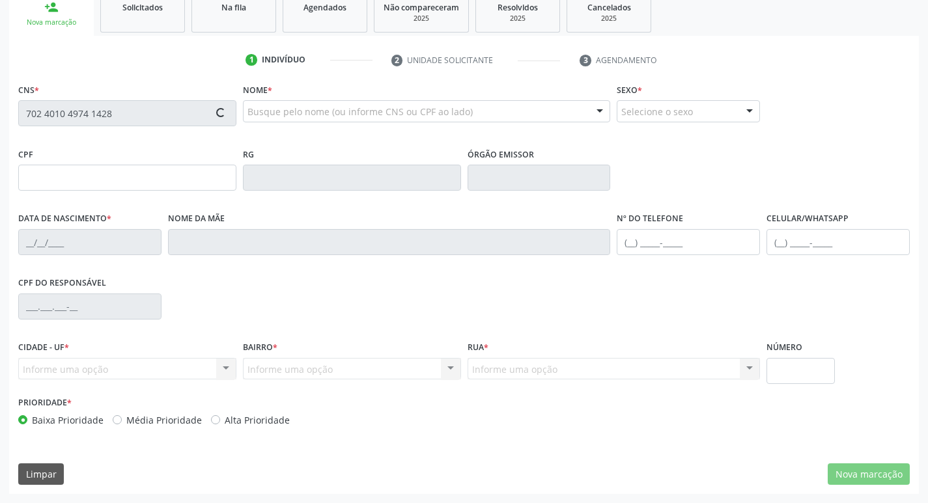
type input "085.154.594-77"
type input "28/08/1983"
type input "[PERSON_NAME]"
type input "[PHONE_NUMBER]"
type input "15"
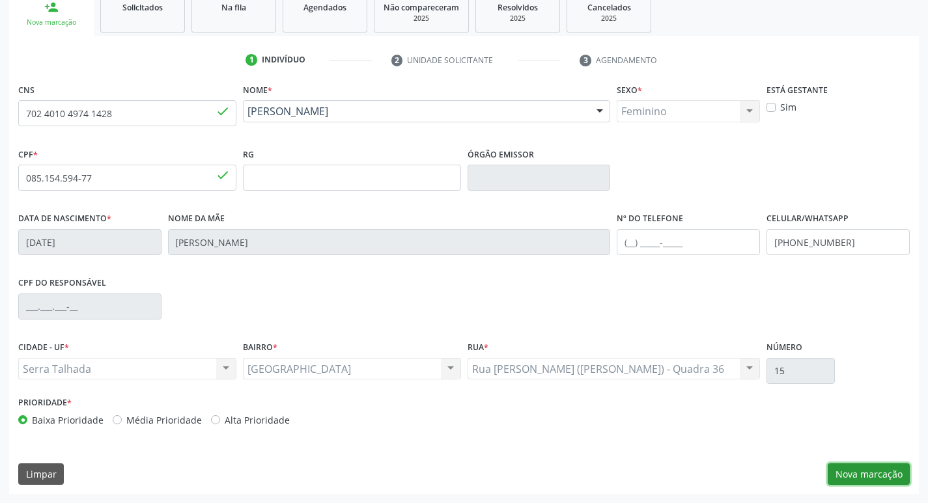
click at [882, 476] on button "Nova marcação" at bounding box center [868, 475] width 82 height 22
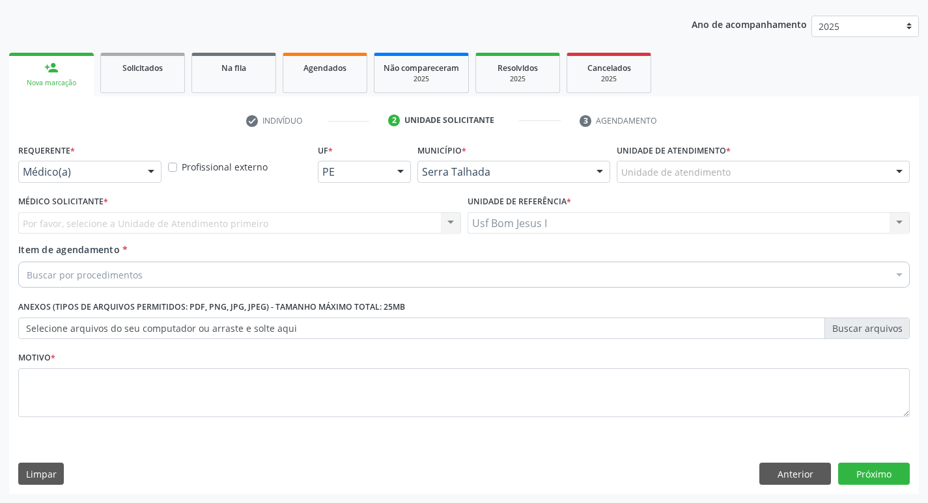
scroll to position [142, 0]
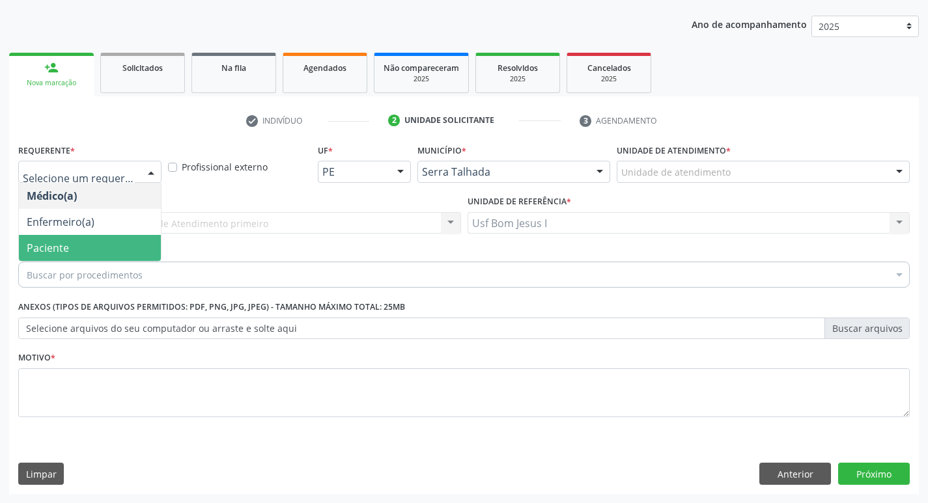
click at [72, 241] on span "Paciente" at bounding box center [90, 248] width 142 height 26
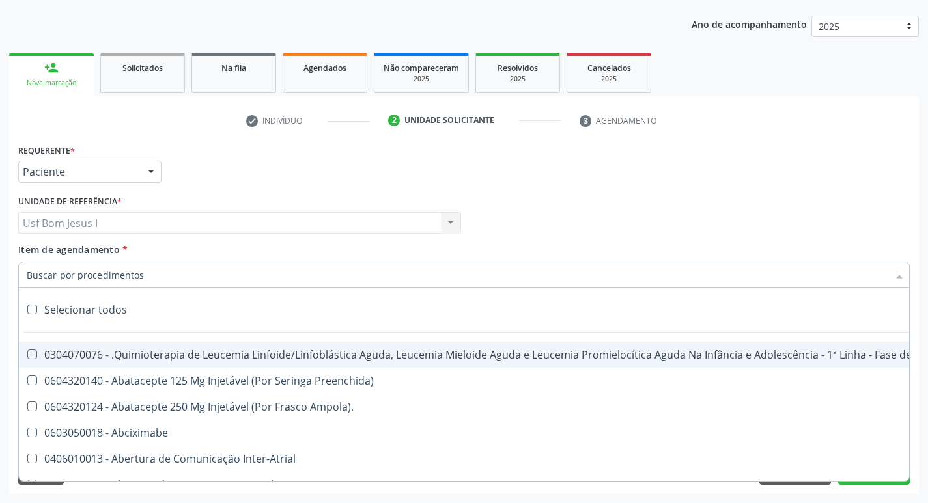
paste input "0301050155"
type input "0301050155"
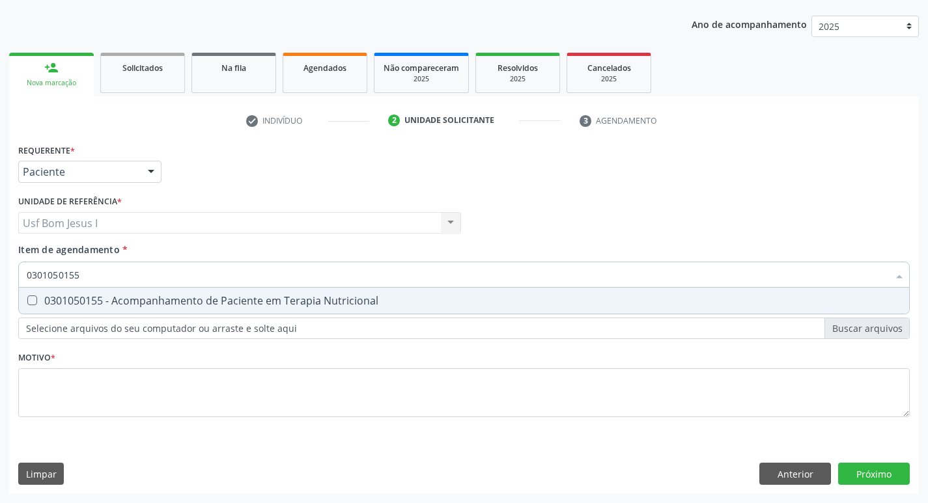
click at [126, 306] on div "0301050155 - Acompanhamento de Paciente em Terapia Nutricional" at bounding box center [464, 301] width 874 height 10
checkbox Nutricional "true"
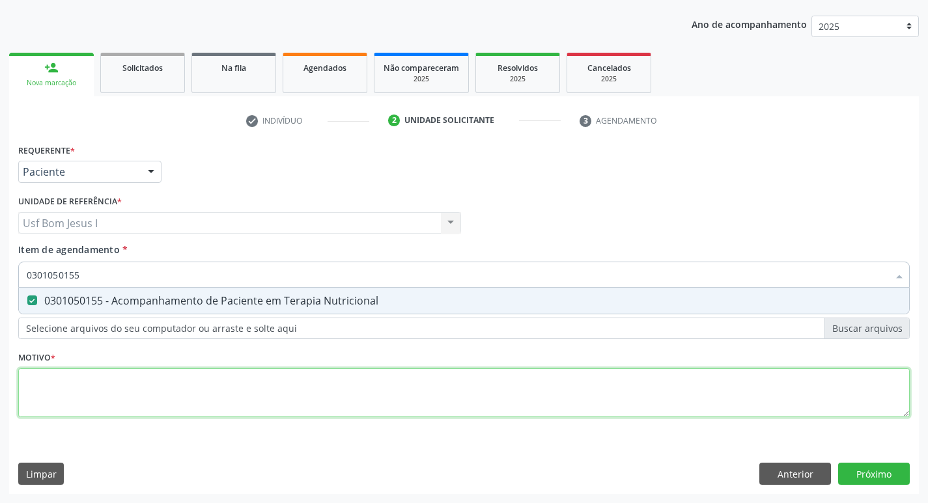
click at [144, 389] on div "Requerente * Paciente Médico(a) Enfermeiro(a) Paciente Nenhum resultado encontr…" at bounding box center [463, 288] width 891 height 295
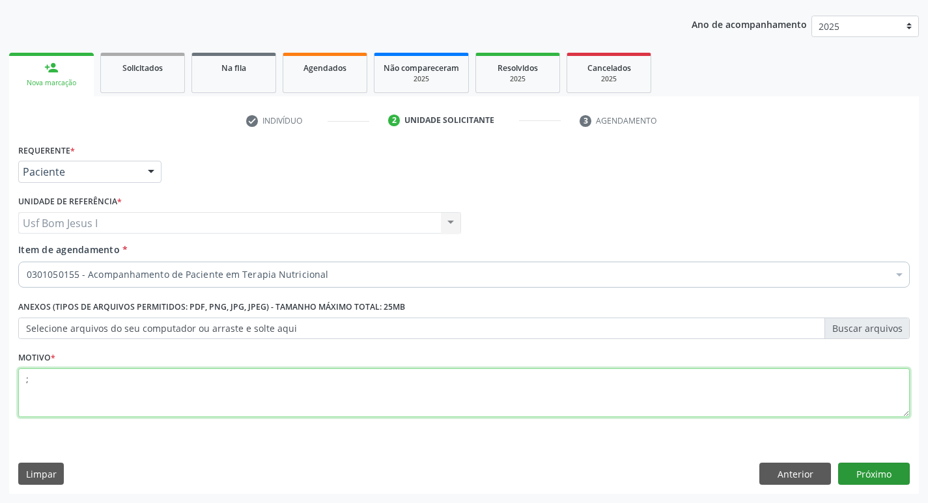
type textarea ";"
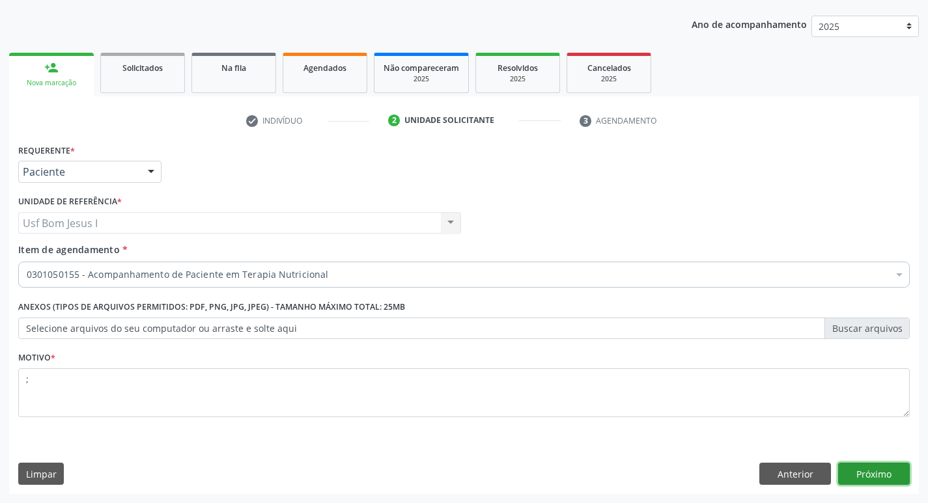
click at [879, 479] on button "Próximo" at bounding box center [874, 474] width 72 height 22
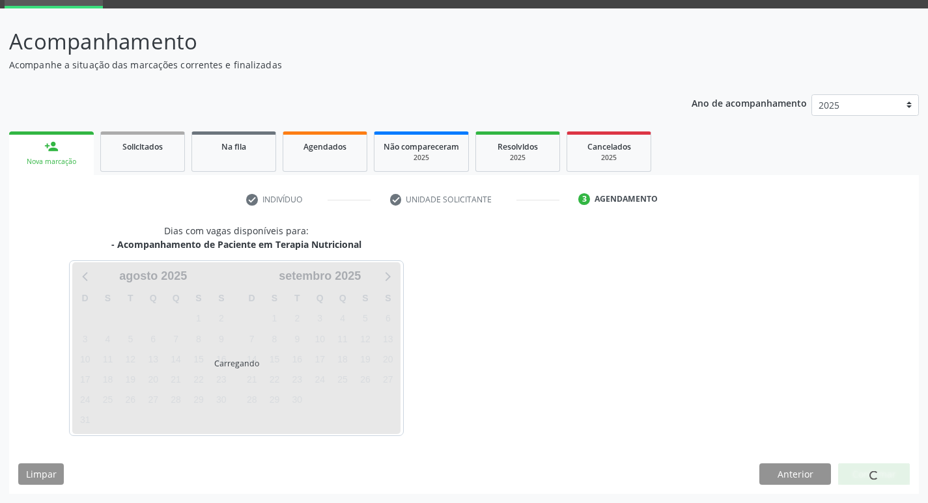
scroll to position [63, 0]
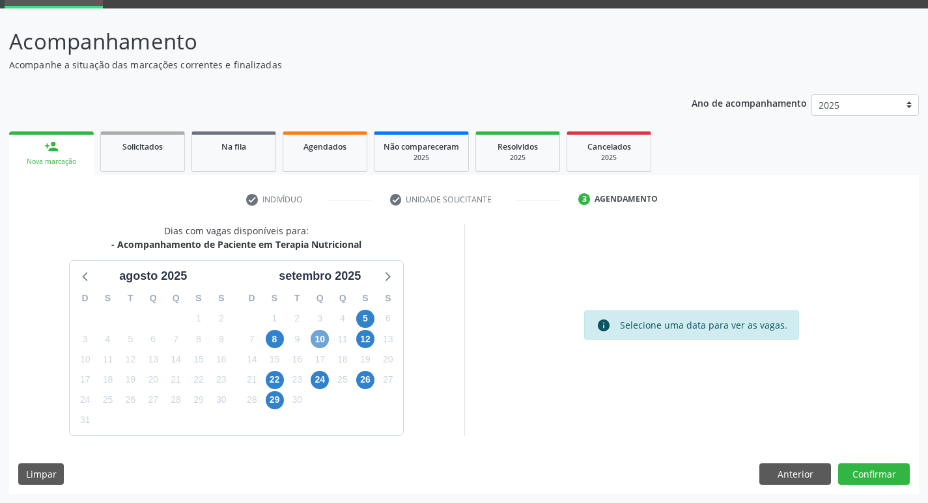
click at [322, 339] on span "10" at bounding box center [320, 339] width 18 height 18
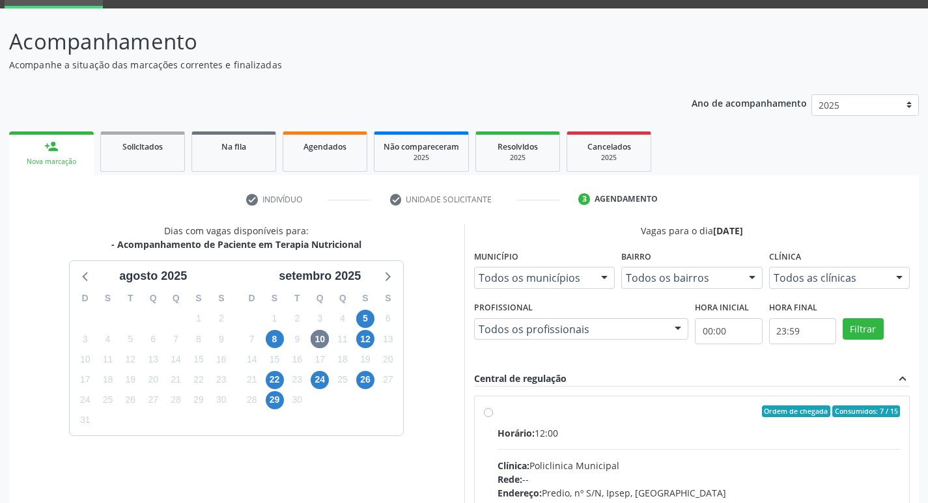
click at [695, 414] on div "Ordem de chegada Consumidos: 7 / 15" at bounding box center [698, 412] width 403 height 12
click at [493, 414] on input "Ordem de chegada Consumidos: 7 / 15 Horário: 12:00 Clínica: Policlinica Municip…" at bounding box center [488, 412] width 9 height 12
radio input "true"
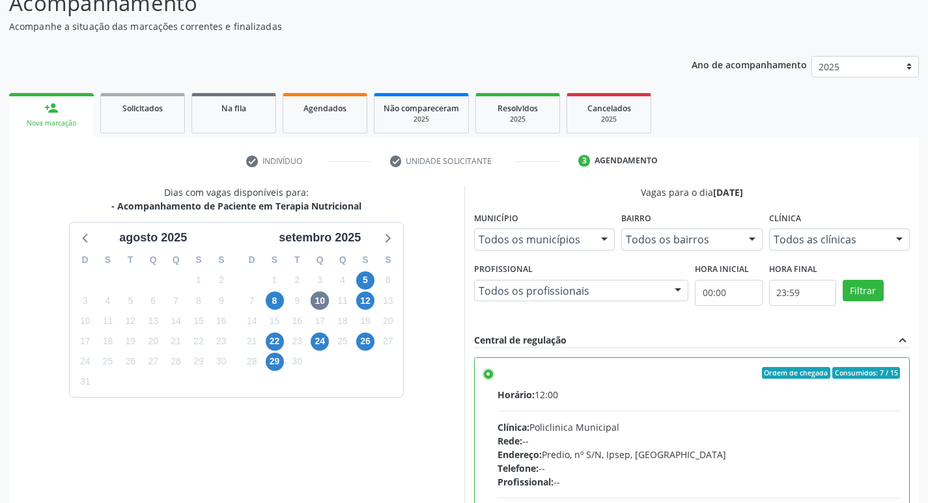
scroll to position [275, 0]
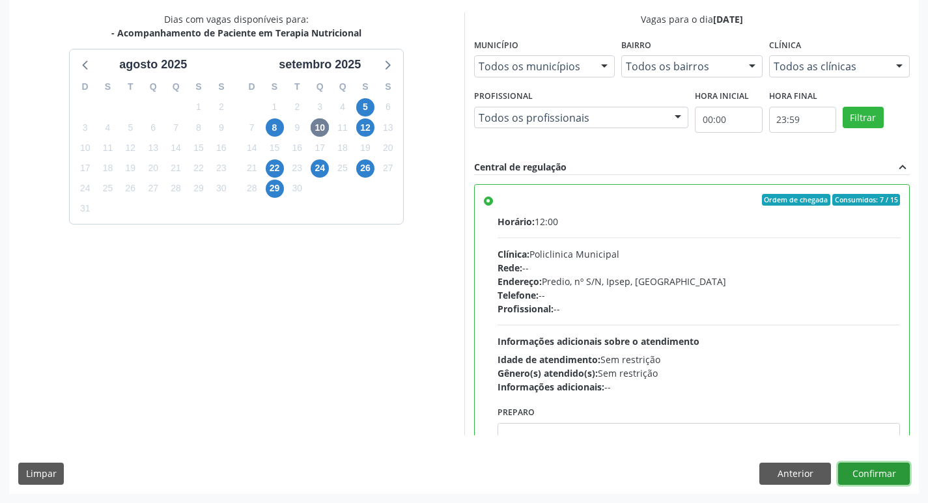
click at [885, 470] on button "Confirmar" at bounding box center [874, 474] width 72 height 22
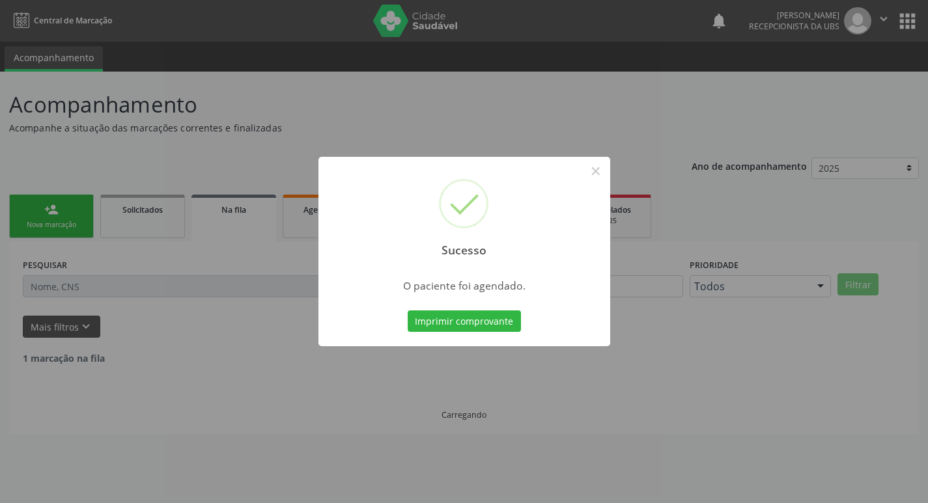
scroll to position [0, 0]
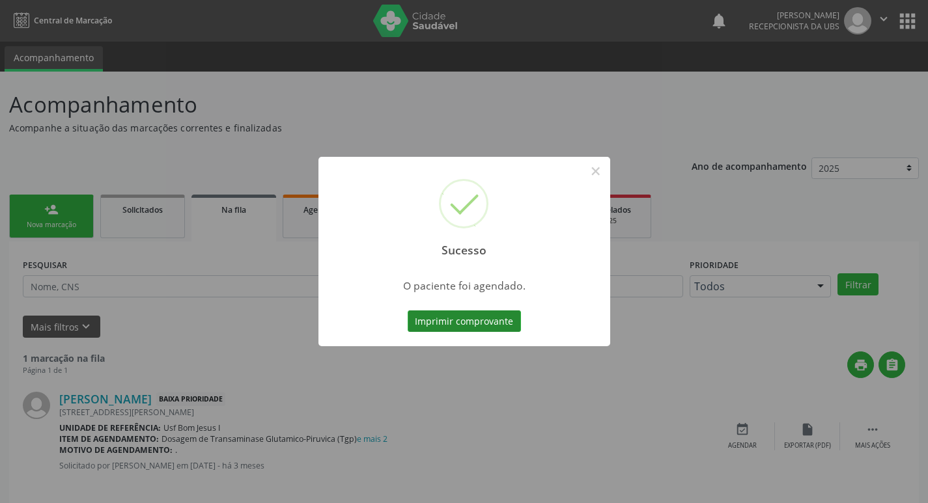
click at [457, 329] on button "Imprimir comprovante" at bounding box center [464, 322] width 113 height 22
